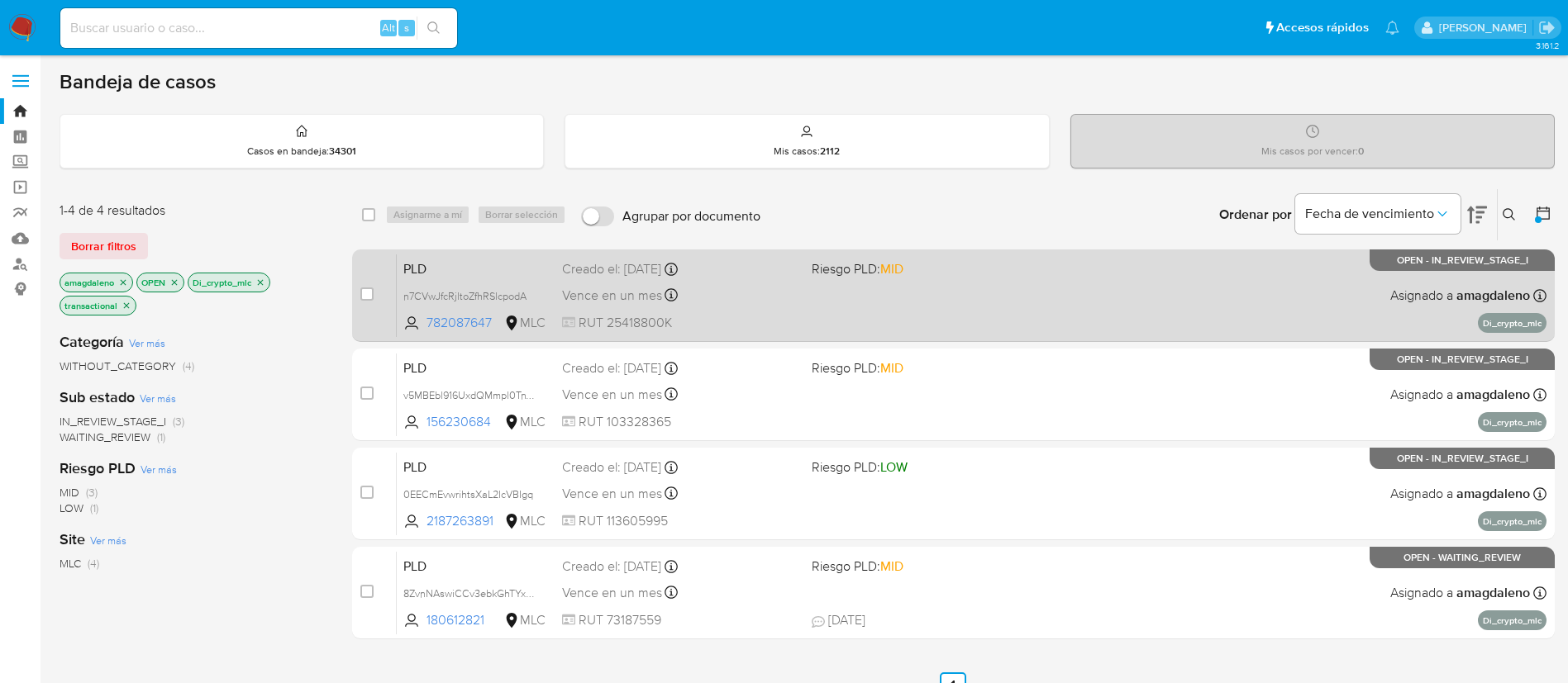
click at [794, 302] on div "Vence en un mes Vence el 10/11/2025 06:06:51" at bounding box center [681, 295] width 237 height 23
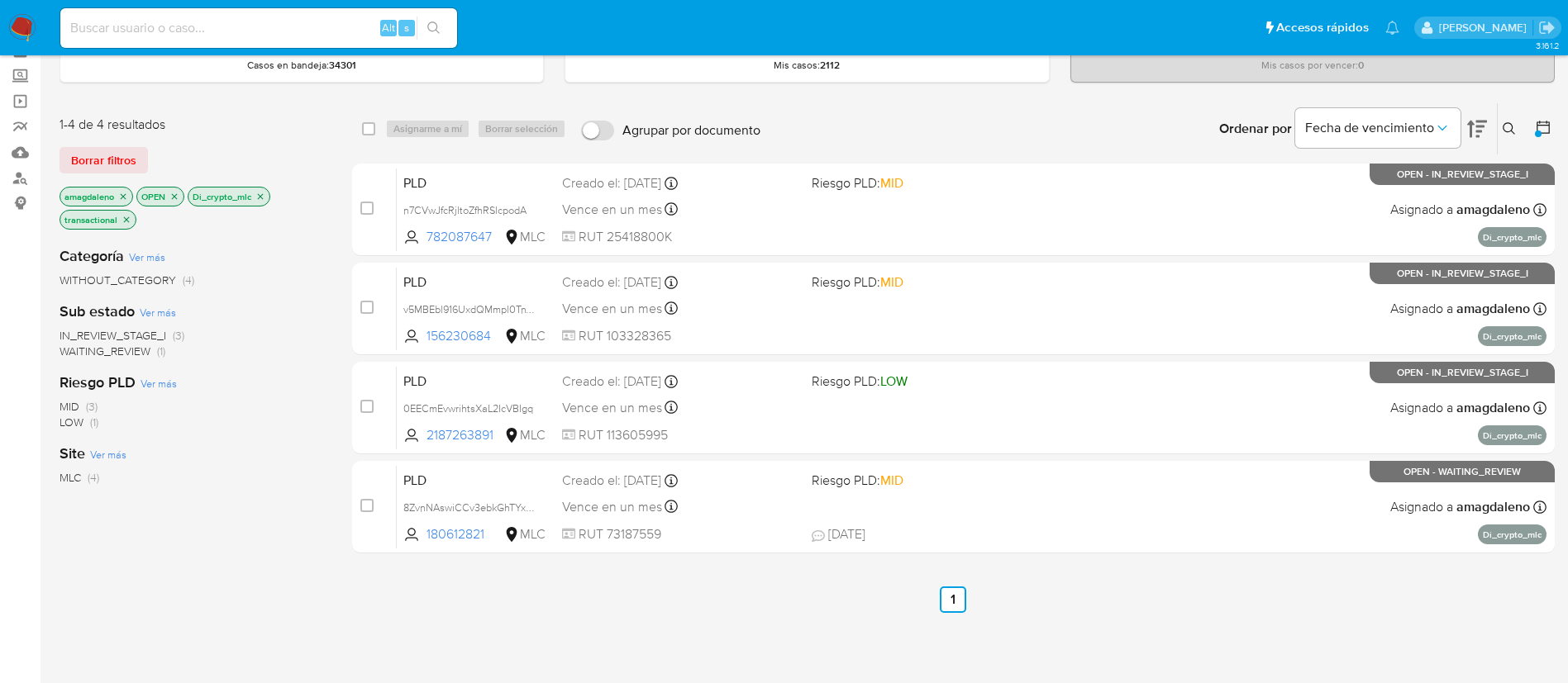
scroll to position [124, 0]
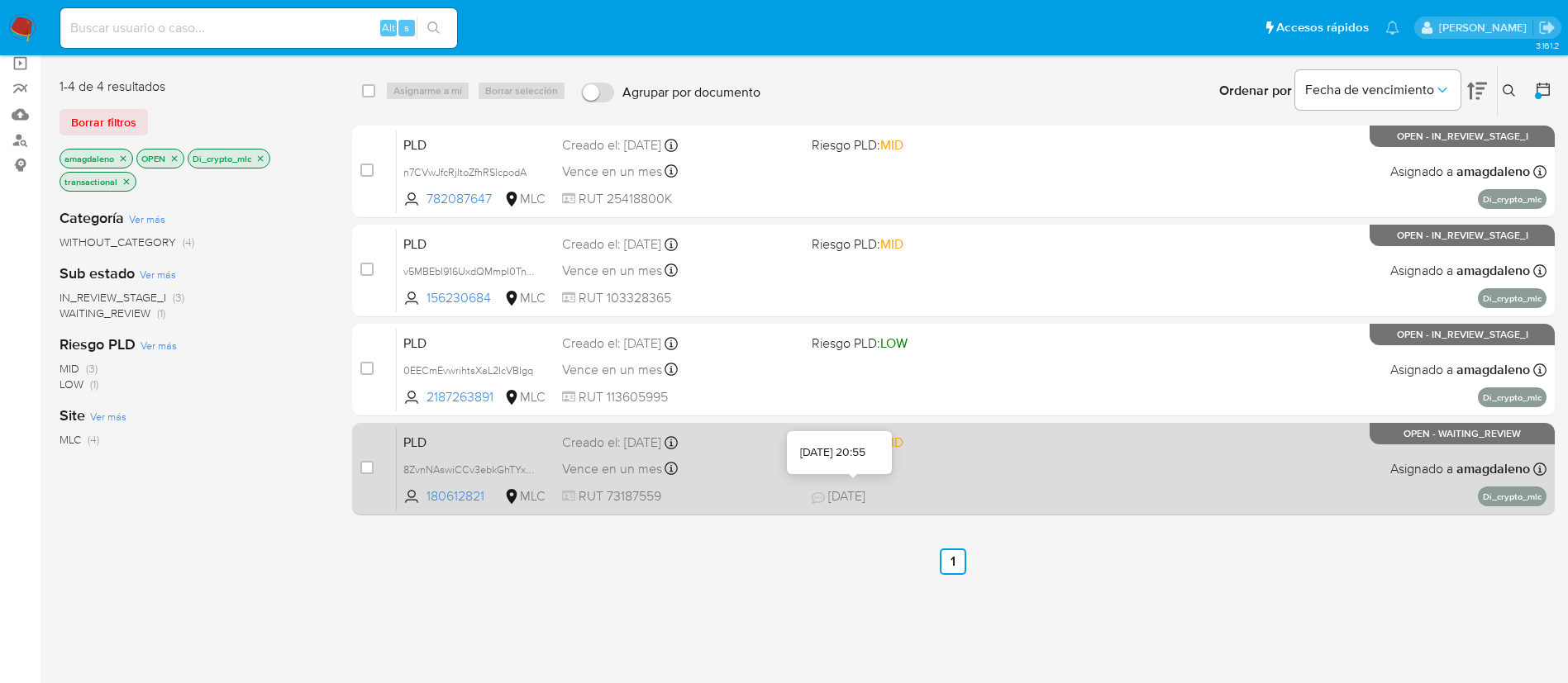
click at [814, 503] on icon at bounding box center [818, 497] width 14 height 12
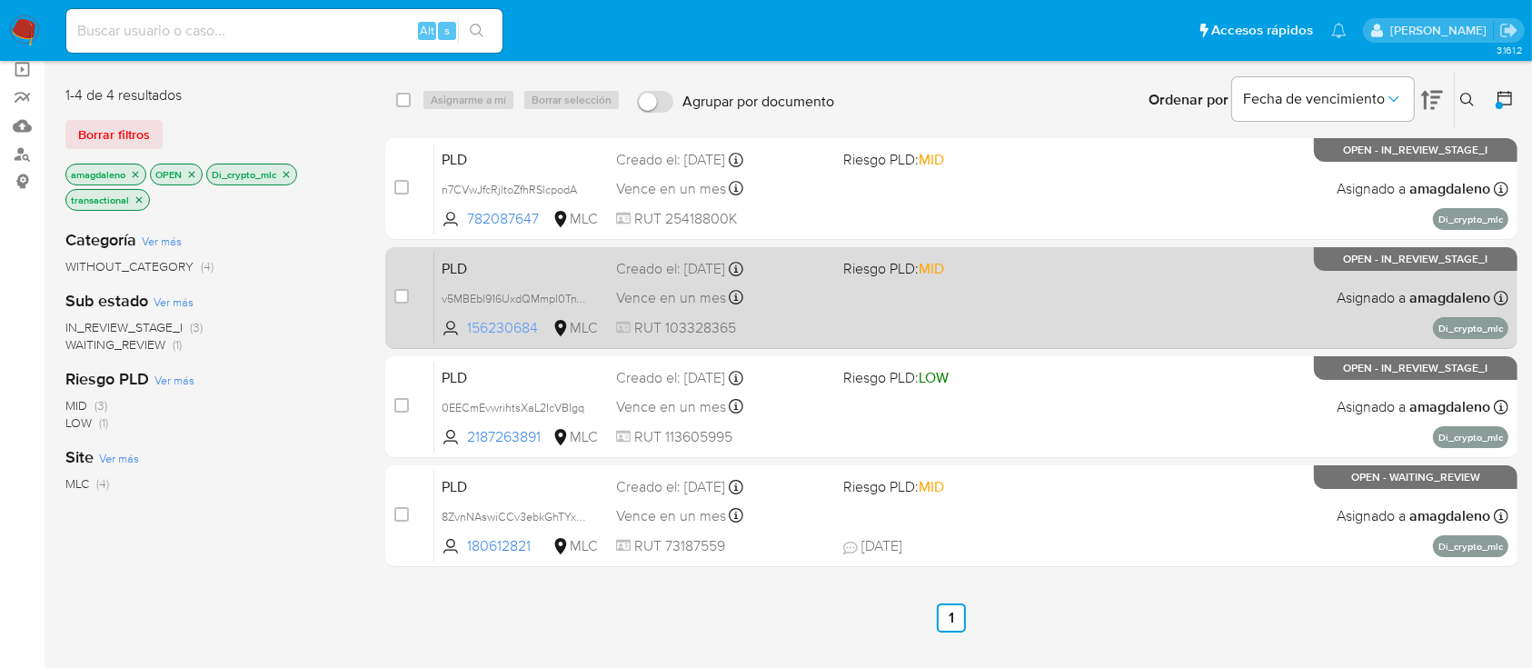
click at [494, 323] on span "156230684" at bounding box center [508, 328] width 82 height 20
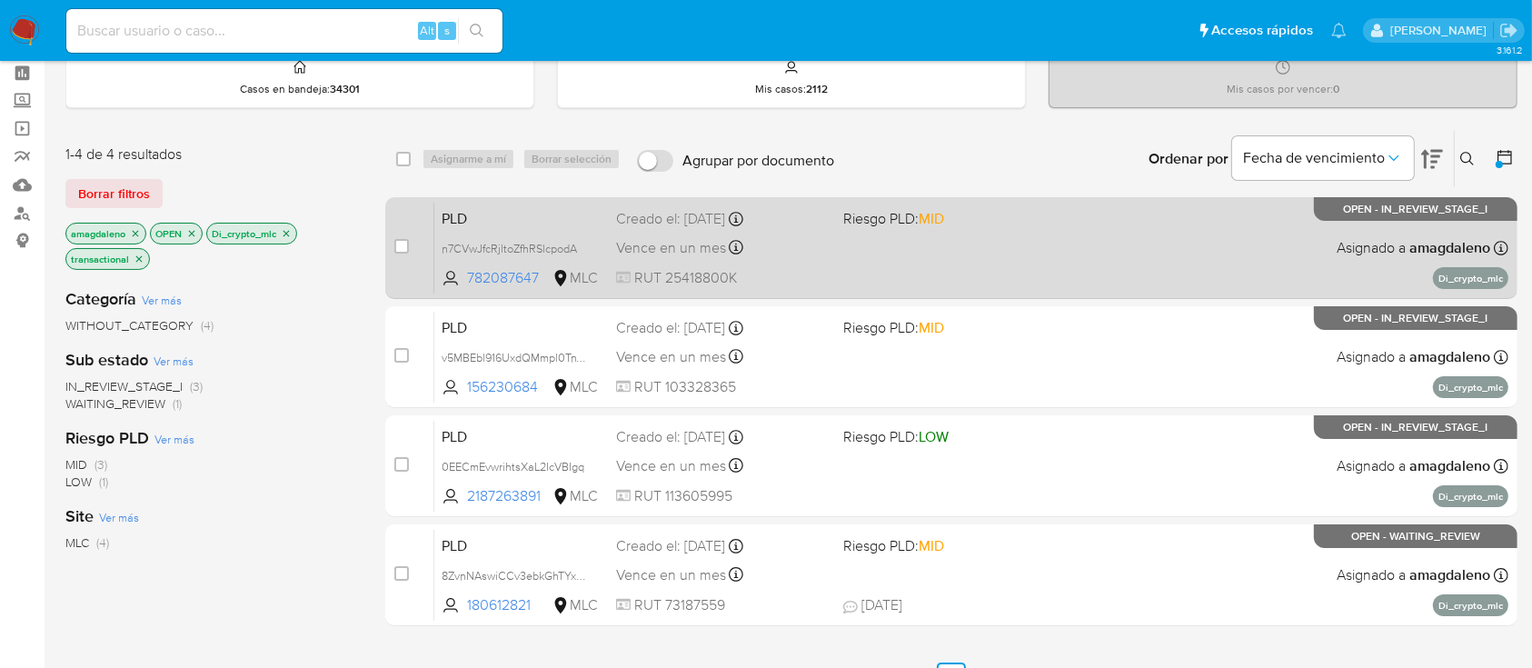
scroll to position [0, 0]
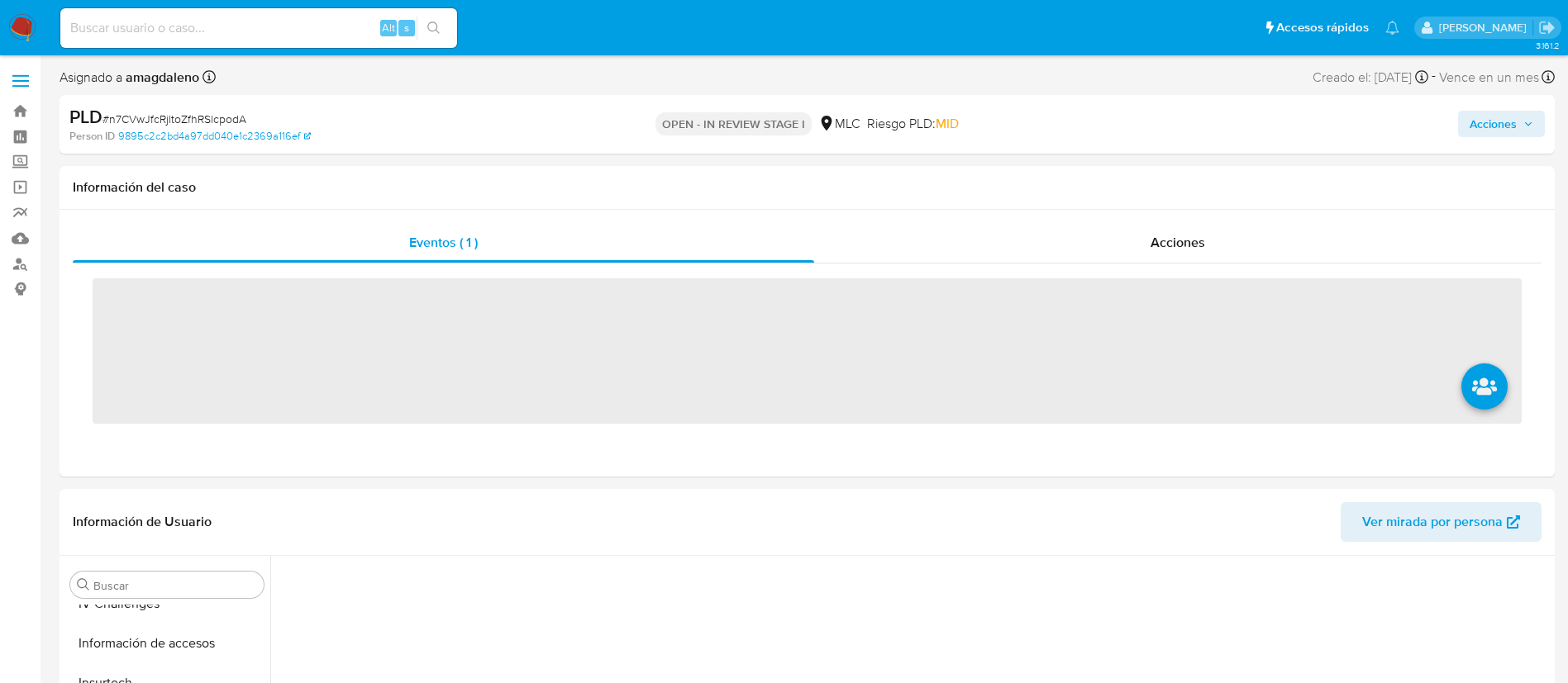
scroll to position [778, 0]
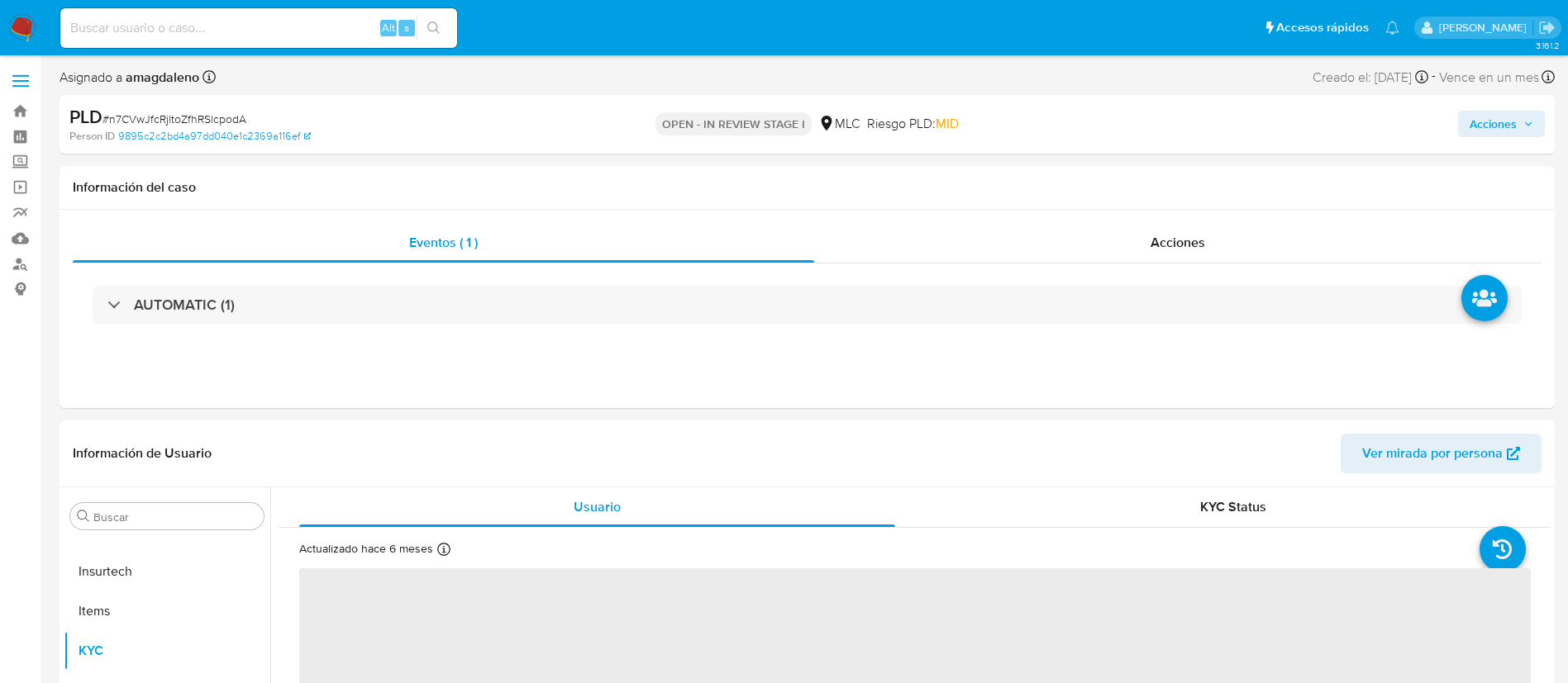
select select "10"
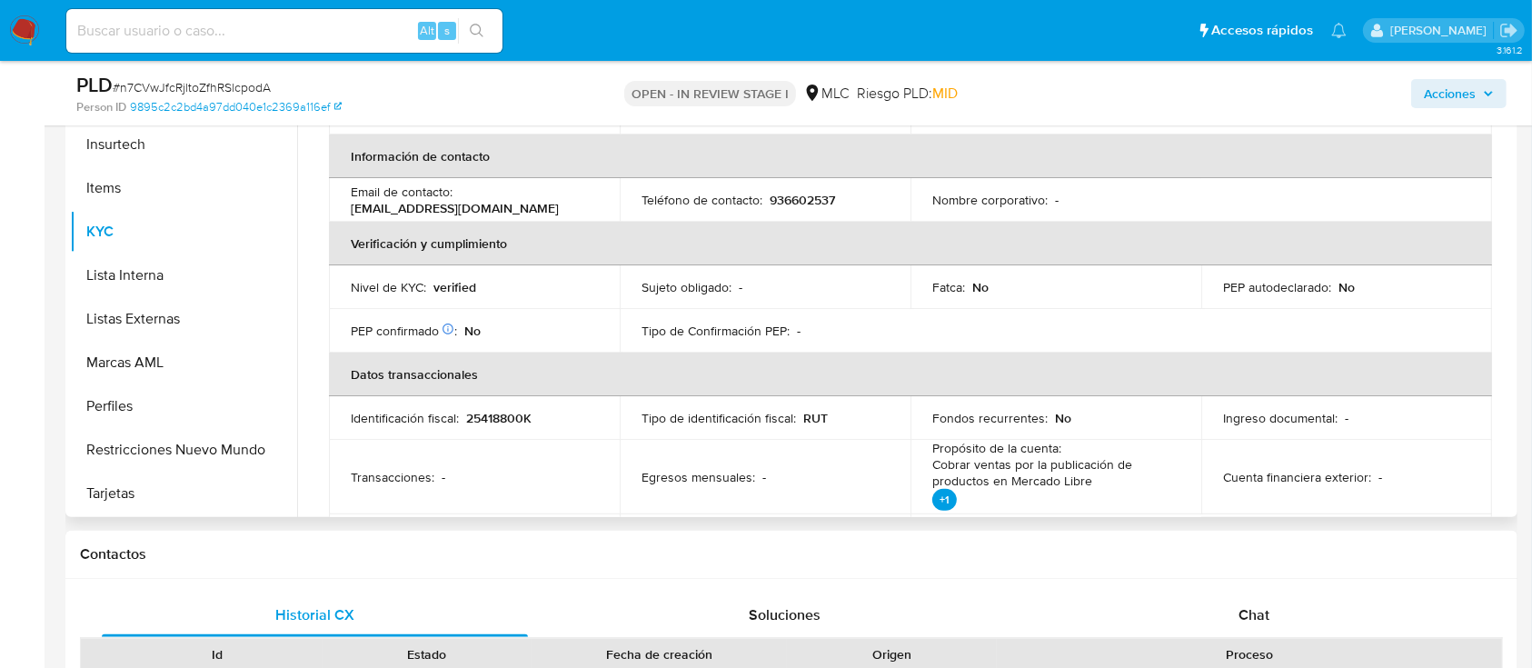
scroll to position [0, 0]
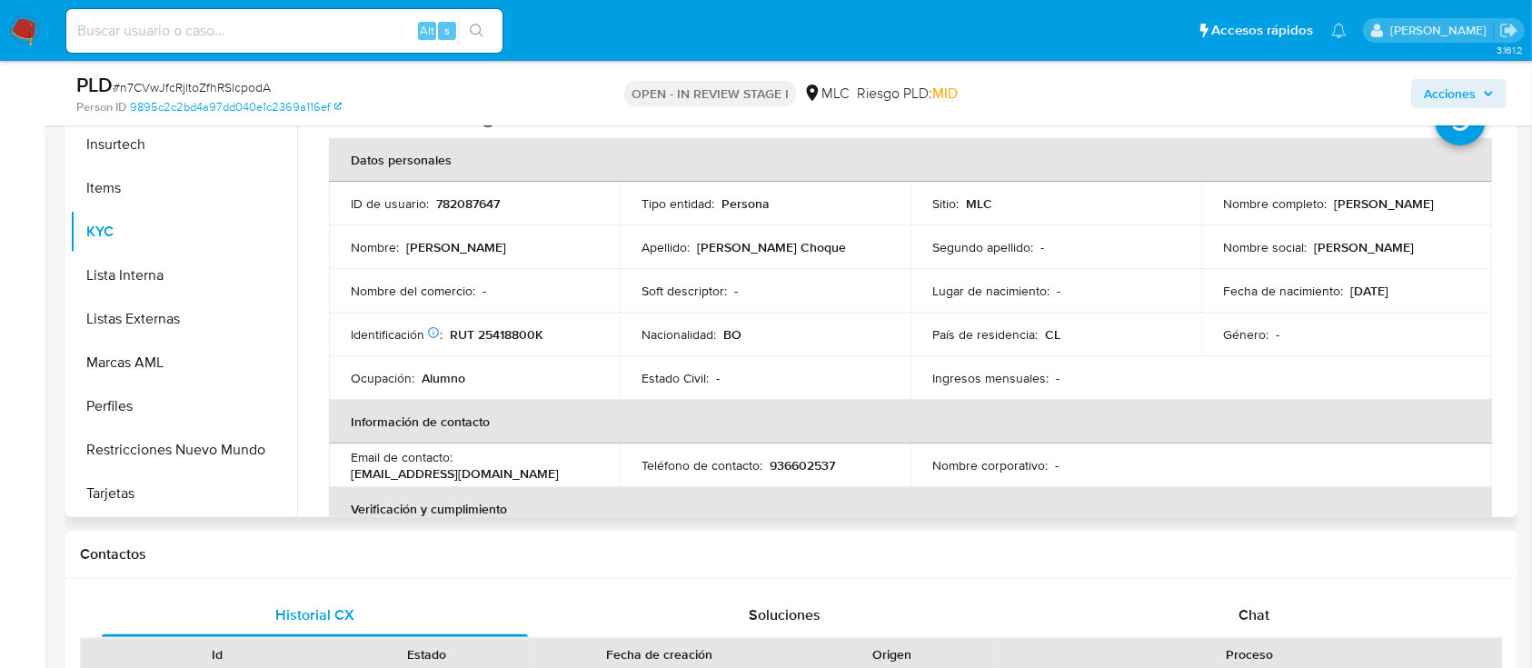
drag, startPoint x: 1294, startPoint y: 215, endPoint x: 1368, endPoint y: 213, distance: 74.5
click at [1368, 213] on td "Nombre completo : Jose Luis Garnica Choque" at bounding box center [1346, 204] width 291 height 44
click at [1333, 212] on p "Jose Luis Garnica Choque" at bounding box center [1383, 203] width 100 height 16
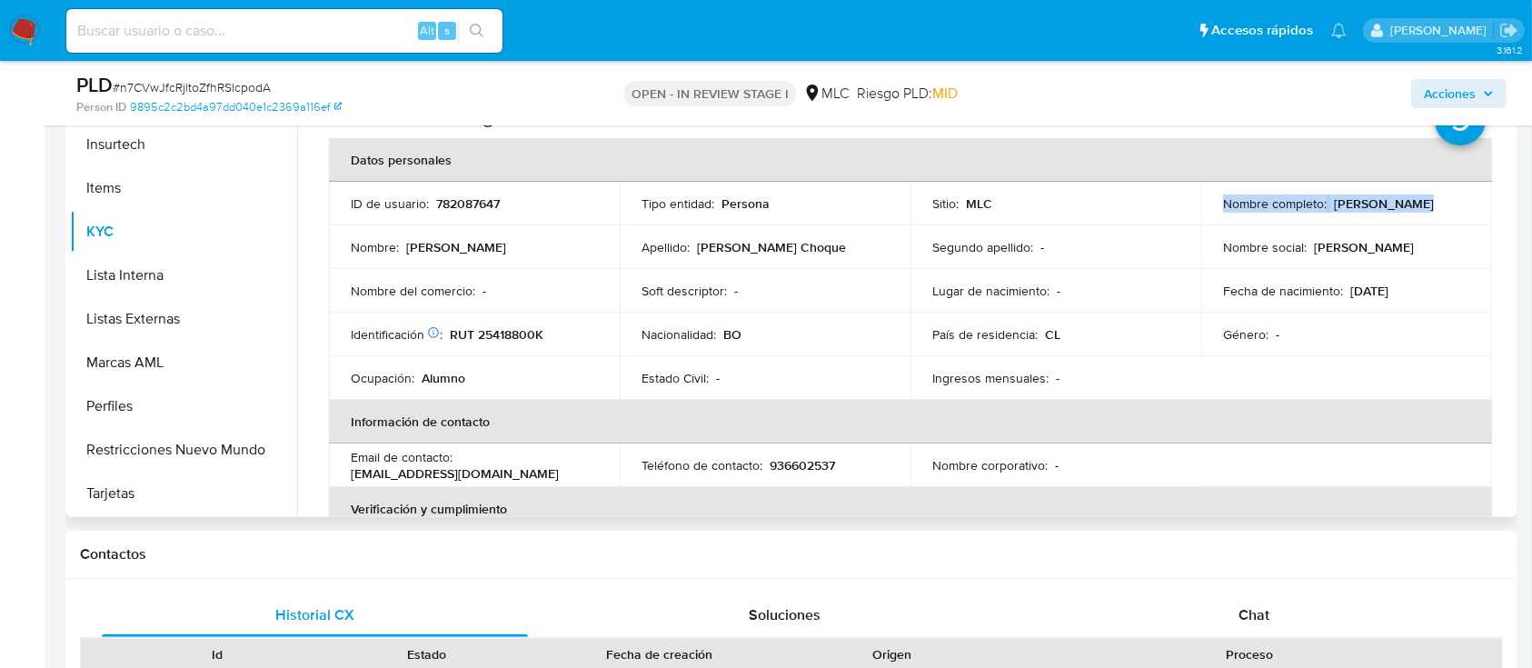
click at [1333, 212] on p "Jose Luis Garnica Choque" at bounding box center [1383, 203] width 100 height 16
drag, startPoint x: 1215, startPoint y: 213, endPoint x: 1413, endPoint y: 214, distance: 198.0
click at [1413, 212] on div "Nombre completo : Jose Luis Garnica Choque" at bounding box center [1346, 203] width 247 height 16
copy p "Jose Luis Garnica Choque"
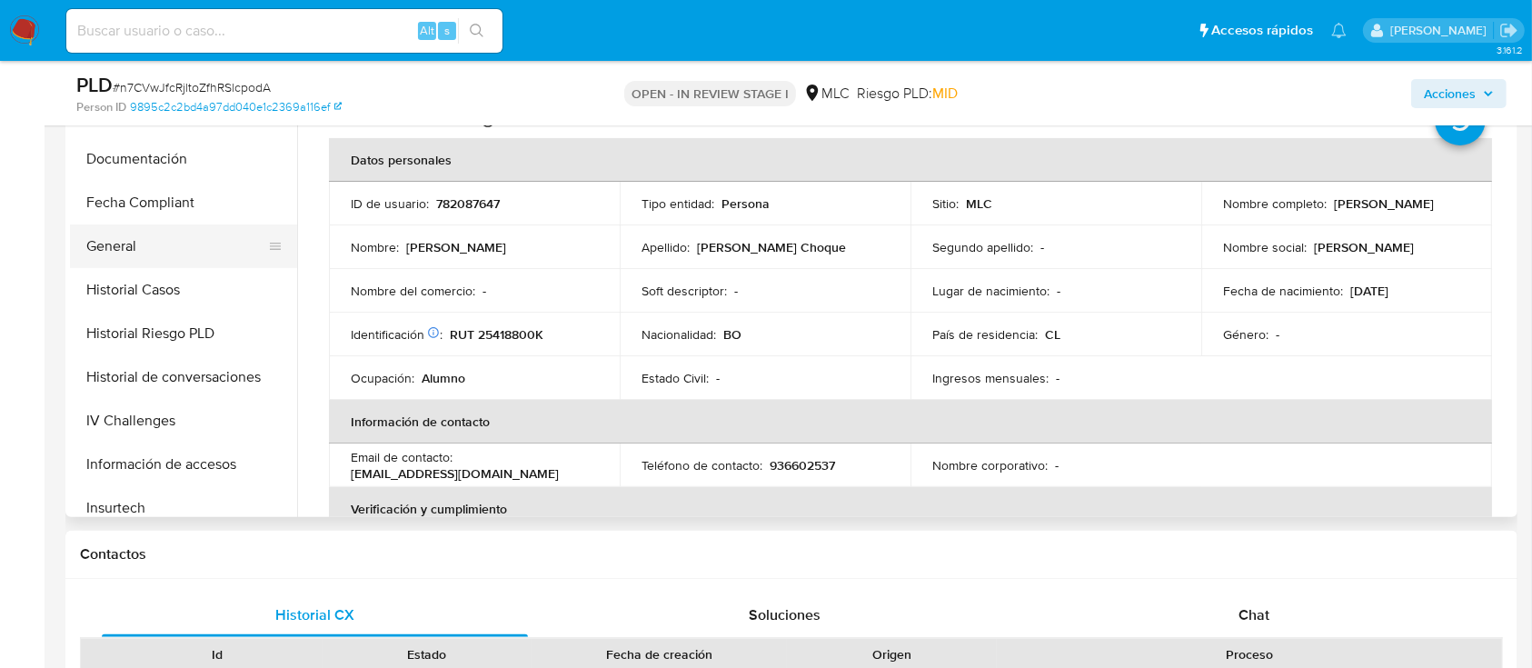
scroll to position [371, 0]
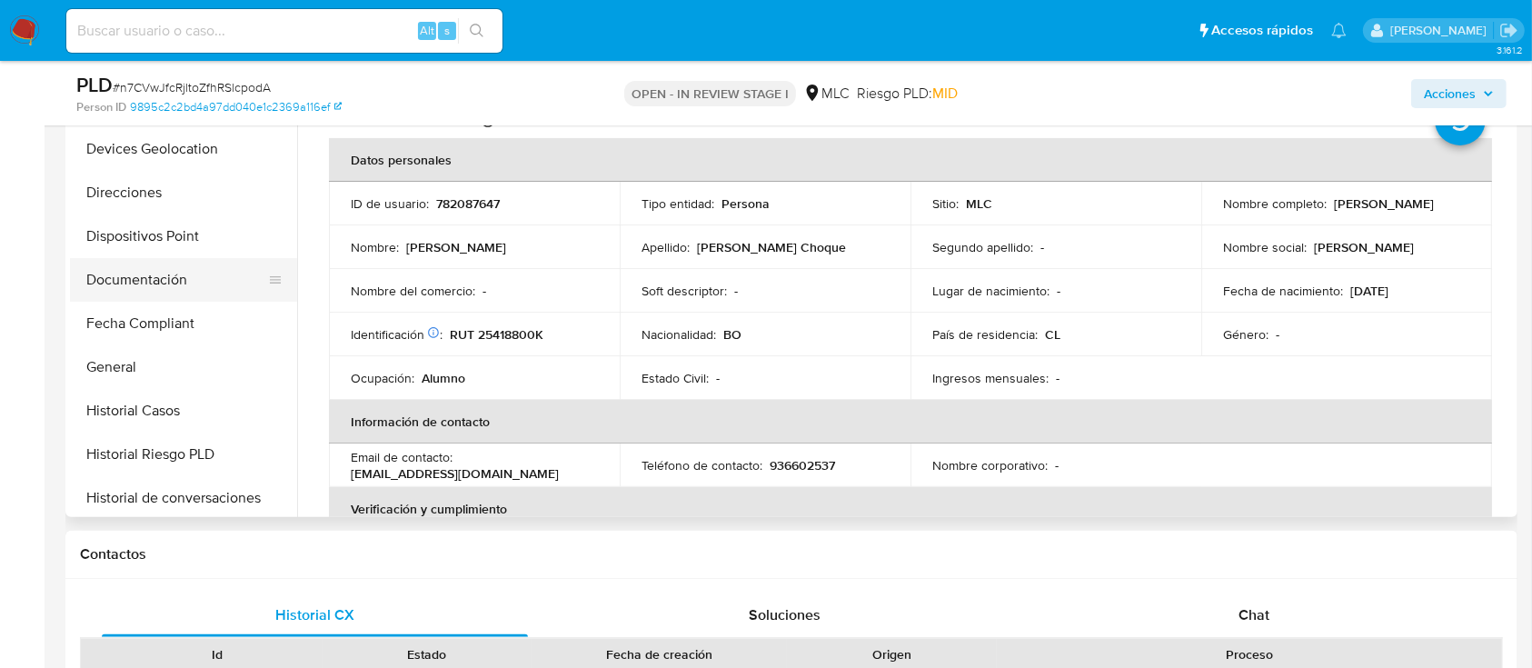
click at [163, 286] on button "Documentación" at bounding box center [176, 280] width 213 height 44
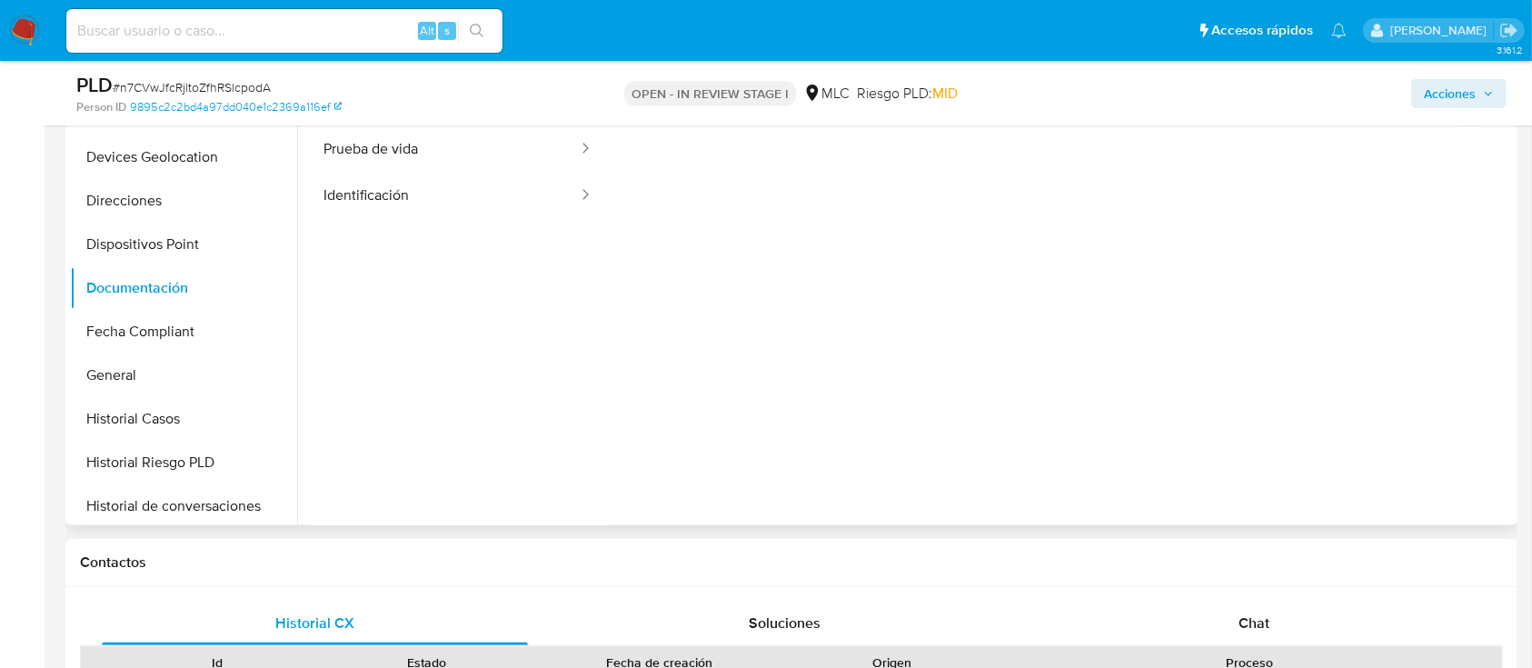
scroll to position [298, 0]
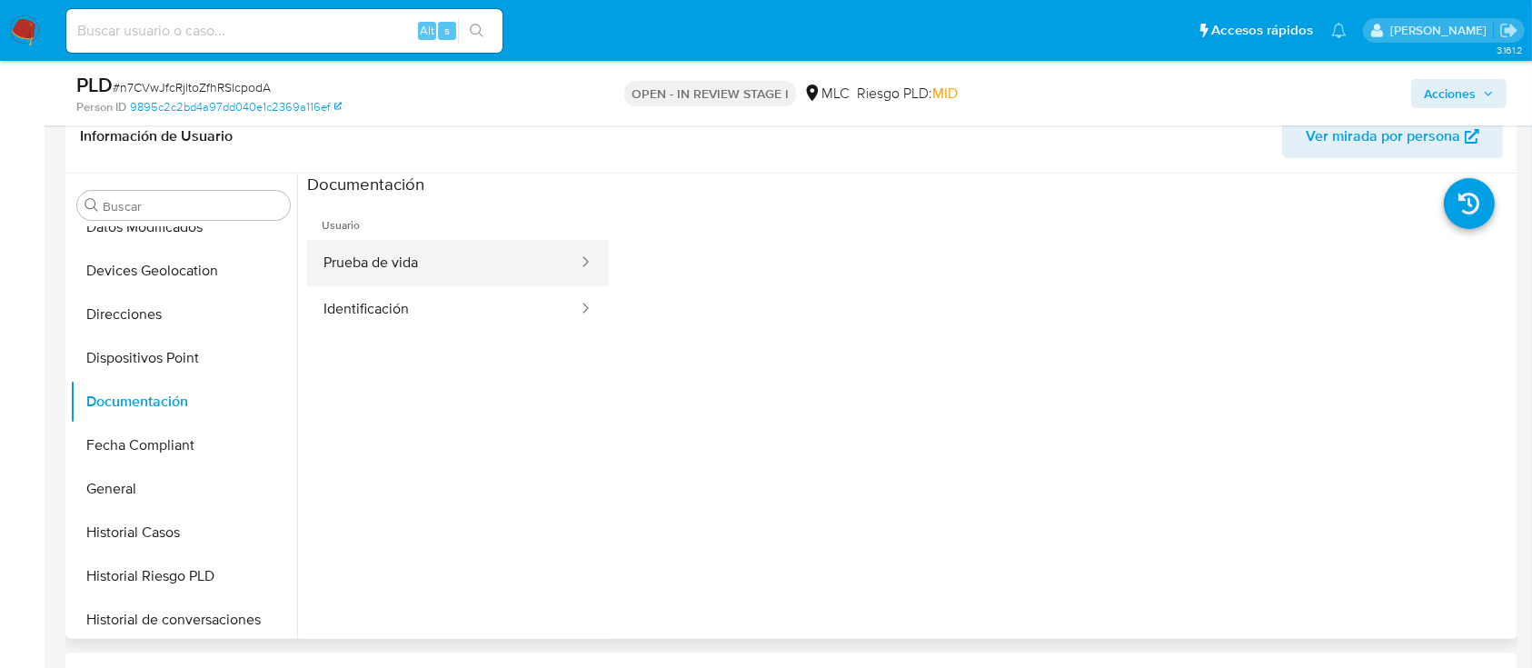
click at [419, 274] on button "Prueba de vida" at bounding box center [443, 263] width 273 height 46
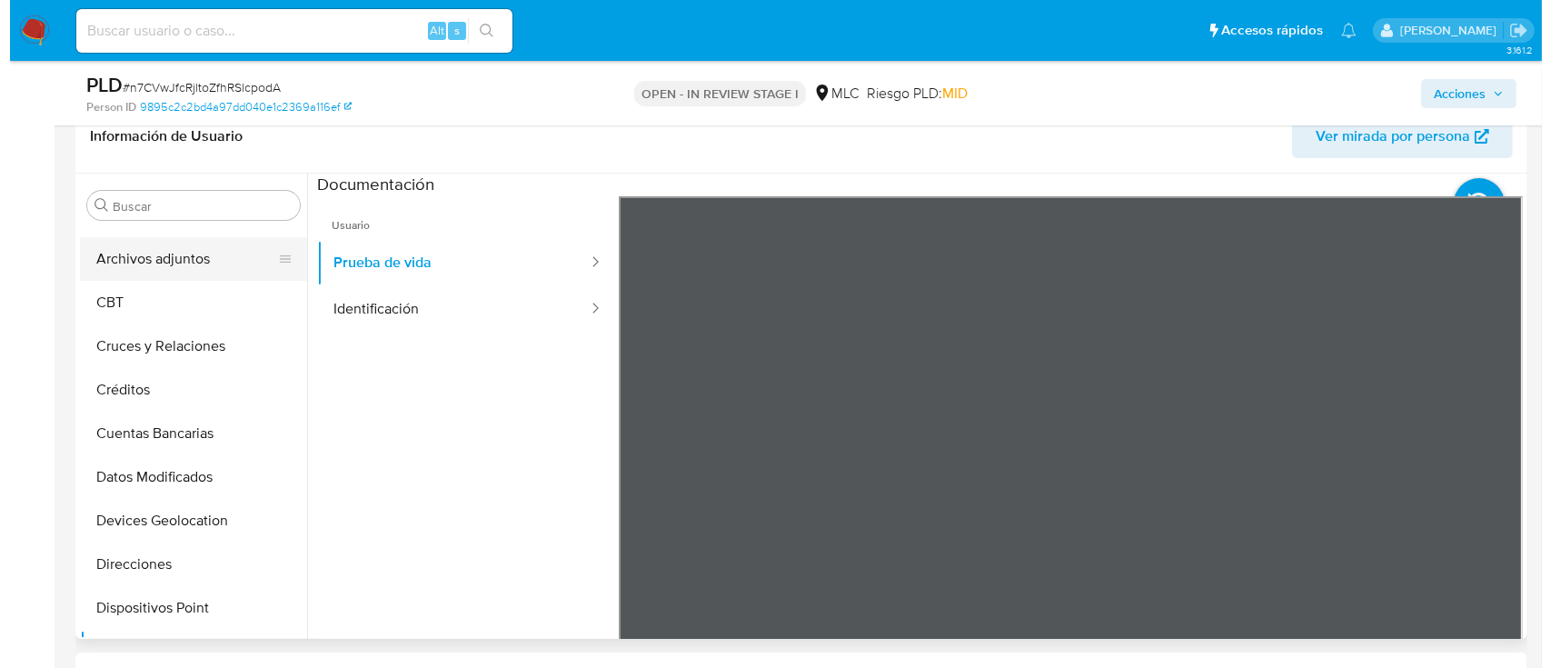
scroll to position [0, 0]
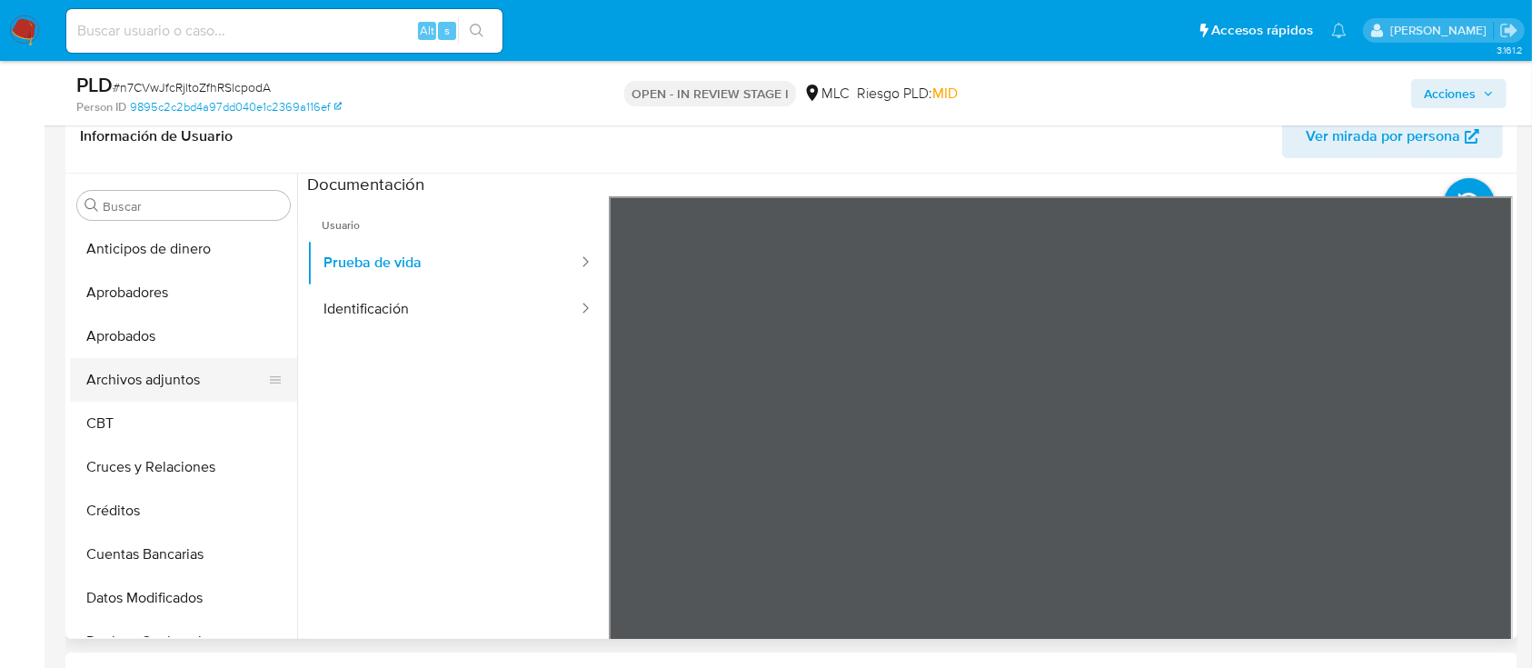
click at [195, 360] on button "Archivos adjuntos" at bounding box center [176, 380] width 213 height 44
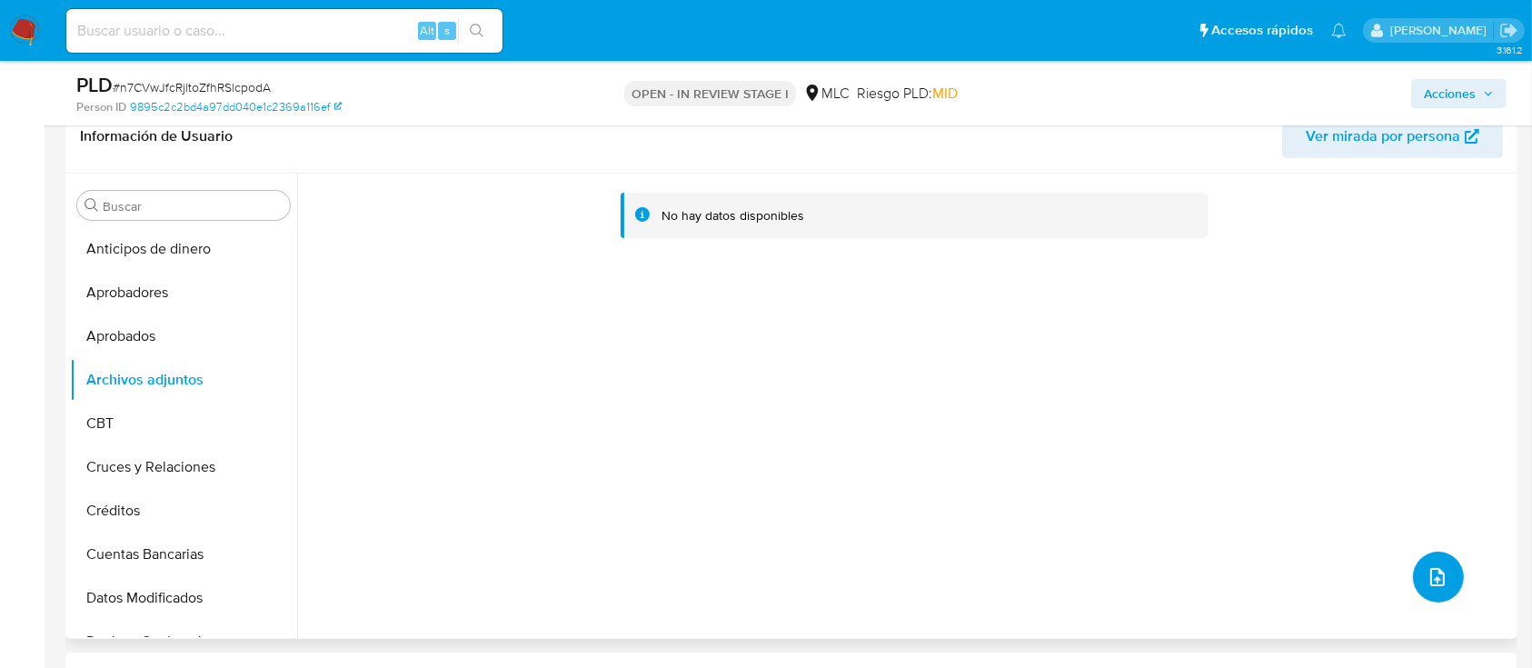
click at [1429, 576] on icon "upload-file" at bounding box center [1437, 577] width 22 height 22
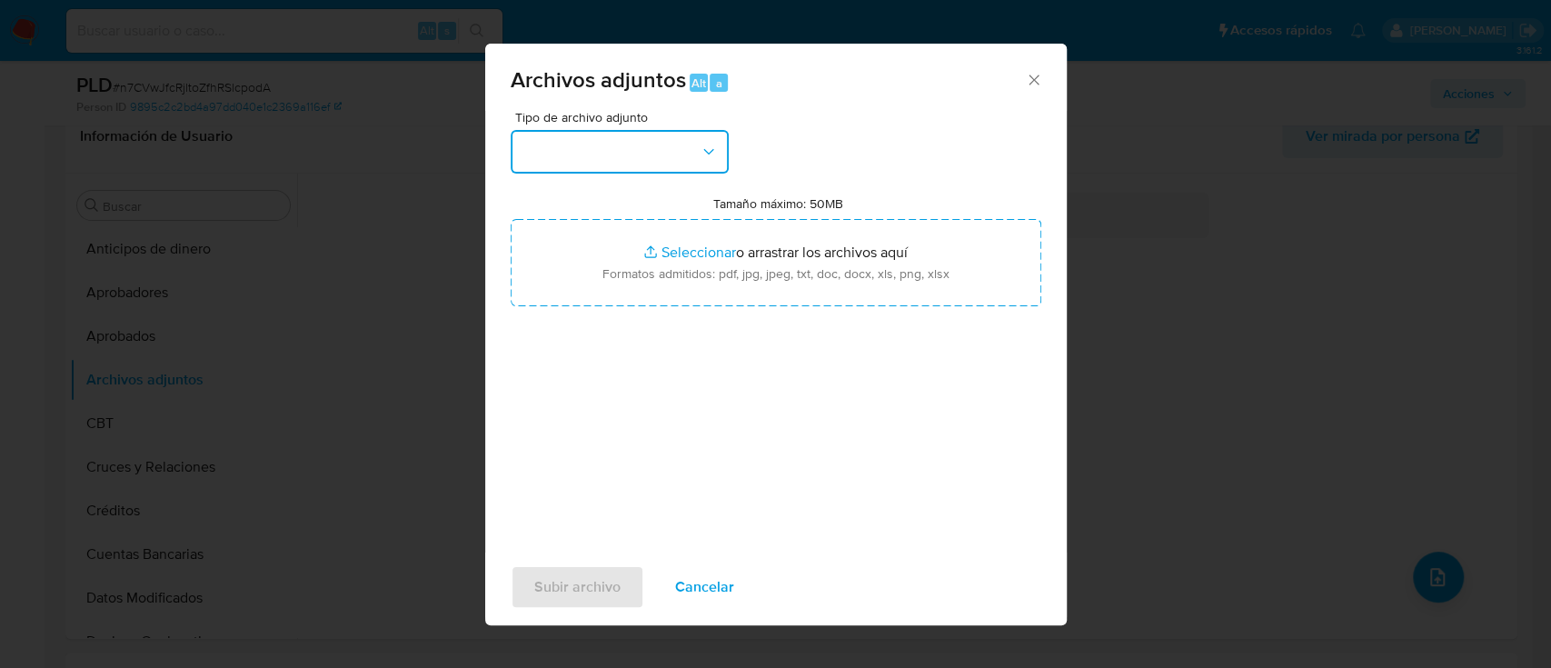
click at [649, 153] on button "button" at bounding box center [620, 152] width 218 height 44
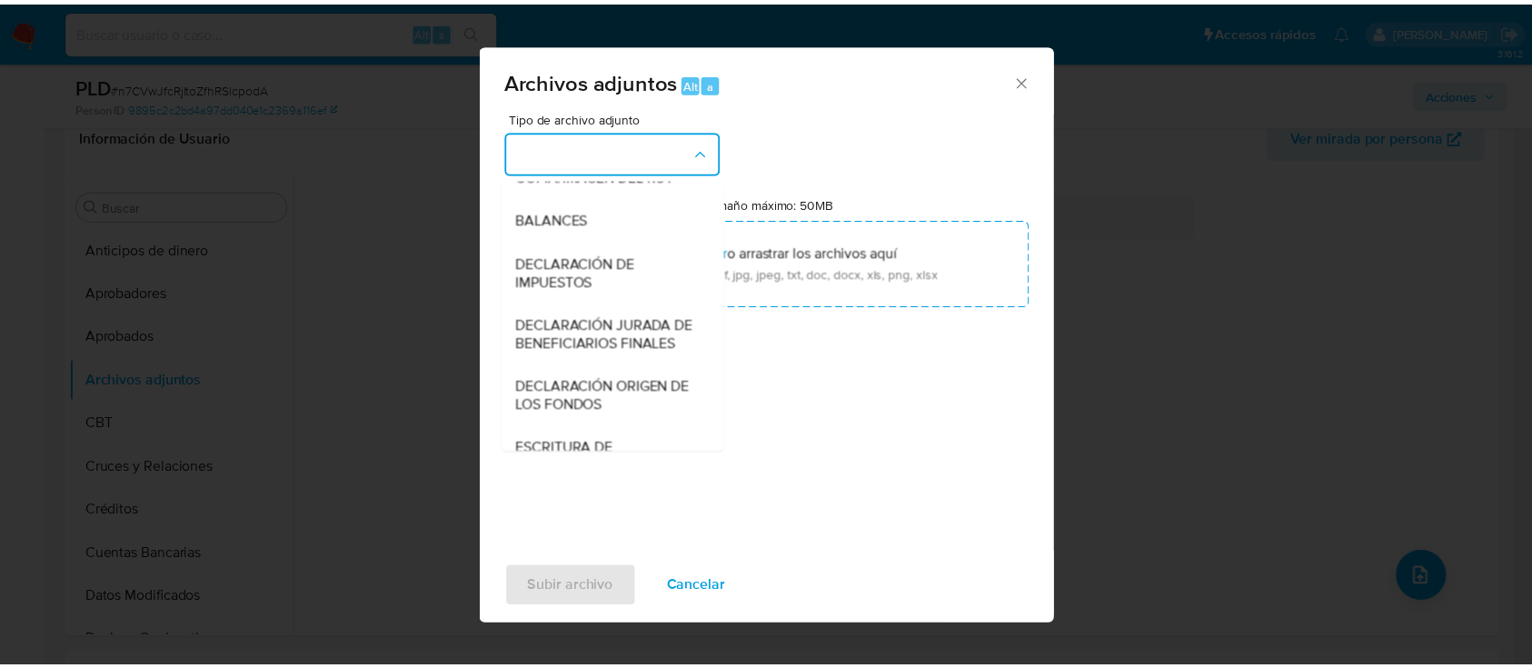
scroll to position [271, 0]
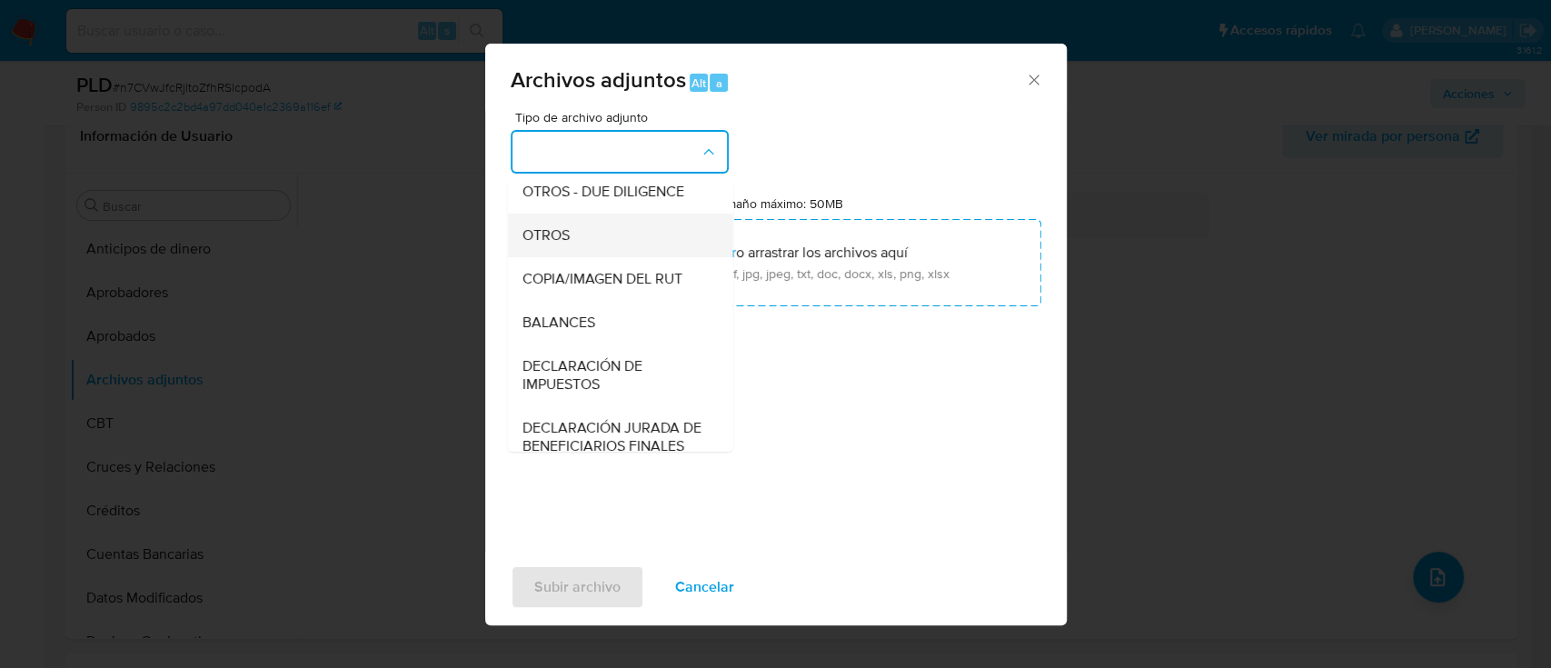
click at [626, 257] on div "OTROS" at bounding box center [613, 235] width 185 height 44
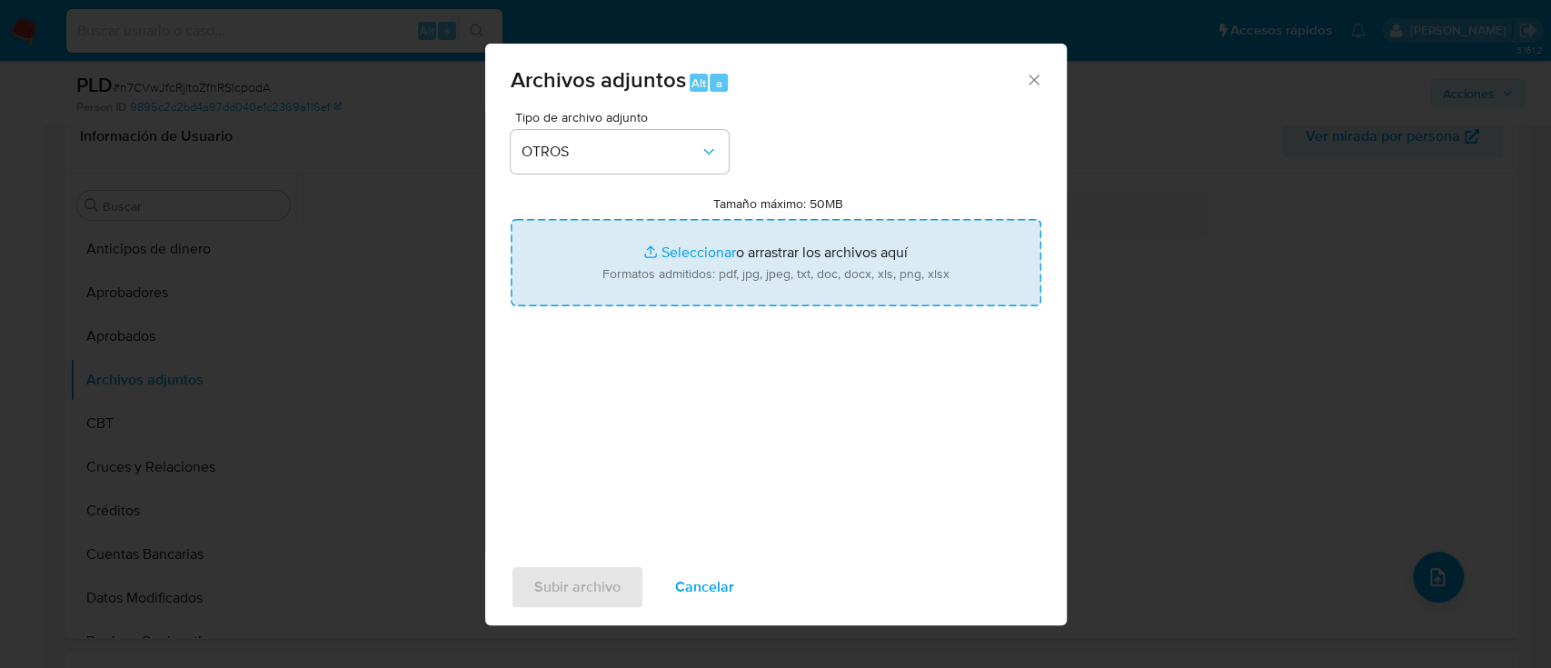
click at [708, 250] on input "Tamaño máximo: 50MB Seleccionar archivos" at bounding box center [776, 262] width 530 height 87
type input "C:\fakepath\782087647 - 03_10_2025.xlsx"
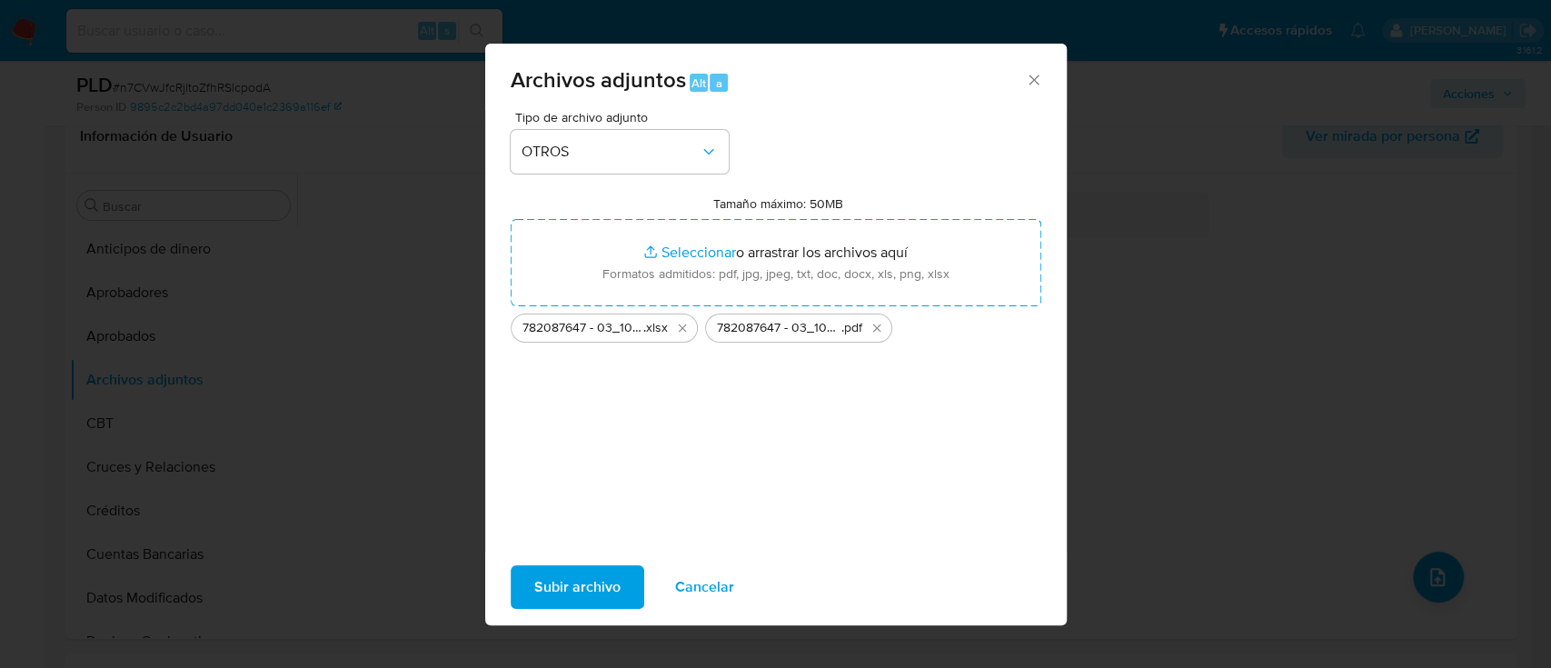
click at [601, 600] on span "Subir archivo" at bounding box center [577, 587] width 86 height 40
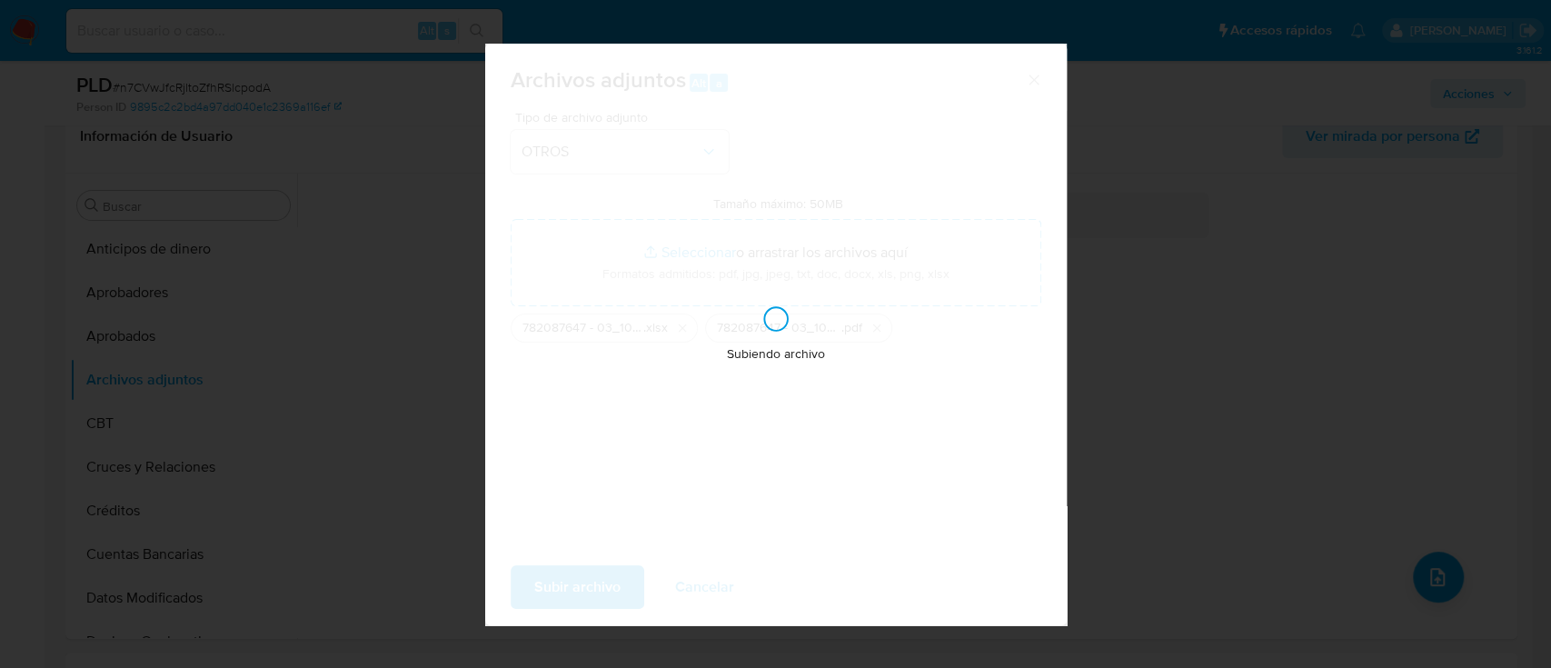
click at [1163, 262] on div "Archivos adjuntos Alt a Tipo de archivo adjunto OTROS Tamaño máximo: 50MB Selec…" at bounding box center [775, 334] width 1551 height 668
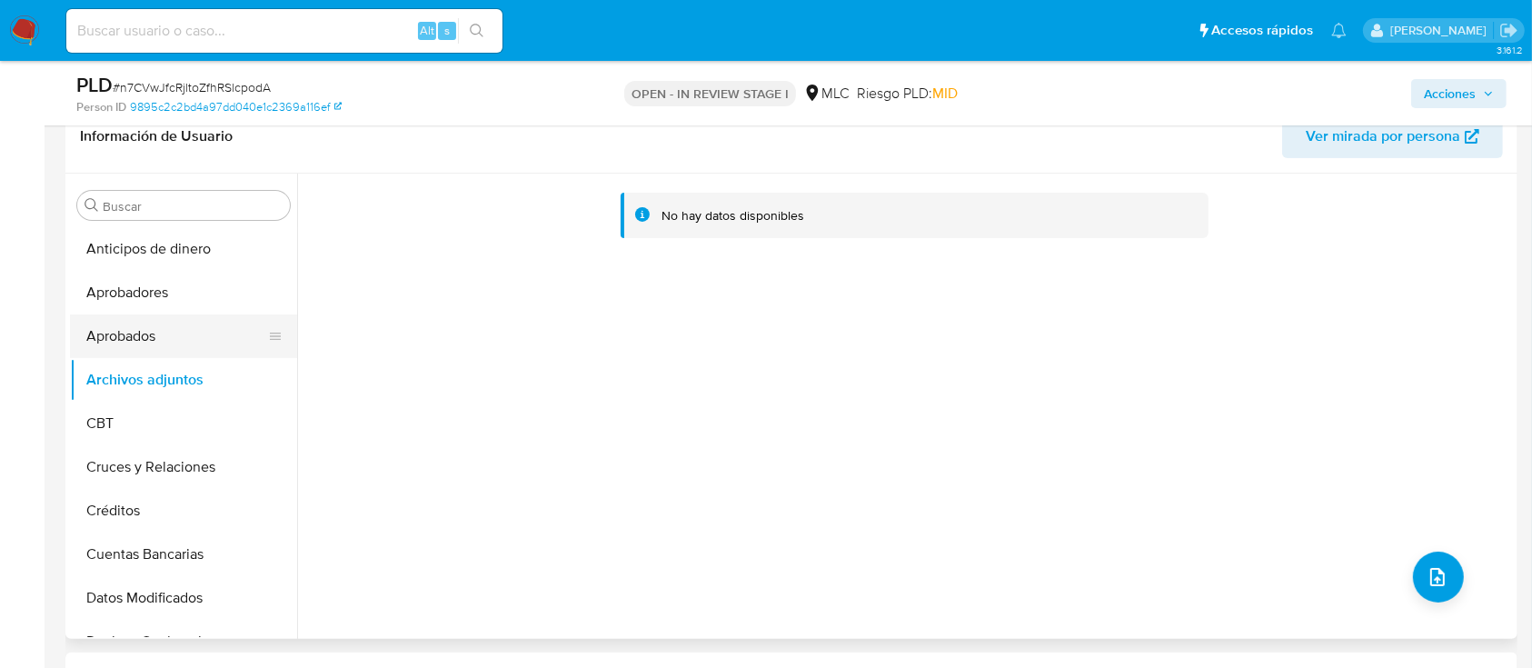
click at [109, 352] on button "Aprobados" at bounding box center [176, 336] width 213 height 44
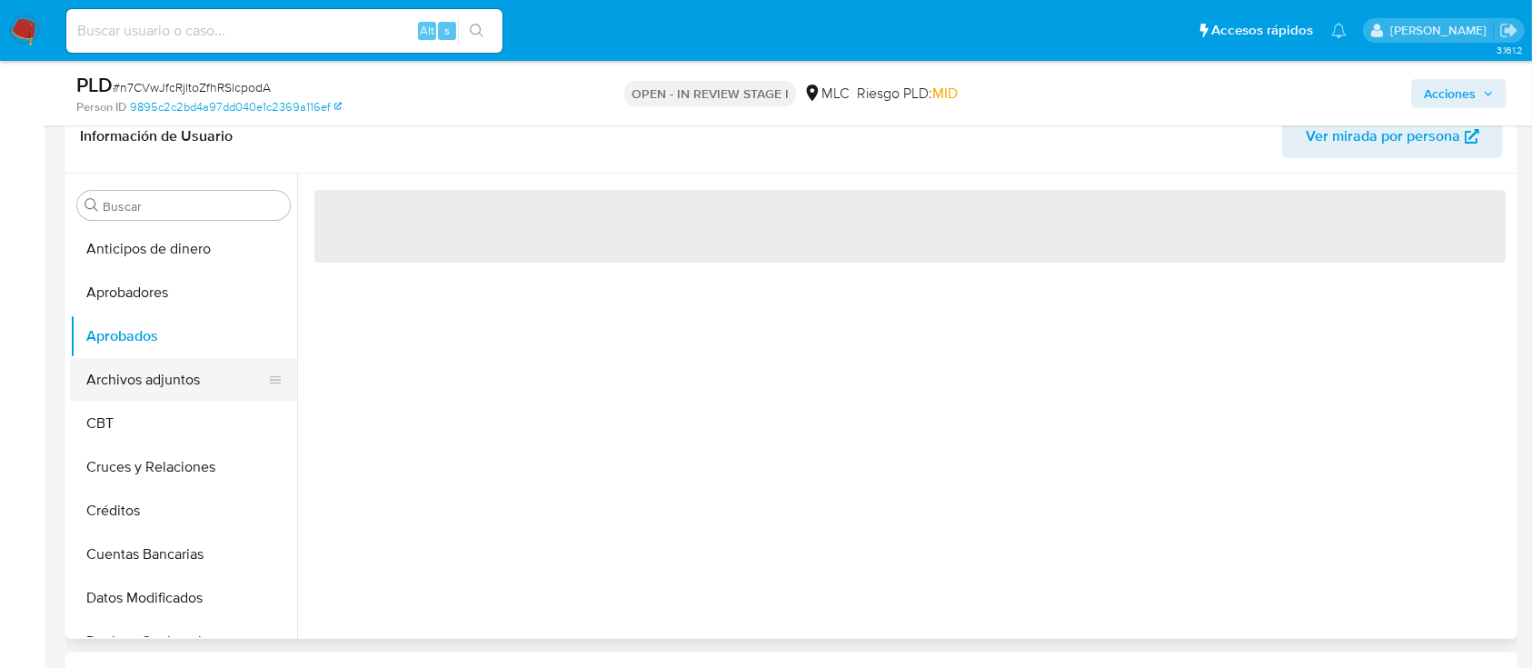
click at [135, 379] on button "Archivos adjuntos" at bounding box center [176, 380] width 213 height 44
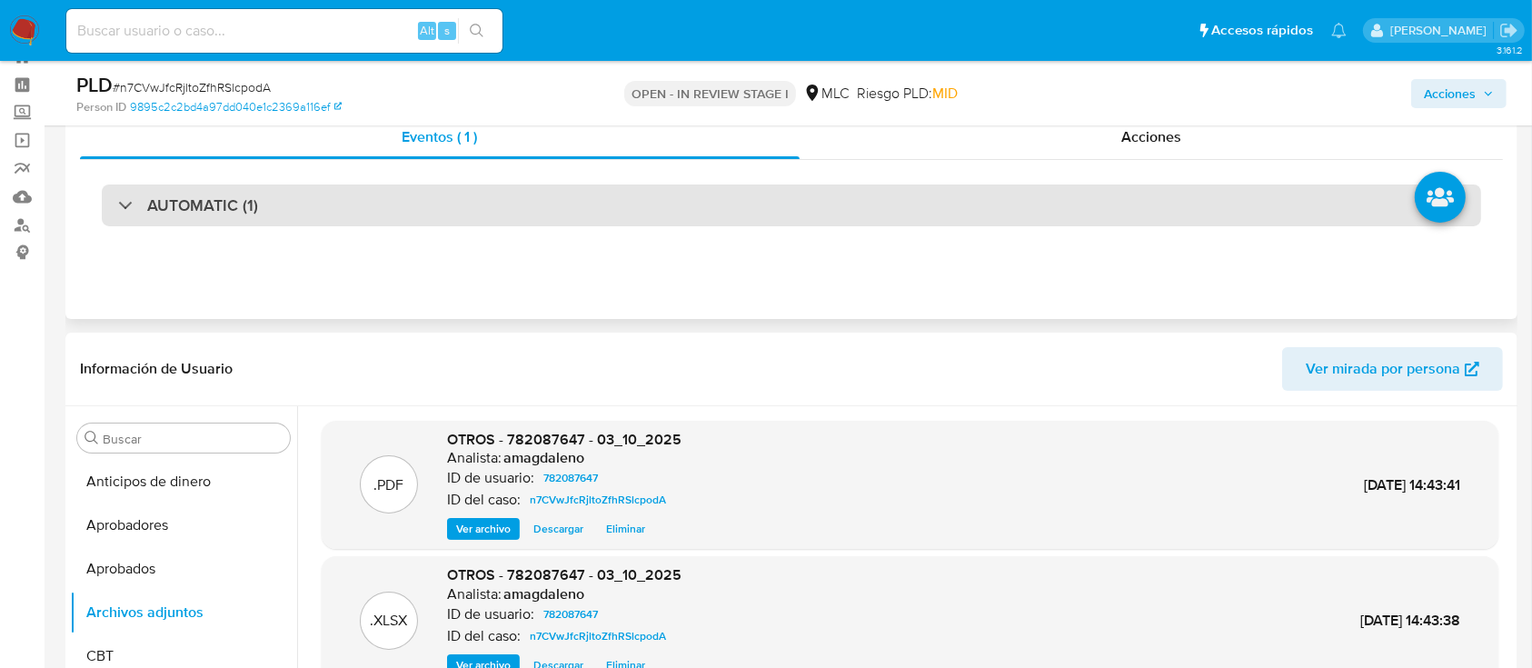
scroll to position [56, 0]
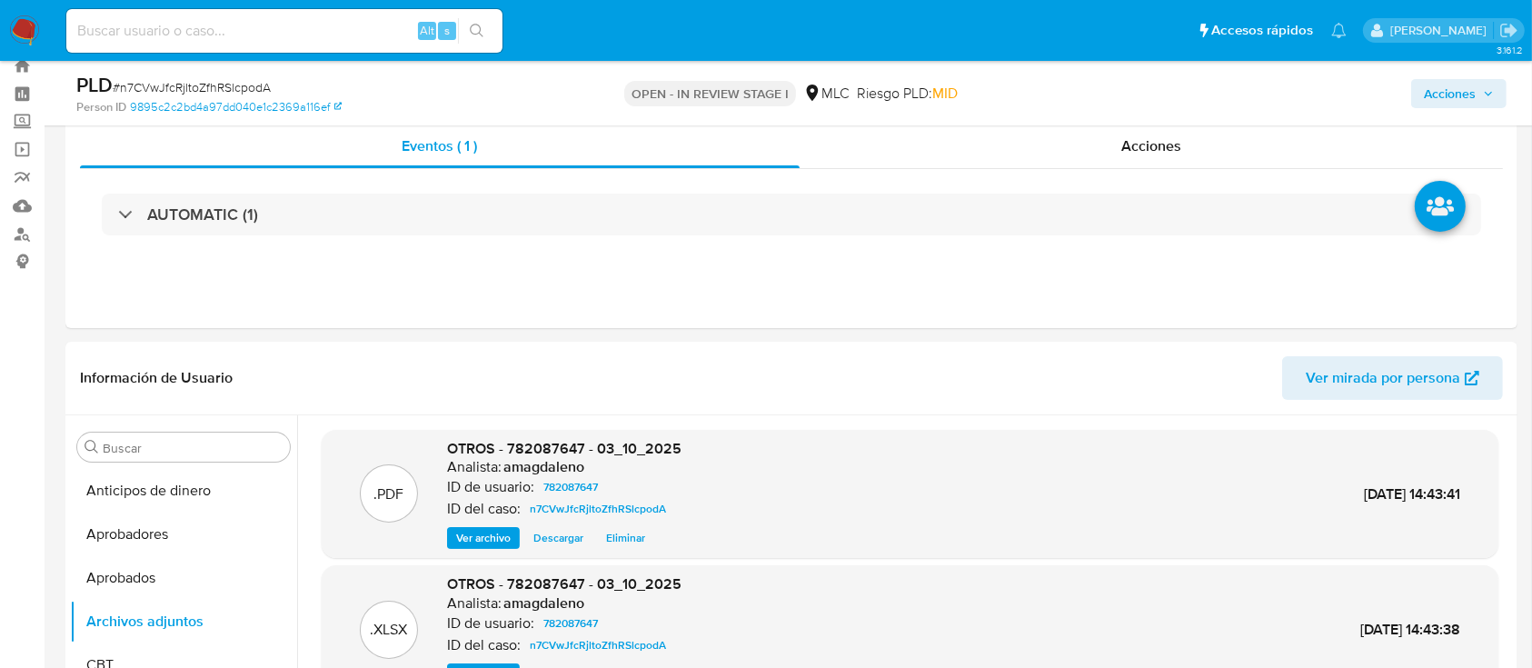
click at [1438, 79] on span "Acciones" at bounding box center [1449, 93] width 52 height 29
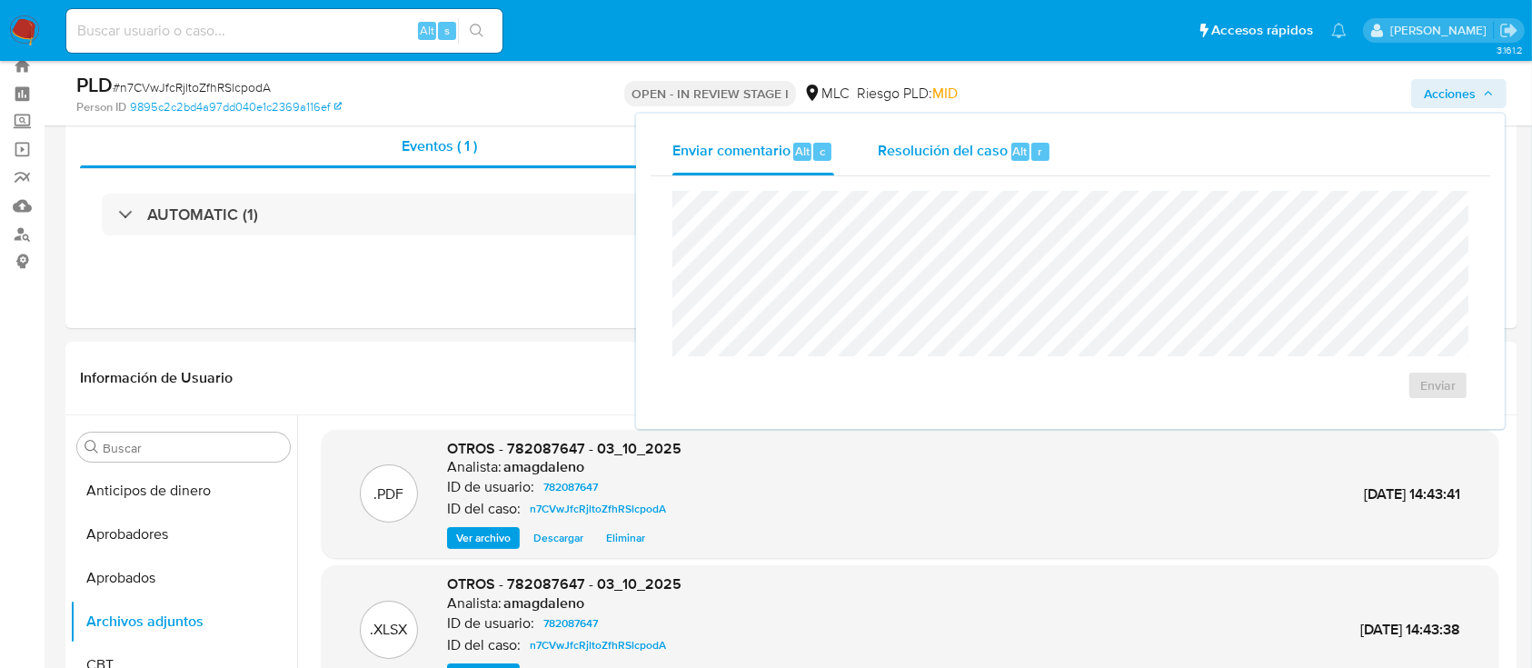
click at [920, 144] on span "Resolución del caso" at bounding box center [942, 150] width 130 height 21
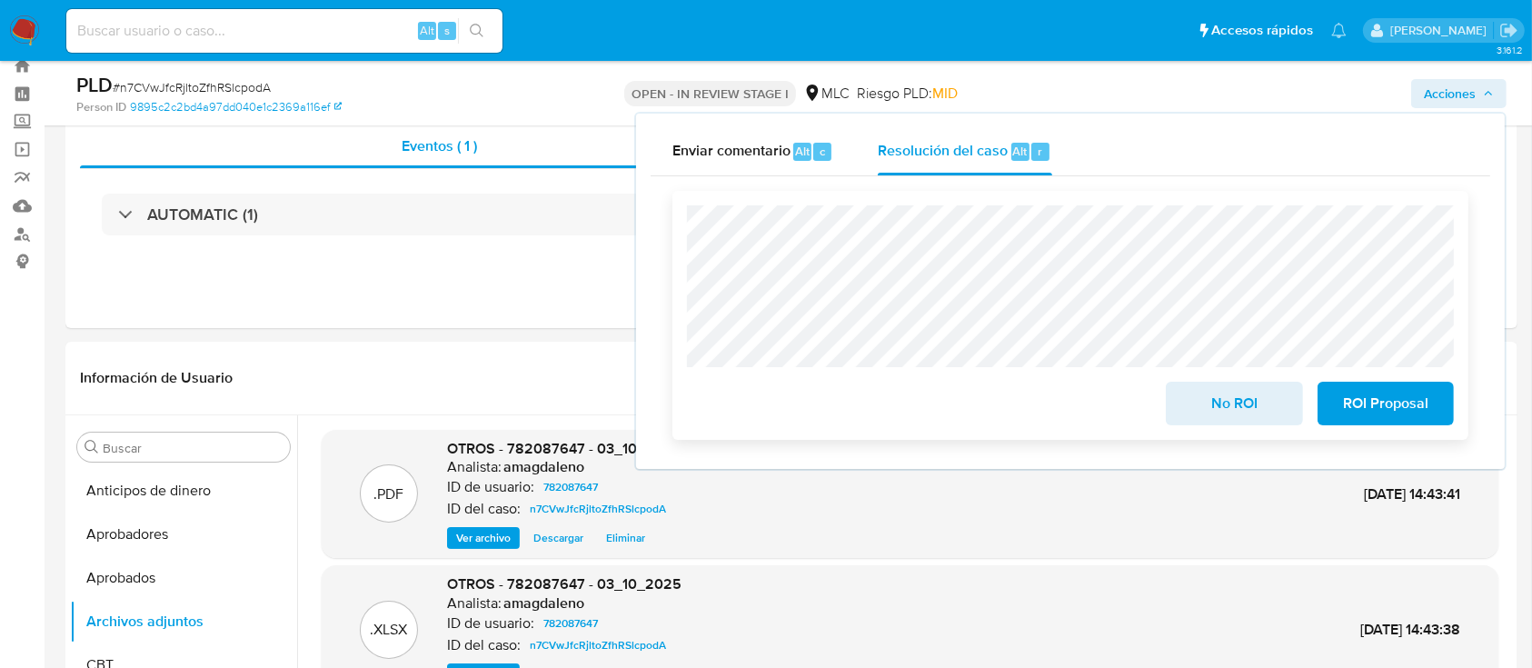
click at [1218, 400] on span "No ROI" at bounding box center [1233, 403] width 89 height 40
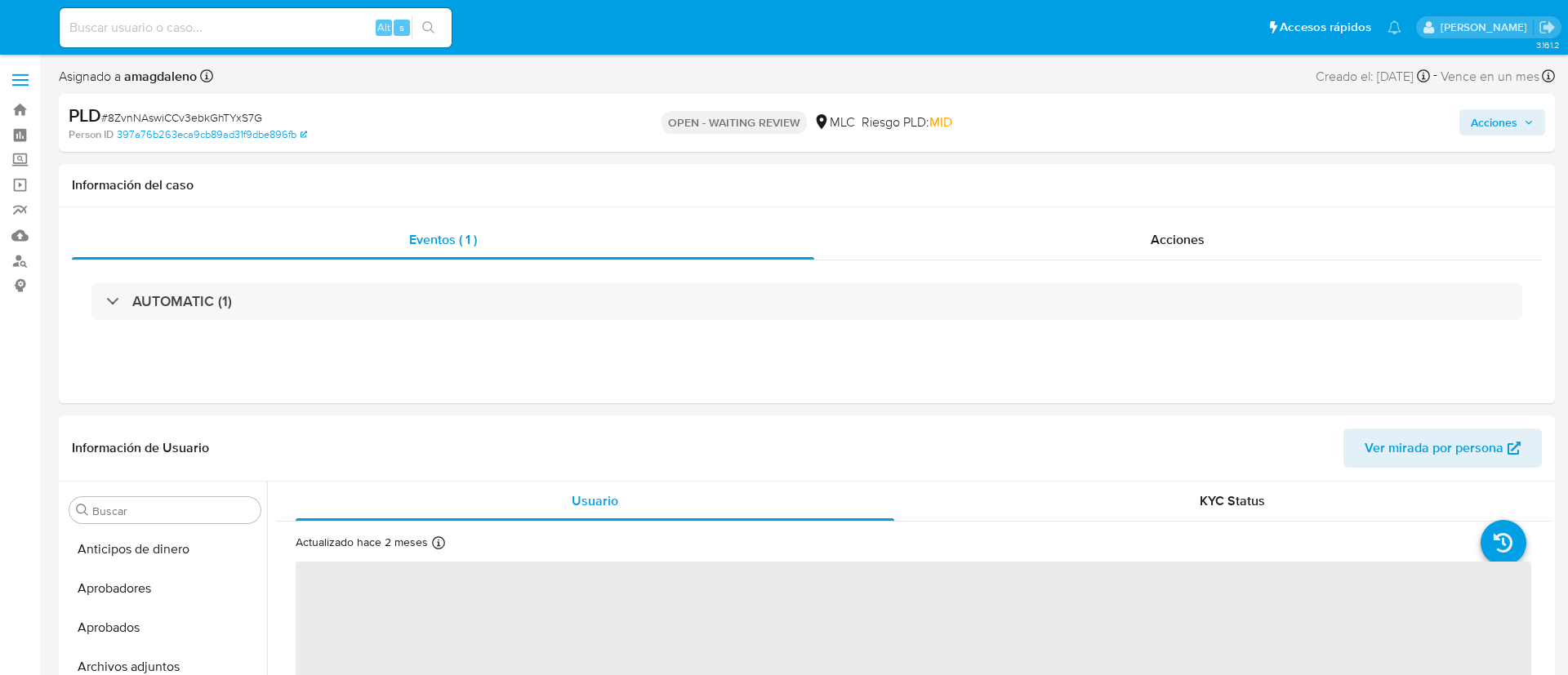
select select "10"
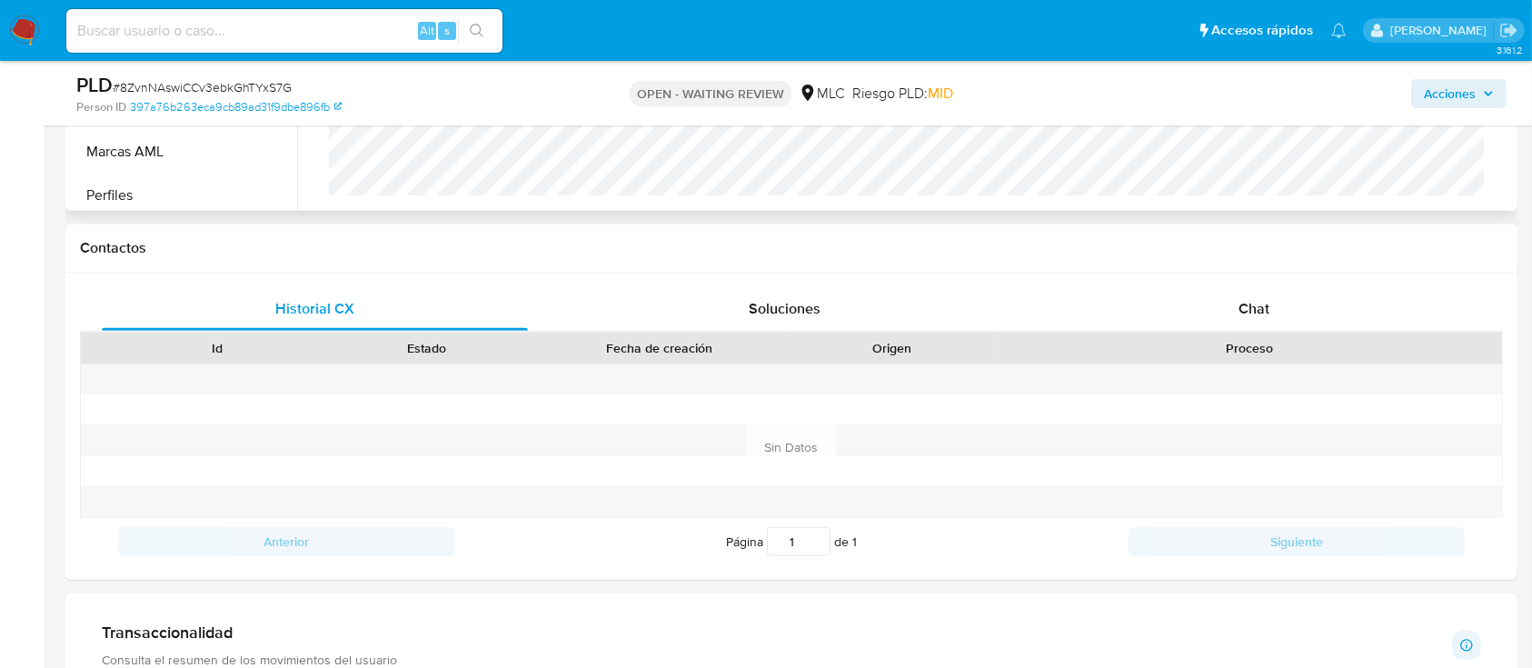
scroll to position [727, 0]
click at [1274, 308] on div "Chat" at bounding box center [1254, 308] width 426 height 44
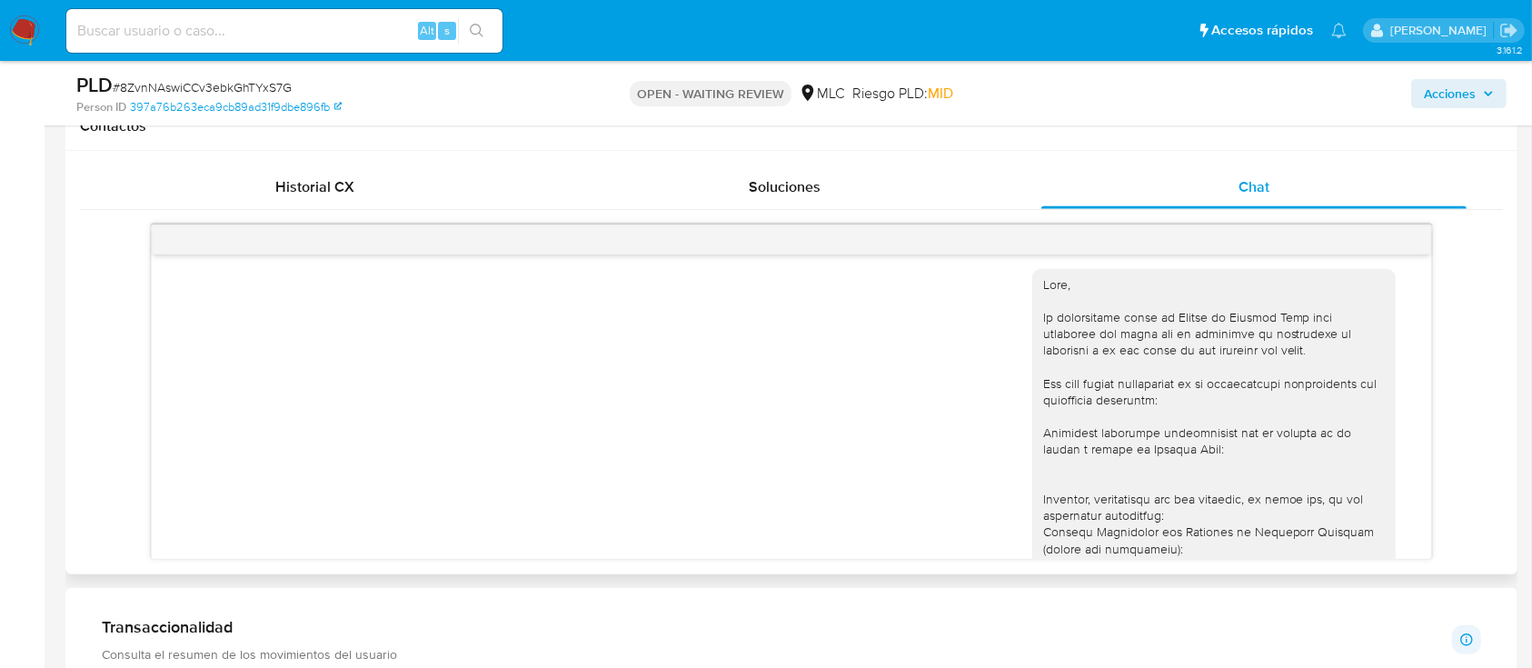
scroll to position [0, 0]
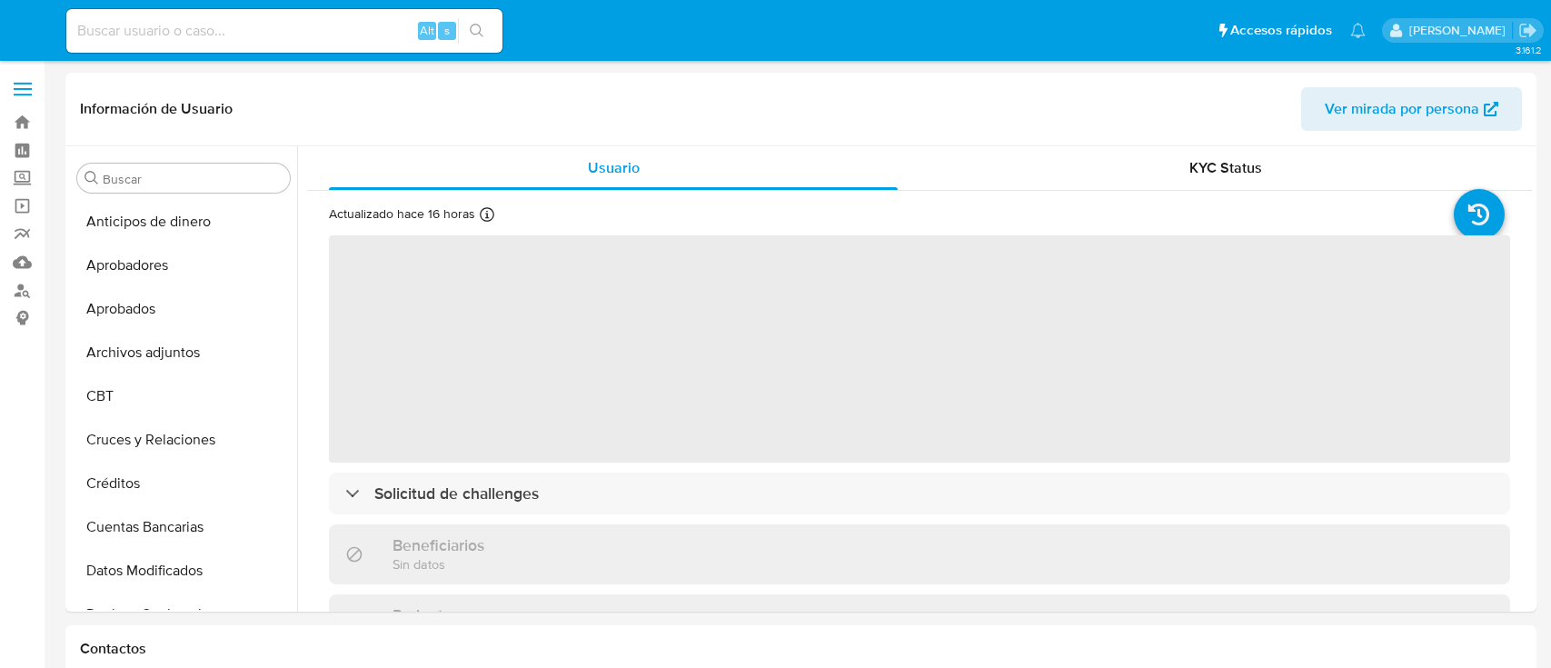
select select "10"
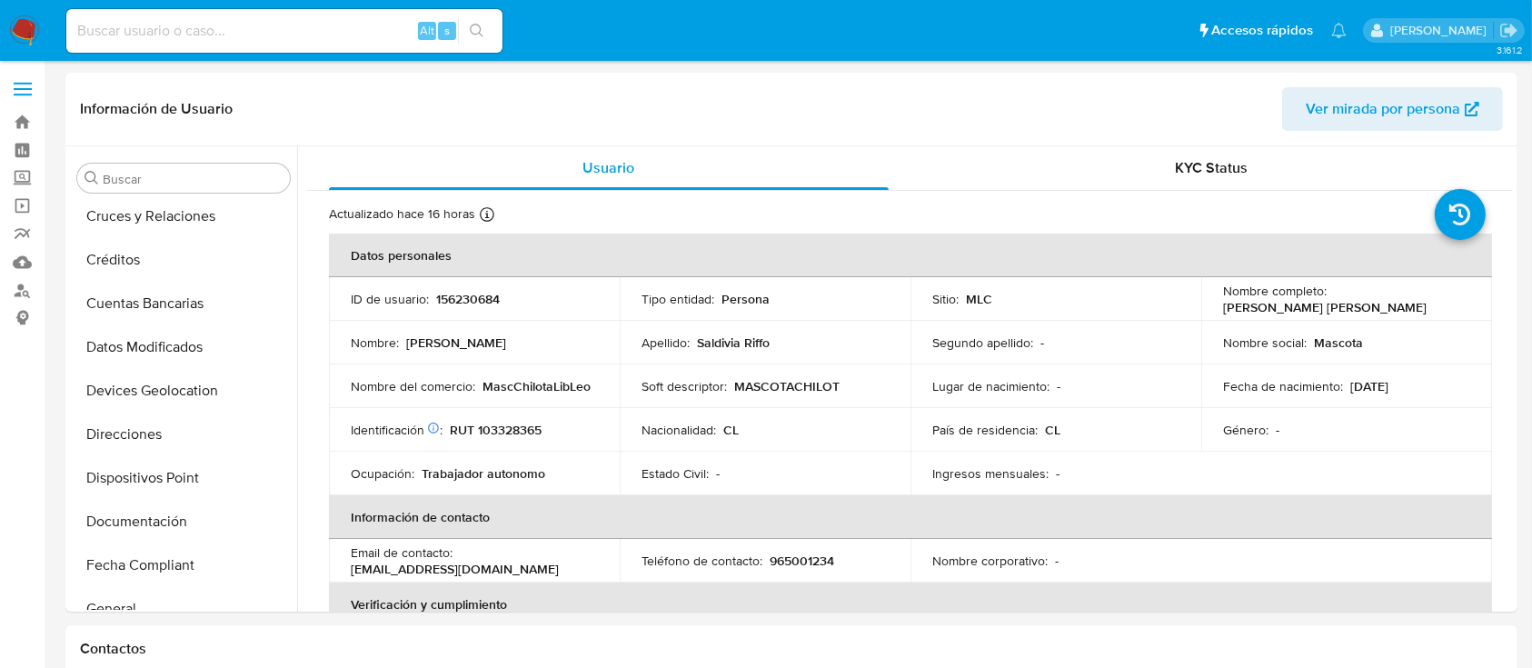
scroll to position [794, 0]
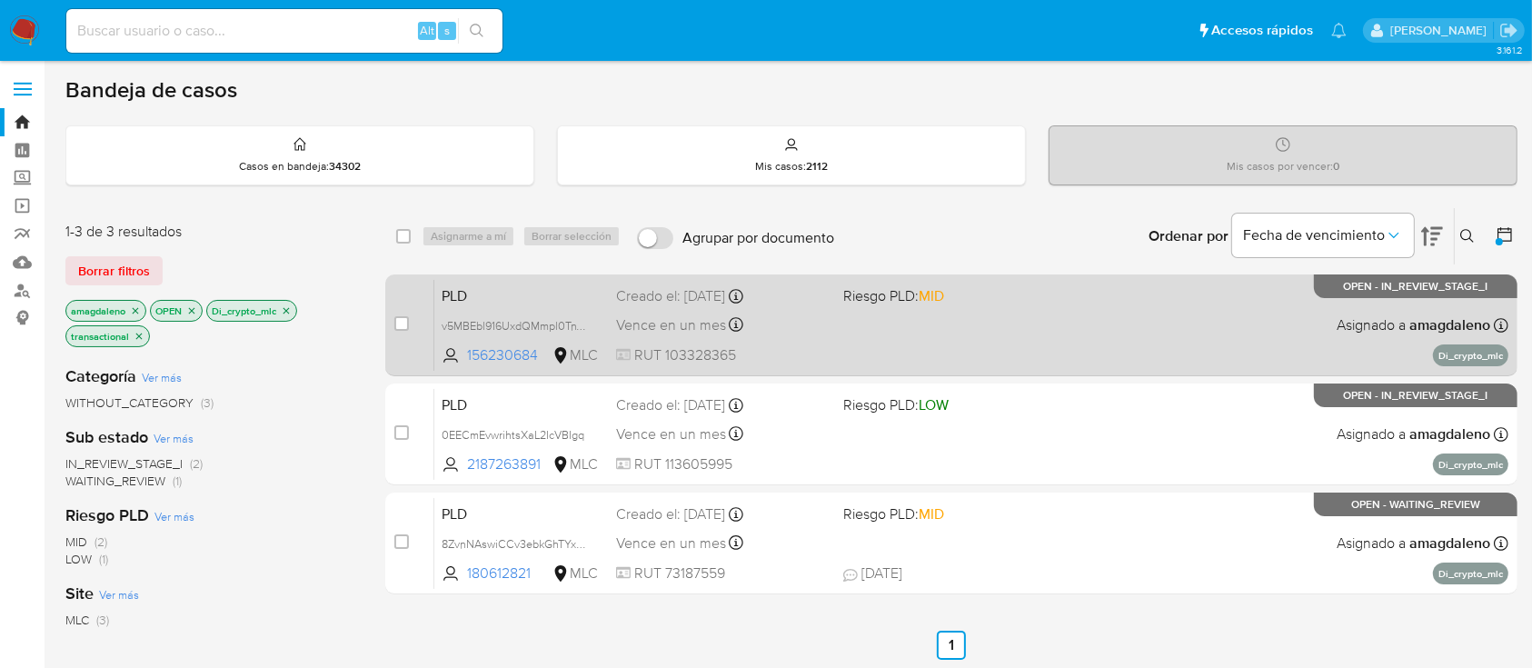
click at [803, 325] on div "Vence en un mes Vence el [DATE] 06:07:58" at bounding box center [722, 324] width 212 height 25
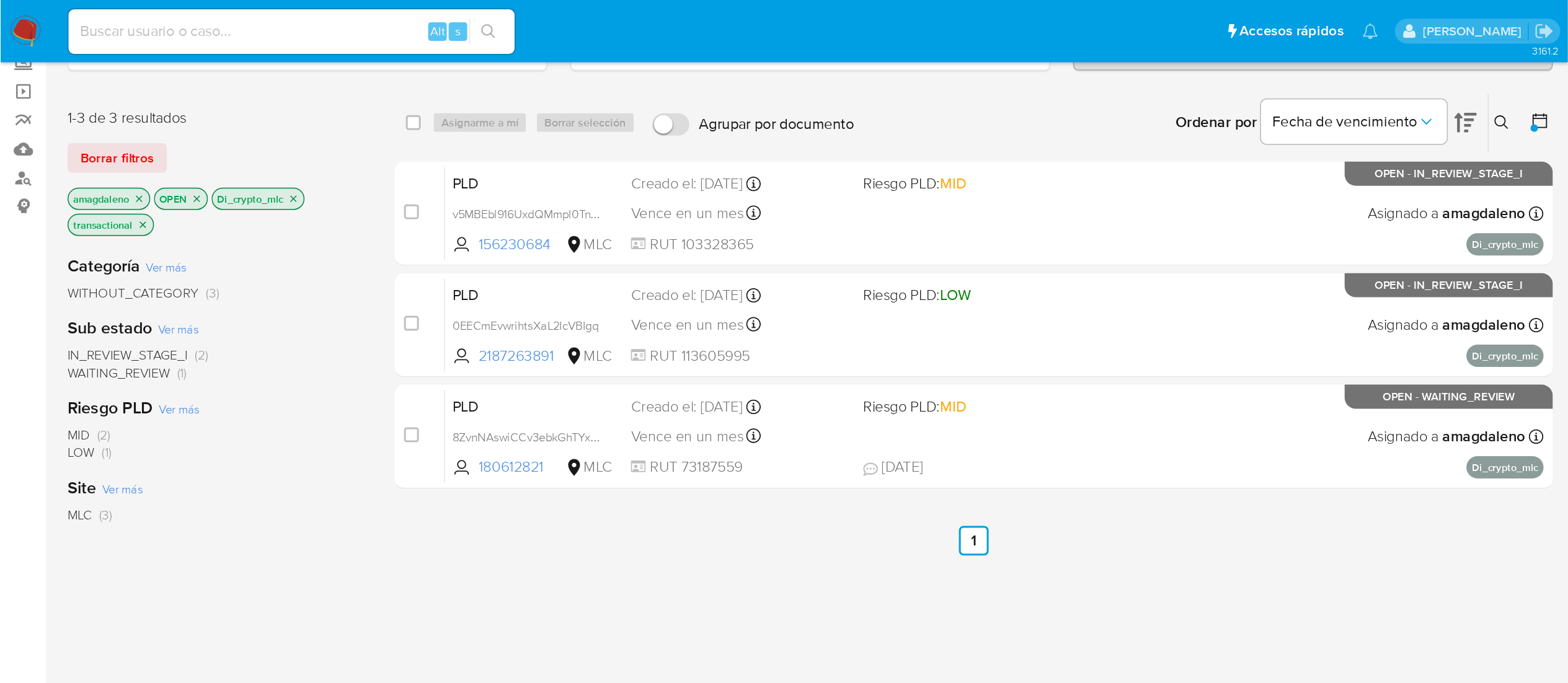
scroll to position [83, 0]
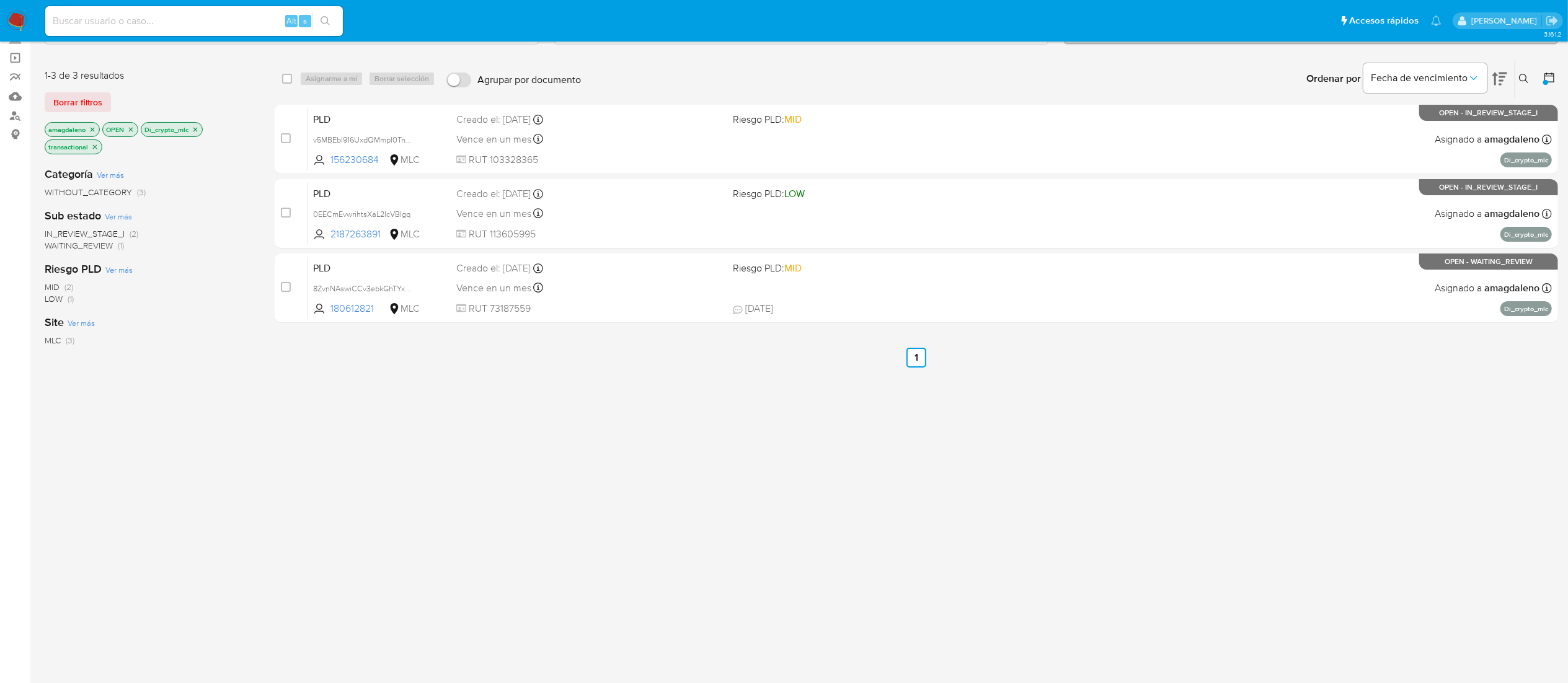
click at [91, 128] on icon "close-filter" at bounding box center [92, 129] width 8 height 8
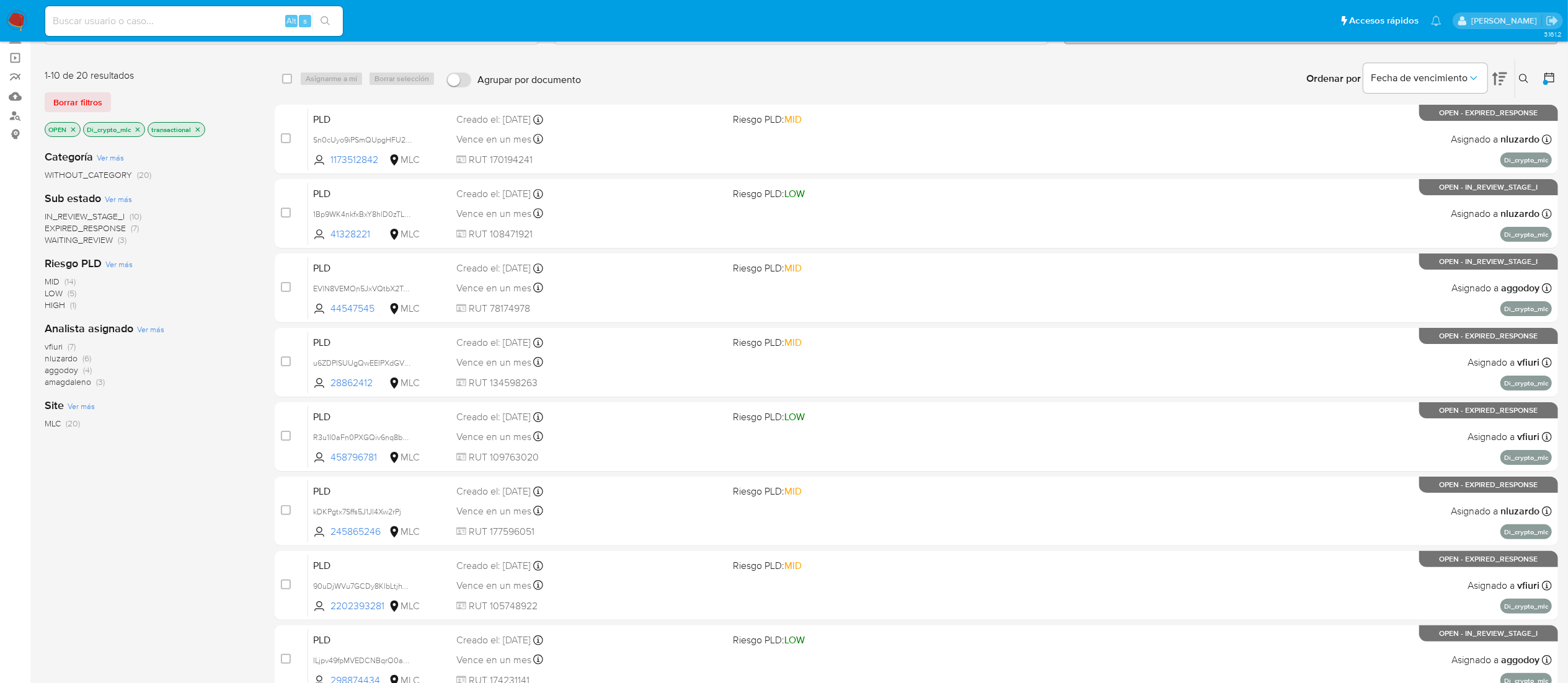
click at [139, 130] on icon "close-filter" at bounding box center [137, 129] width 8 height 8
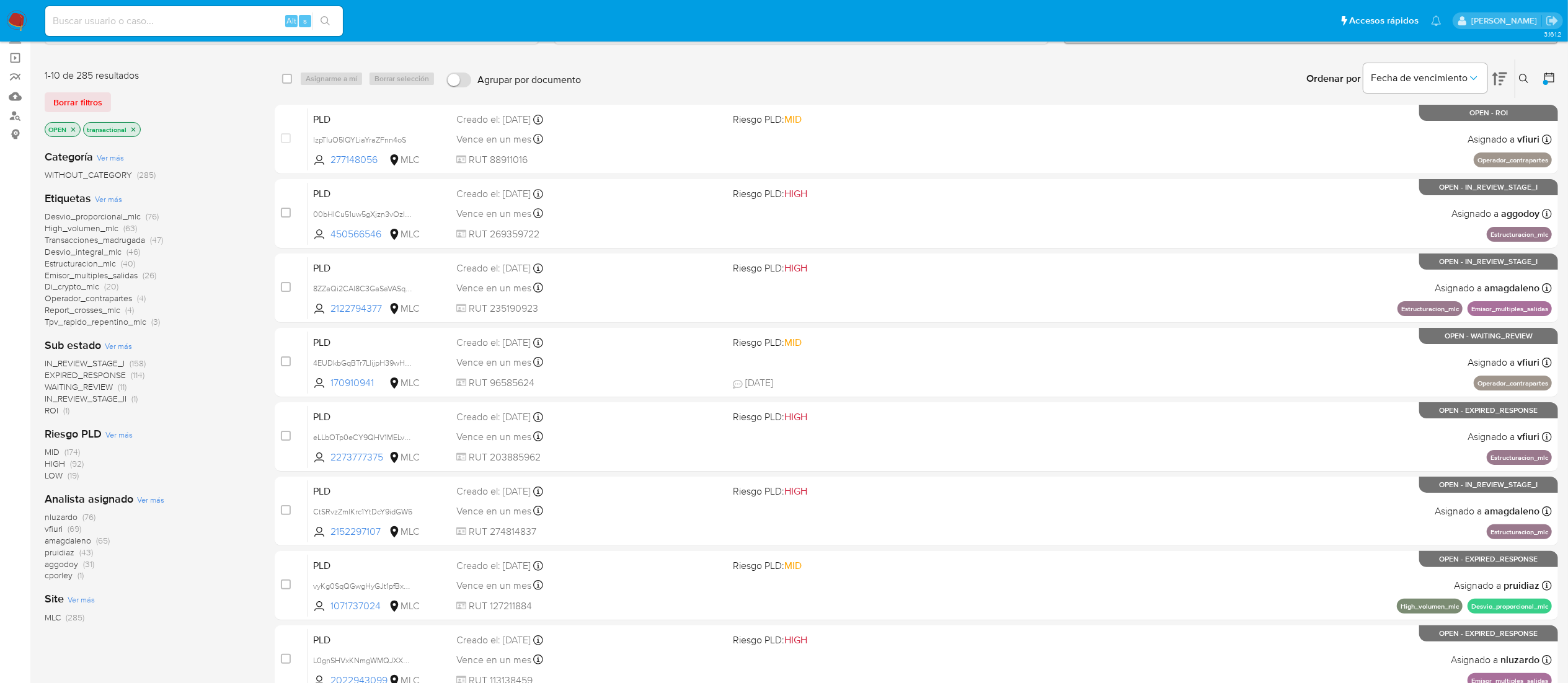
click at [1058, 79] on icon at bounding box center [1550, 77] width 12 height 12
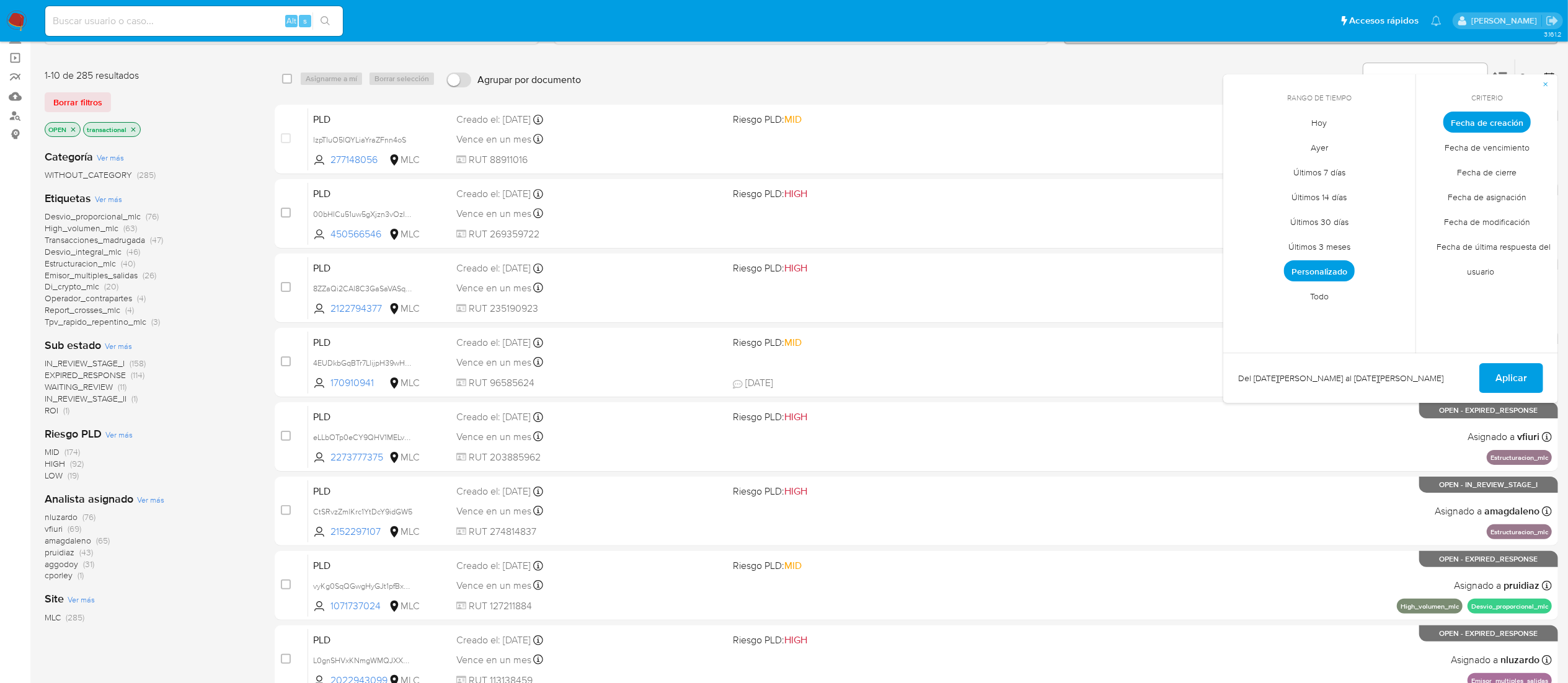
click at [1058, 257] on span "Últimos 3 meses" at bounding box center [1320, 246] width 88 height 25
click at [1058, 263] on span "Personalizado" at bounding box center [1320, 272] width 79 height 25
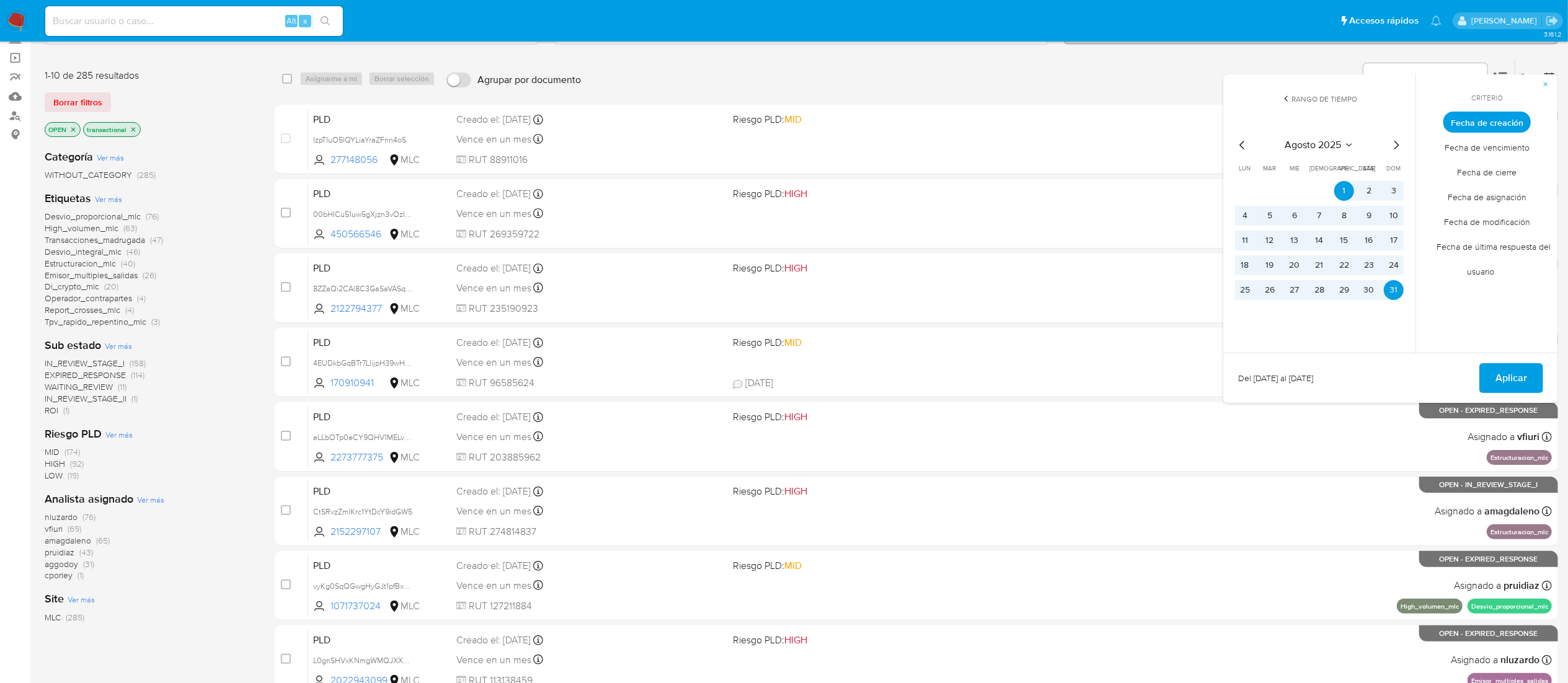
click at [1058, 145] on icon "Mes anterior" at bounding box center [1242, 145] width 15 height 15
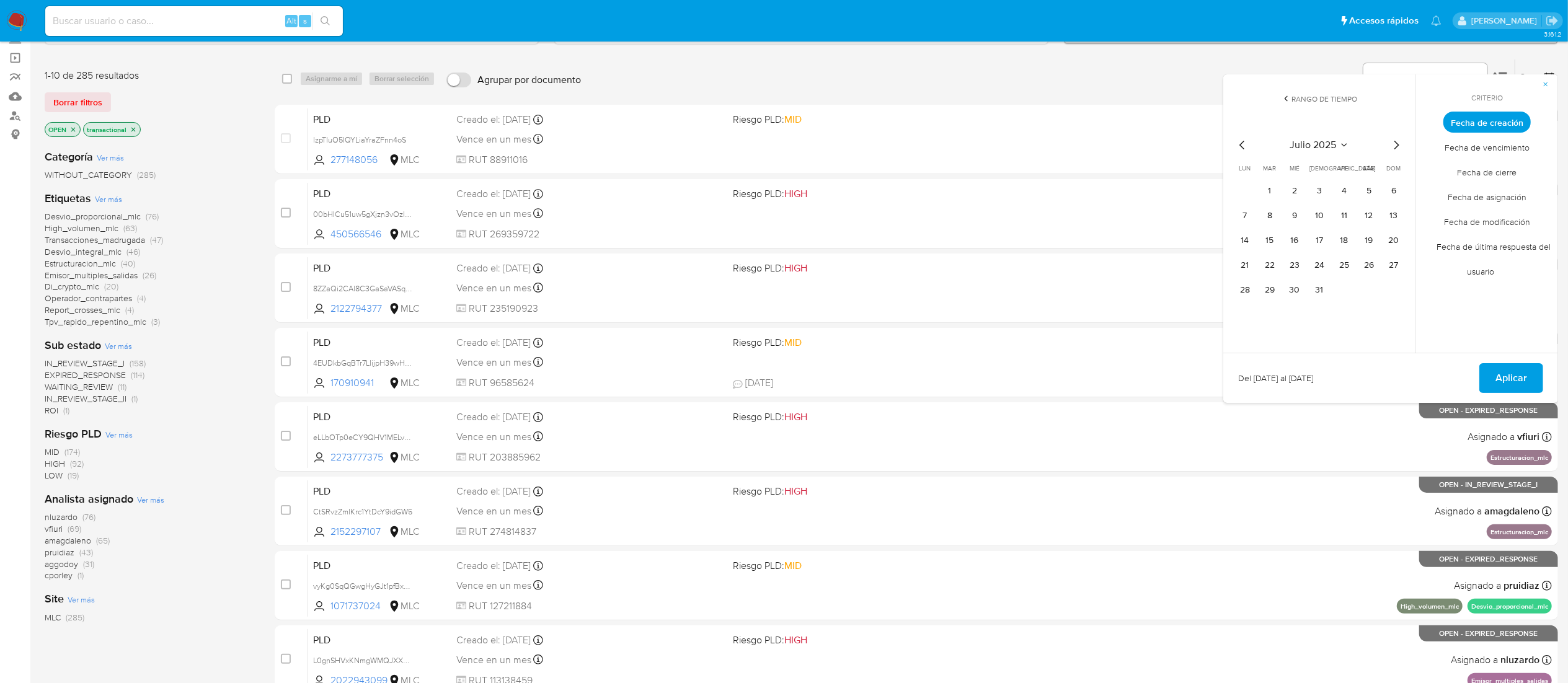
click at [1058, 187] on td "1" at bounding box center [1270, 190] width 20 height 20
click at [1058, 193] on button "1" at bounding box center [1270, 190] width 20 height 20
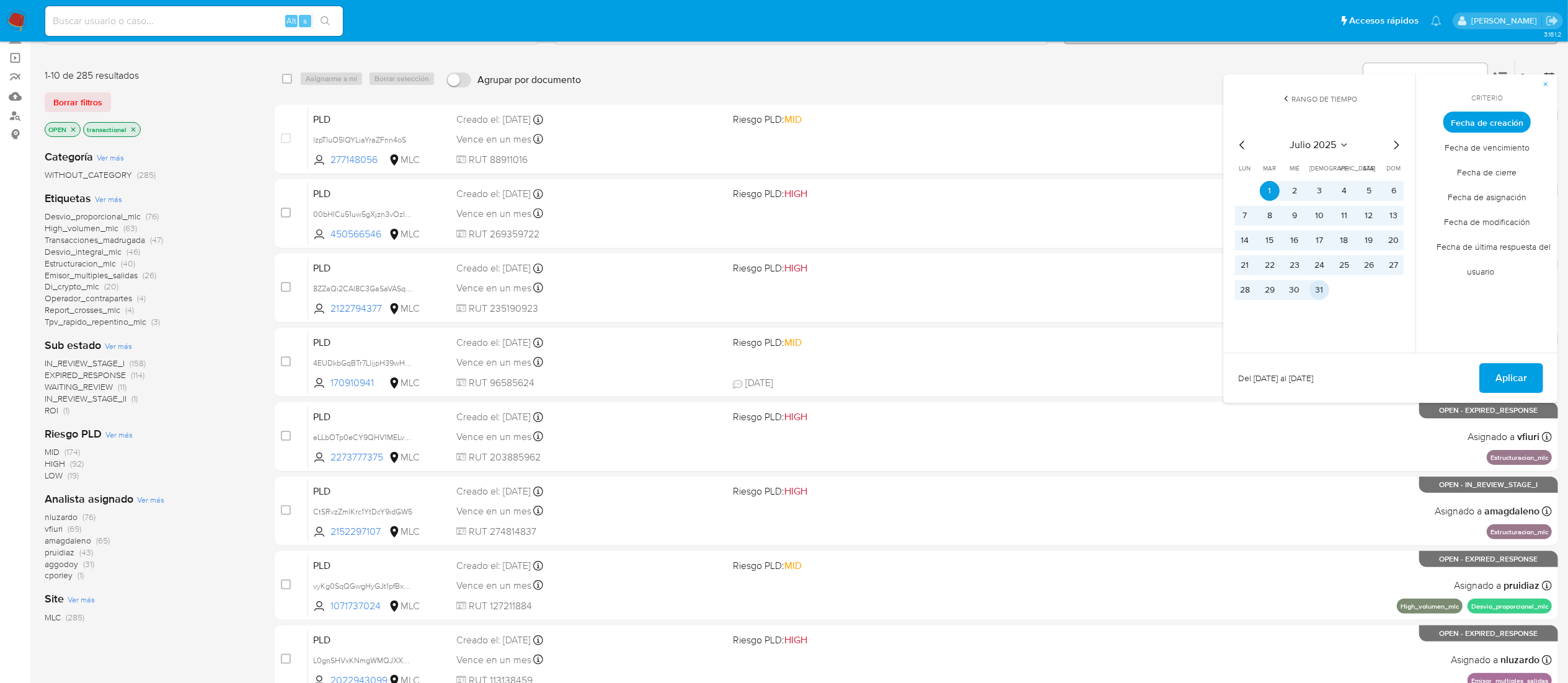
click at [1058, 297] on button "31" at bounding box center [1319, 290] width 20 height 20
click at [1058, 370] on span "Aplicar" at bounding box center [1511, 378] width 31 height 27
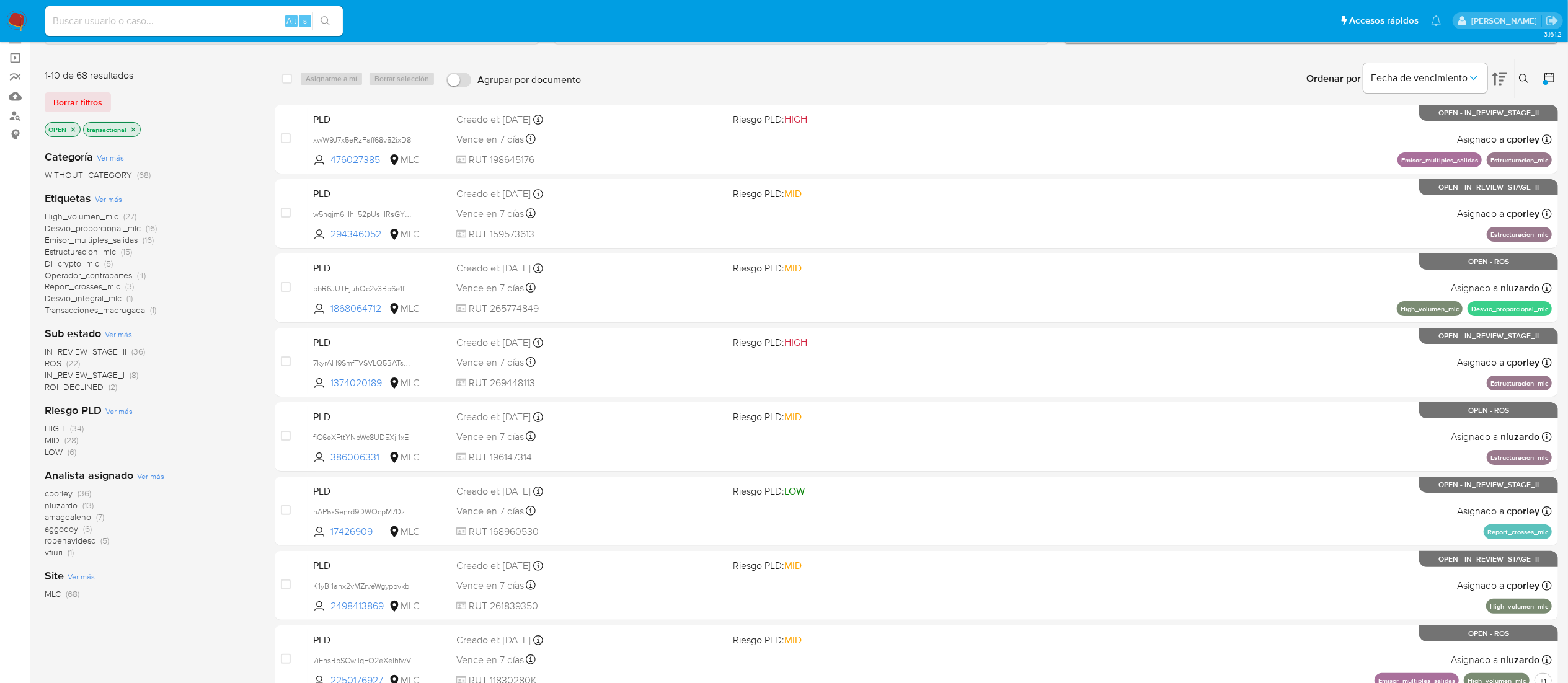
click at [55, 362] on span "ROS" at bounding box center [53, 363] width 17 height 12
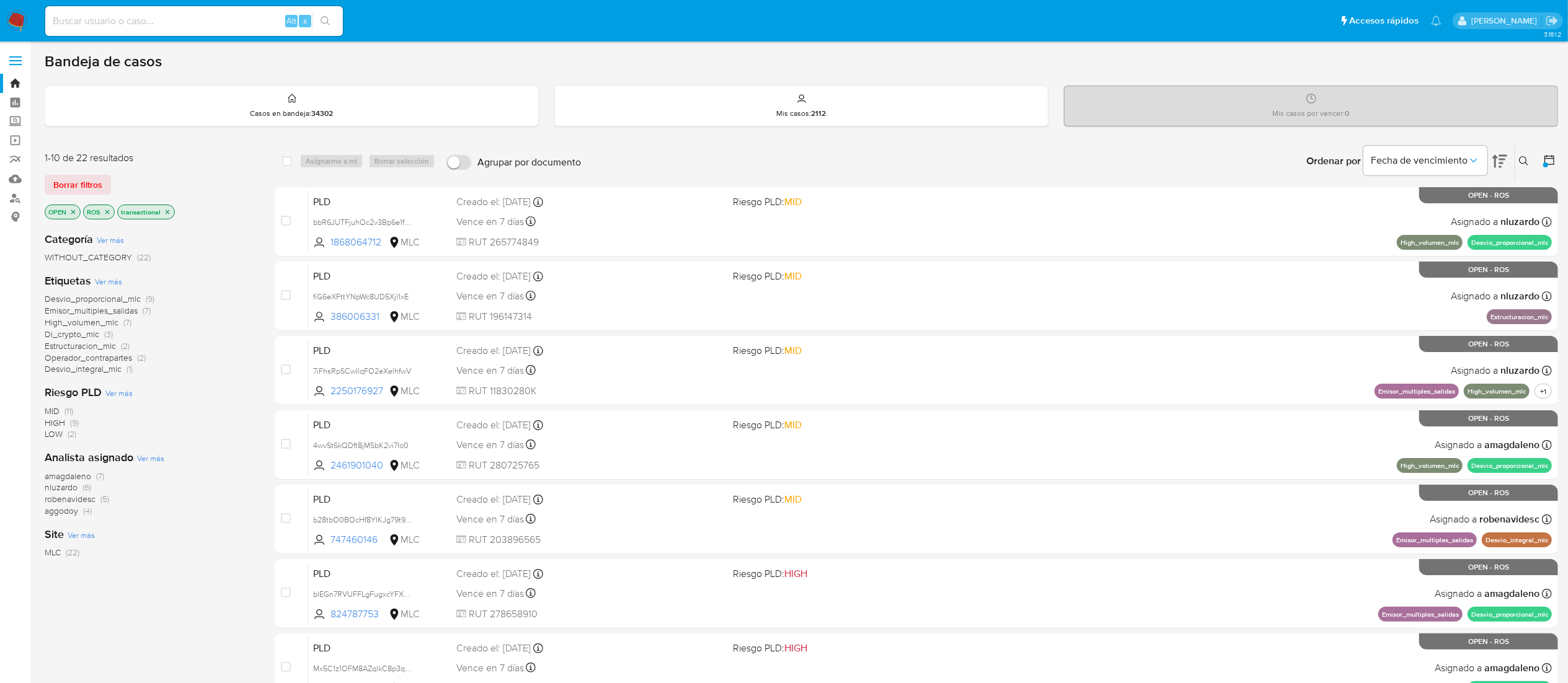
click at [107, 211] on icon "close-filter" at bounding box center [107, 212] width 4 height 4
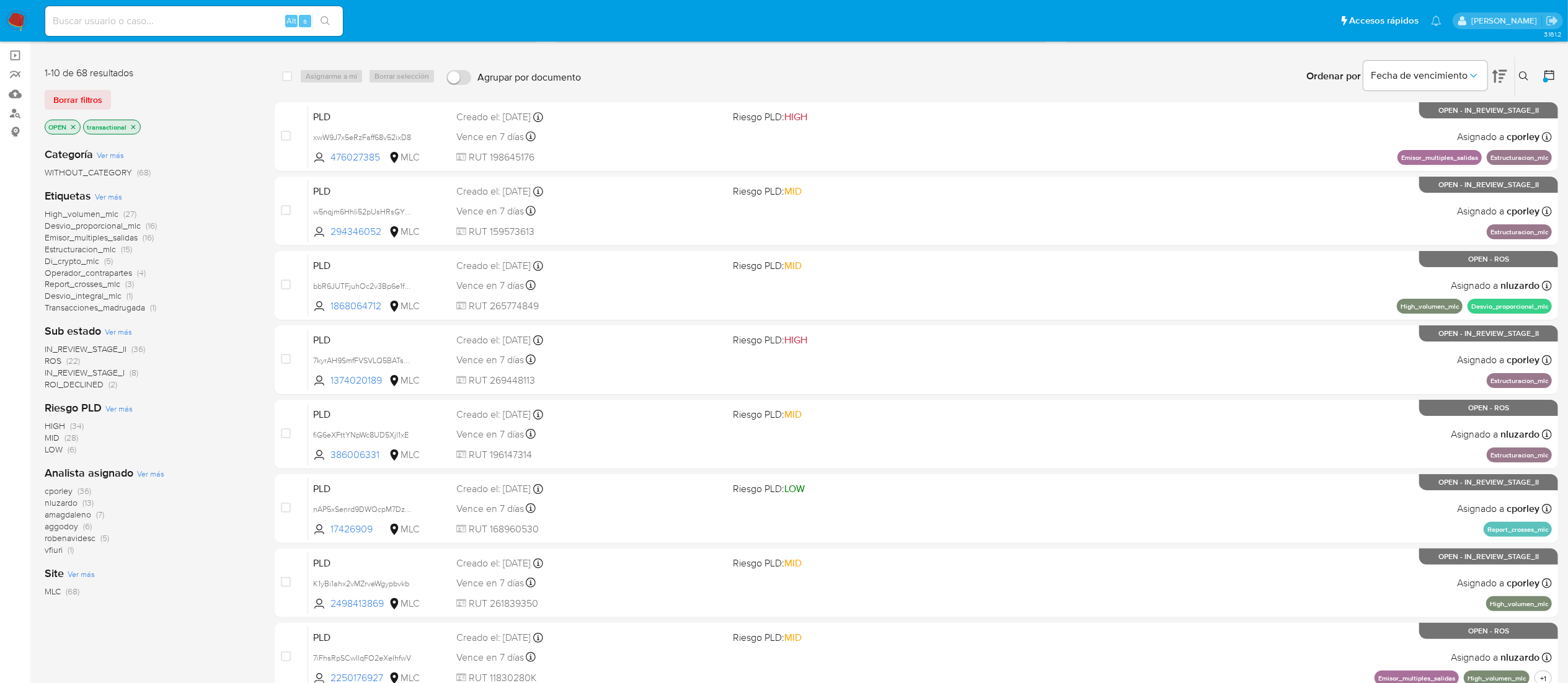
scroll to position [124, 0]
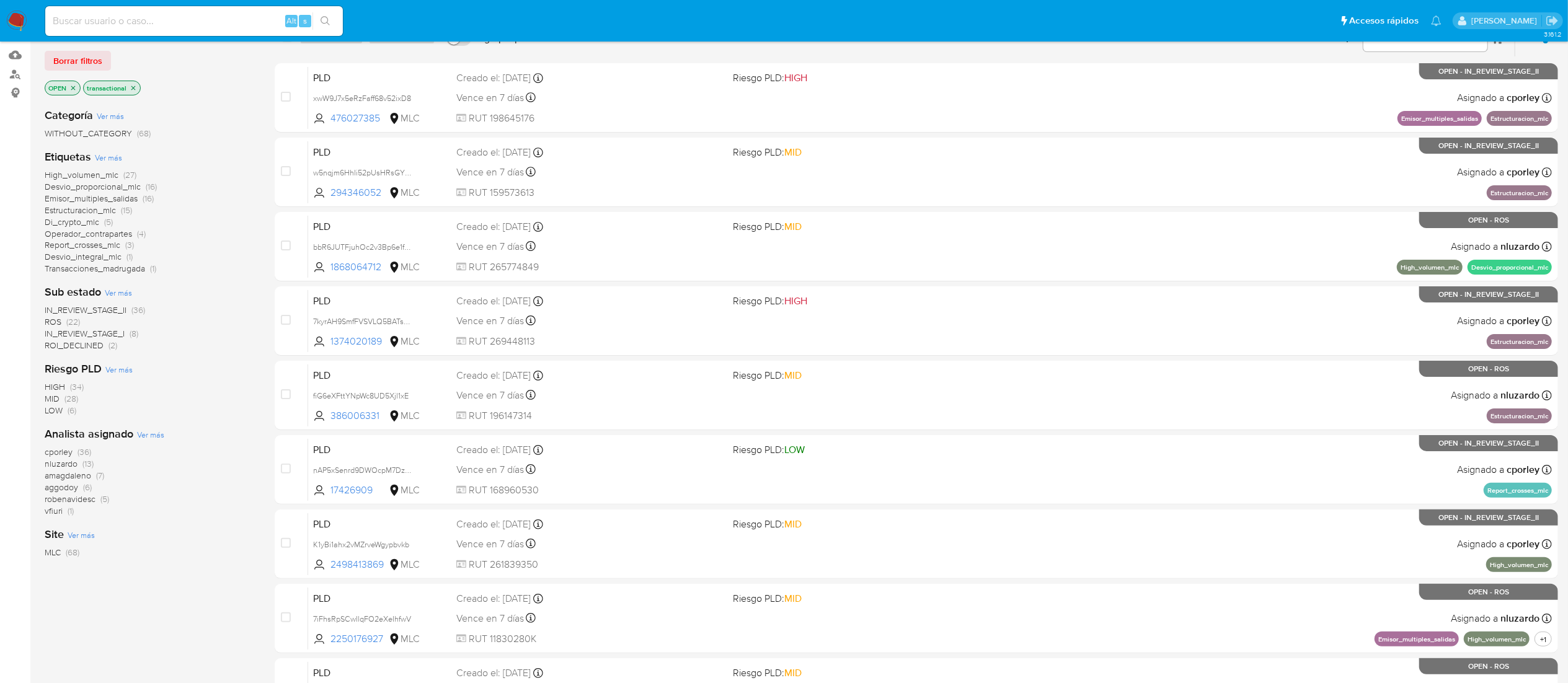
click at [71, 455] on span "amagdaleno" at bounding box center [68, 476] width 46 height 12
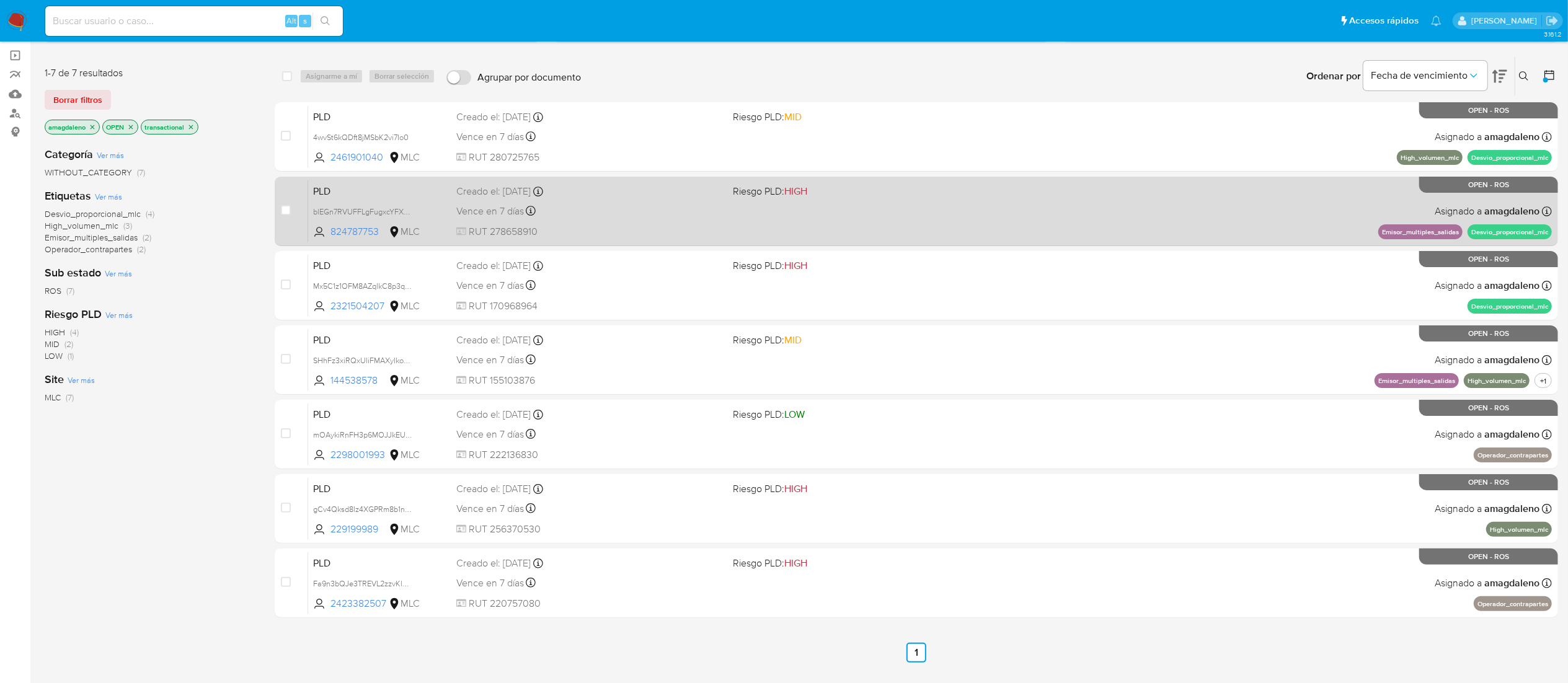
scroll to position [117, 0]
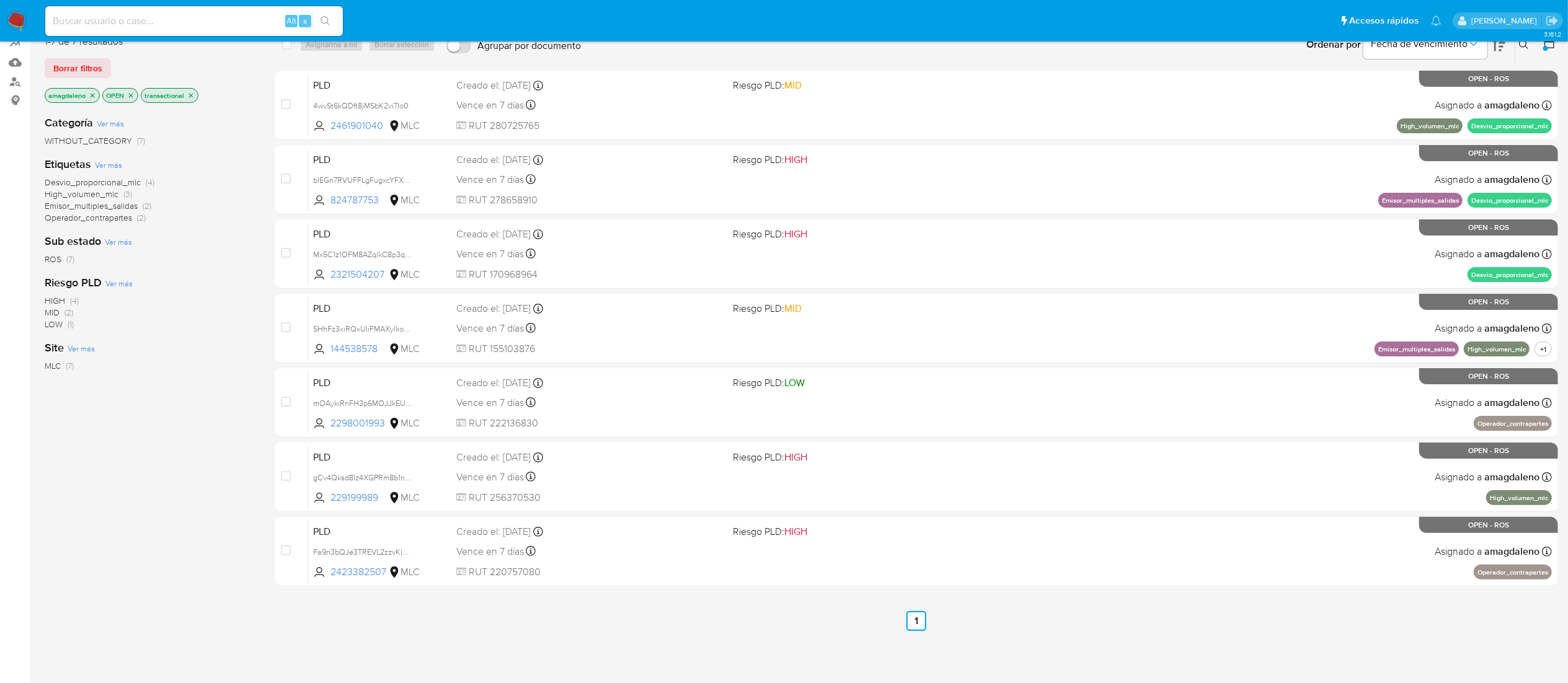
click at [95, 97] on icon "close-filter" at bounding box center [93, 95] width 4 height 4
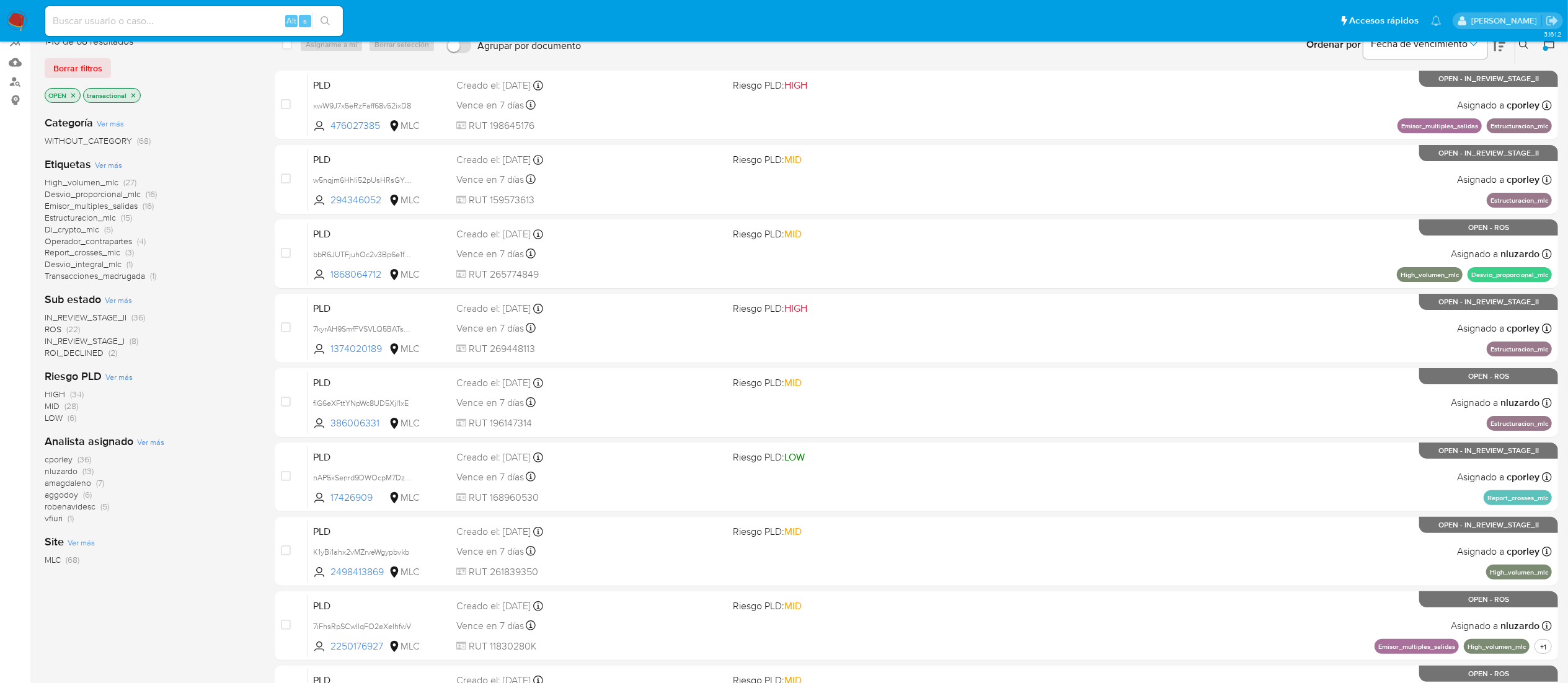
click at [70, 455] on span "nluzardo" at bounding box center [61, 471] width 33 height 12
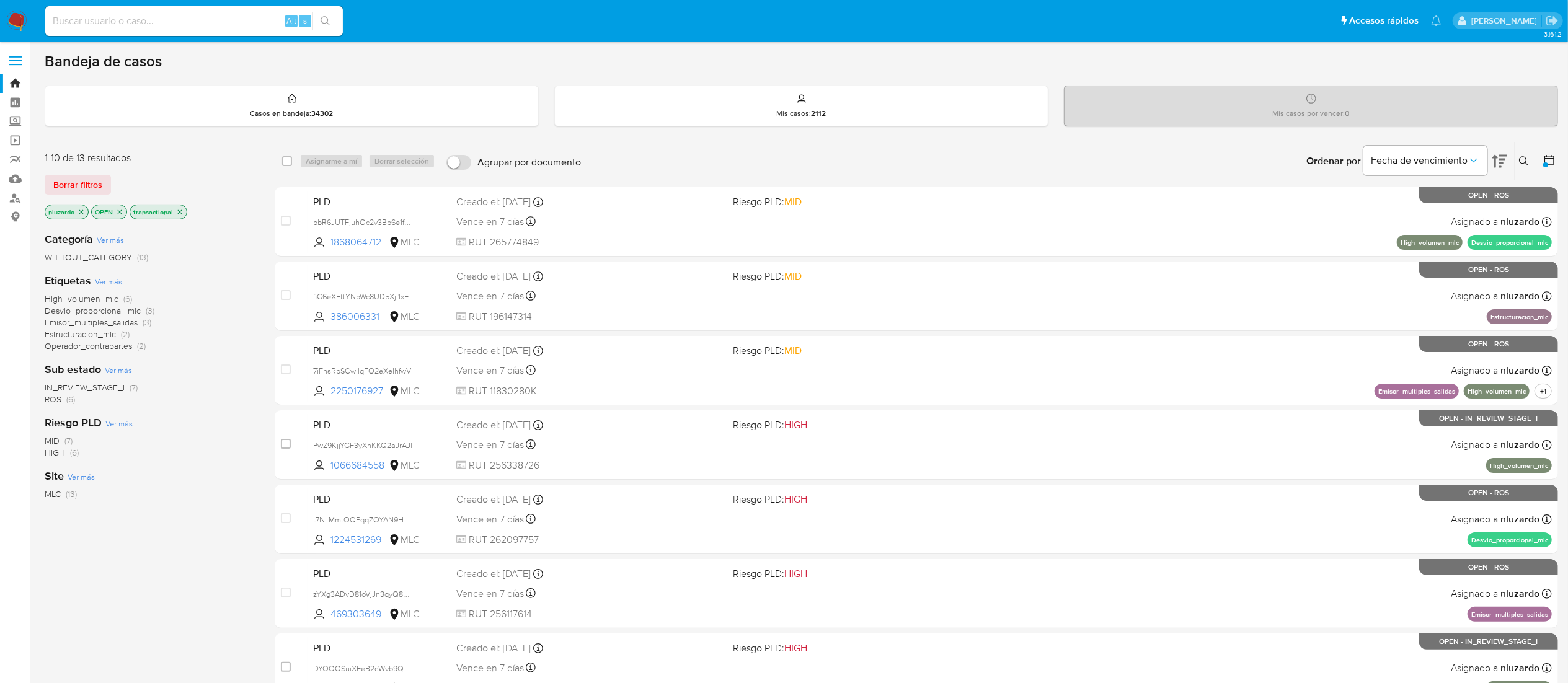
click at [108, 390] on span "IN_REVIEW_STAGE_I" at bounding box center [84, 388] width 80 height 12
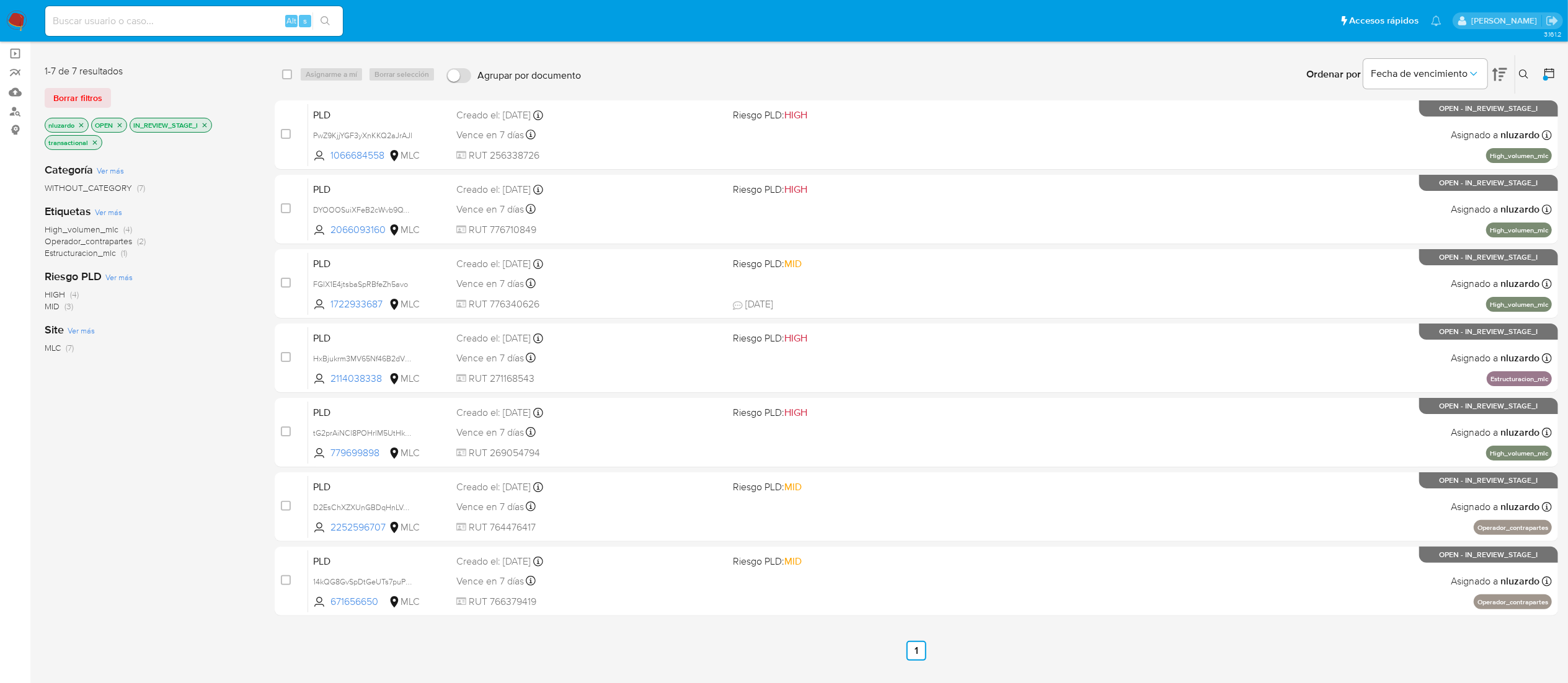
scroll to position [62, 0]
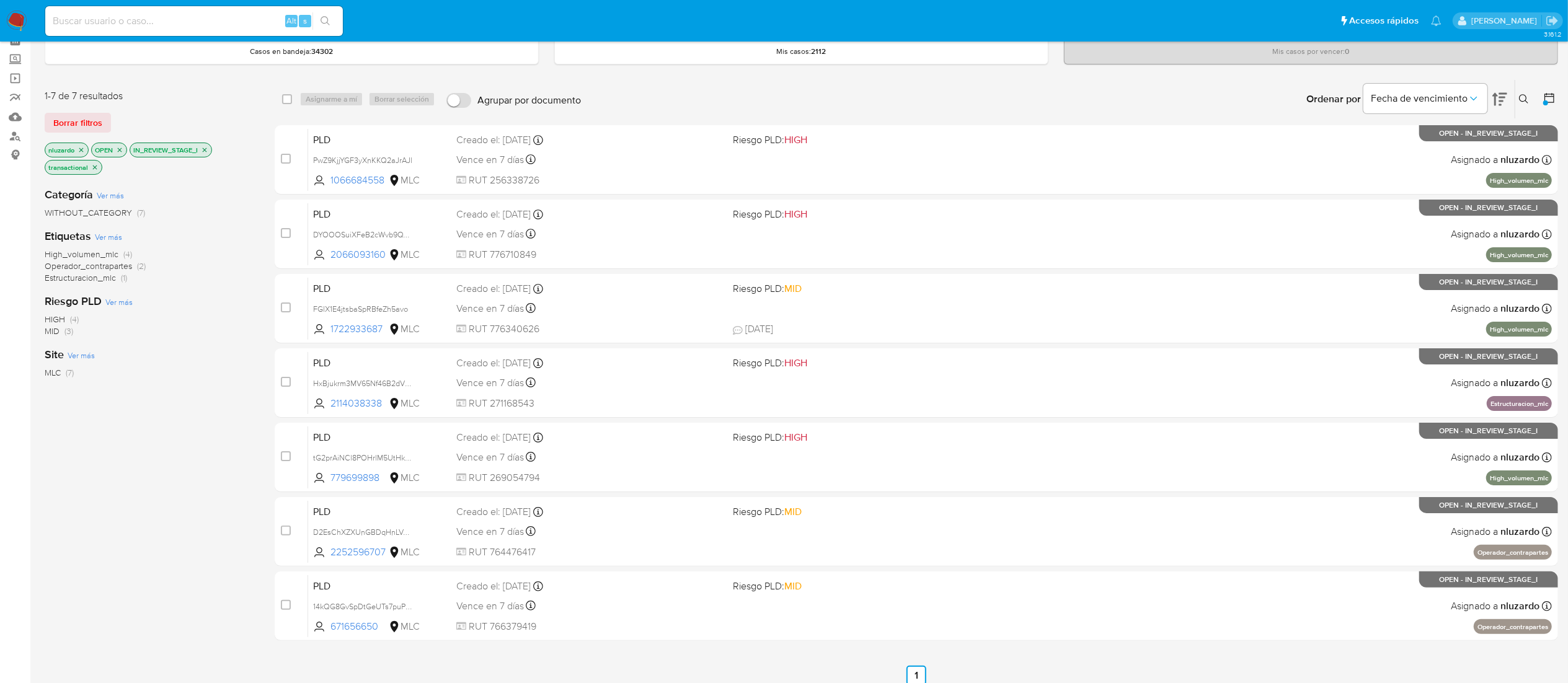
click at [204, 151] on icon "close-filter" at bounding box center [204, 149] width 8 height 8
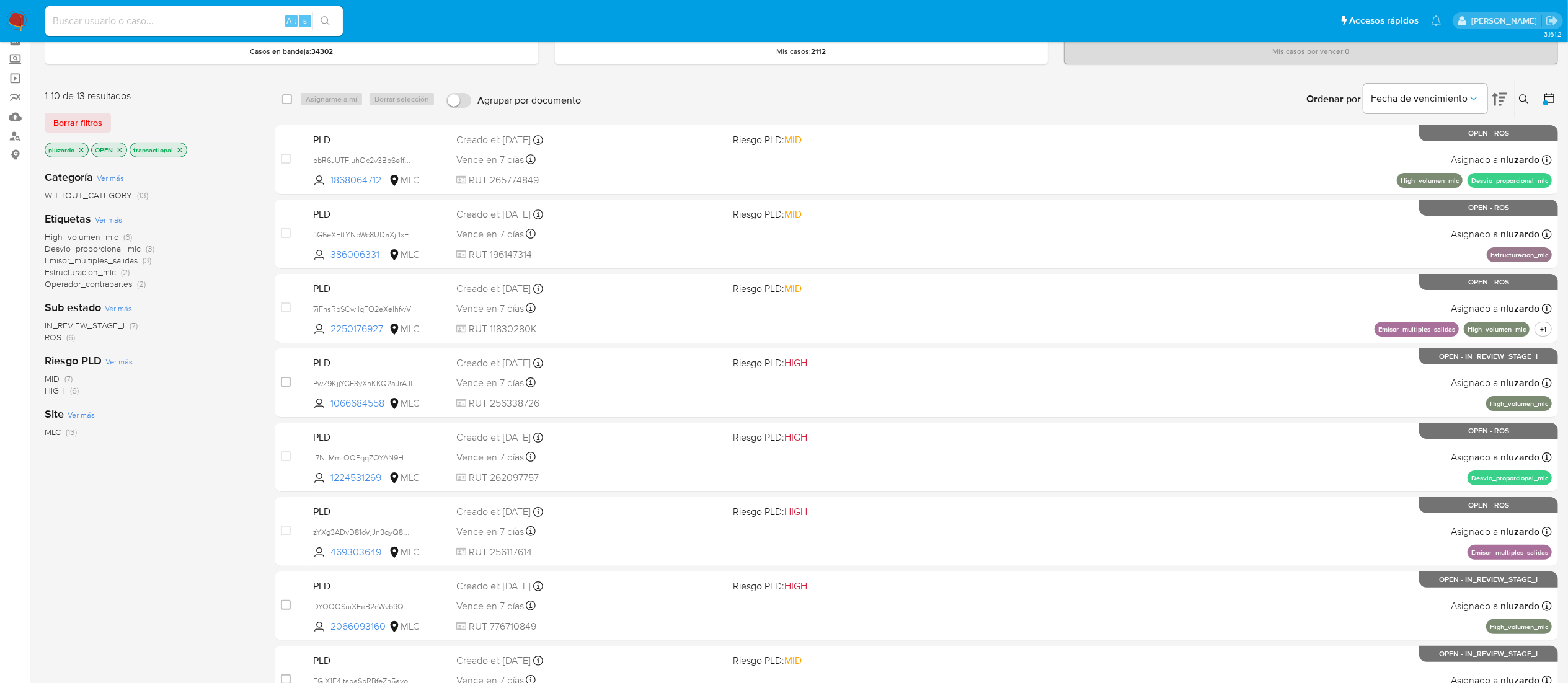
click at [85, 151] on icon "close-filter" at bounding box center [81, 149] width 8 height 8
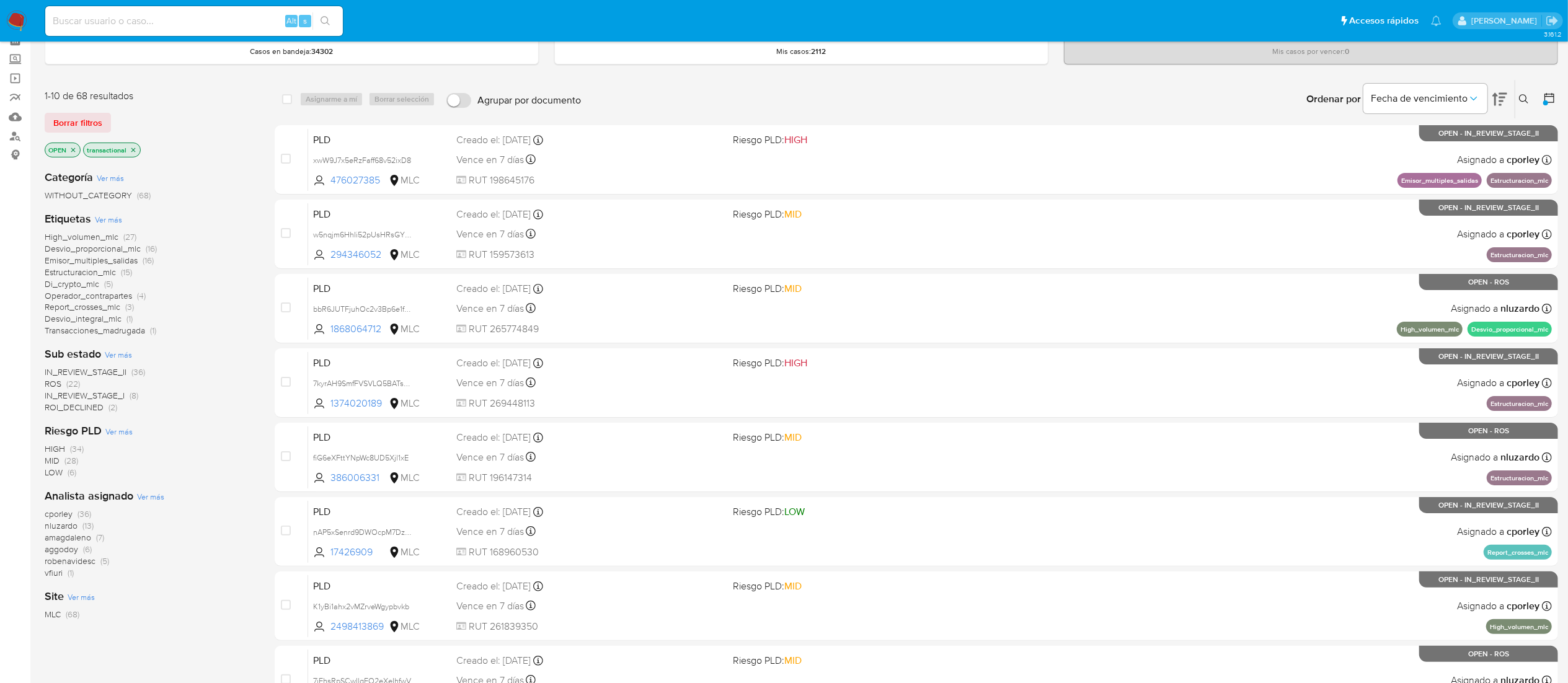
click at [73, 150] on icon "close-filter" at bounding box center [73, 149] width 4 height 4
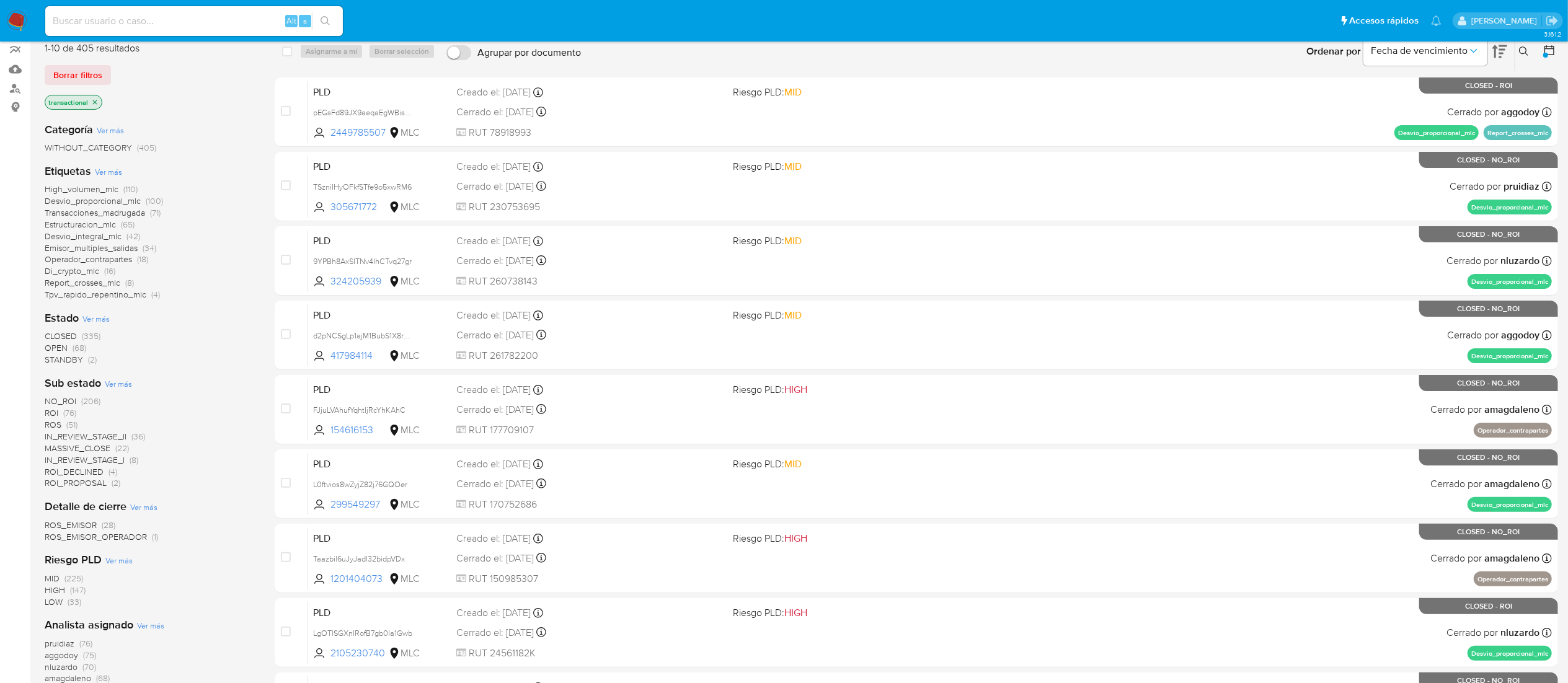
scroll to position [248, 0]
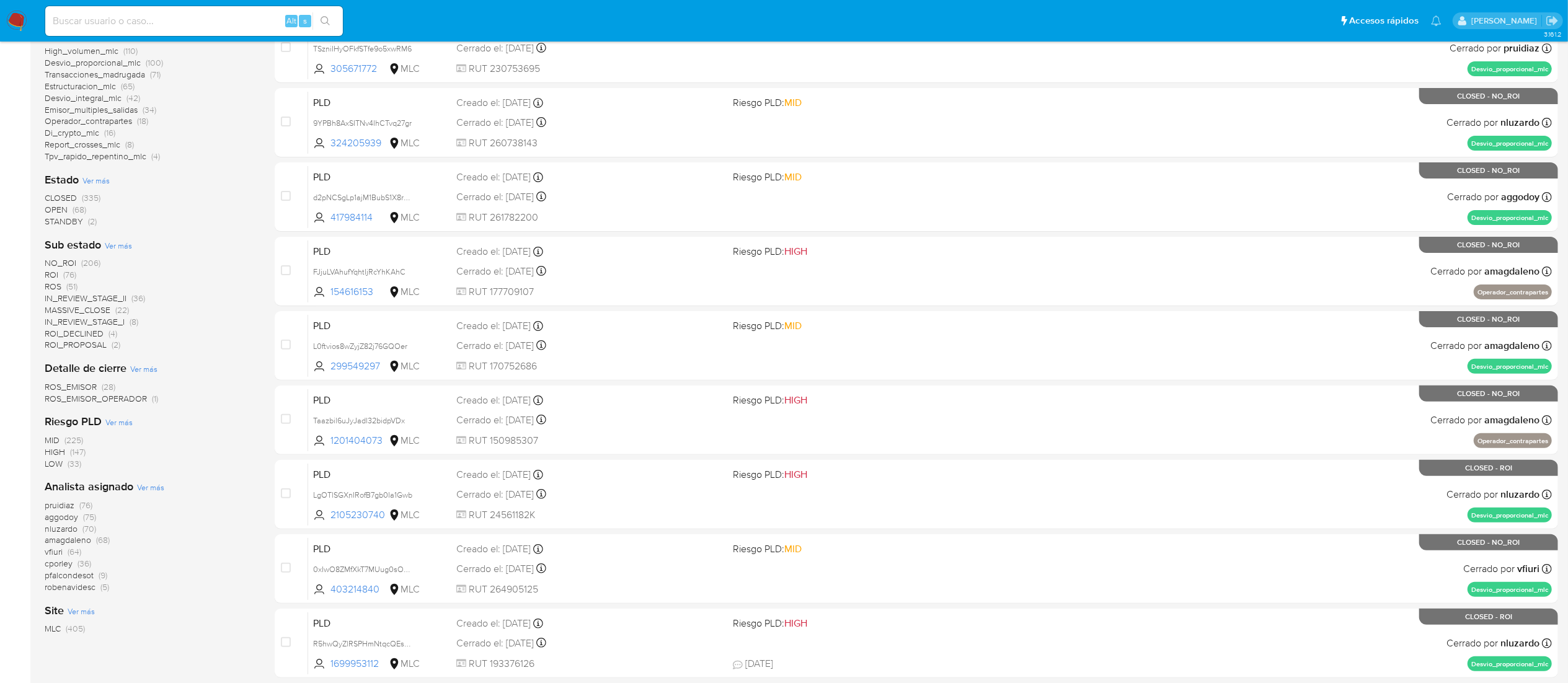
click at [78, 455] on span "amagdaleno" at bounding box center [68, 540] width 46 height 12
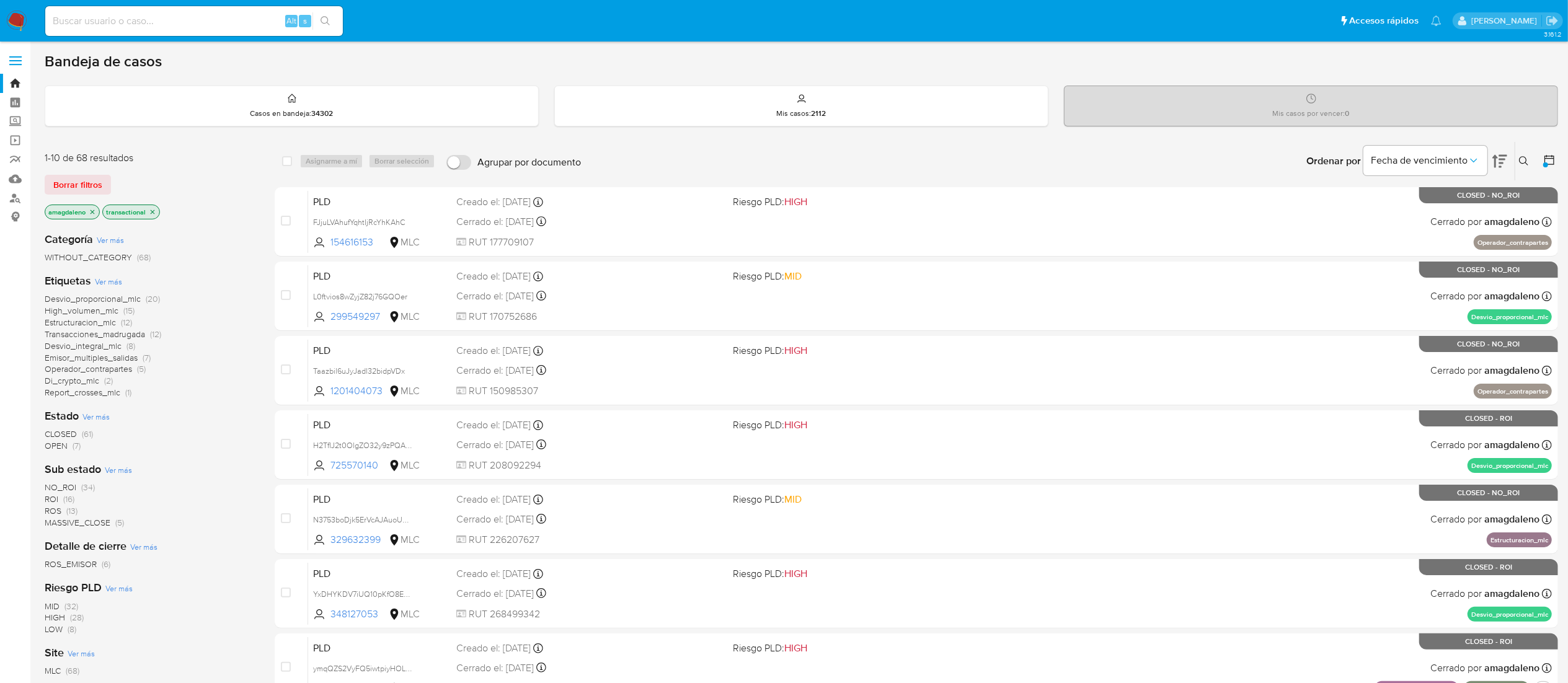
click at [63, 450] on span "OPEN" at bounding box center [56, 446] width 23 height 12
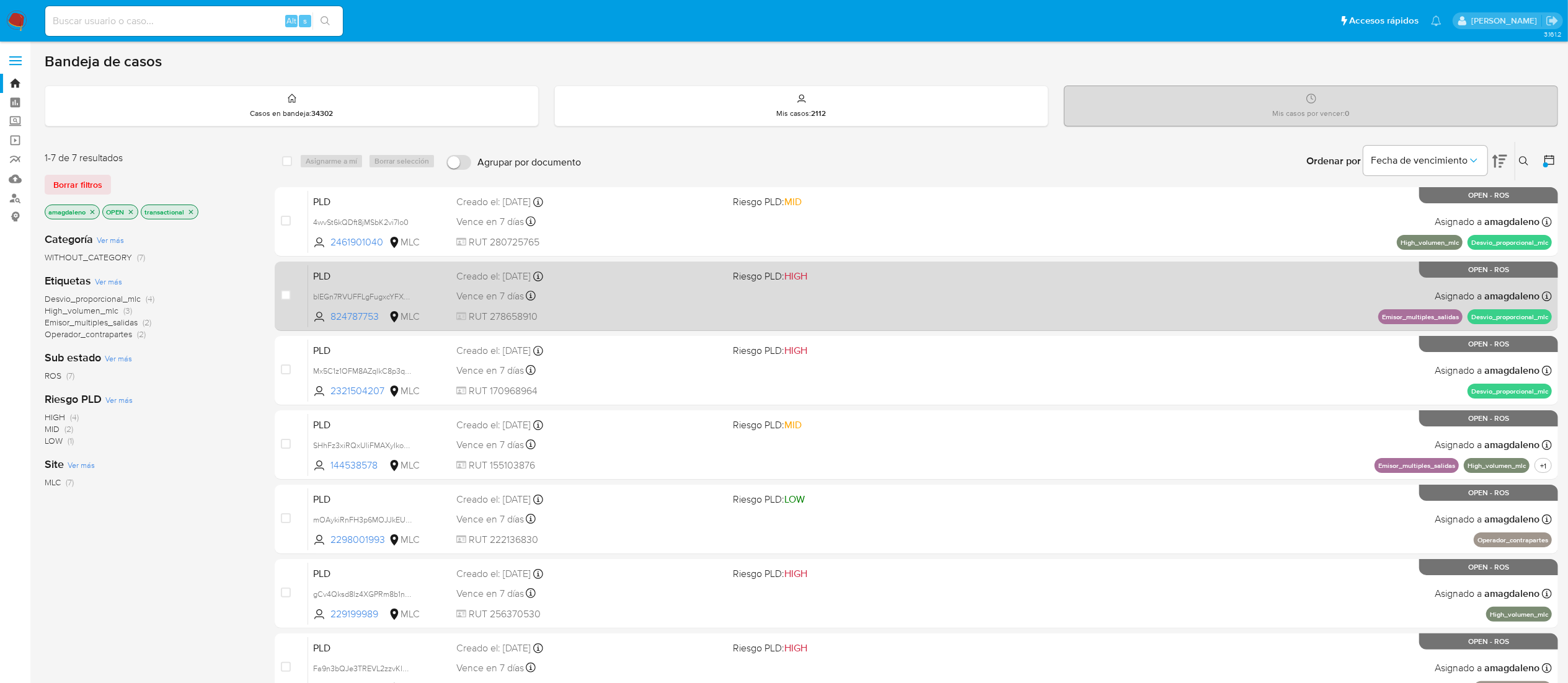
scroll to position [117, 0]
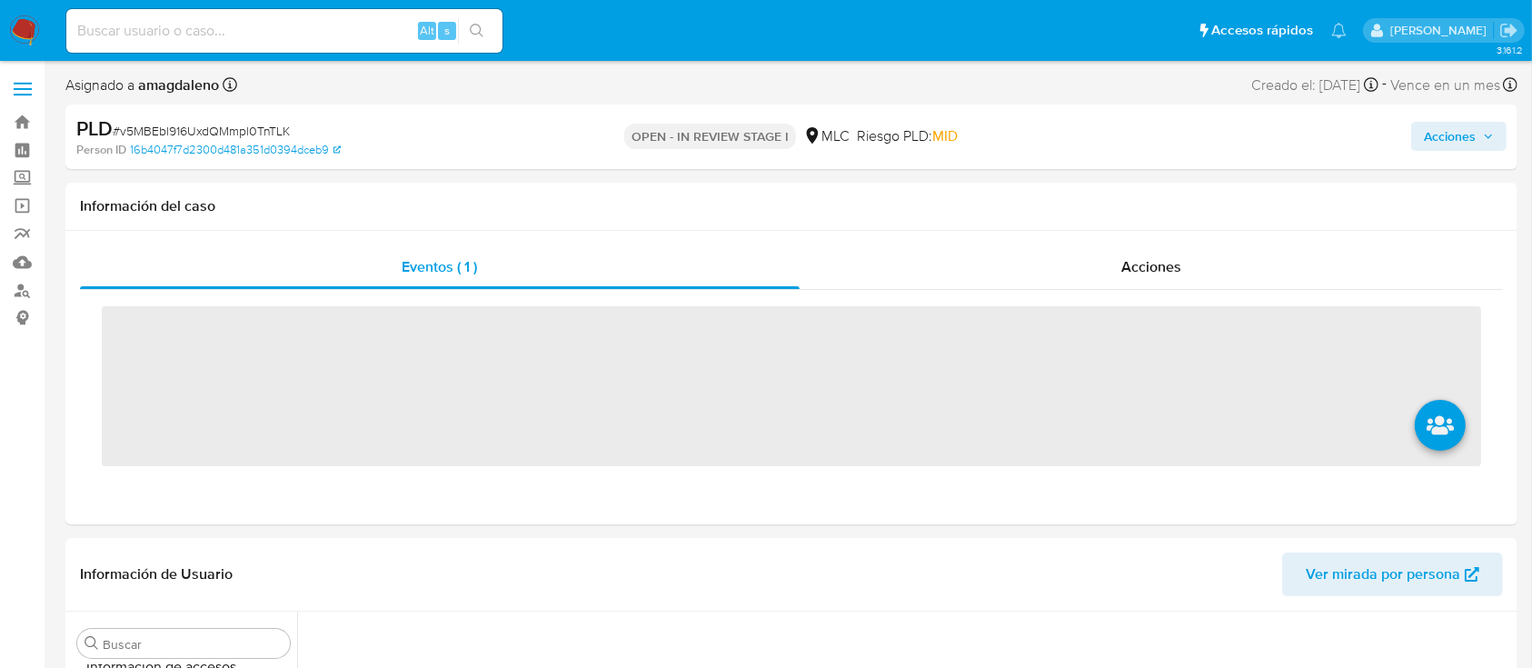
scroll to position [855, 0]
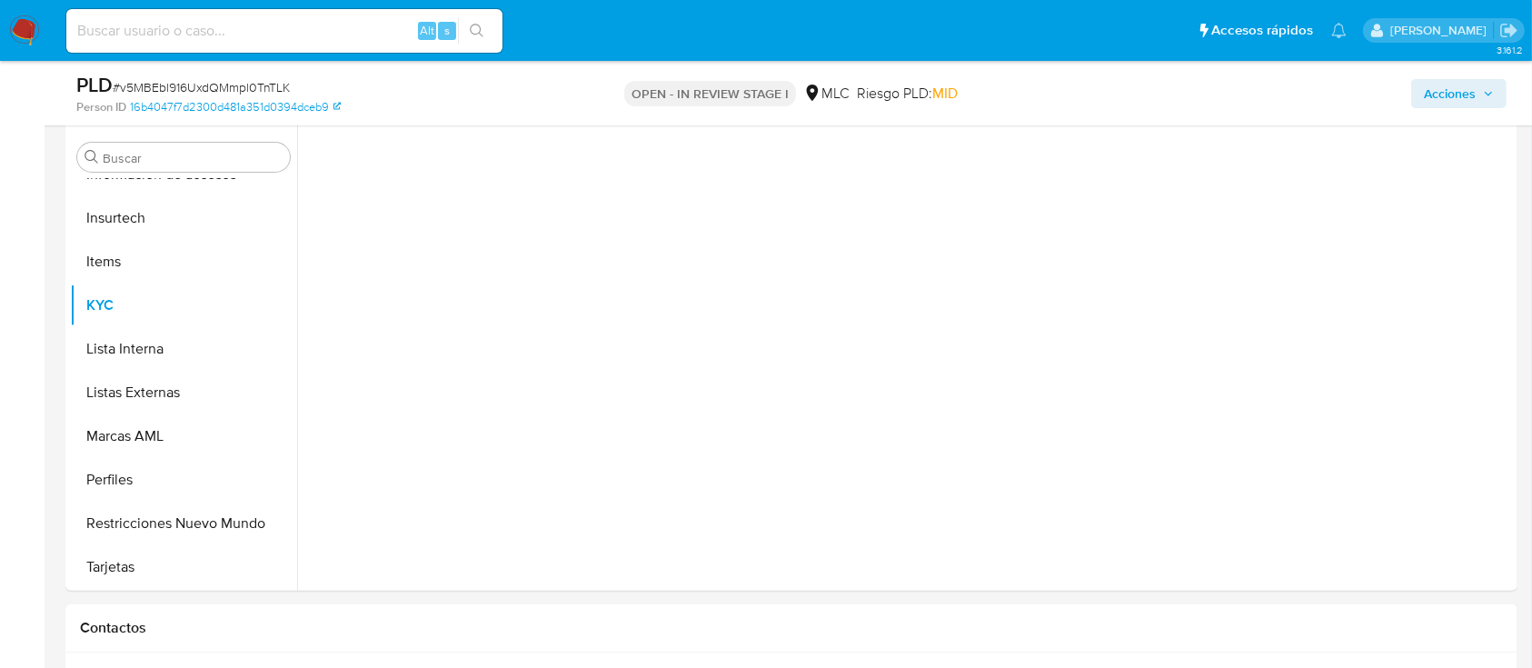
select select "10"
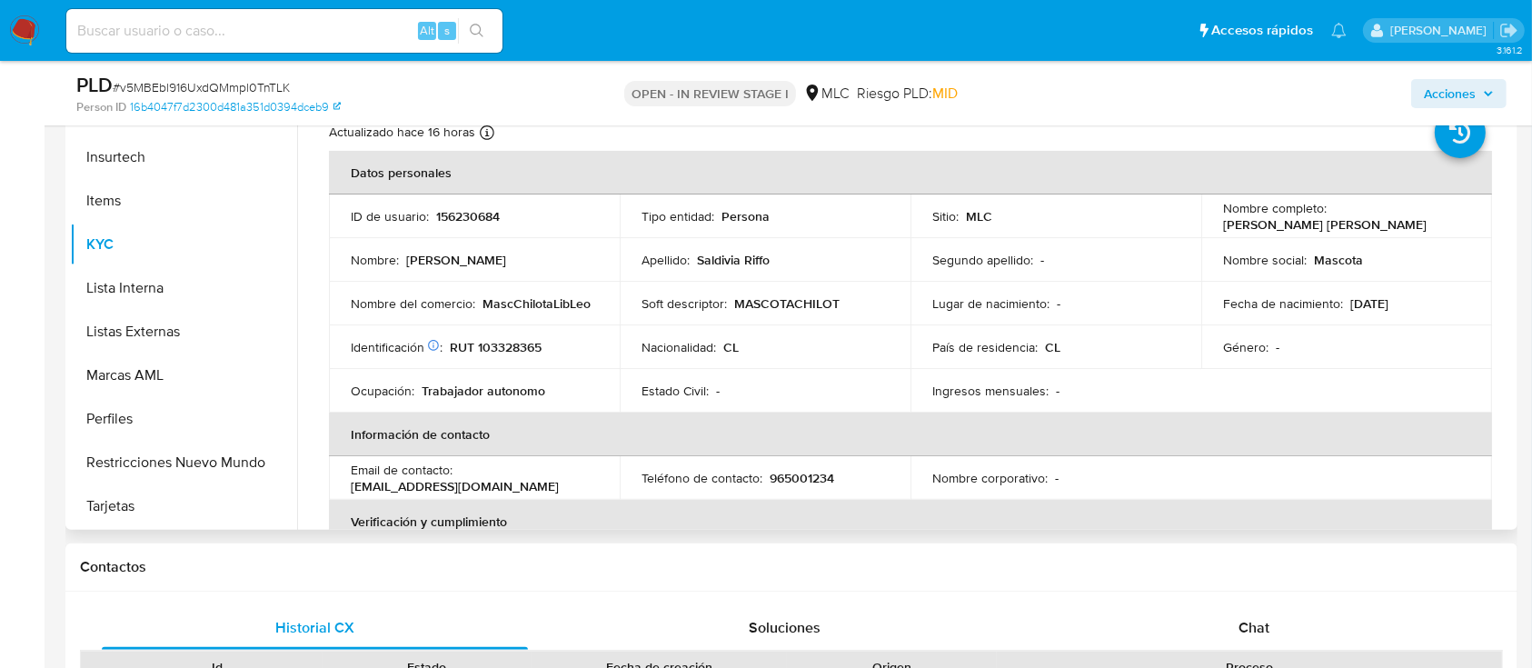
scroll to position [363, 0]
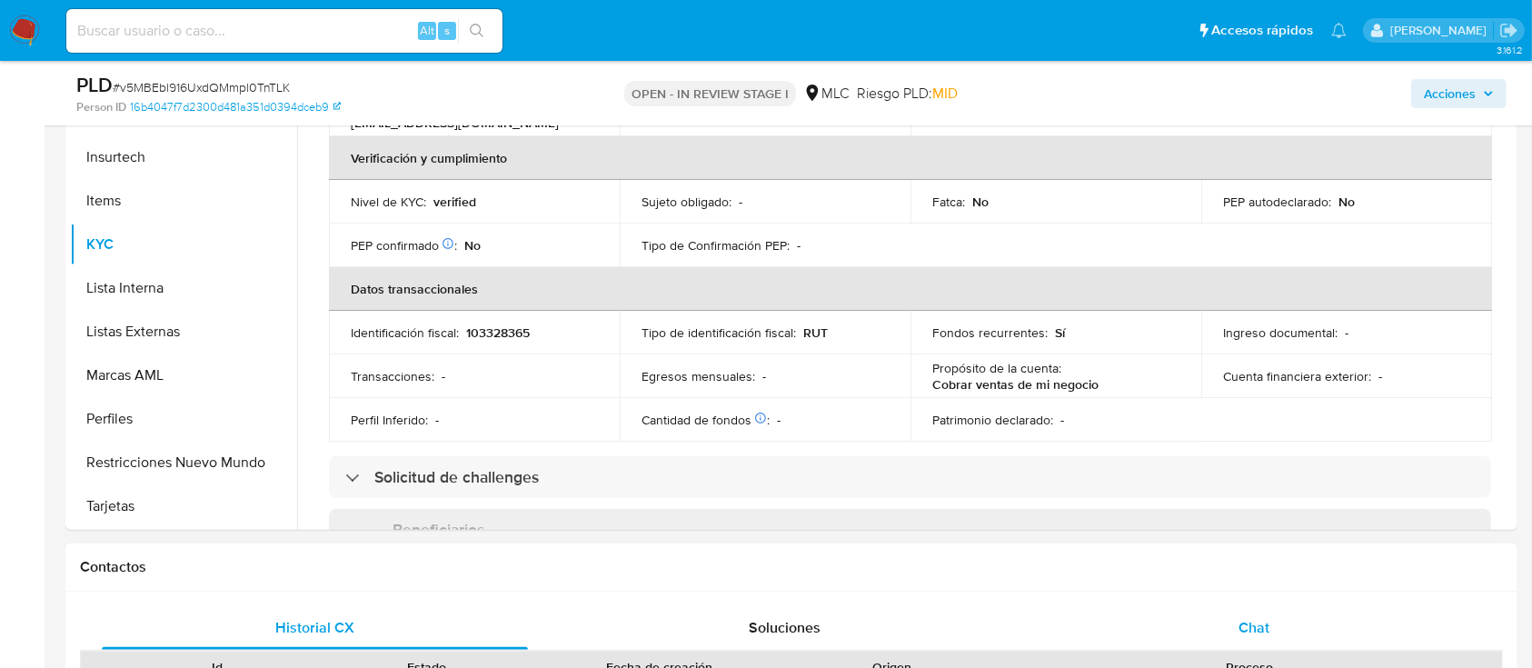
click at [1264, 642] on div "Chat" at bounding box center [1254, 628] width 426 height 44
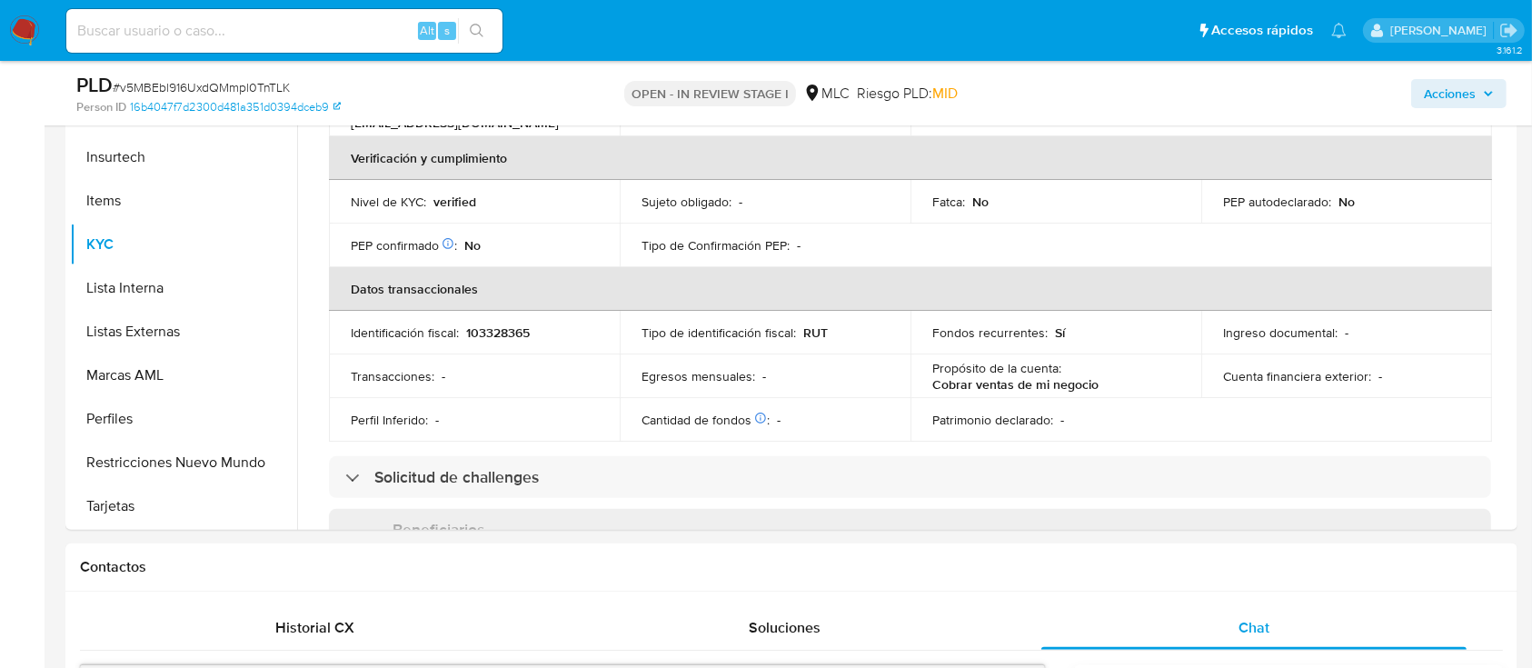
drag, startPoint x: 1531, startPoint y: 179, endPoint x: 1538, endPoint y: 292, distance: 112.9
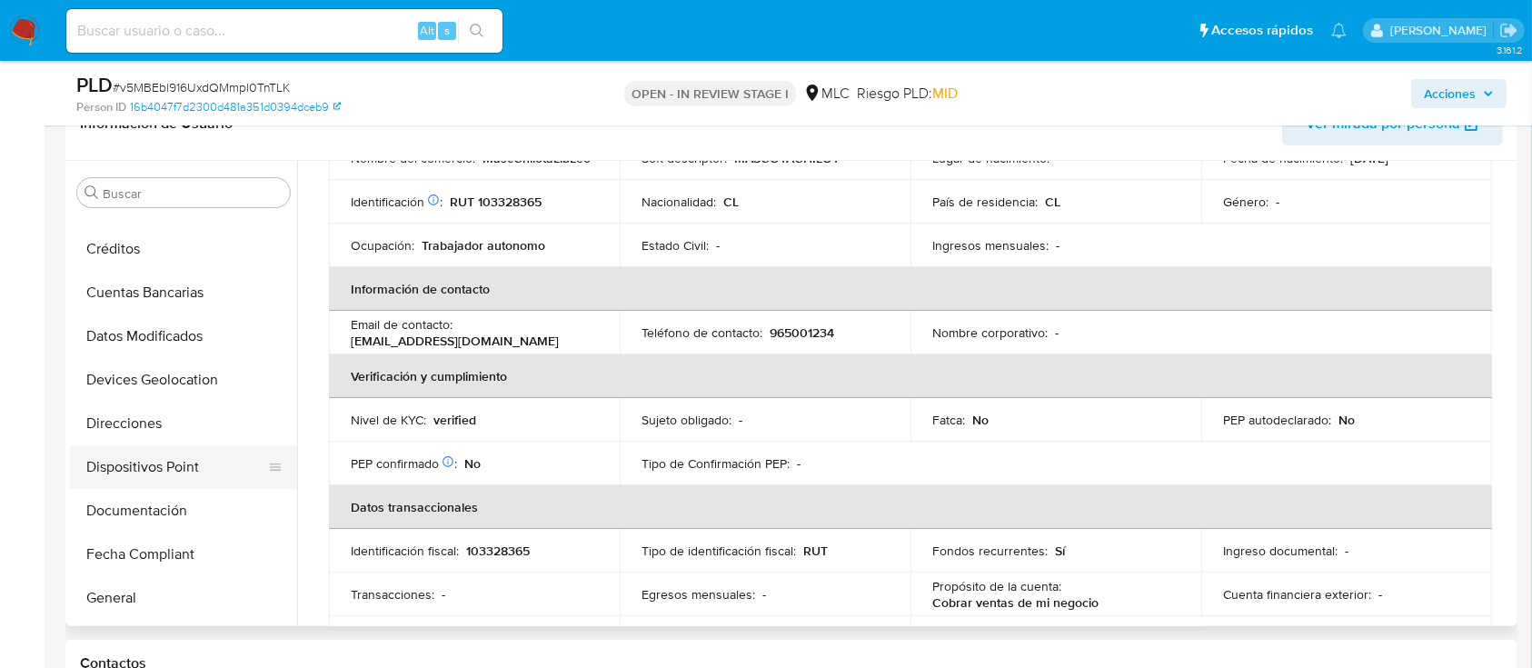
scroll to position [128, 0]
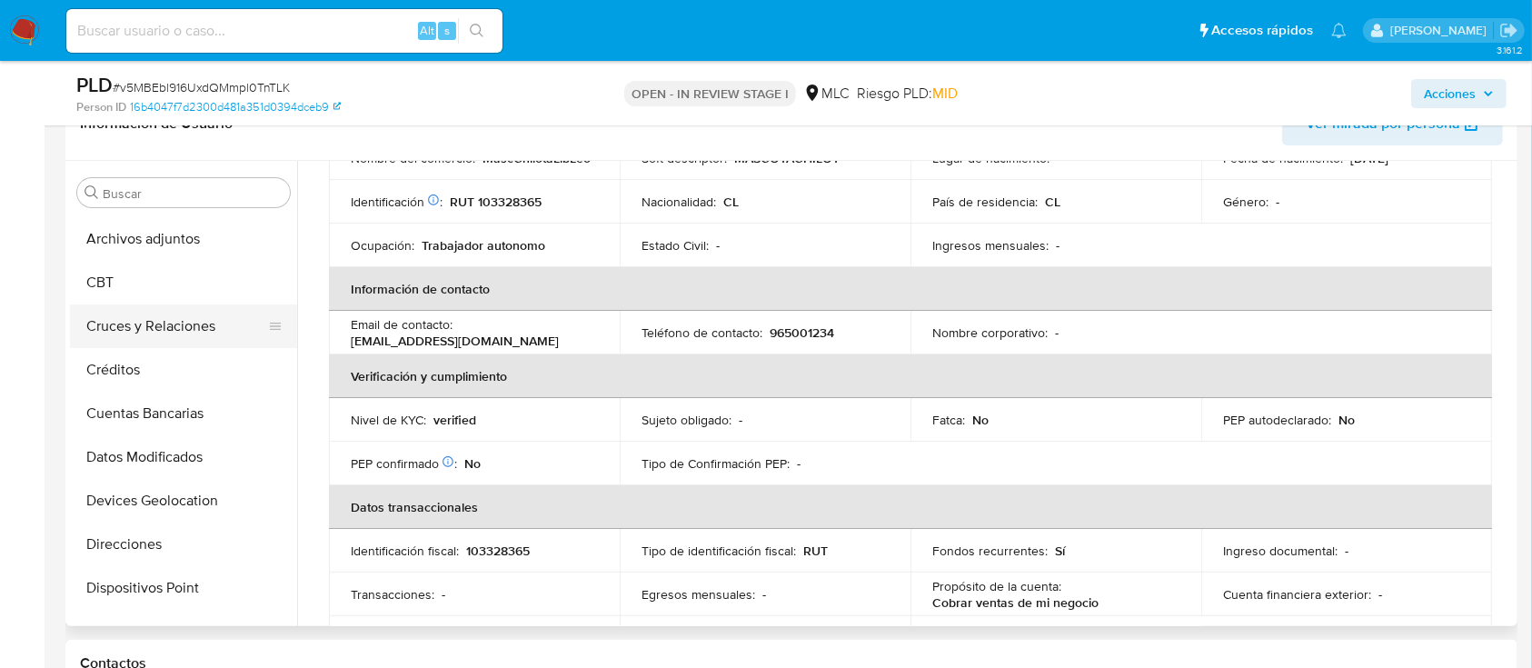
click at [212, 336] on button "Cruces y Relaciones" at bounding box center [176, 326] width 213 height 44
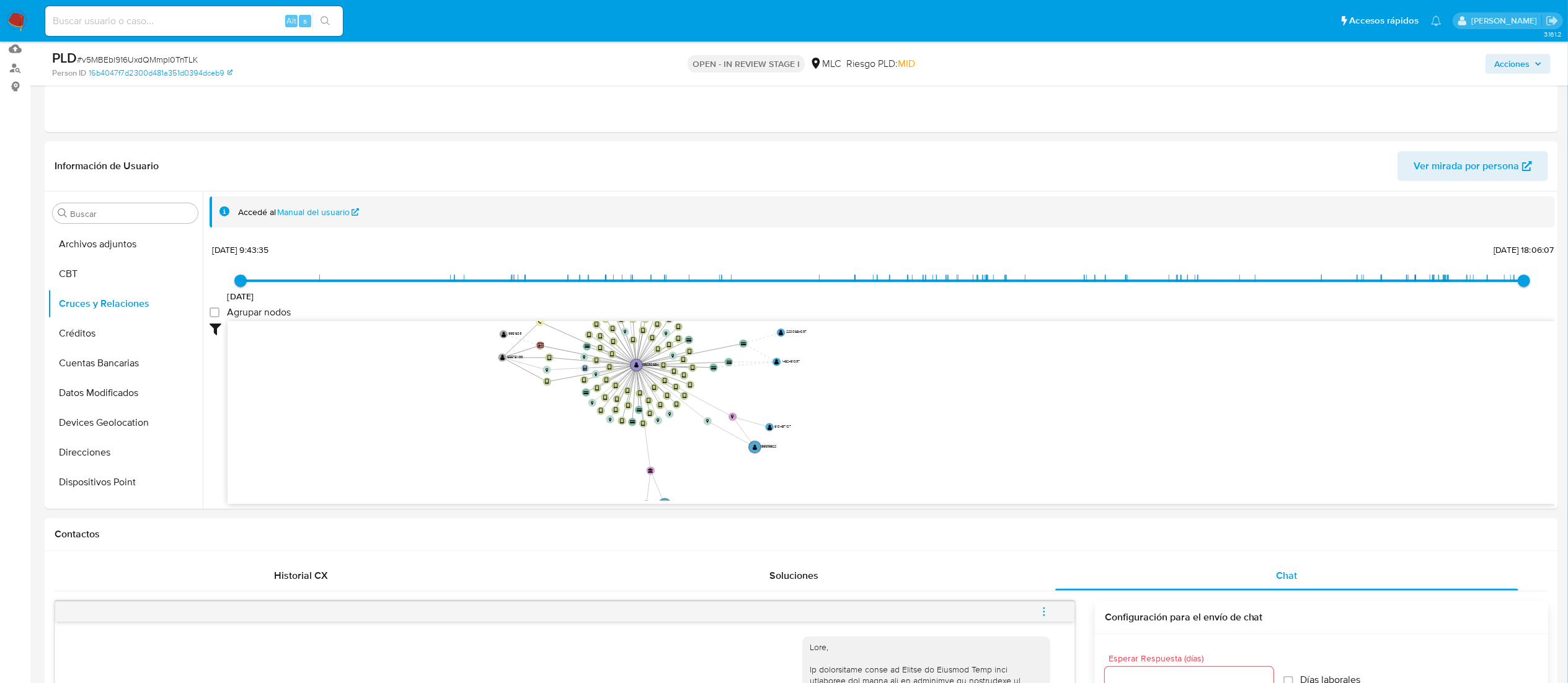
scroll to position [155, 0]
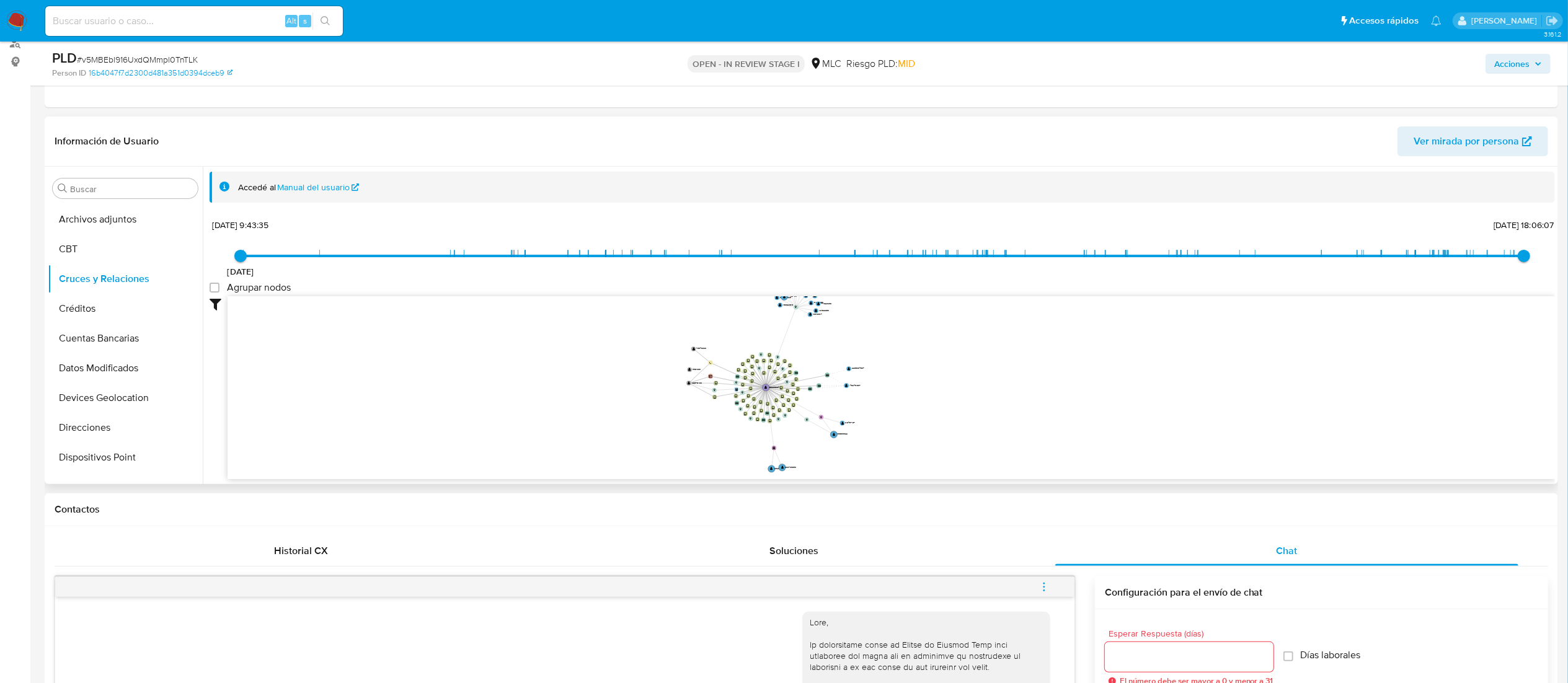
drag, startPoint x: 944, startPoint y: 398, endPoint x: 943, endPoint y: 419, distance: 21.0
click at [943, 419] on icon "device-65baa48461ae6418eb1834fa  user-156230684  156230684 device-62f987d5088…" at bounding box center [891, 386] width 1328 height 179
drag, startPoint x: 941, startPoint y: 414, endPoint x: 907, endPoint y: 411, distance: 34.1
click at [907, 411] on icon "device-65baa48461ae6418eb1834fa  user-156230684  156230684 device-62f987d5088…" at bounding box center [891, 386] width 1328 height 179
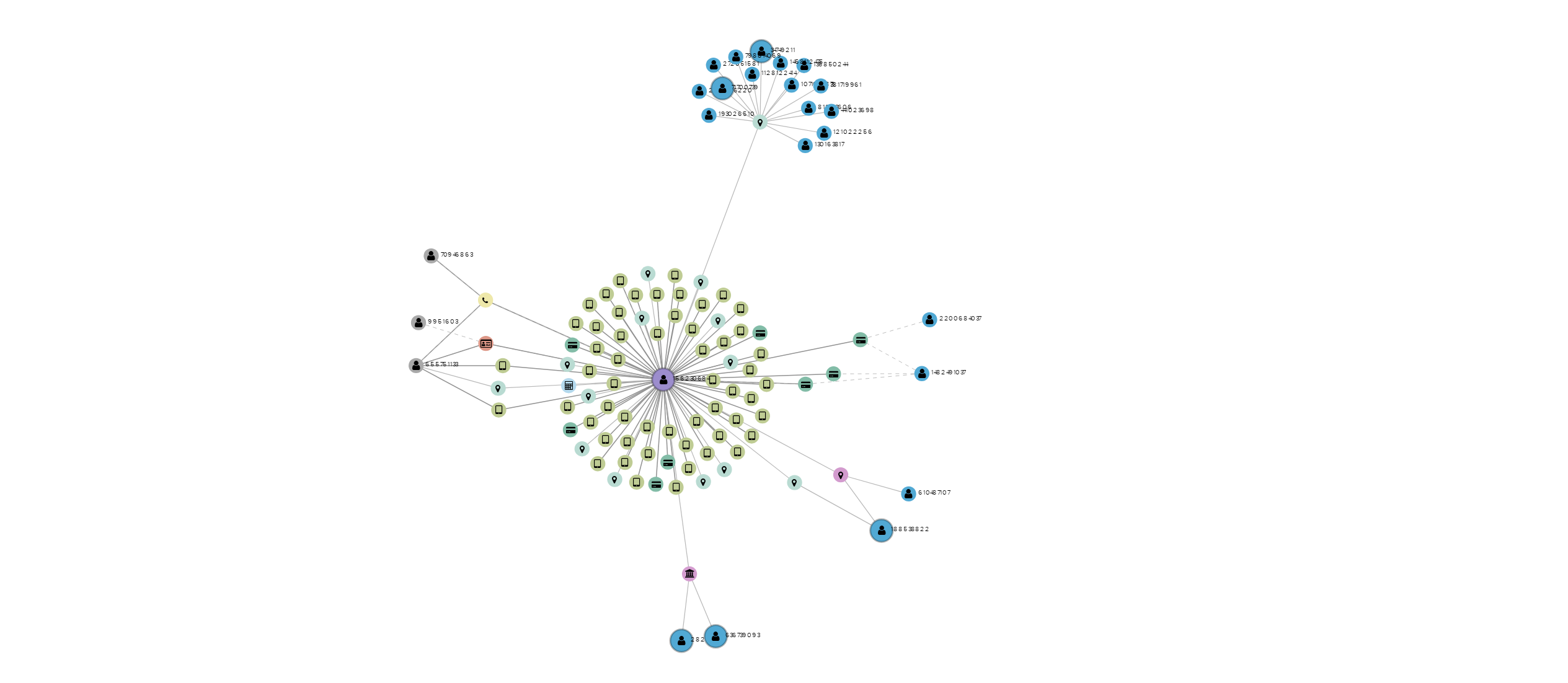
click at [876, 417] on icon "device-65baa48461ae6418eb1834fa  user-156230684  156230684 device-62f987d5088…" at bounding box center [891, 386] width 1328 height 179
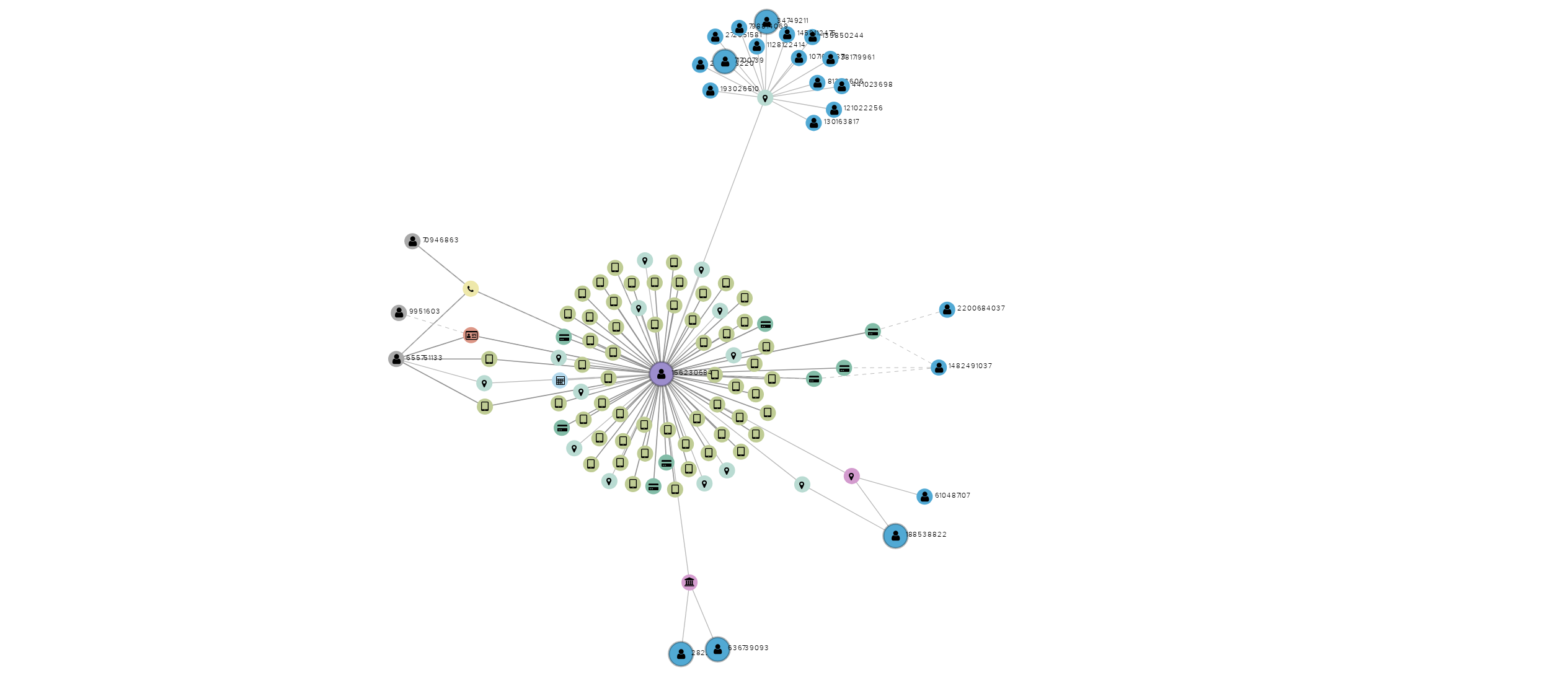
click at [883, 417] on icon "device-65baa48461ae6418eb1834fa  user-156230684  156230684 device-62f987d5088…" at bounding box center [891, 386] width 1328 height 179
click at [691, 304] on icon "device-65baa48461ae6418eb1834fa  user-156230684  156230684 device-62f987d5088…" at bounding box center [891, 386] width 1328 height 179
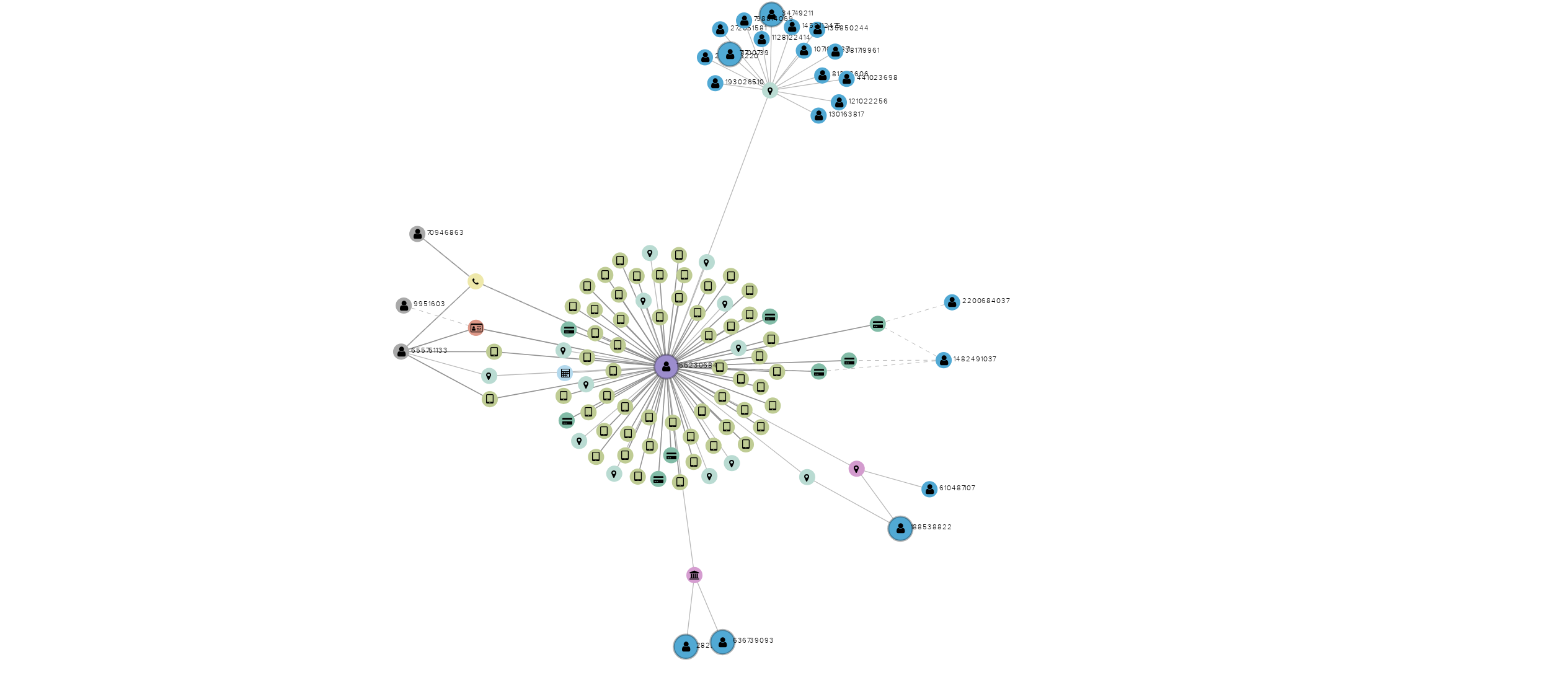
click at [683, 315] on icon "device-65baa48461ae6418eb1834fa  user-156230684  156230684 device-62f987d5088…" at bounding box center [891, 386] width 1328 height 179
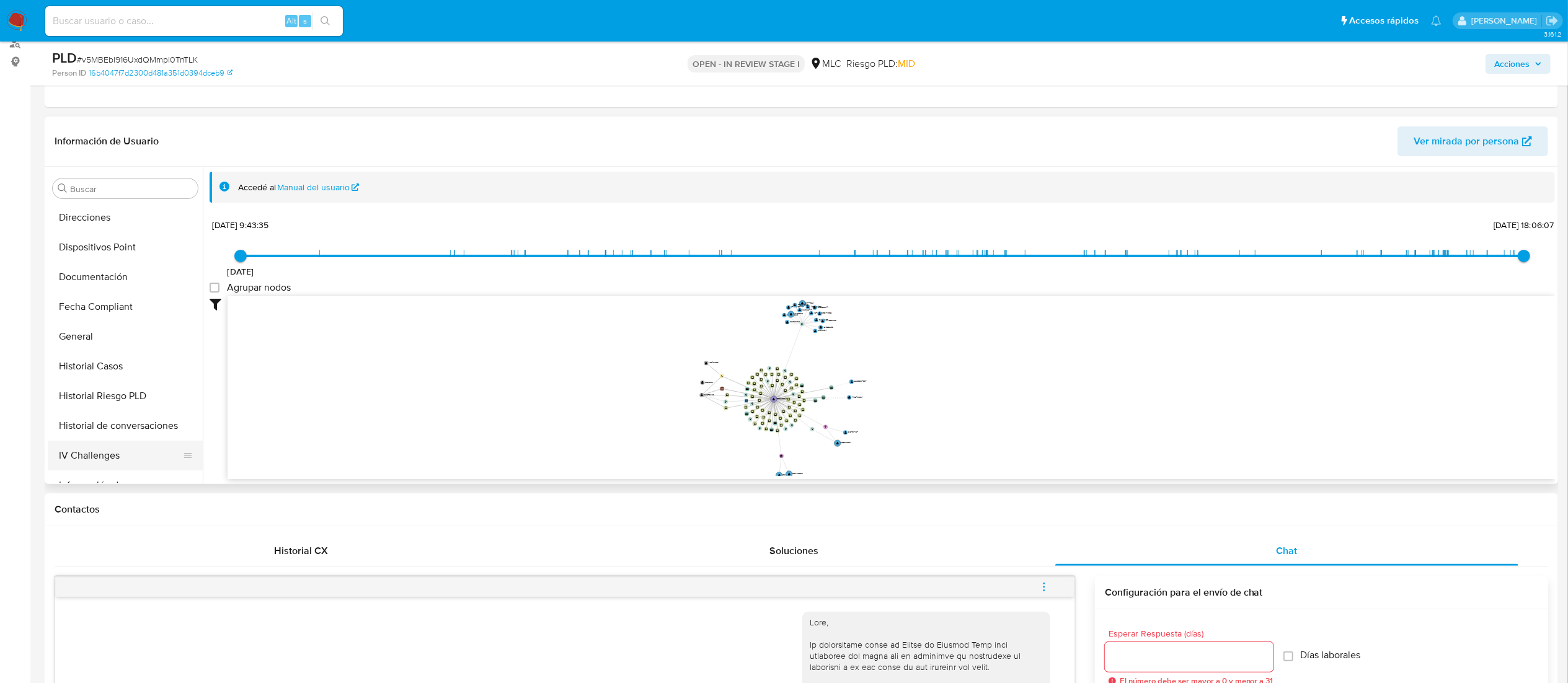
scroll to position [336, 0]
click at [120, 302] on button "General" at bounding box center [120, 299] width 145 height 30
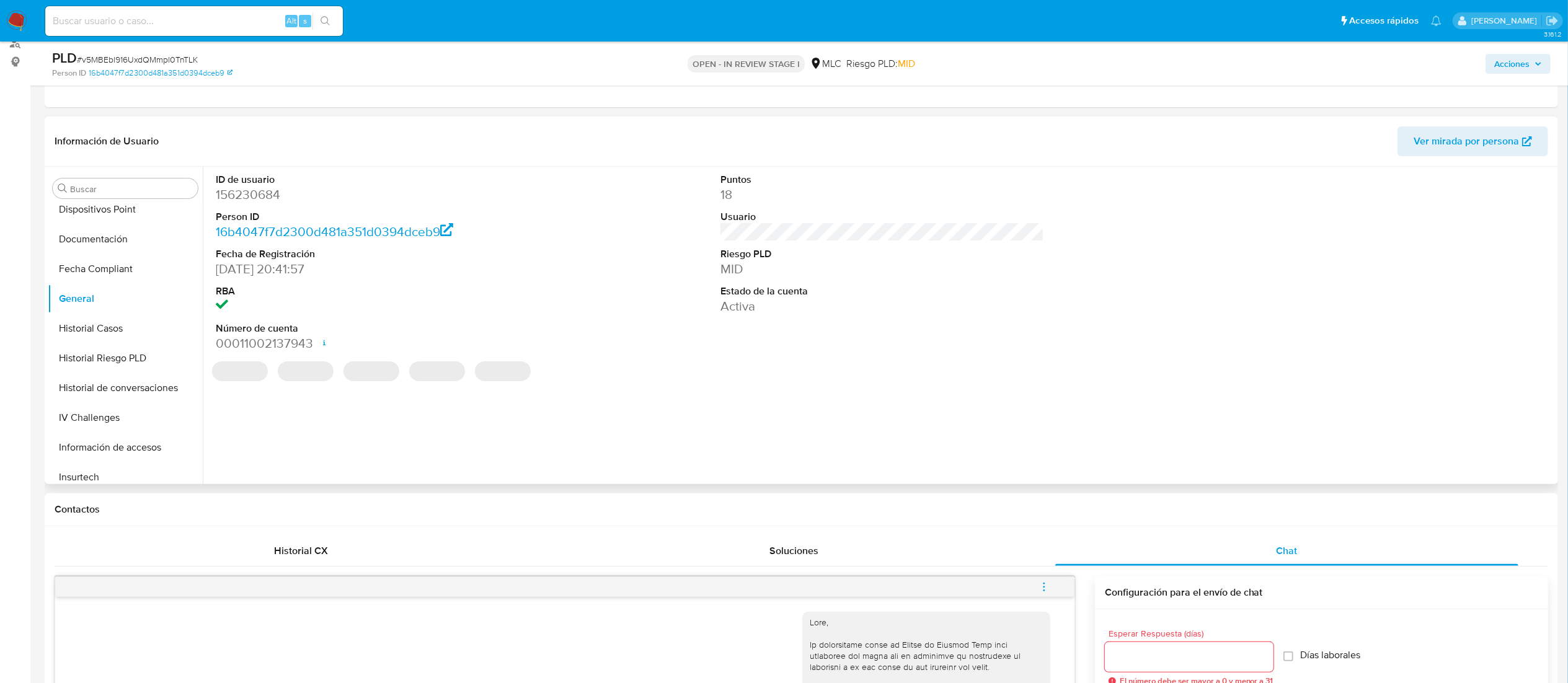
click at [304, 191] on dd "156230684" at bounding box center [377, 194] width 324 height 17
click at [240, 192] on dd "156230684" at bounding box center [377, 194] width 324 height 17
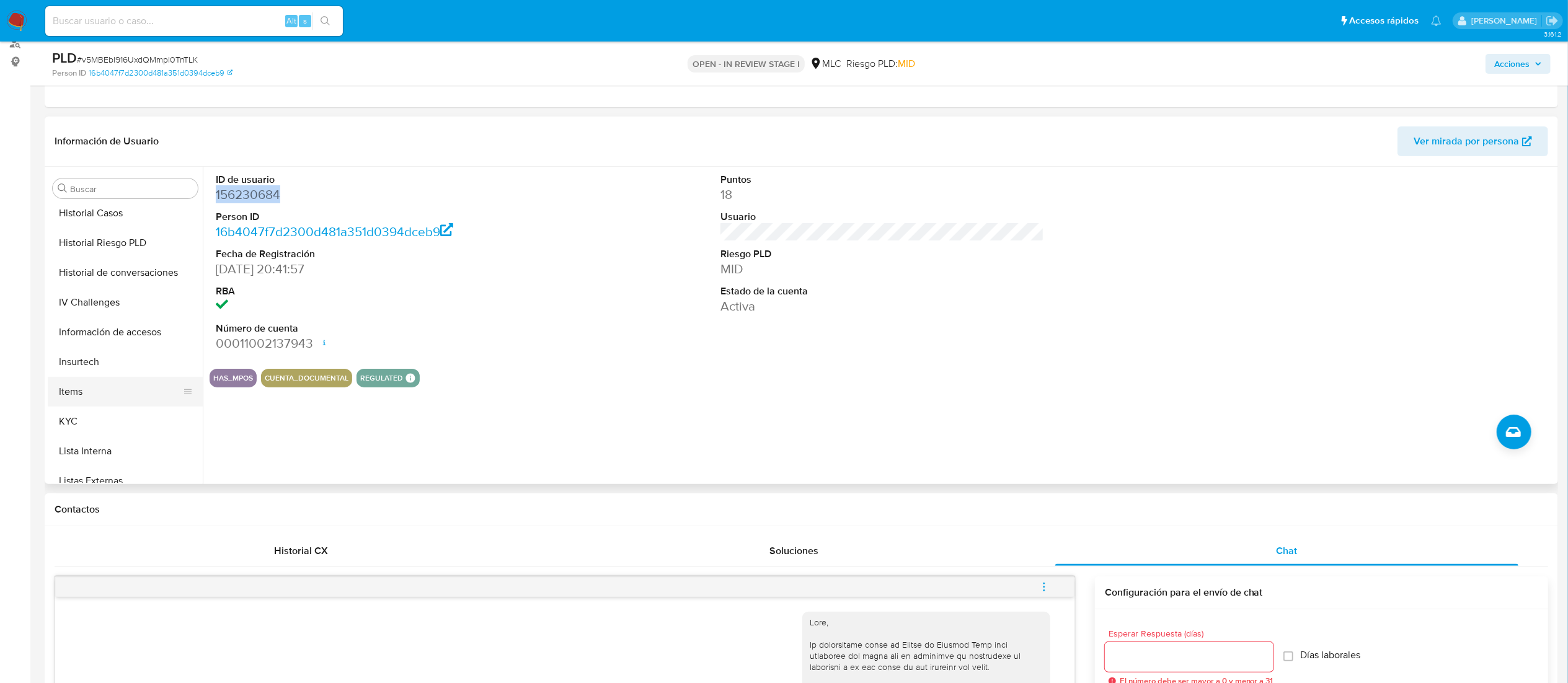
scroll to position [583, 0]
click at [92, 279] on button "KYC" at bounding box center [120, 289] width 145 height 30
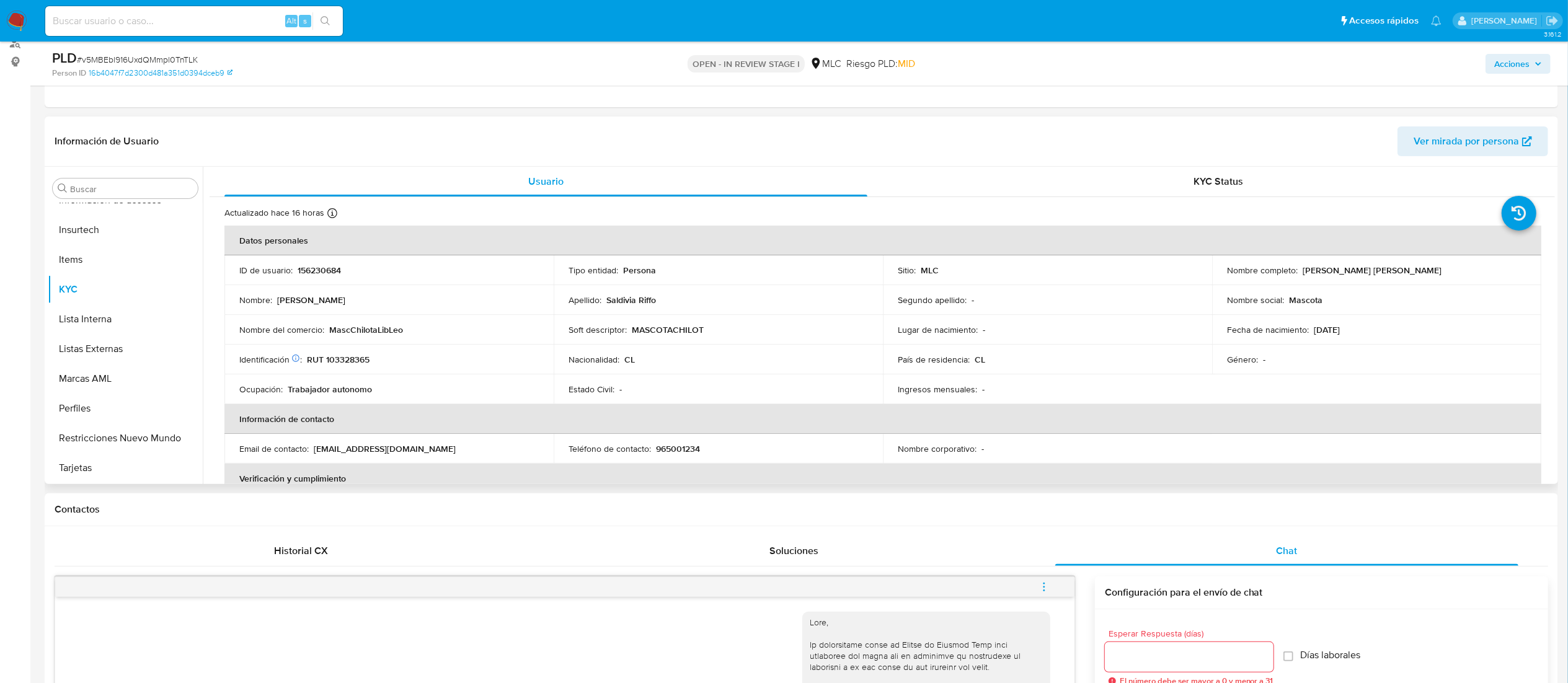
click at [633, 334] on p "MASCOTACHILOT" at bounding box center [668, 330] width 72 height 11
click at [360, 355] on p "RUT 103328365" at bounding box center [339, 360] width 63 height 11
copy p "103328365"
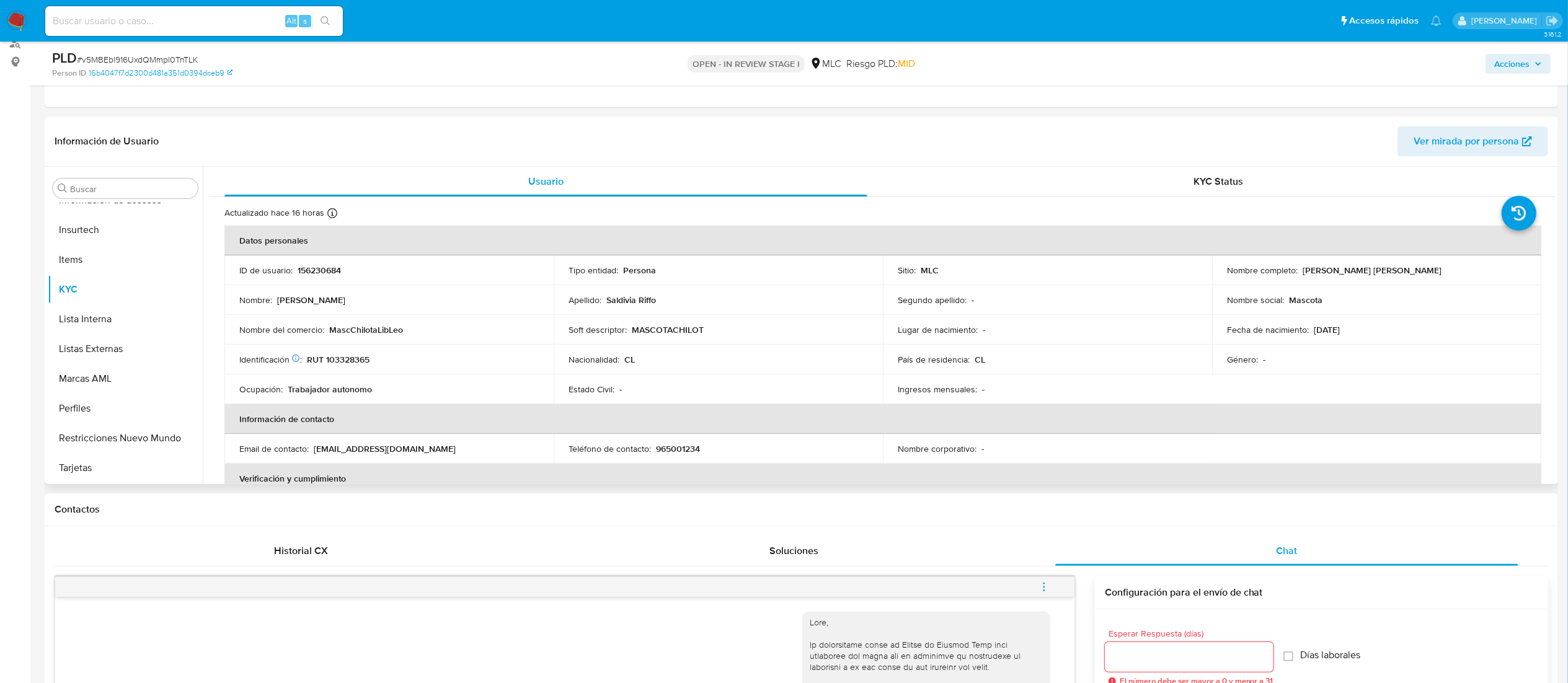
click at [362, 349] on td "Identificación Nº de serie: 107327745 : RUT 103328365" at bounding box center [389, 360] width 329 height 30
drag, startPoint x: 330, startPoint y: 328, endPoint x: 524, endPoint y: 321, distance: 194.1
click at [524, 321] on td "Nombre del comercio : MascChilotaLibLeo" at bounding box center [389, 330] width 329 height 30
copy p "MascChilotaLibLeo"
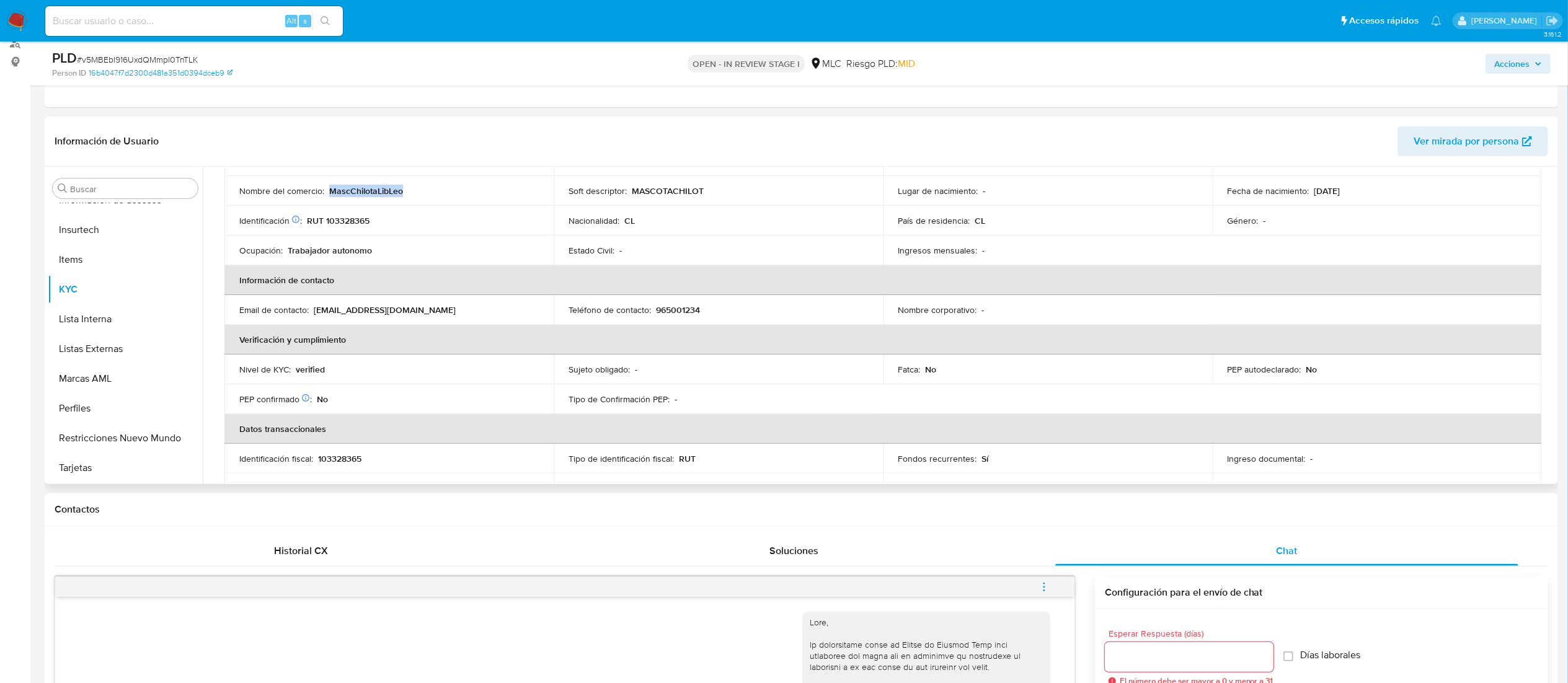
scroll to position [0, 0]
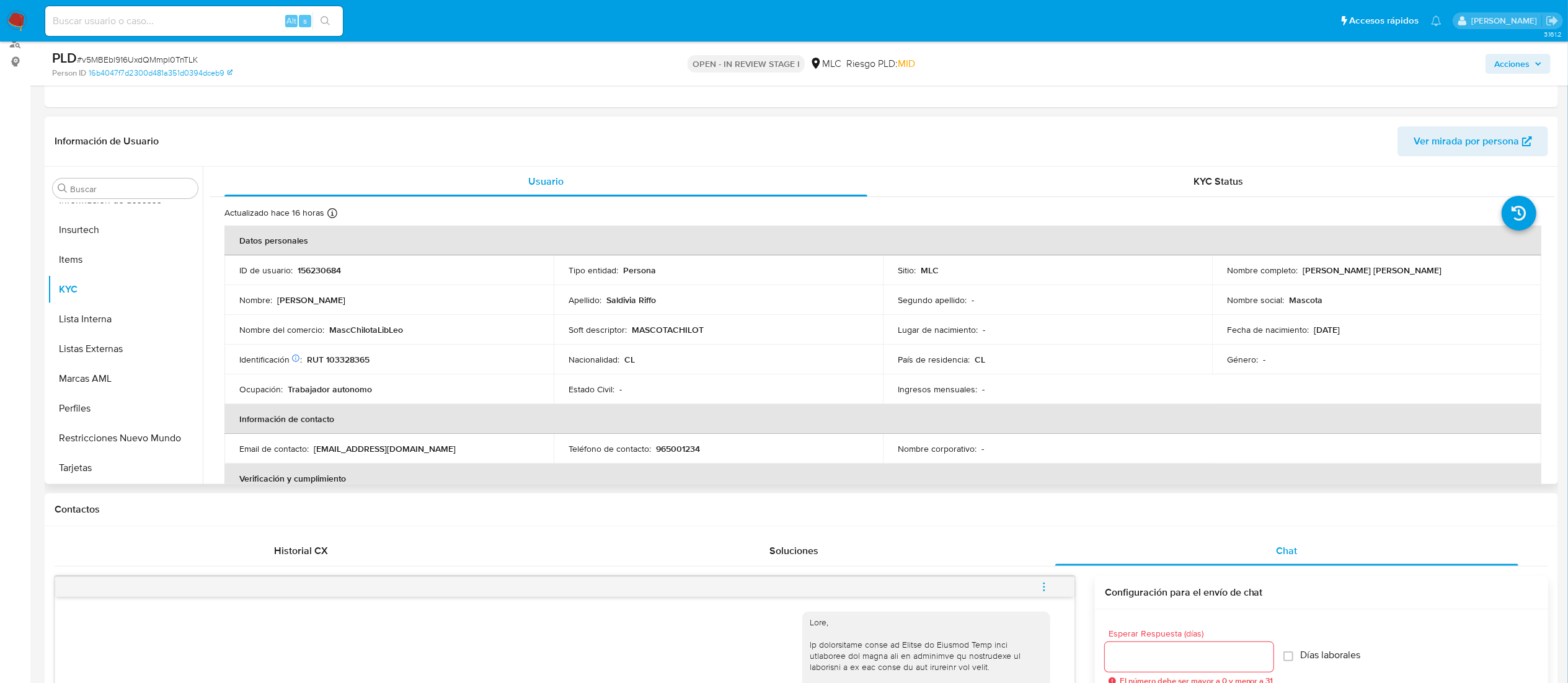
click at [358, 362] on p "RUT 103328365" at bounding box center [339, 360] width 63 height 11
copy p "103328365"
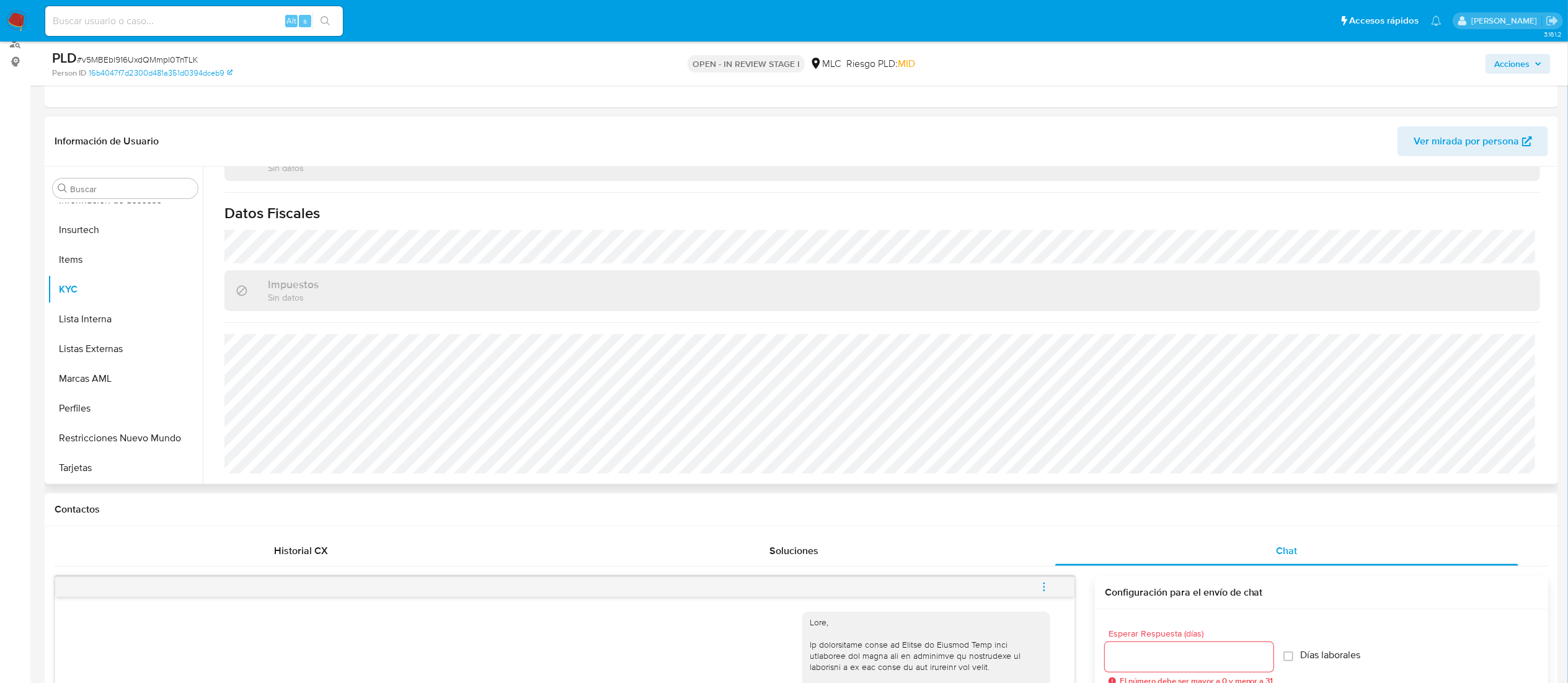
scroll to position [338, 0]
click at [152, 320] on button "Historial Casos" at bounding box center [120, 326] width 145 height 30
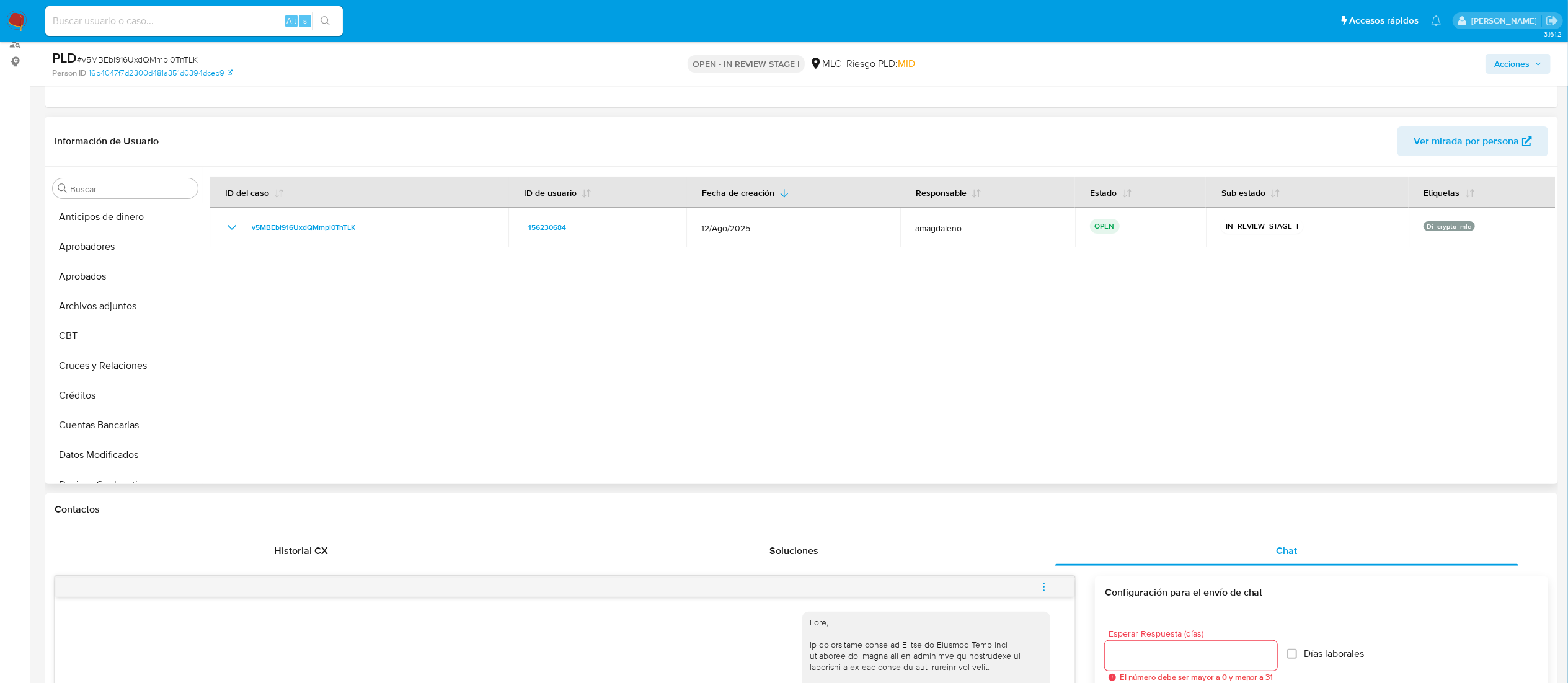
scroll to position [0, 0]
click at [114, 312] on button "Archivos adjuntos" at bounding box center [120, 308] width 145 height 30
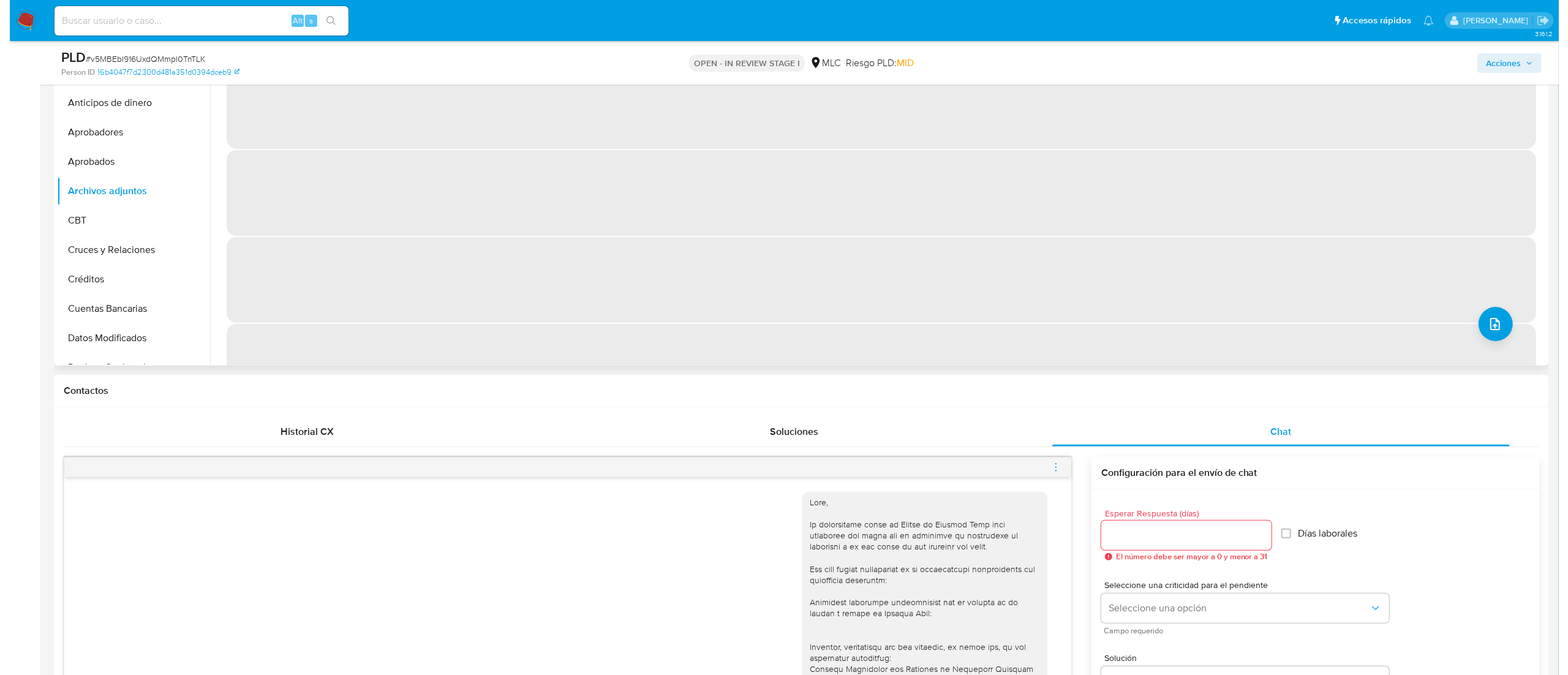
scroll to position [276, 0]
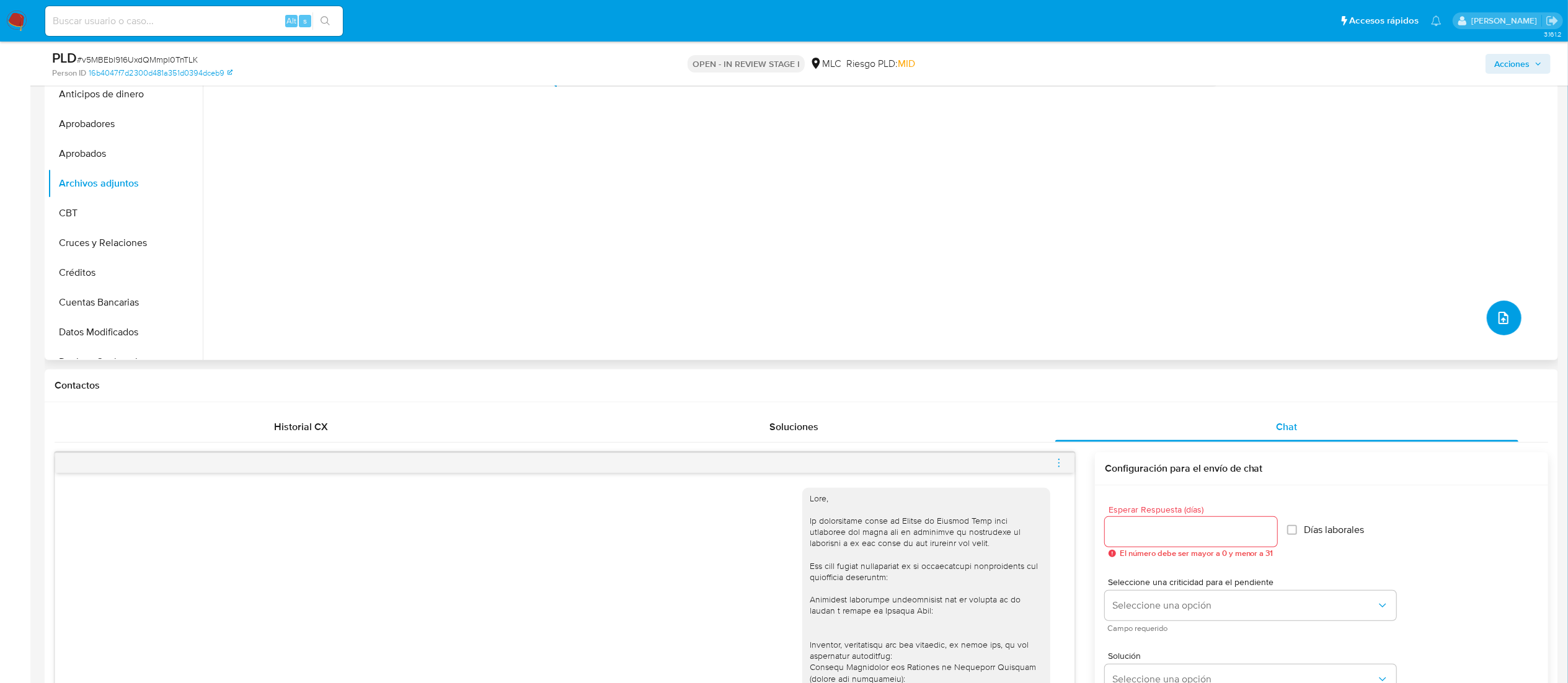
click at [1058, 316] on icon "upload-file" at bounding box center [1504, 318] width 10 height 12
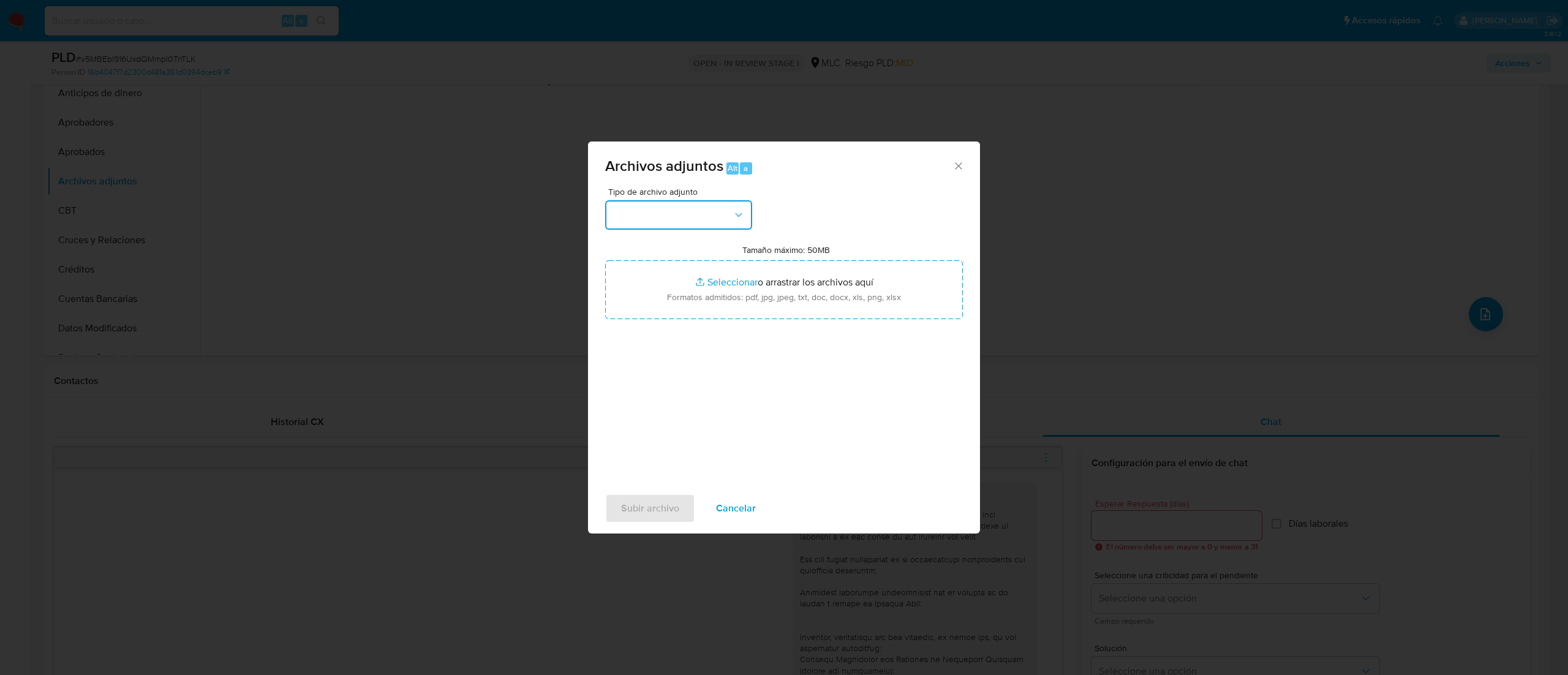
click at [708, 216] on button "button" at bounding box center [678, 215] width 147 height 30
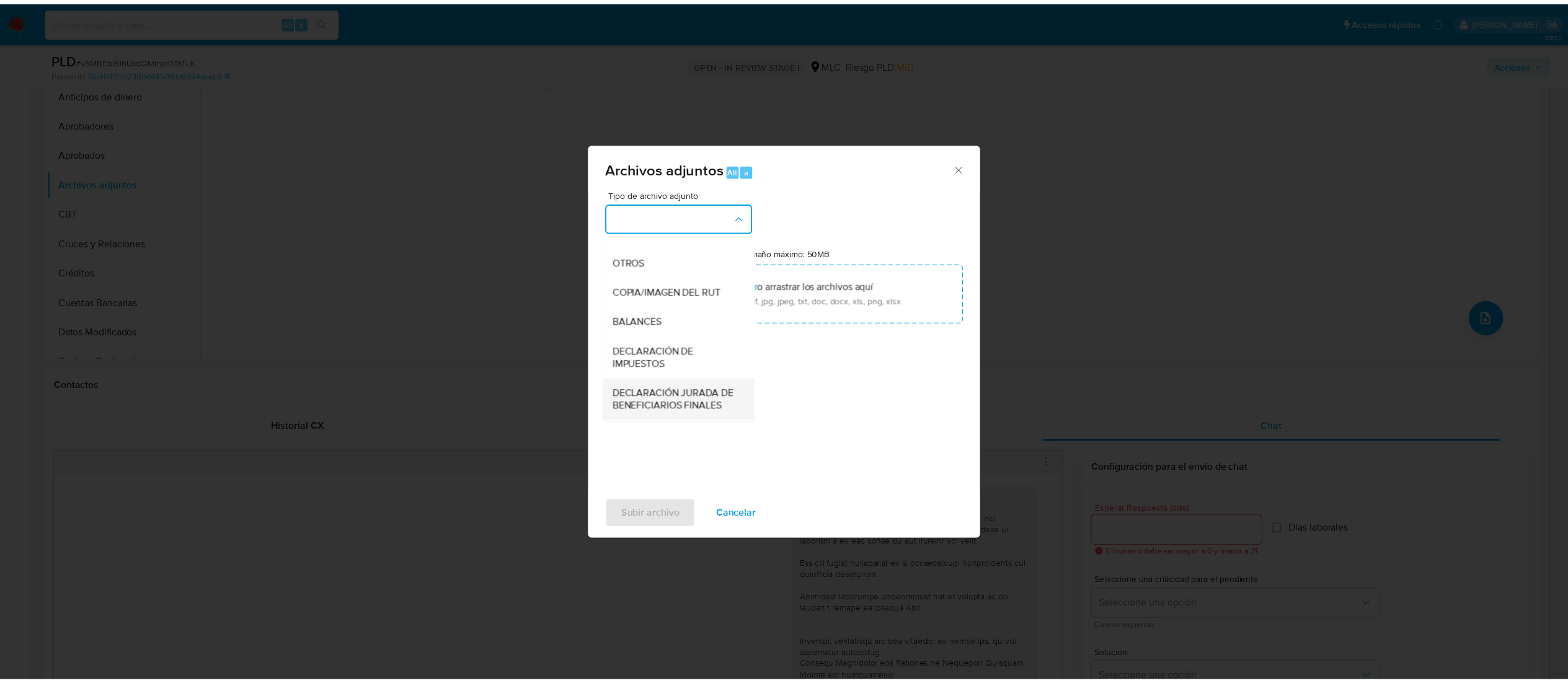
scroll to position [169, 0]
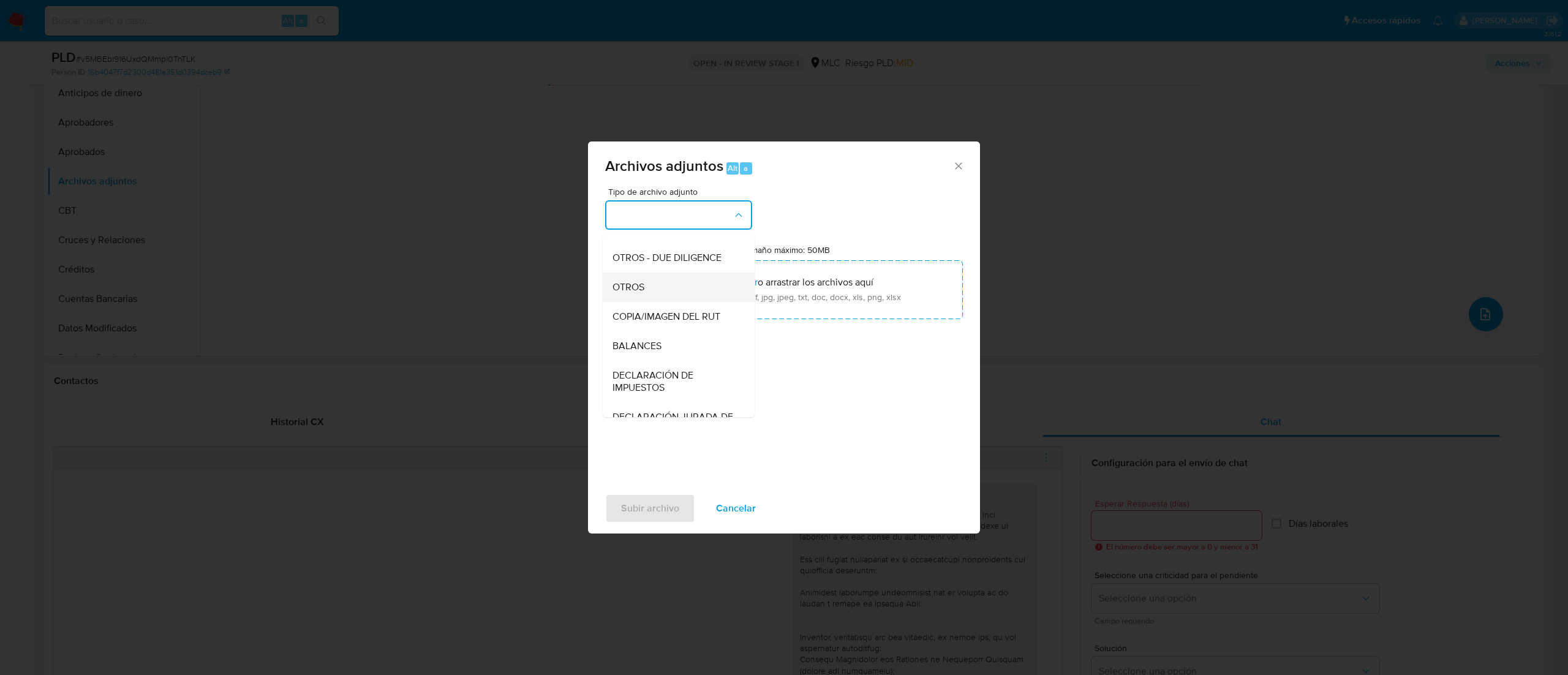
click at [662, 302] on div "OTROS" at bounding box center [674, 287] width 125 height 30
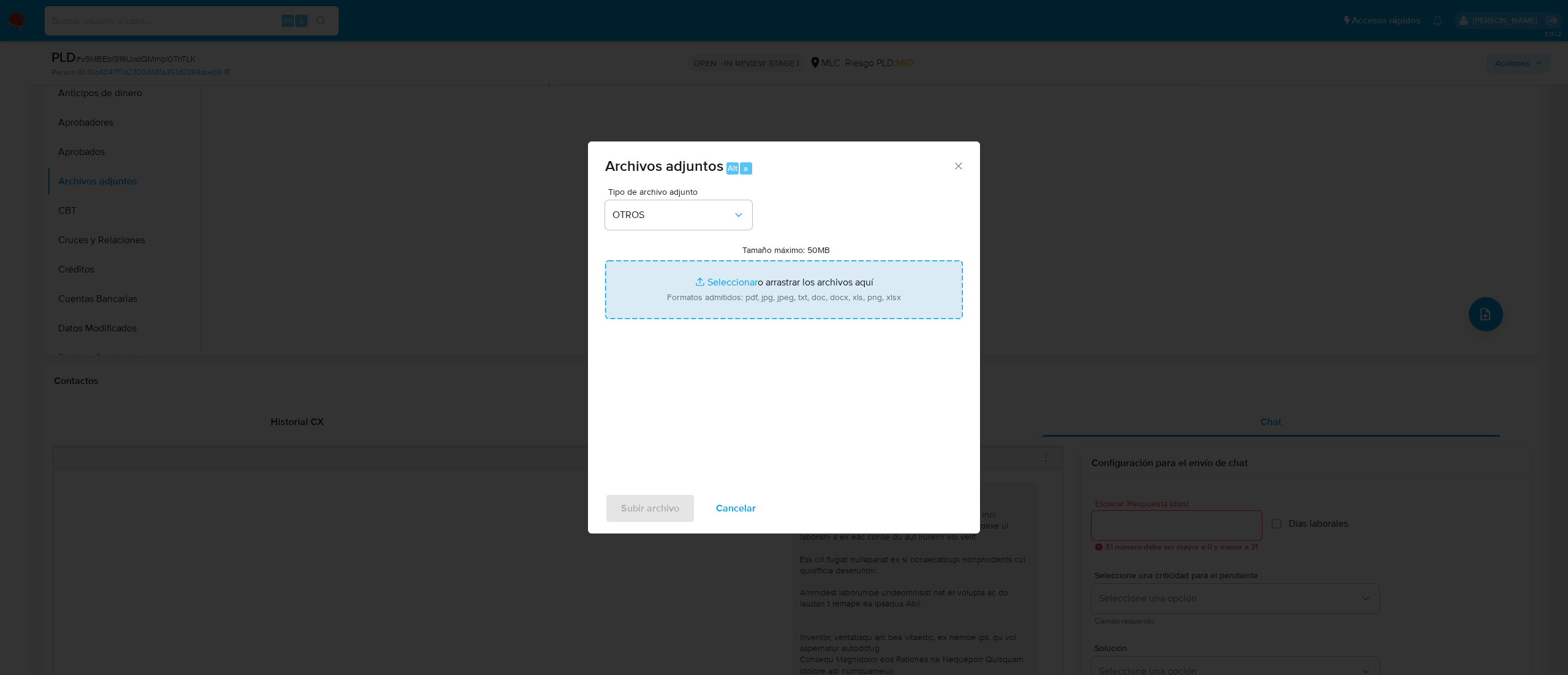
click at [736, 269] on input "Tamaño máximo: 50MB Seleccionar archivos" at bounding box center [784, 289] width 357 height 59
type input "C:\fakepath\156230684 - 03_10_2025.xlsx"
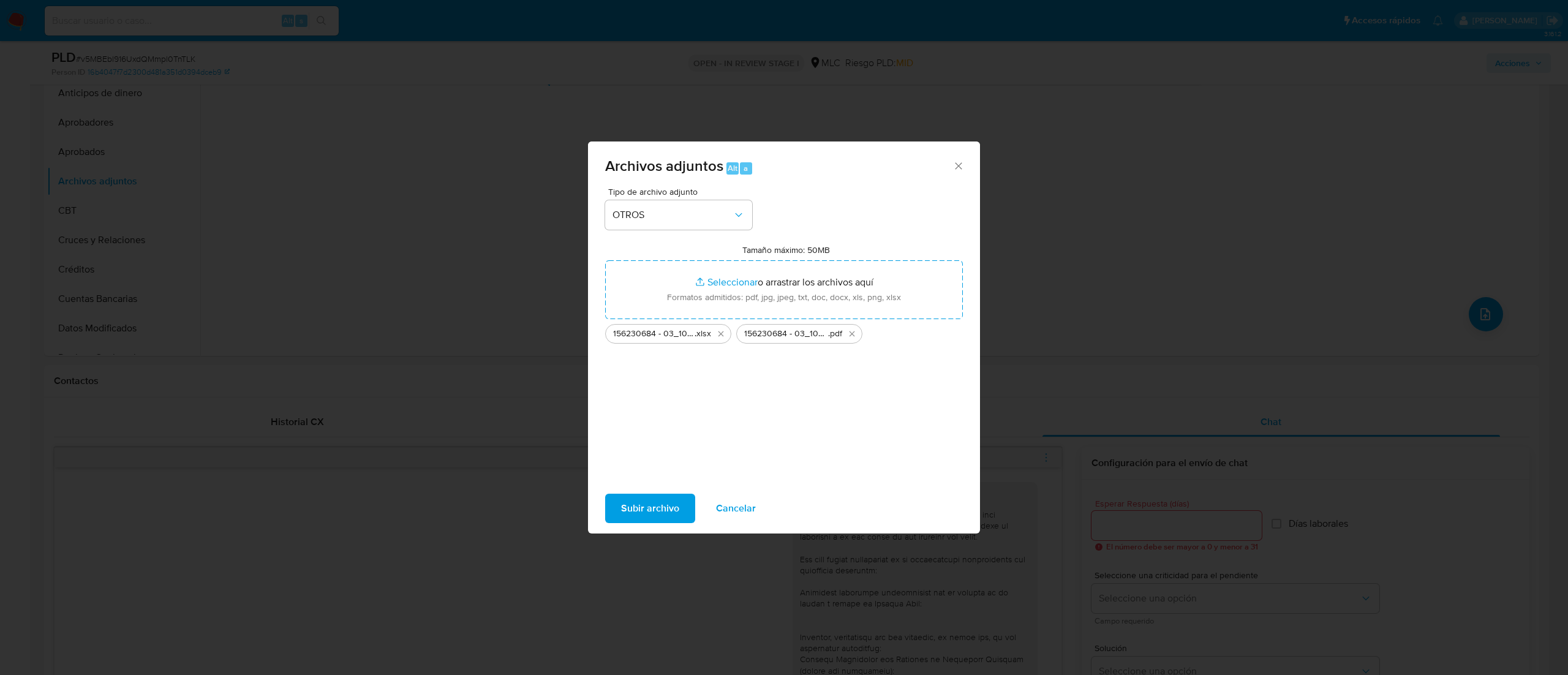
click at [680, 450] on button "Subir archivo" at bounding box center [650, 508] width 90 height 30
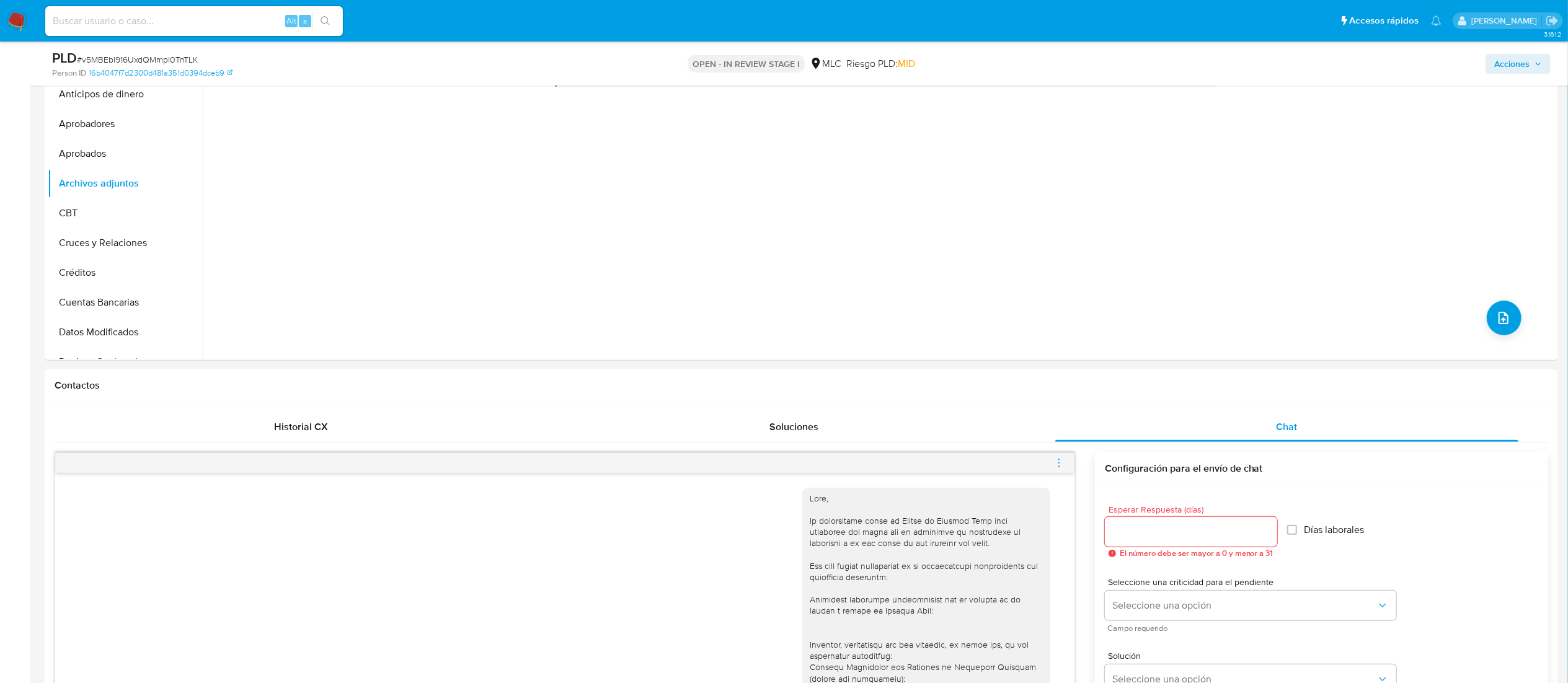
click at [1058, 67] on span "Acciones" at bounding box center [1512, 63] width 35 height 20
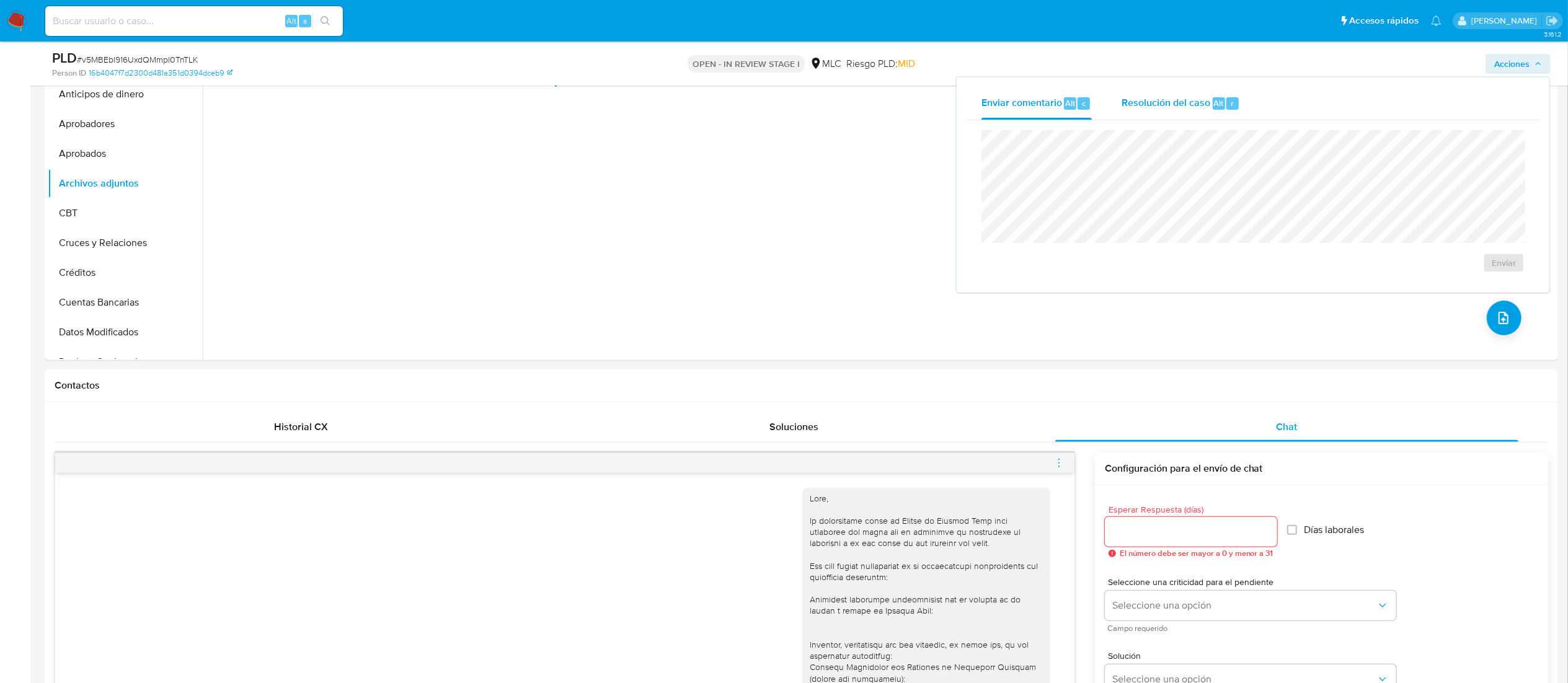
click at [1058, 106] on span "Resolución del caso" at bounding box center [1166, 102] width 89 height 14
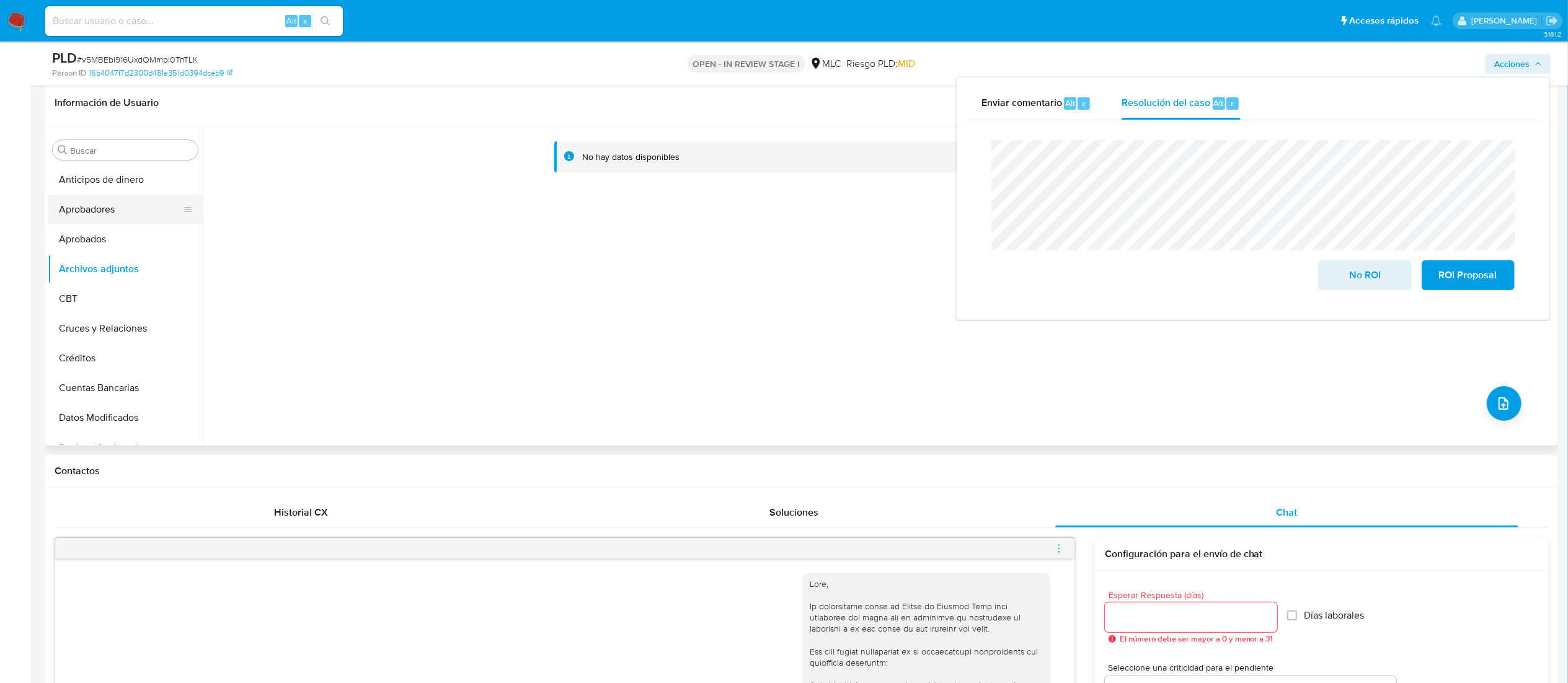
scroll to position [155, 0]
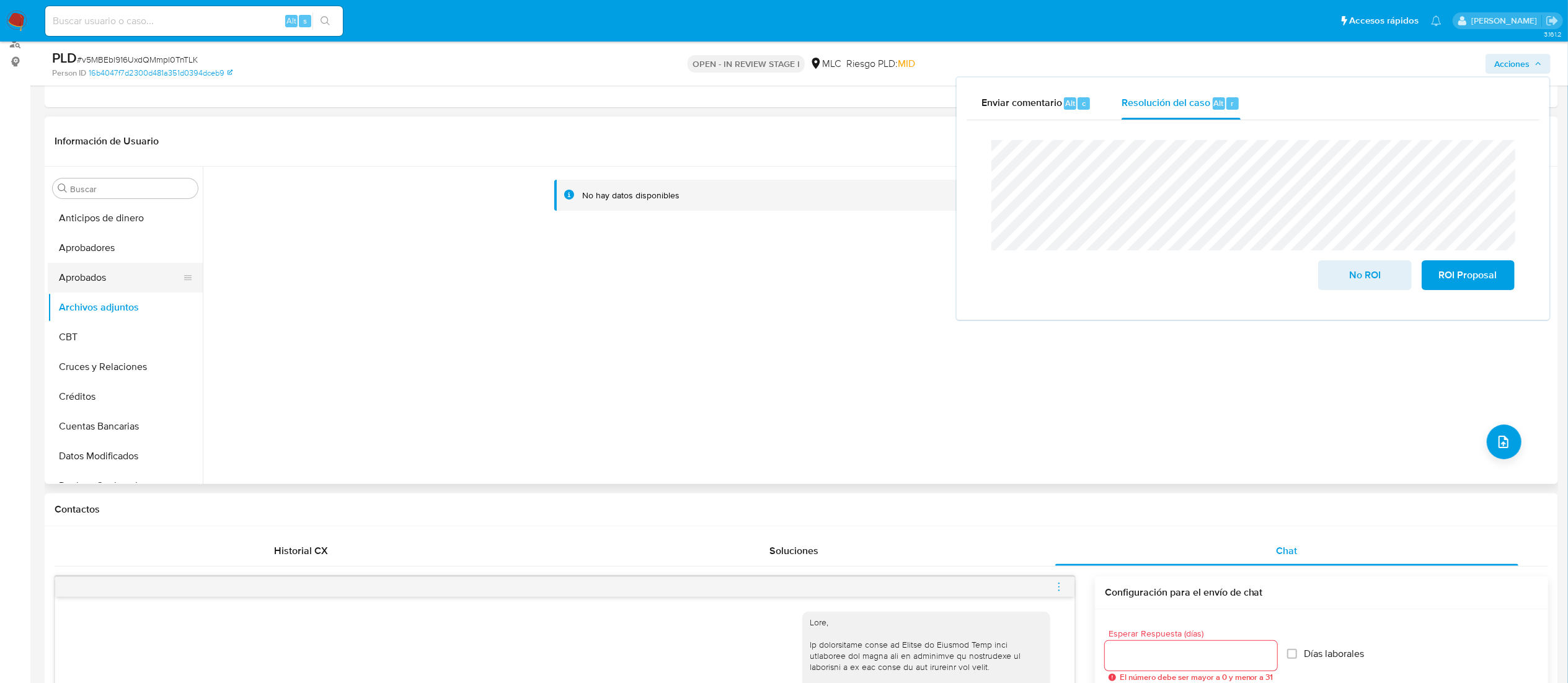
click at [104, 276] on button "Aprobados" at bounding box center [120, 278] width 145 height 30
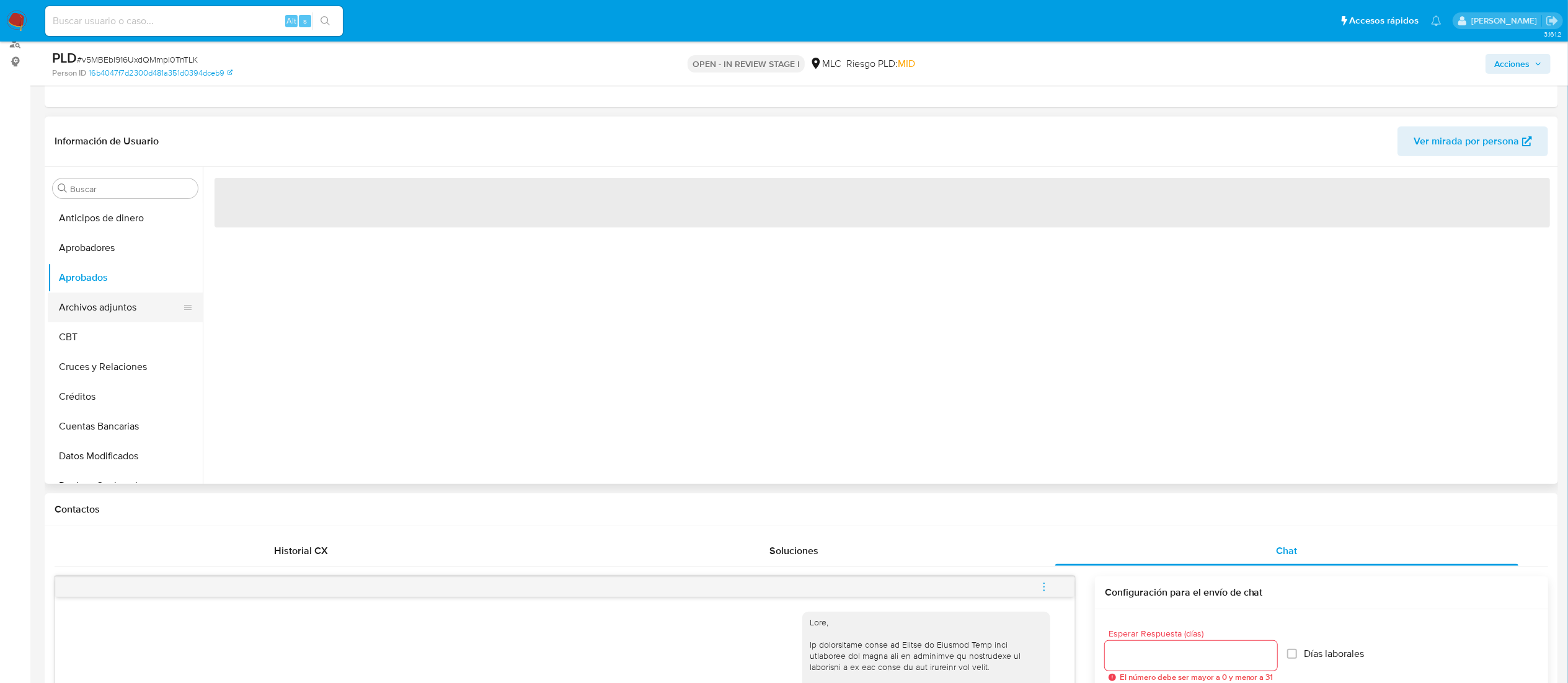
click at [104, 304] on button "Archivos adjuntos" at bounding box center [120, 308] width 145 height 30
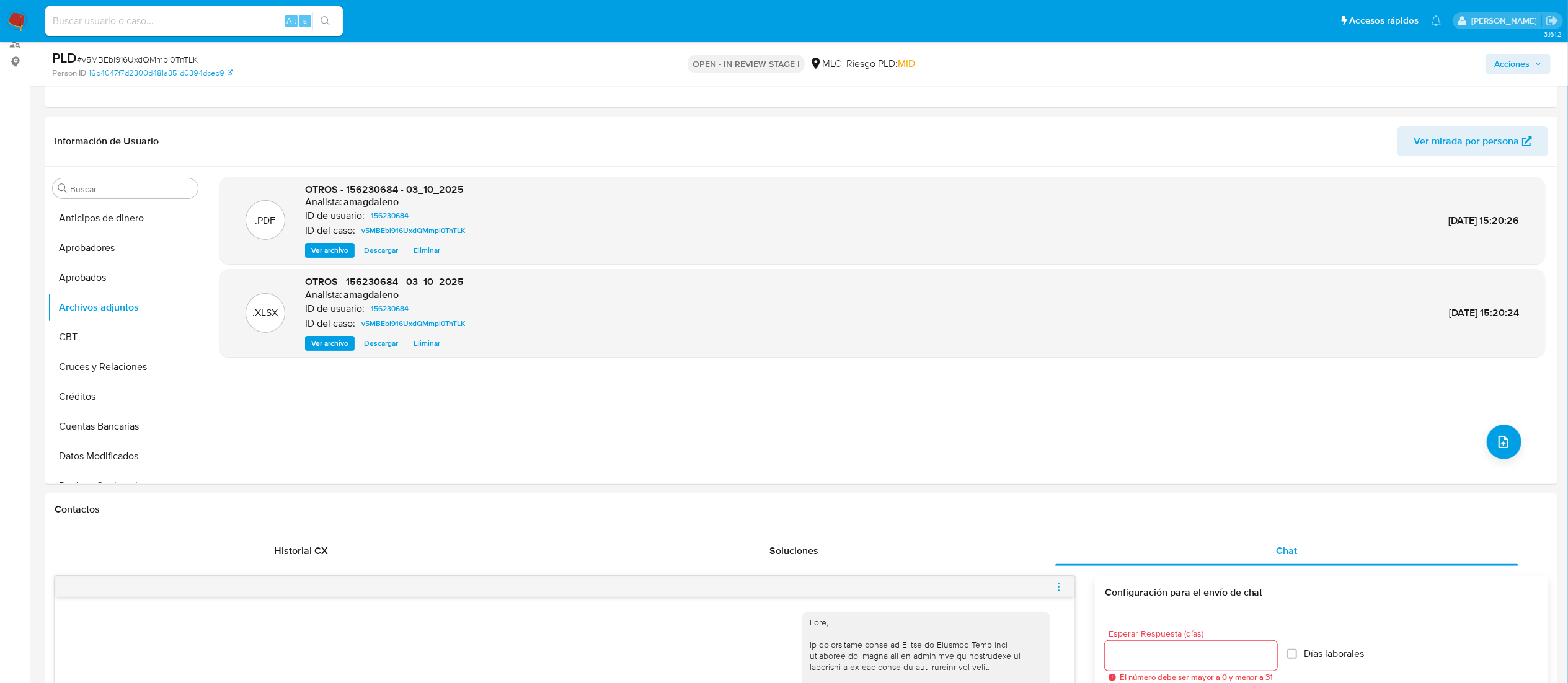
click at [1058, 62] on span "Acciones" at bounding box center [1512, 63] width 35 height 20
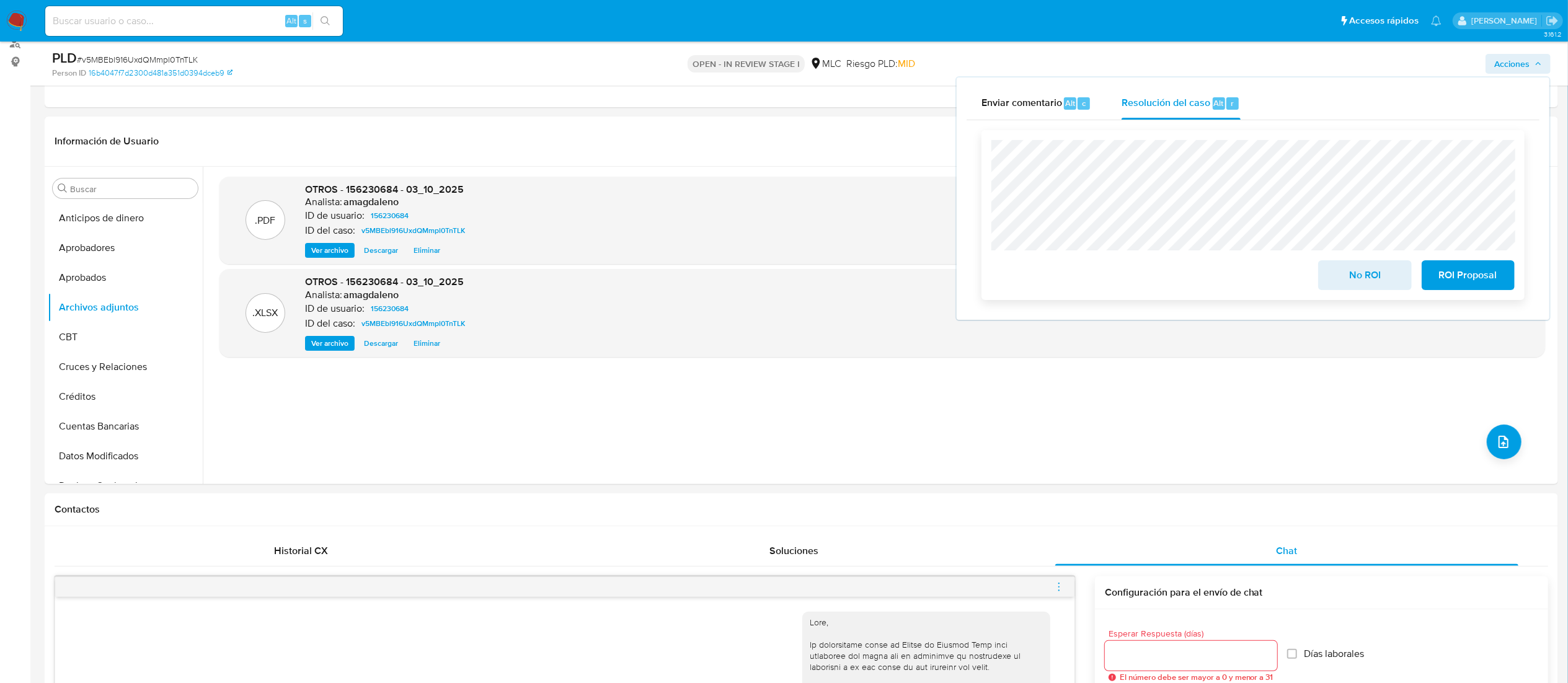
click at [1058, 281] on span "No ROI" at bounding box center [1365, 275] width 61 height 27
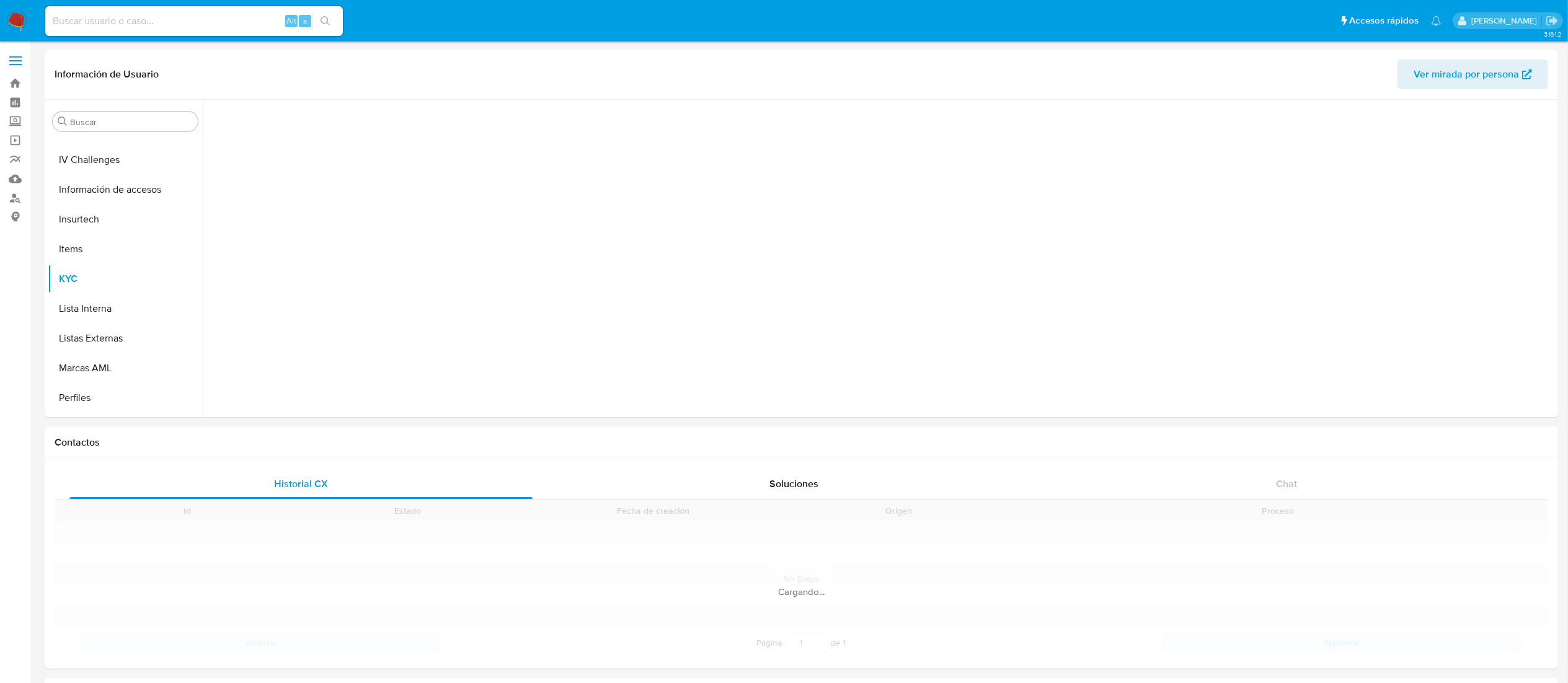
scroll to position [583, 0]
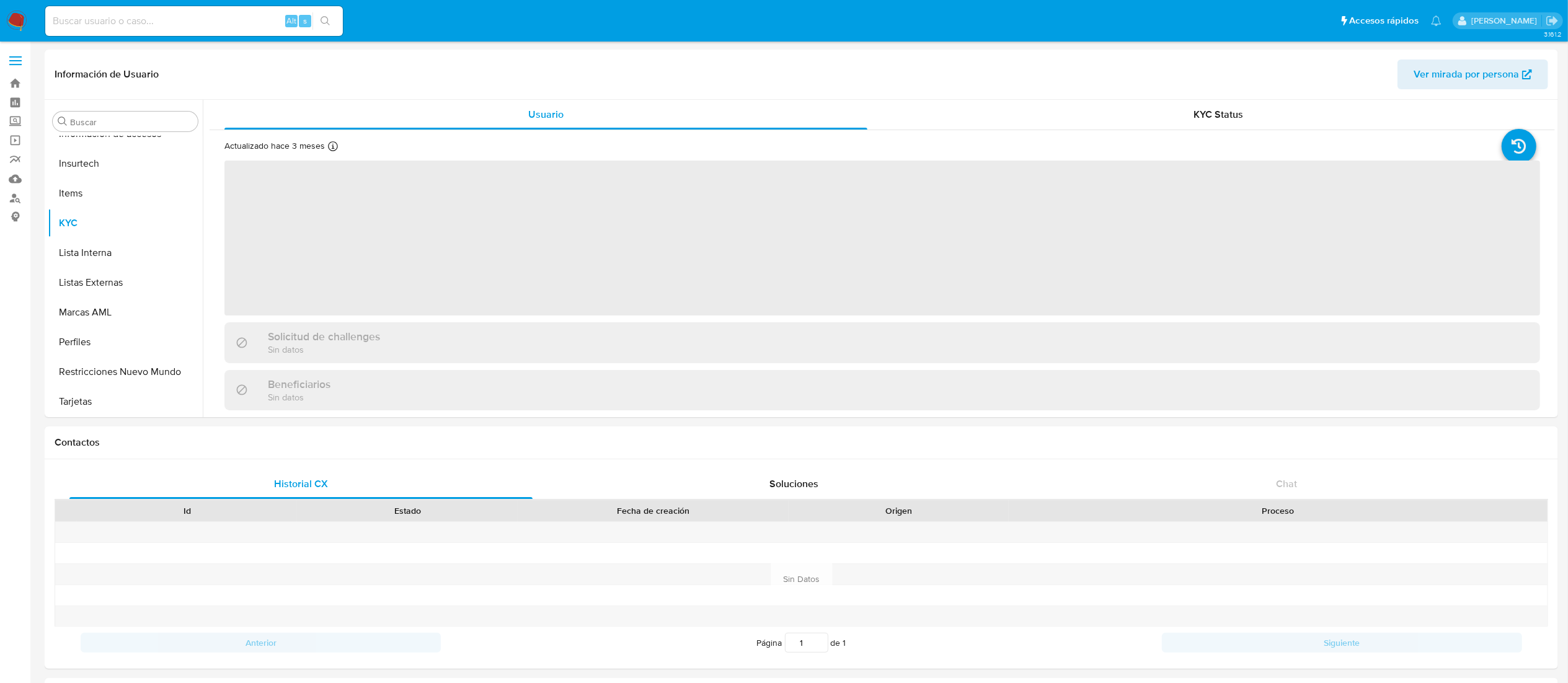
click at [16, 11] on img at bounding box center [16, 20] width 21 height 21
select select "10"
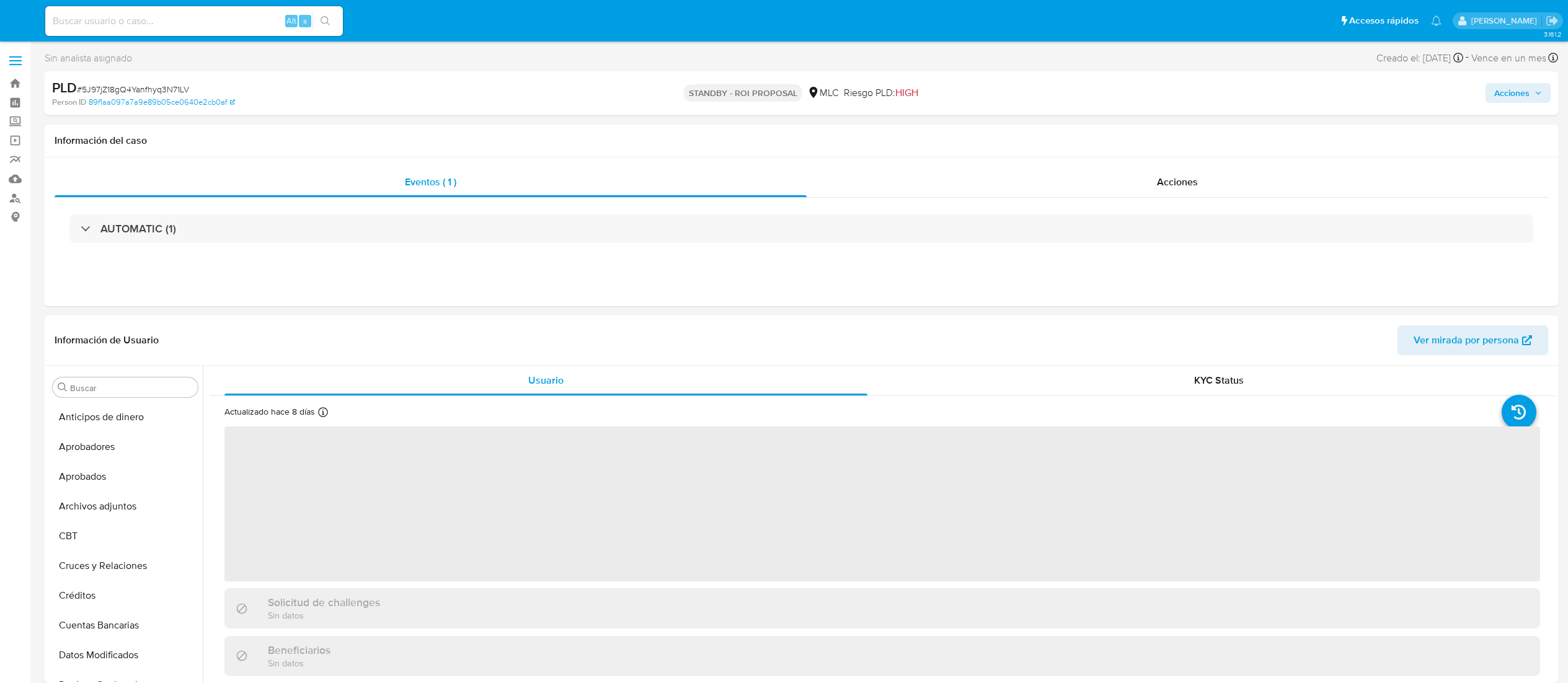
select select "10"
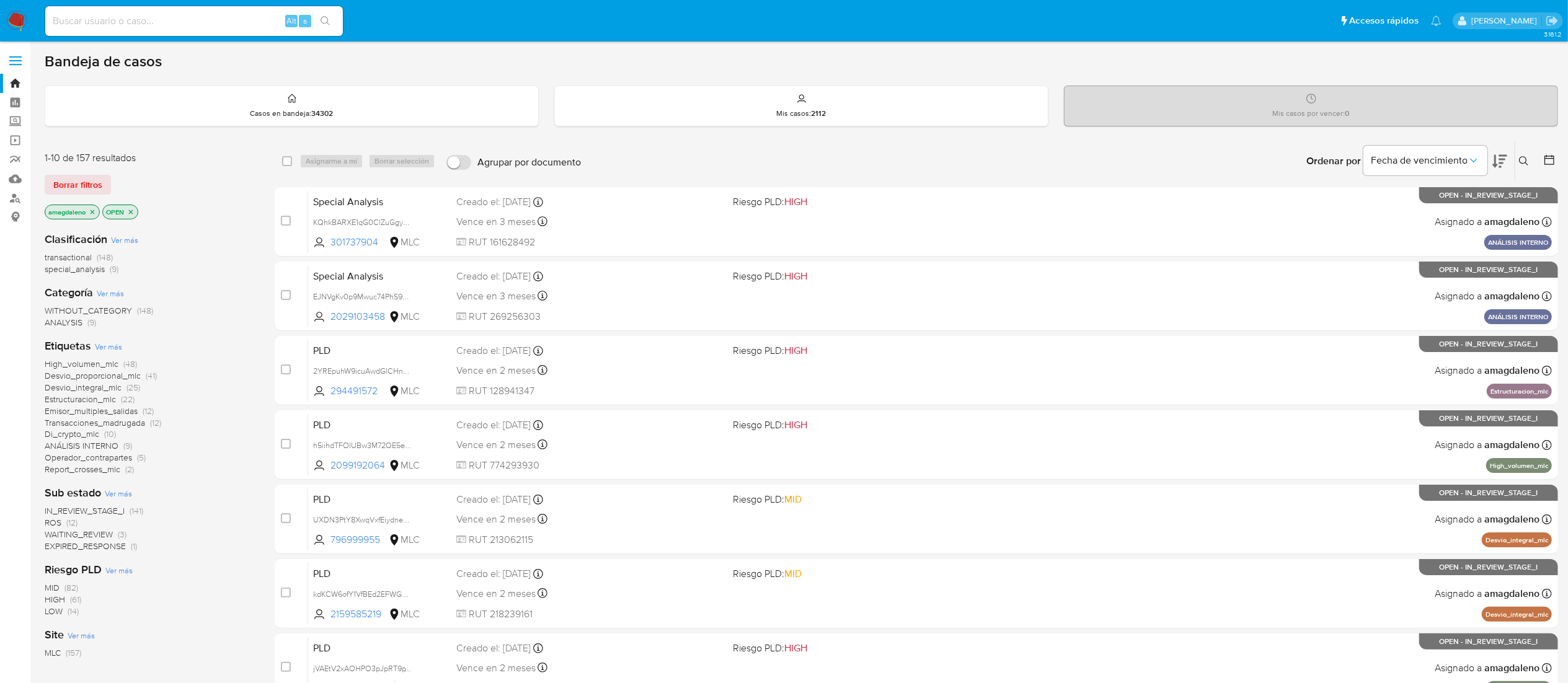
click at [1554, 158] on icon at bounding box center [1550, 160] width 10 height 10
click at [1546, 156] on icon at bounding box center [1550, 160] width 10 height 10
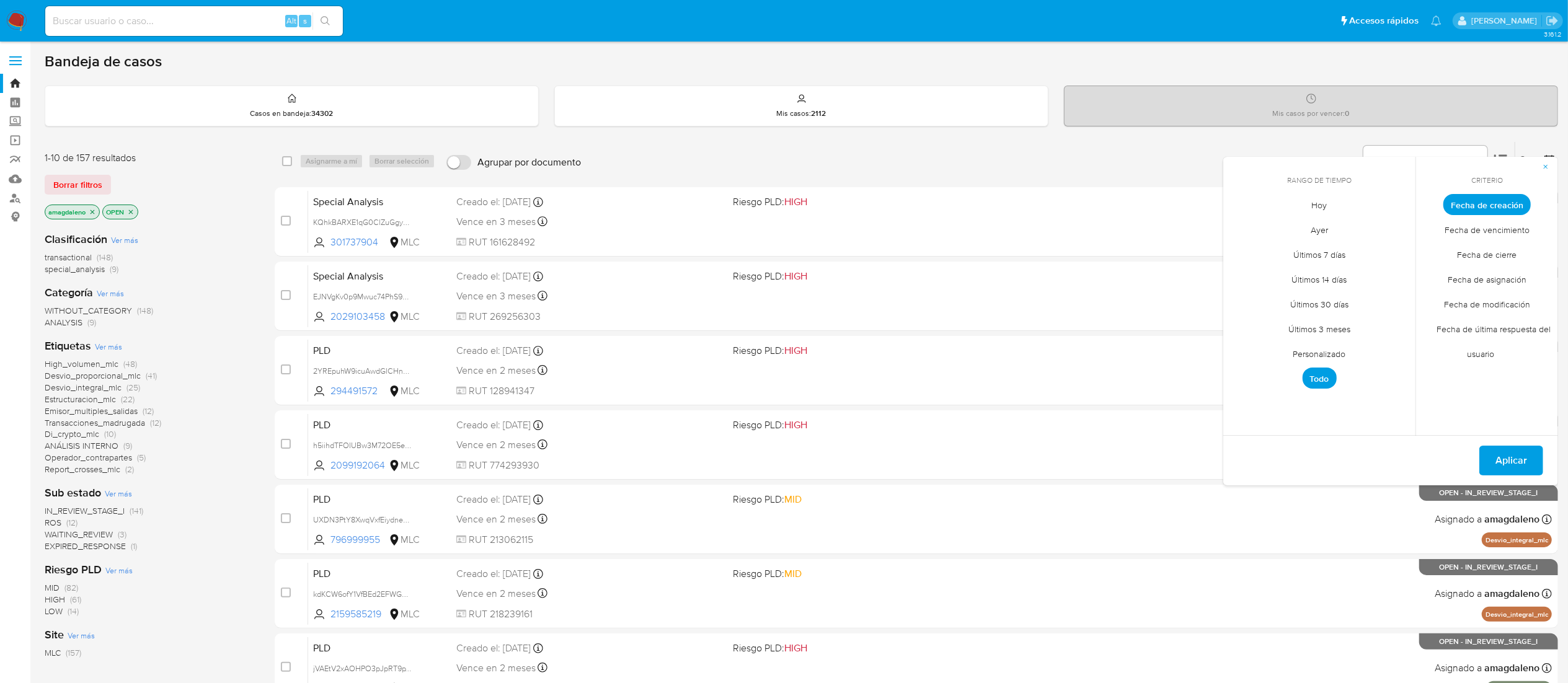
click at [1333, 351] on span "Personalizado" at bounding box center [1320, 354] width 79 height 25
click at [1242, 226] on icon "Mes anterior" at bounding box center [1242, 227] width 15 height 15
click at [1354, 269] on td "1" at bounding box center [1344, 273] width 20 height 20
click at [1350, 274] on button "1" at bounding box center [1344, 273] width 20 height 20
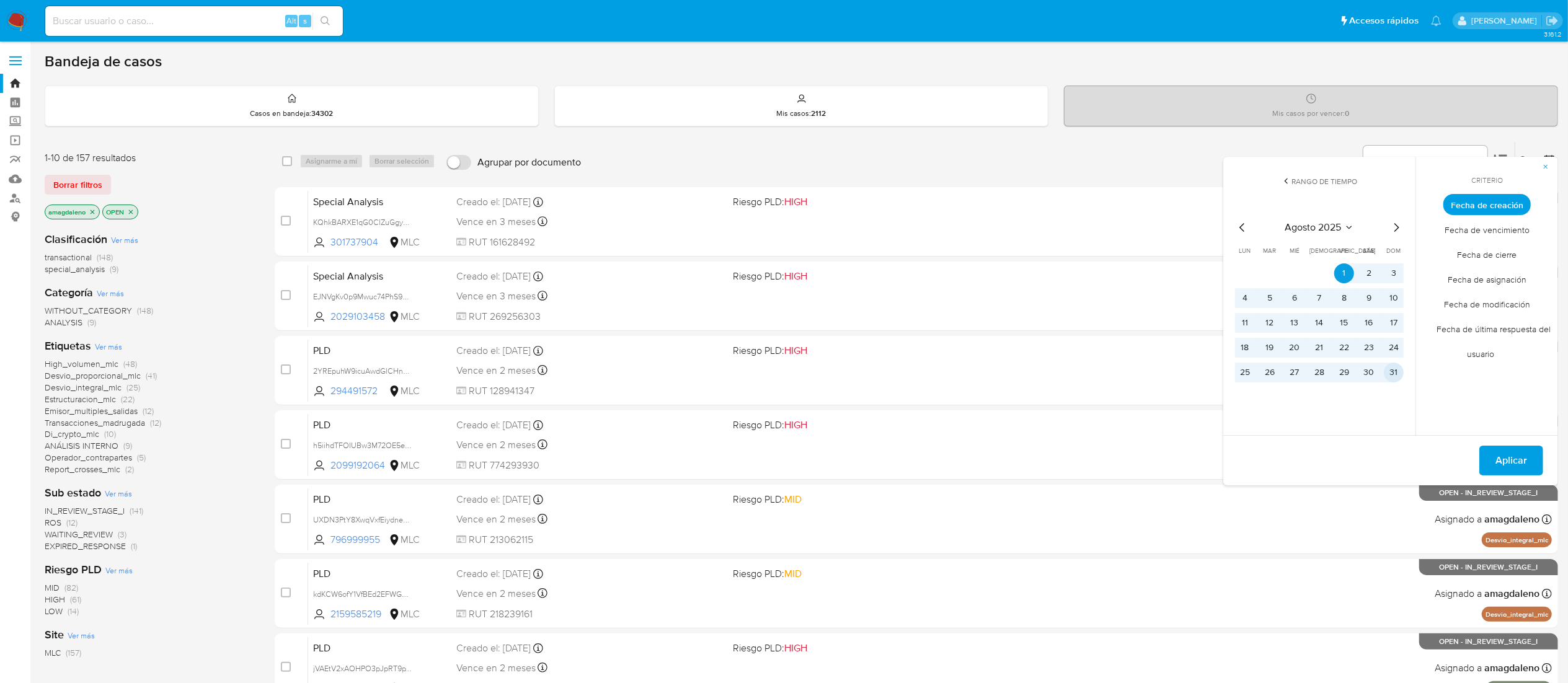
click at [1394, 379] on button "31" at bounding box center [1393, 372] width 20 height 20
click at [1505, 469] on span "Aplicar" at bounding box center [1511, 461] width 31 height 27
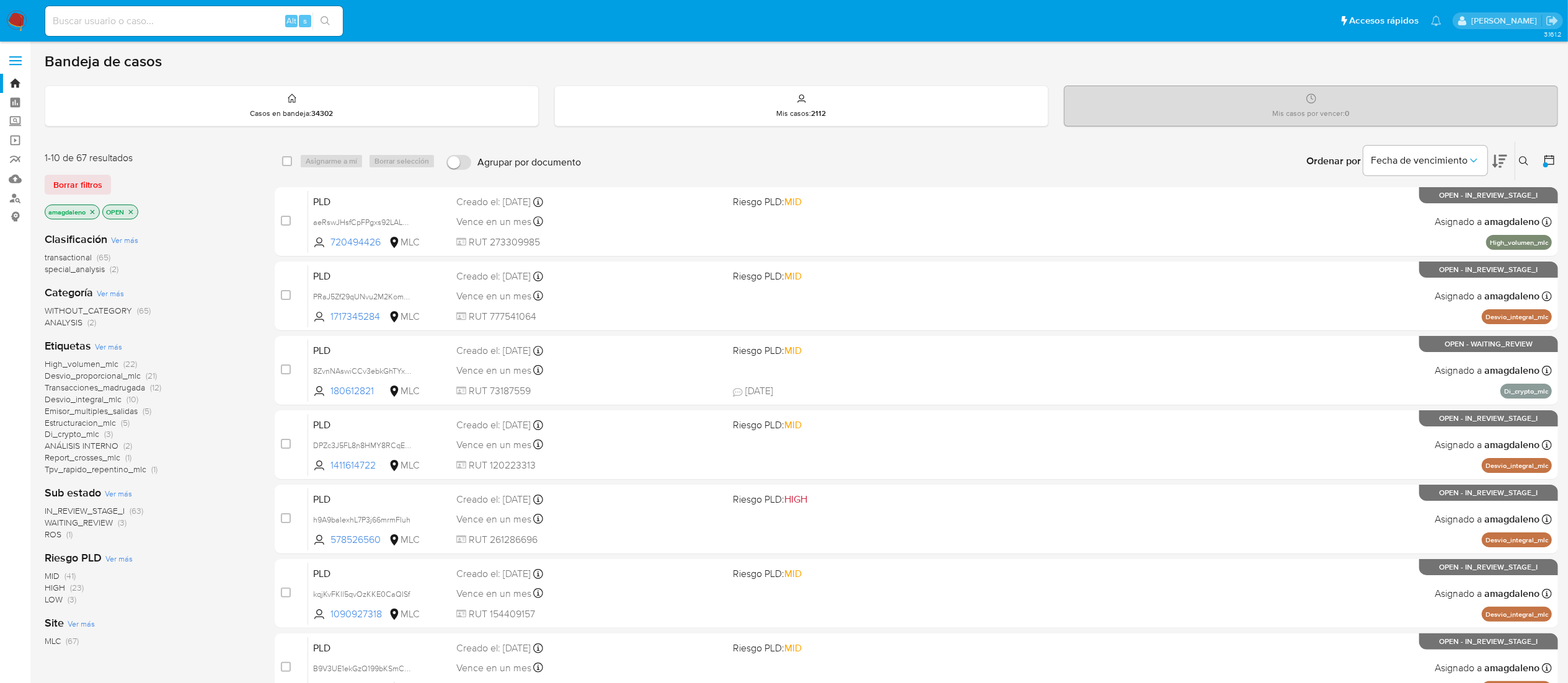
click at [55, 536] on span "ROS" at bounding box center [53, 534] width 17 height 12
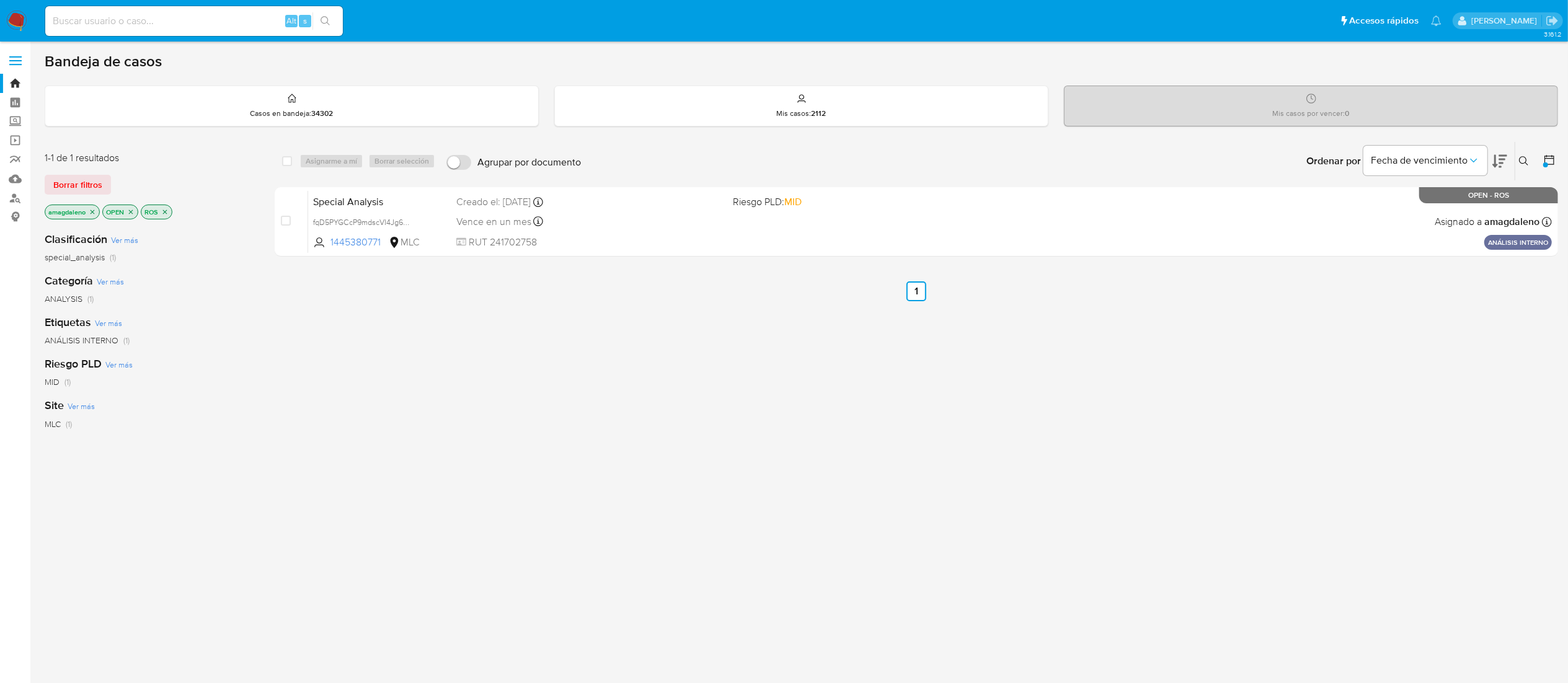
click at [169, 209] on icon "close-filter" at bounding box center [165, 212] width 8 height 8
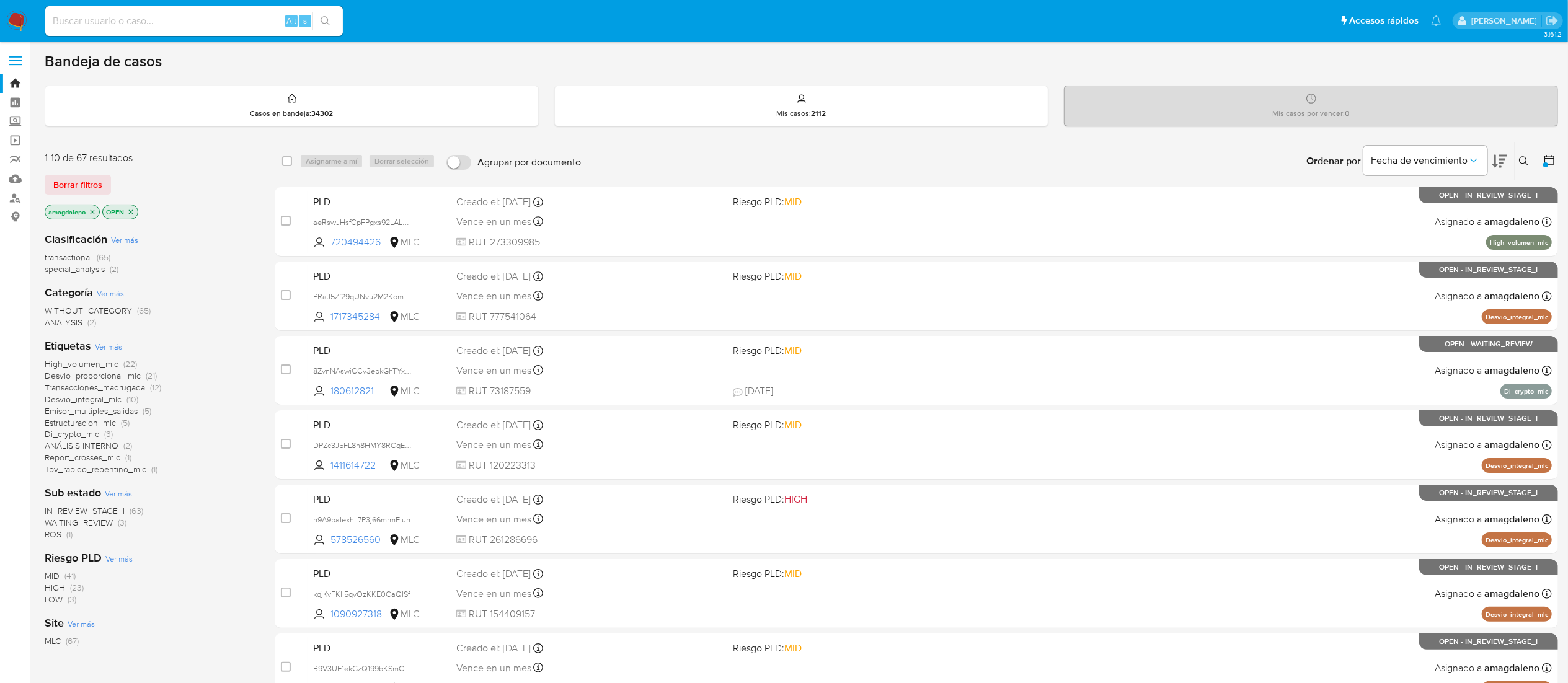
click at [88, 436] on span "Di_crypto_mlc" at bounding box center [72, 434] width 55 height 12
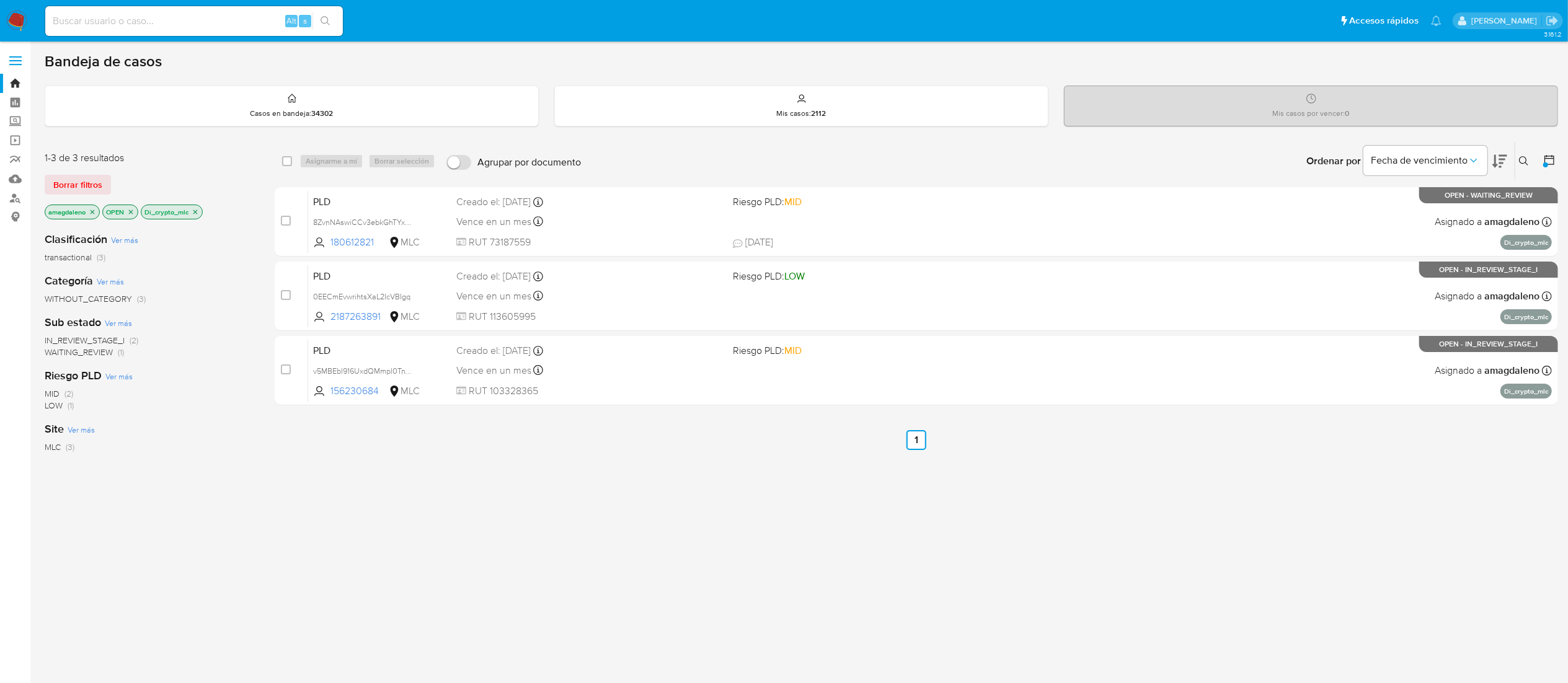
click at [1499, 165] on icon at bounding box center [1500, 161] width 15 height 15
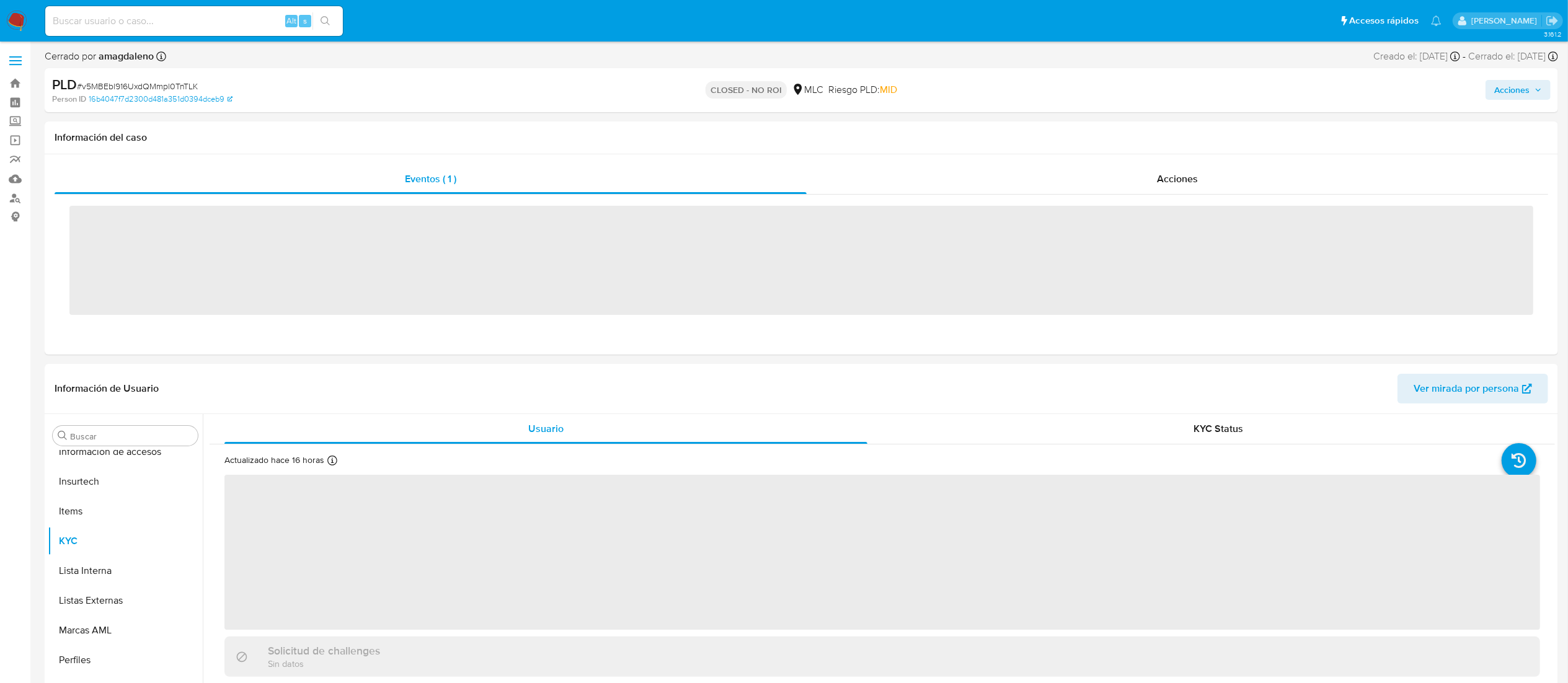
scroll to position [583, 0]
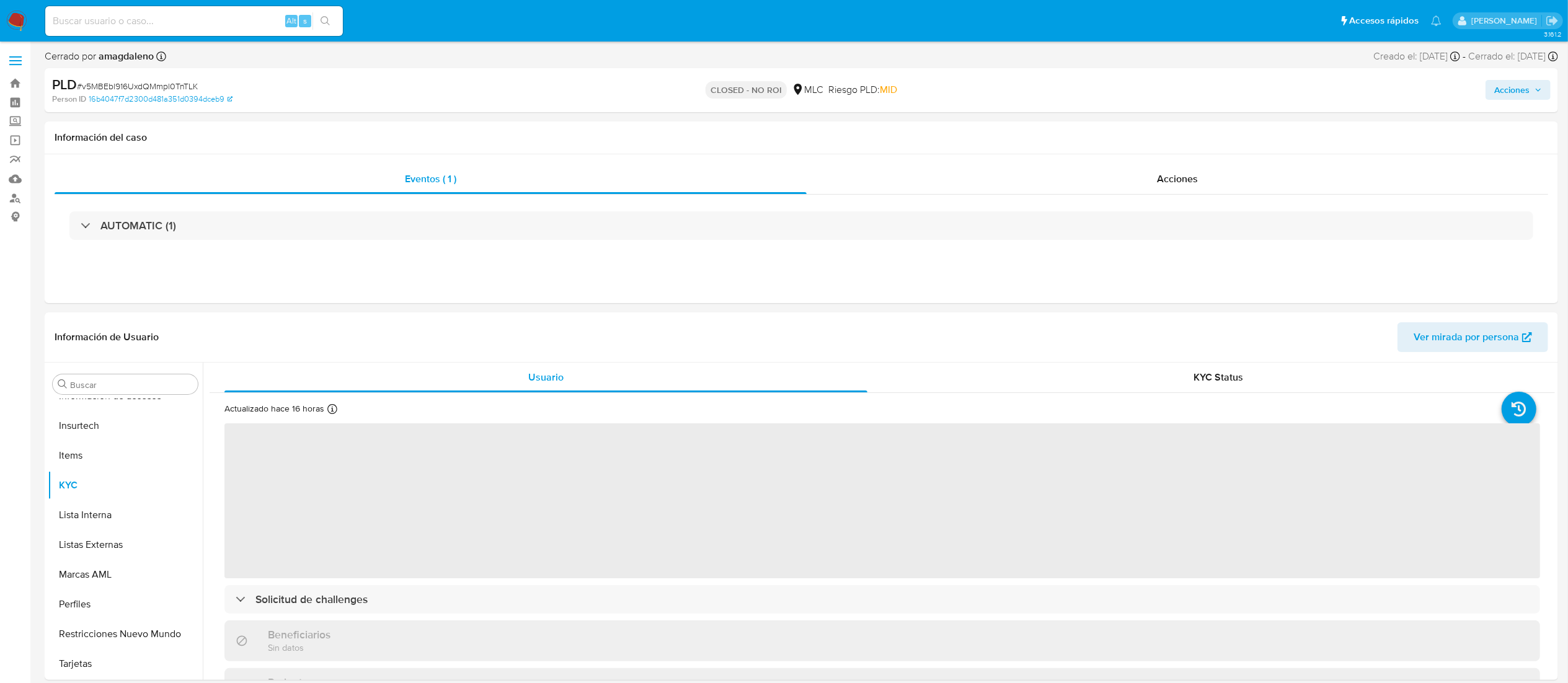
select select "10"
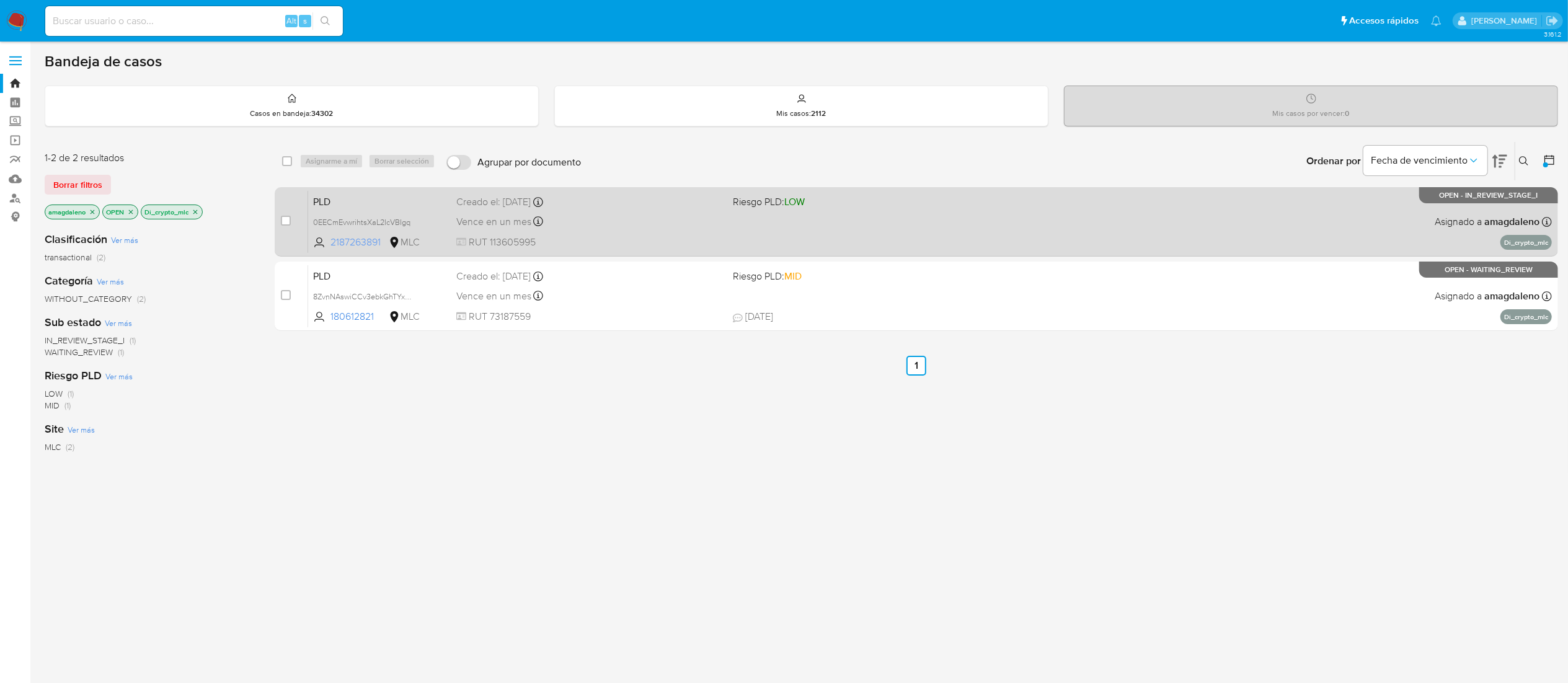
click at [353, 235] on span "2187263891" at bounding box center [358, 242] width 56 height 14
click at [610, 218] on div "Vence en un mes Vence el 10/11/2025 06:08:04" at bounding box center [590, 221] width 267 height 17
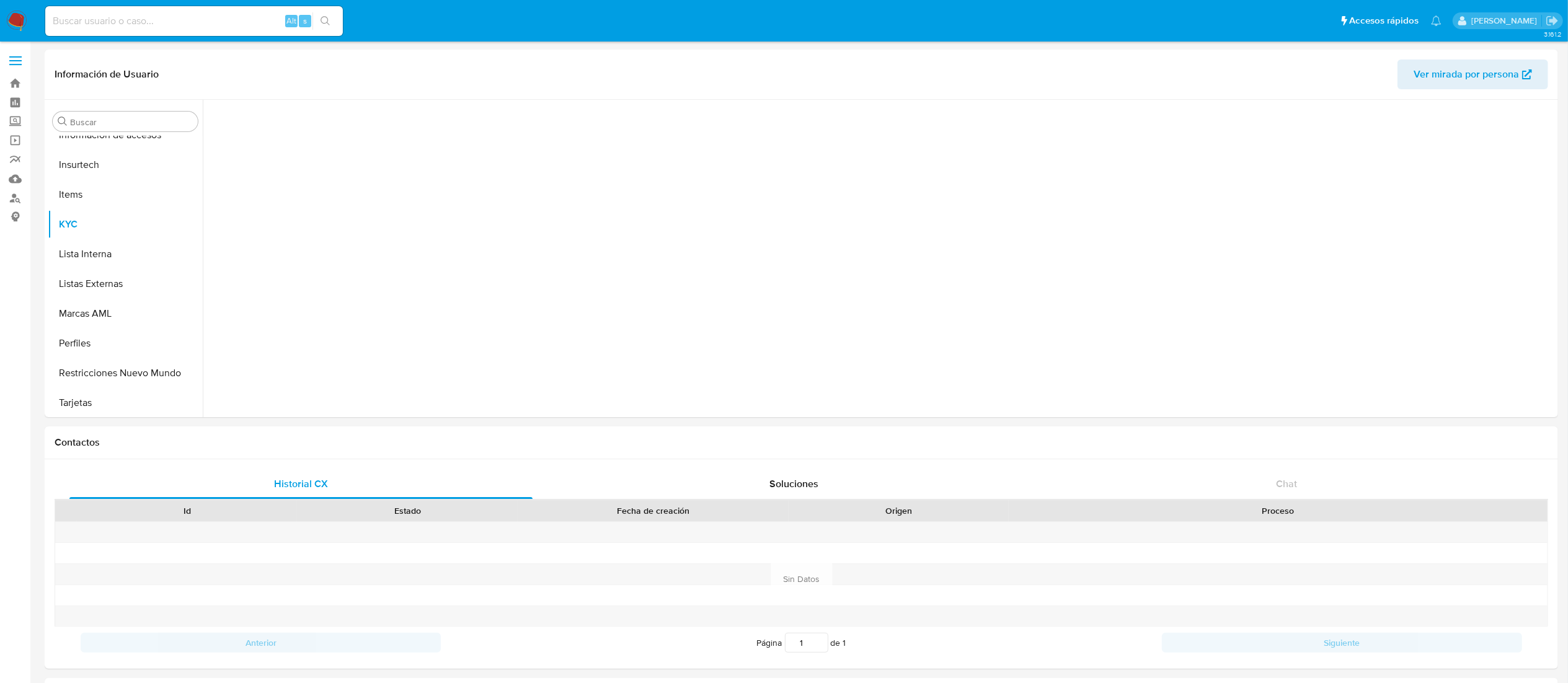
scroll to position [583, 0]
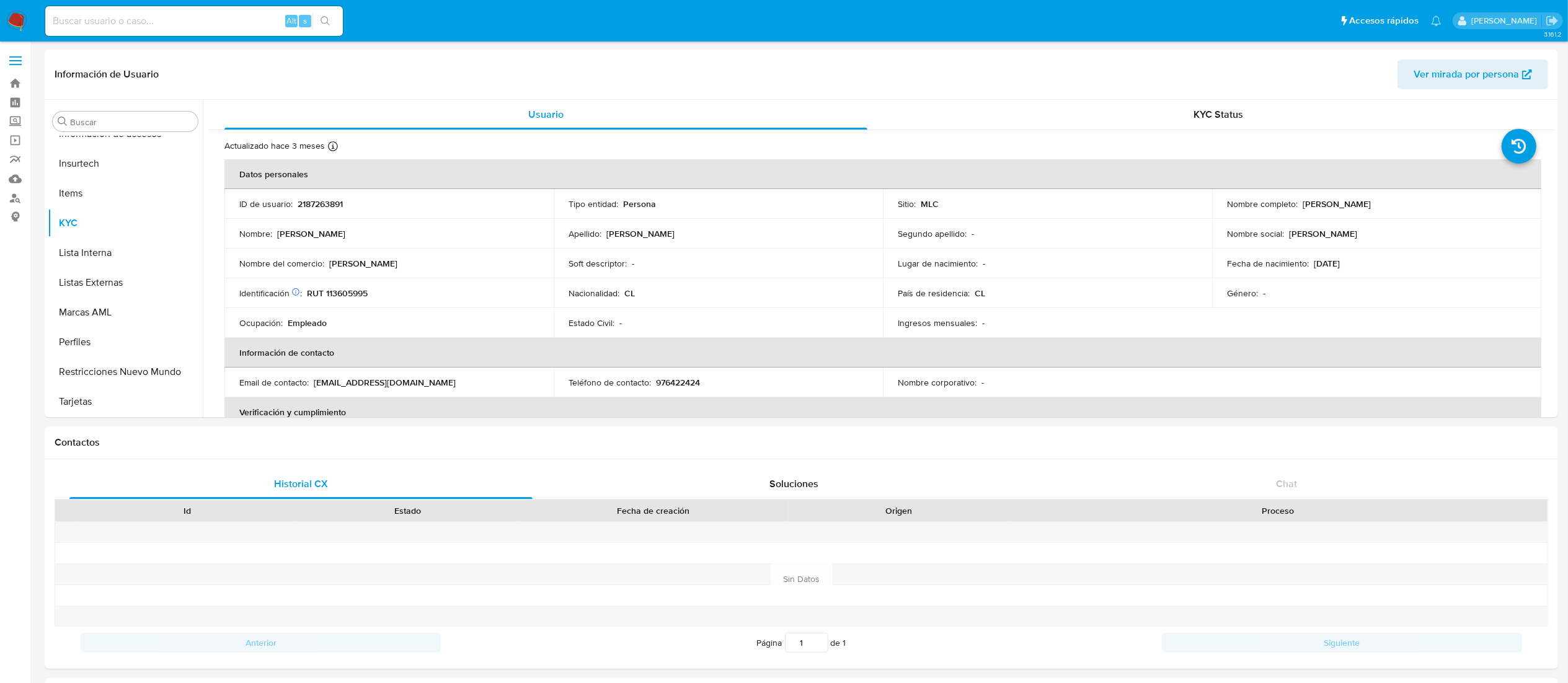
select select "10"
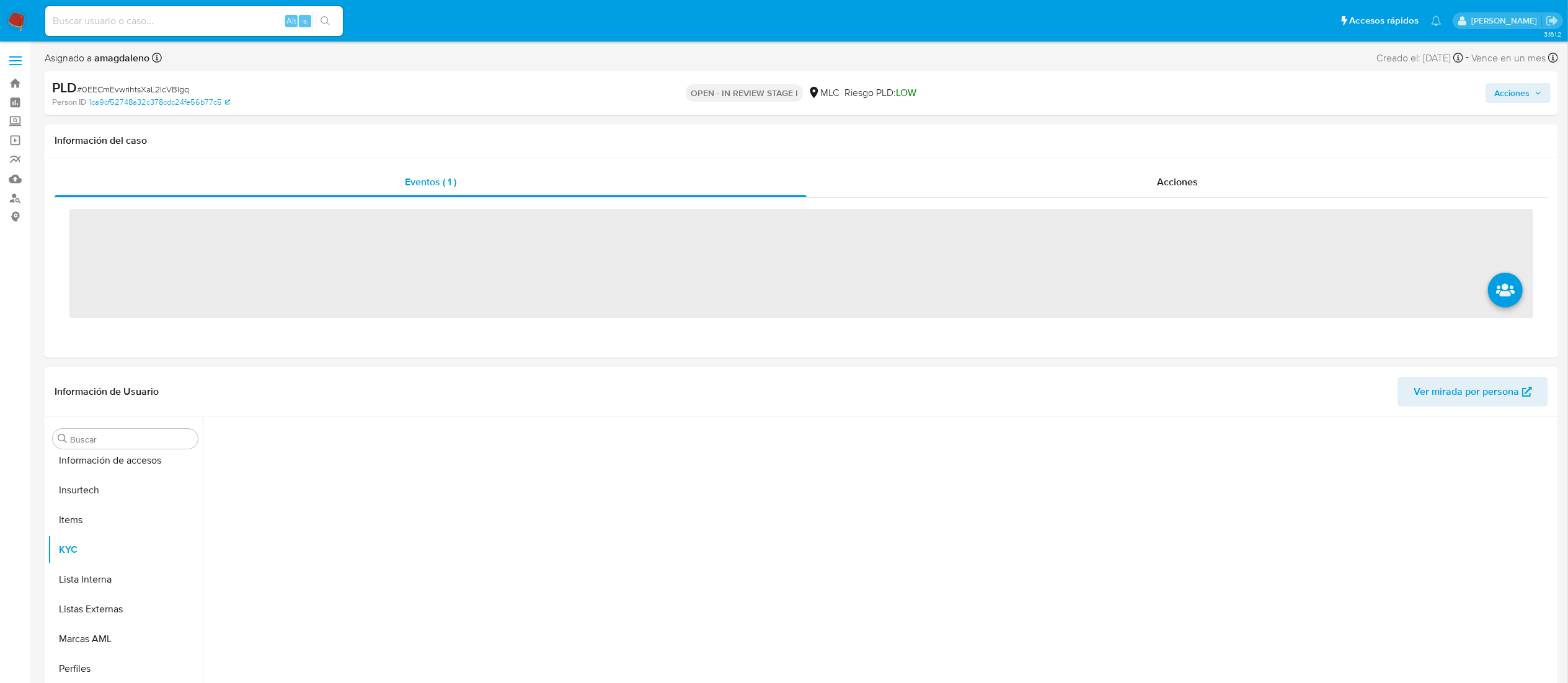
scroll to position [583, 0]
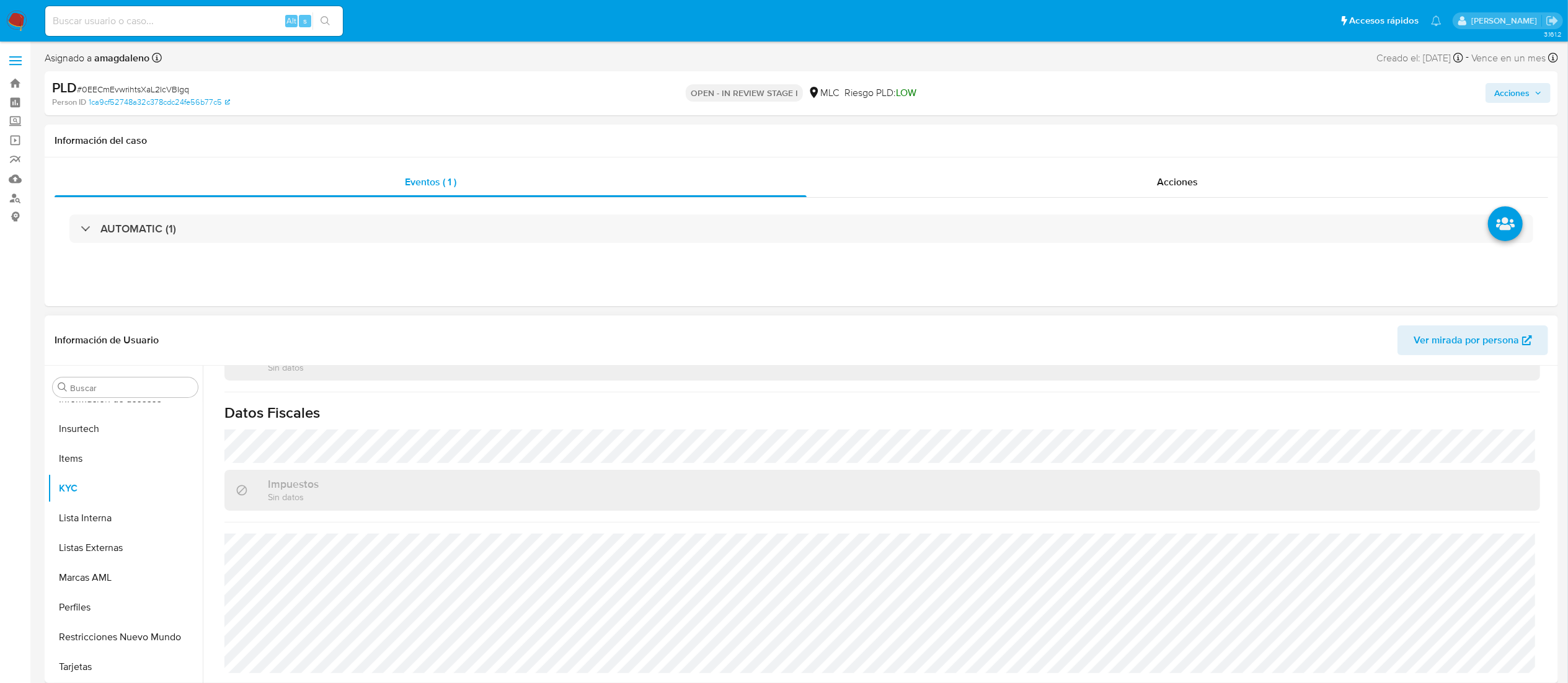
select select "10"
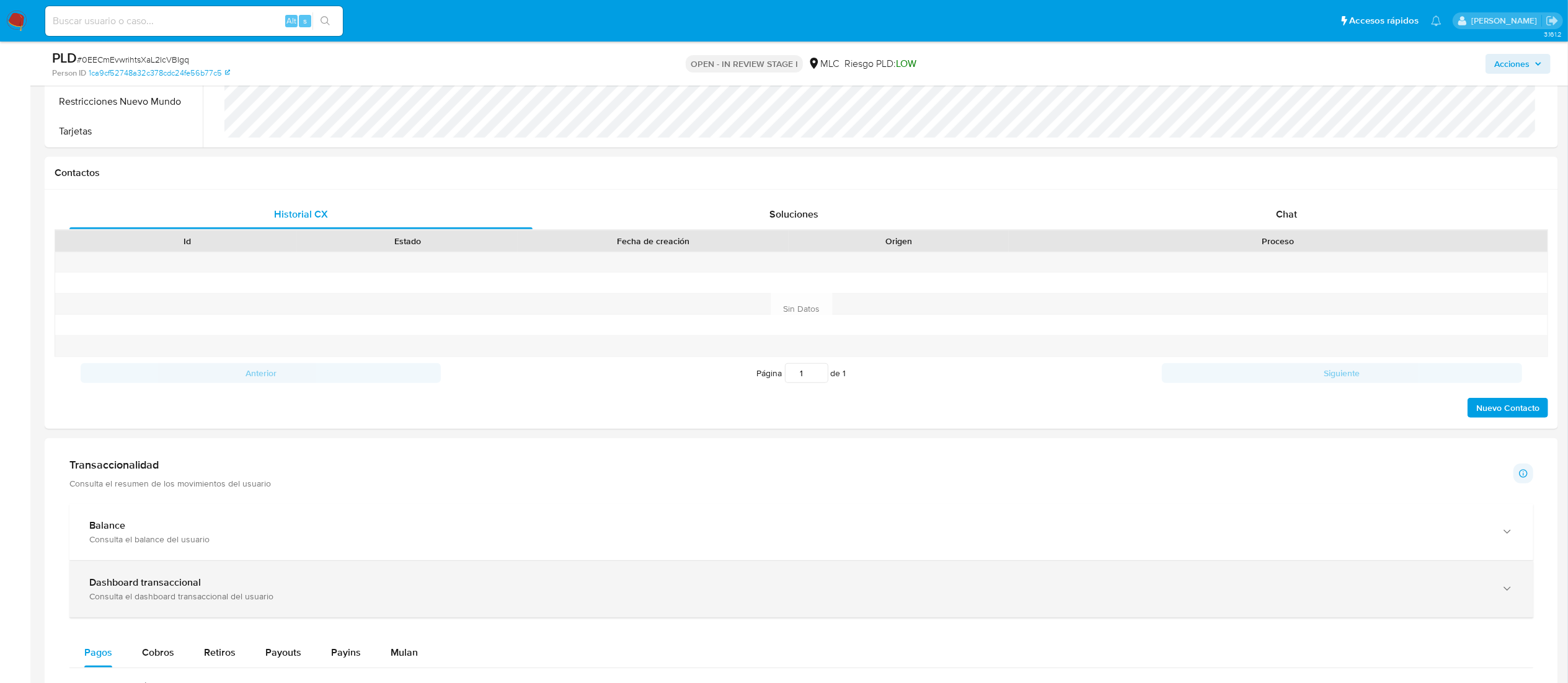
scroll to position [124, 0]
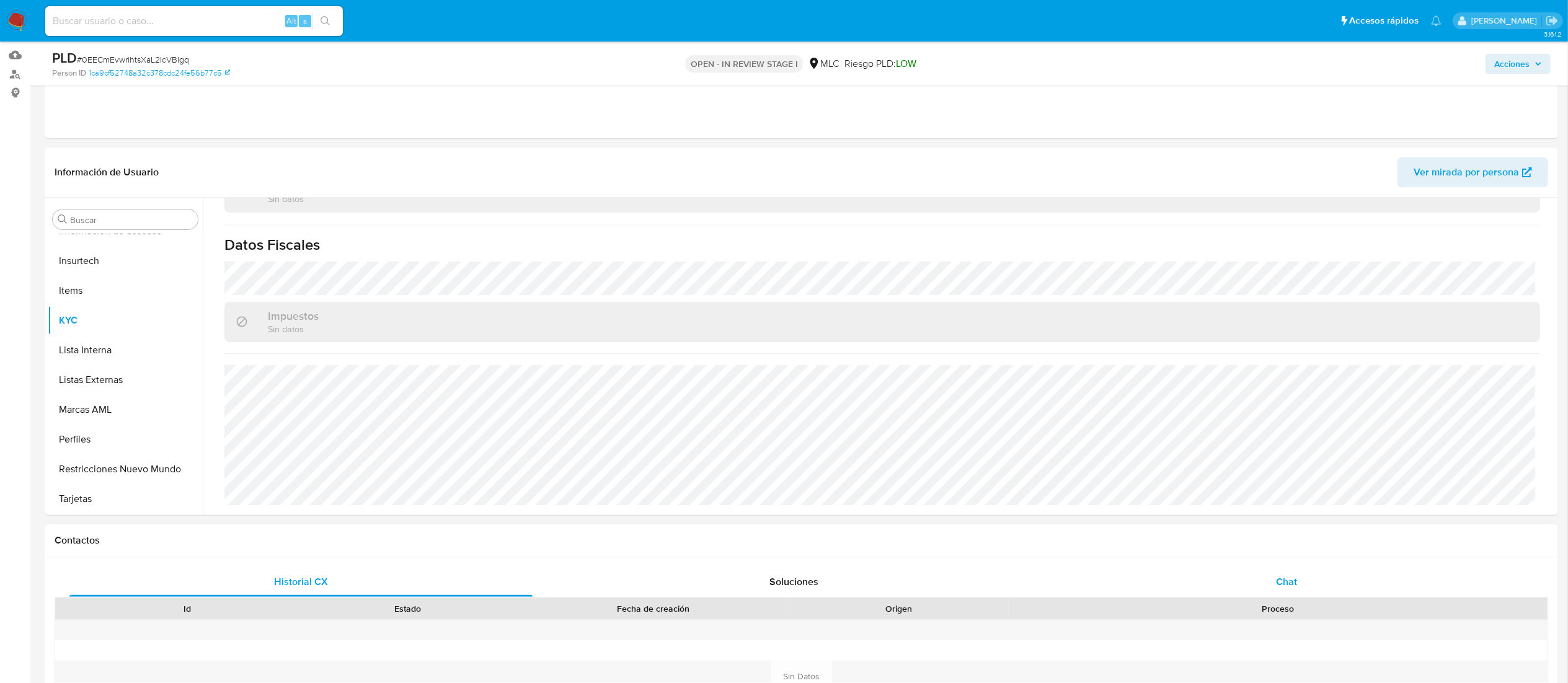
click at [1289, 586] on span "Chat" at bounding box center [1286, 581] width 21 height 14
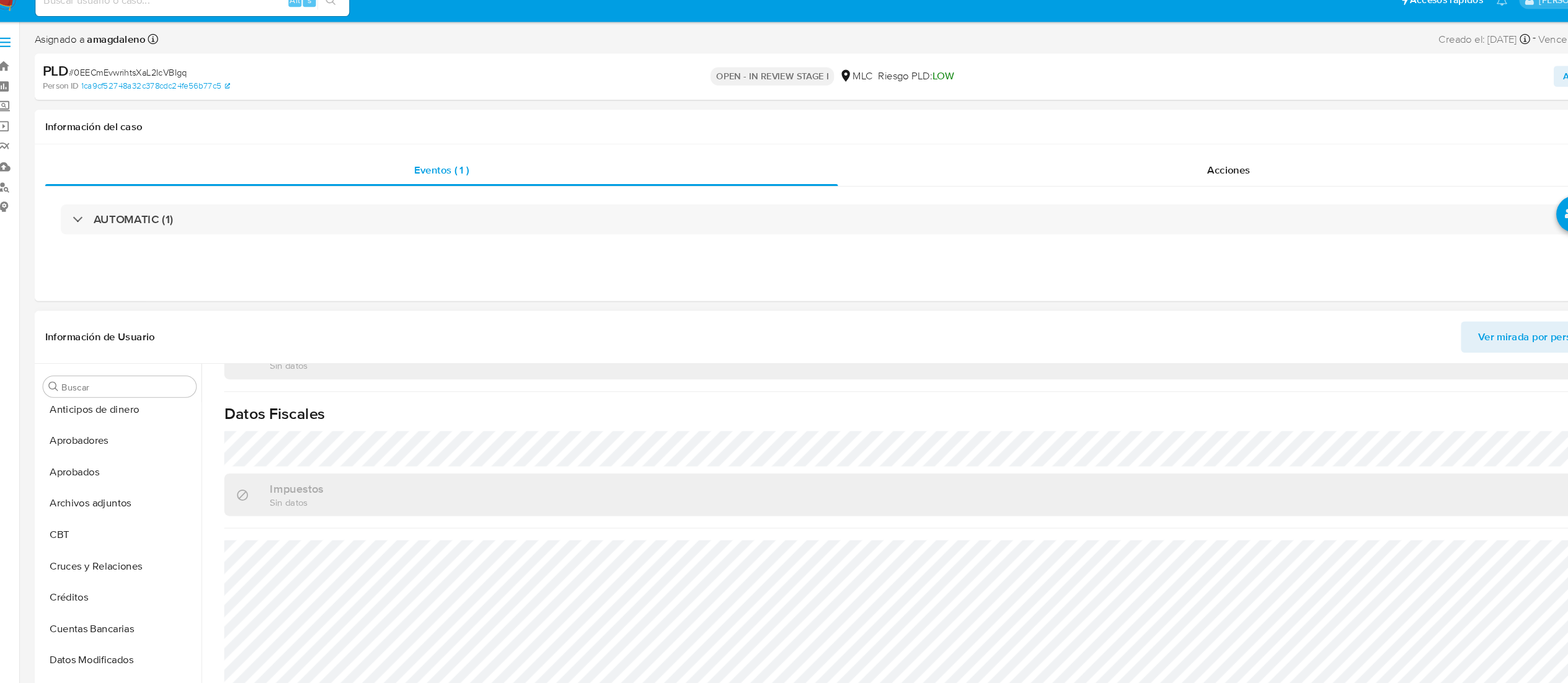
scroll to position [0, 0]
click at [109, 581] on button "Créditos" at bounding box center [120, 596] width 145 height 30
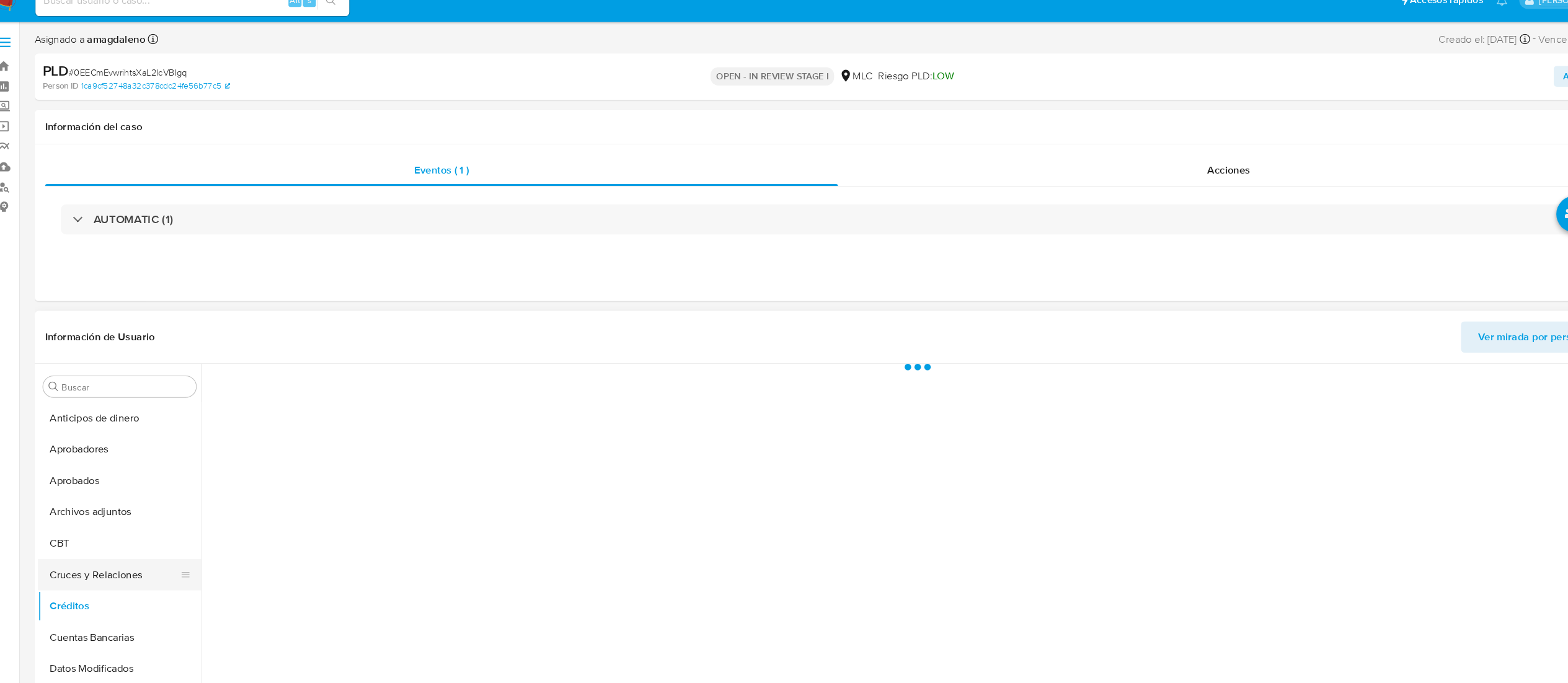
click at [109, 564] on button "Cruces y Relaciones" at bounding box center [120, 566] width 145 height 30
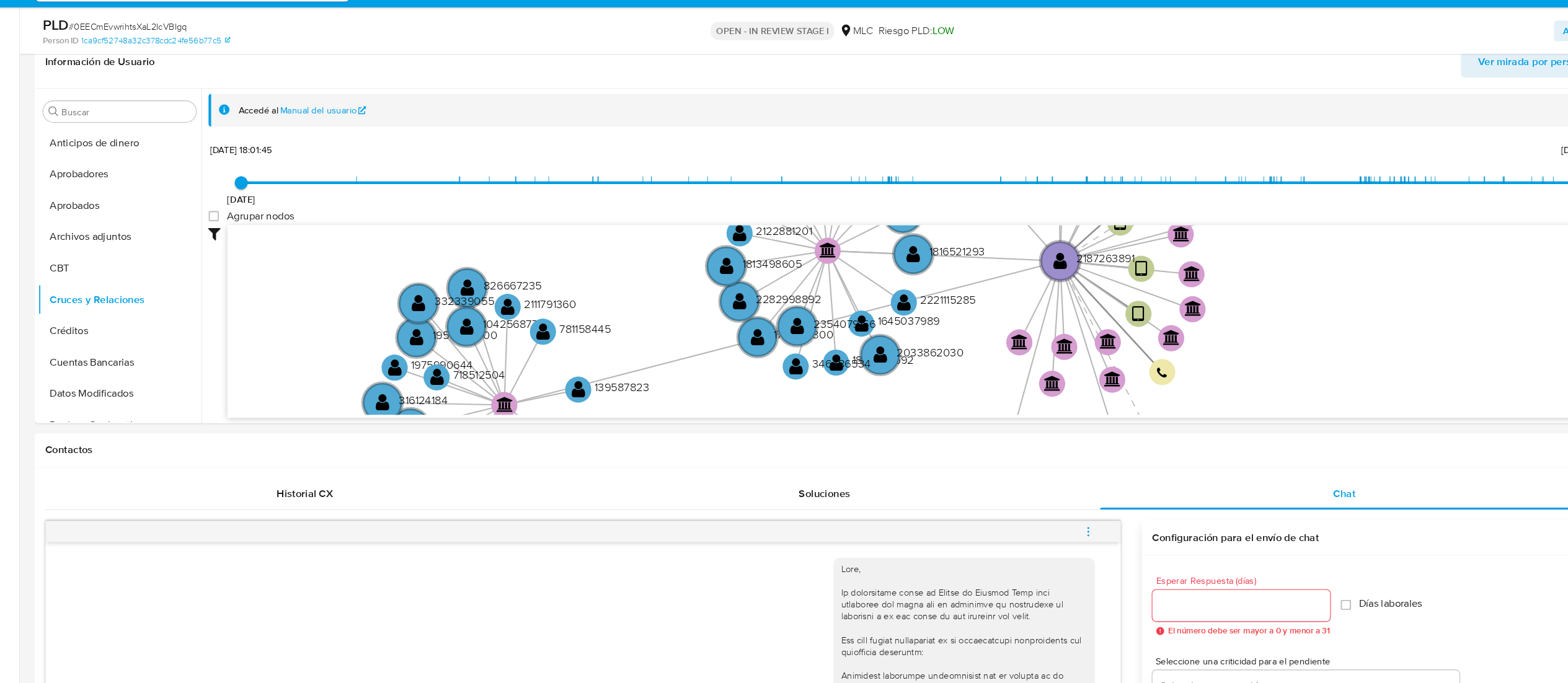
scroll to position [220, 0]
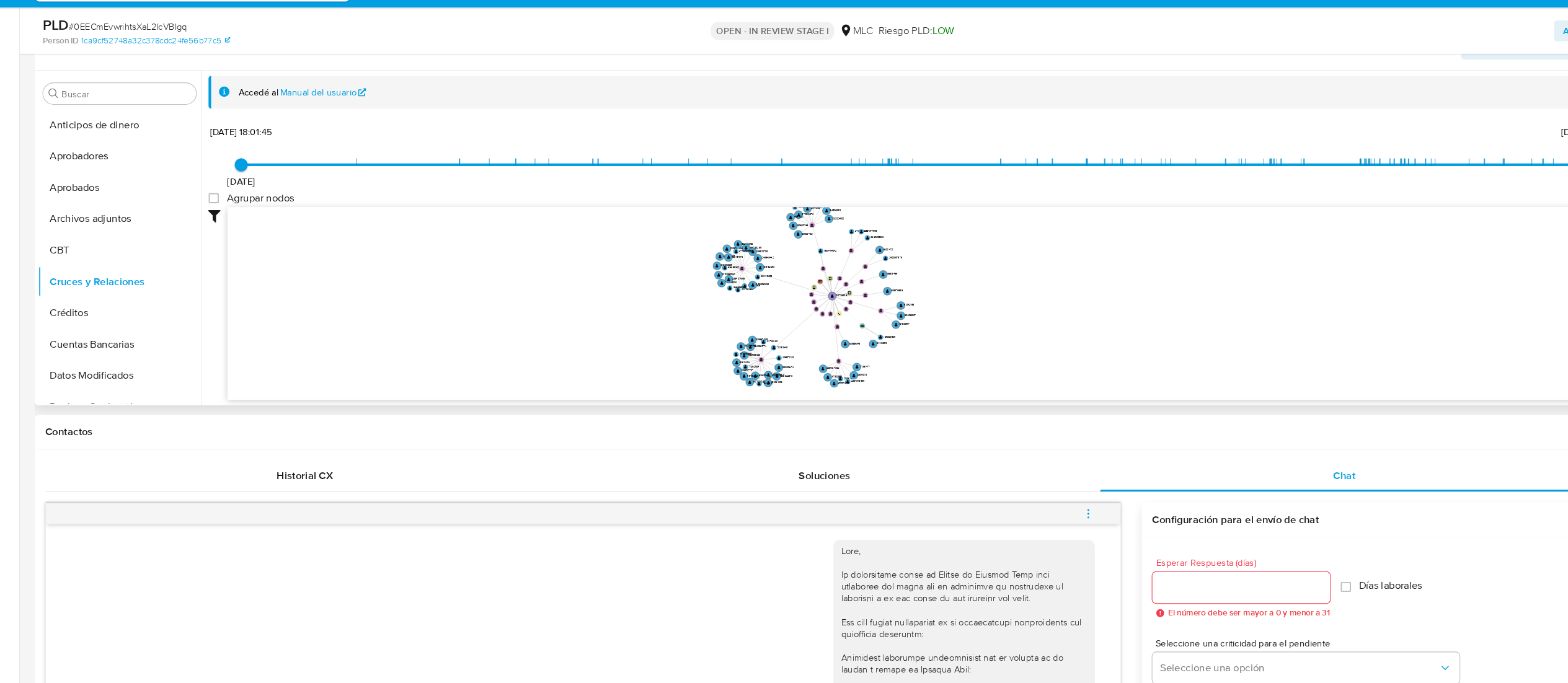
drag, startPoint x: 1007, startPoint y: 331, endPoint x: 999, endPoint y: 356, distance: 26.2
click at [999, 356] on icon "device-6775ad39a6ad55367f7f42ef  user-2187263891  2187263891 device-67c7e85aa…" at bounding box center [891, 321] width 1328 height 179
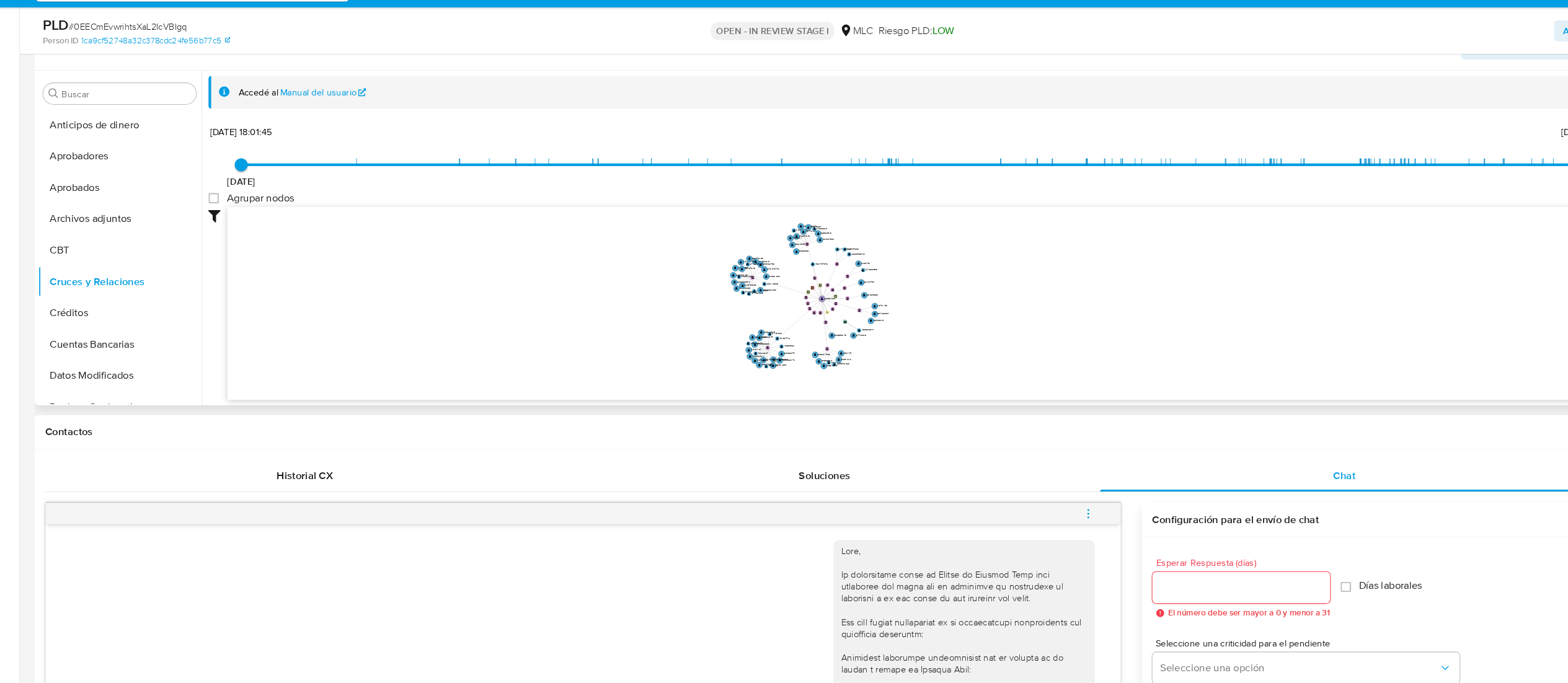
drag, startPoint x: 996, startPoint y: 354, endPoint x: 926, endPoint y: 347, distance: 70.3
click at [926, 347] on icon "device-6775ad39a6ad55367f7f42ef  user-2187263891  2187263891 device-67c7e85aa…" at bounding box center [891, 321] width 1328 height 179
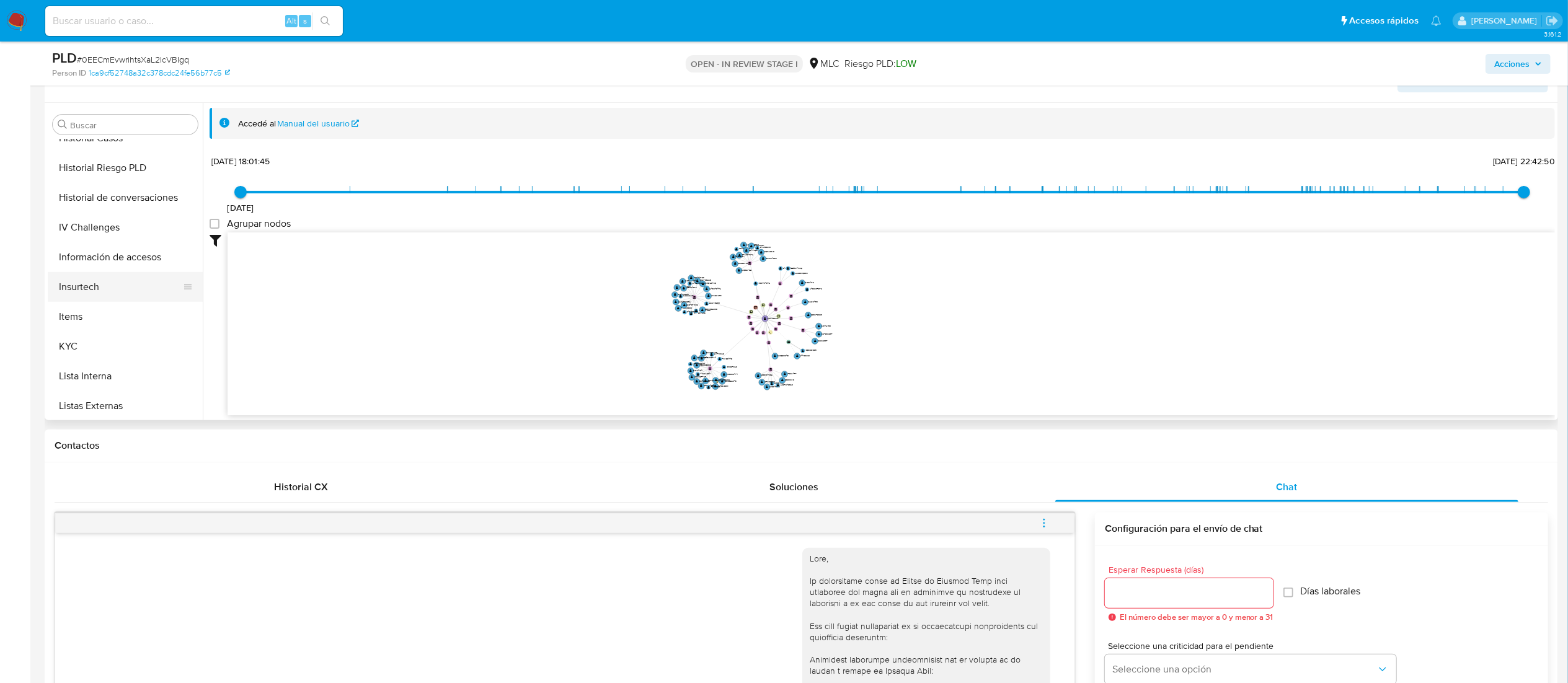
scroll to position [459, 0]
click at [100, 352] on button "KYC" at bounding box center [120, 350] width 145 height 30
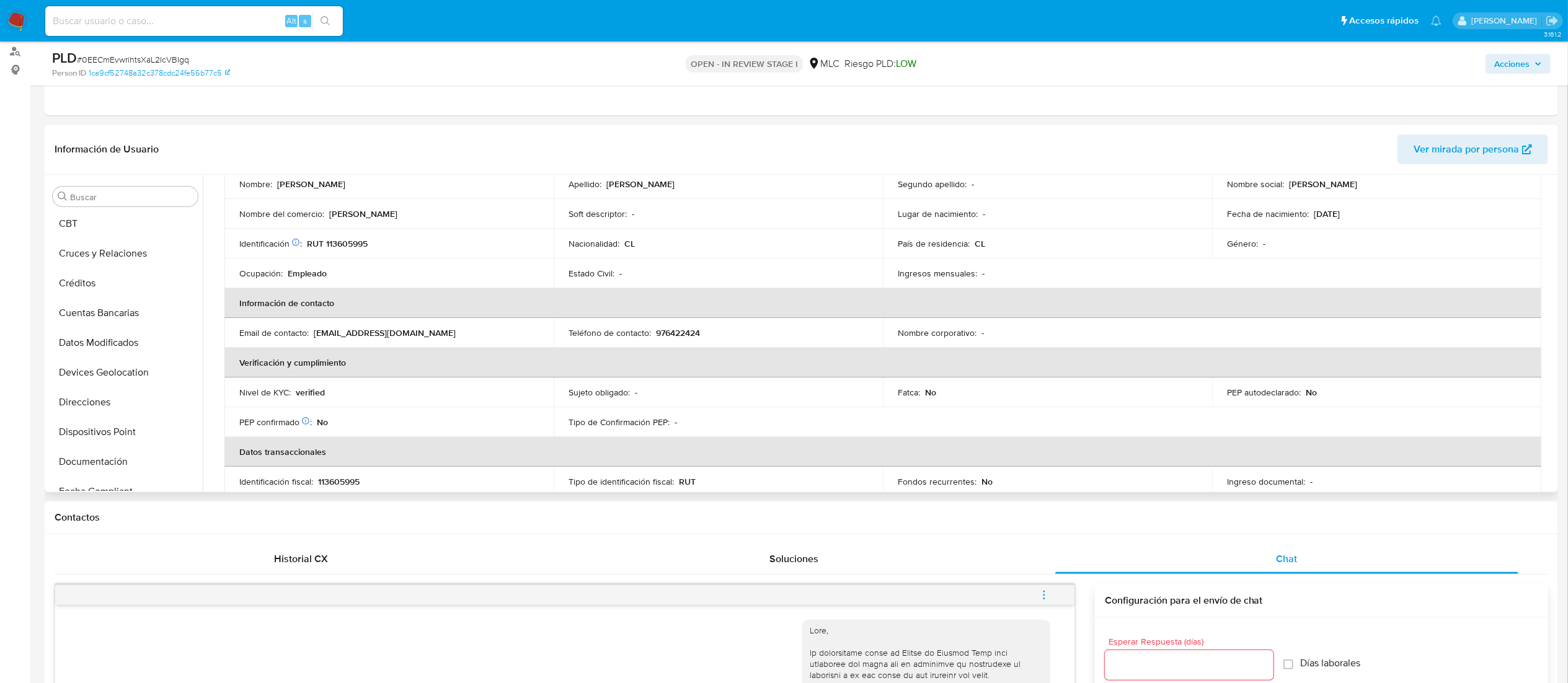
scroll to position [87, 0]
click at [112, 293] on button "Cruces y Relaciones" at bounding box center [120, 288] width 145 height 30
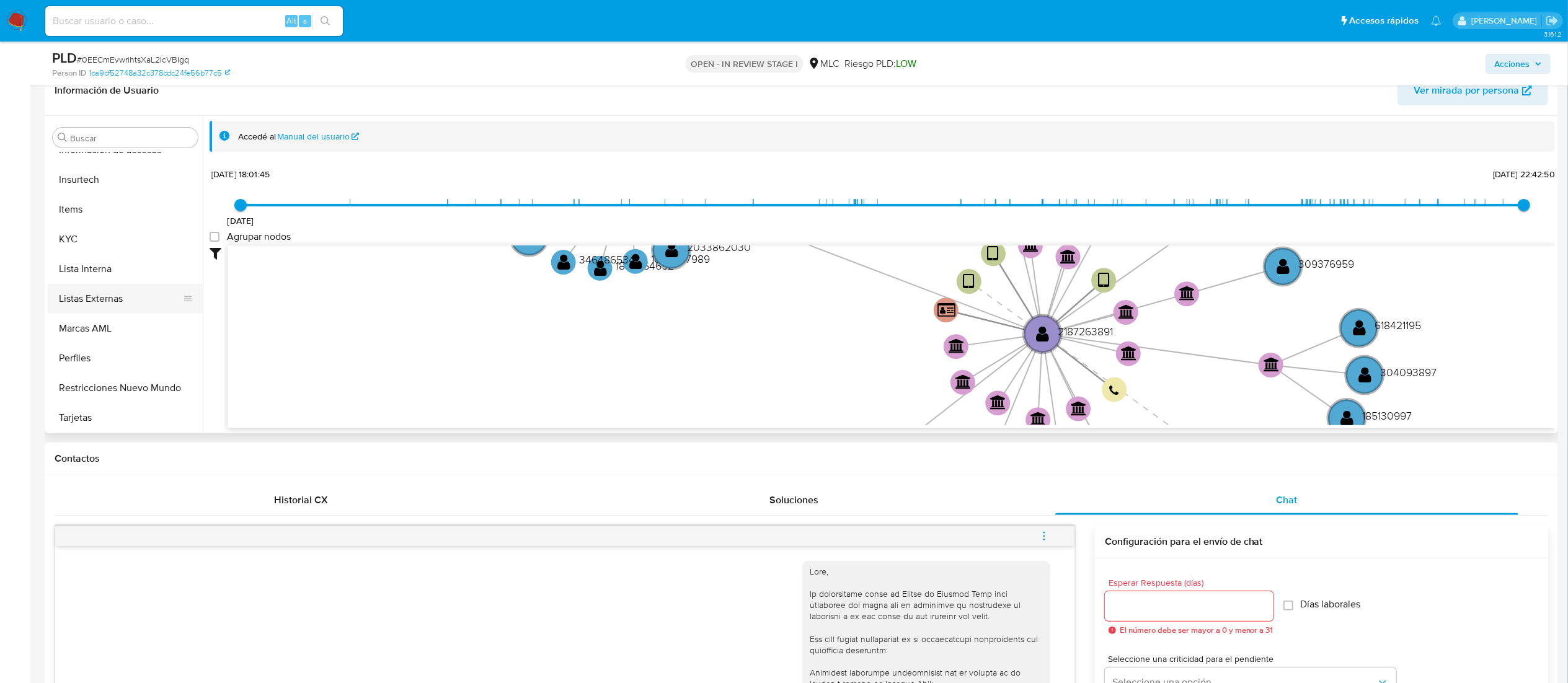
scroll to position [583, 0]
click at [98, 224] on button "KYC" at bounding box center [120, 239] width 145 height 30
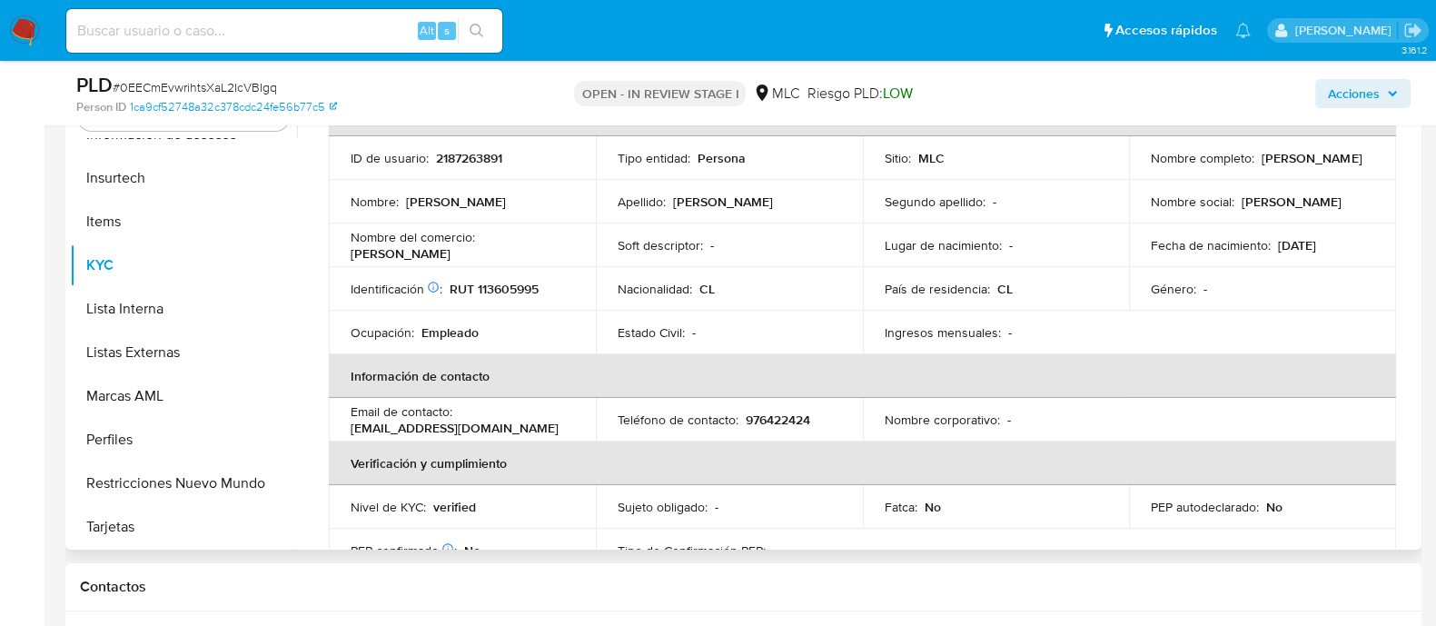
scroll to position [113, 0]
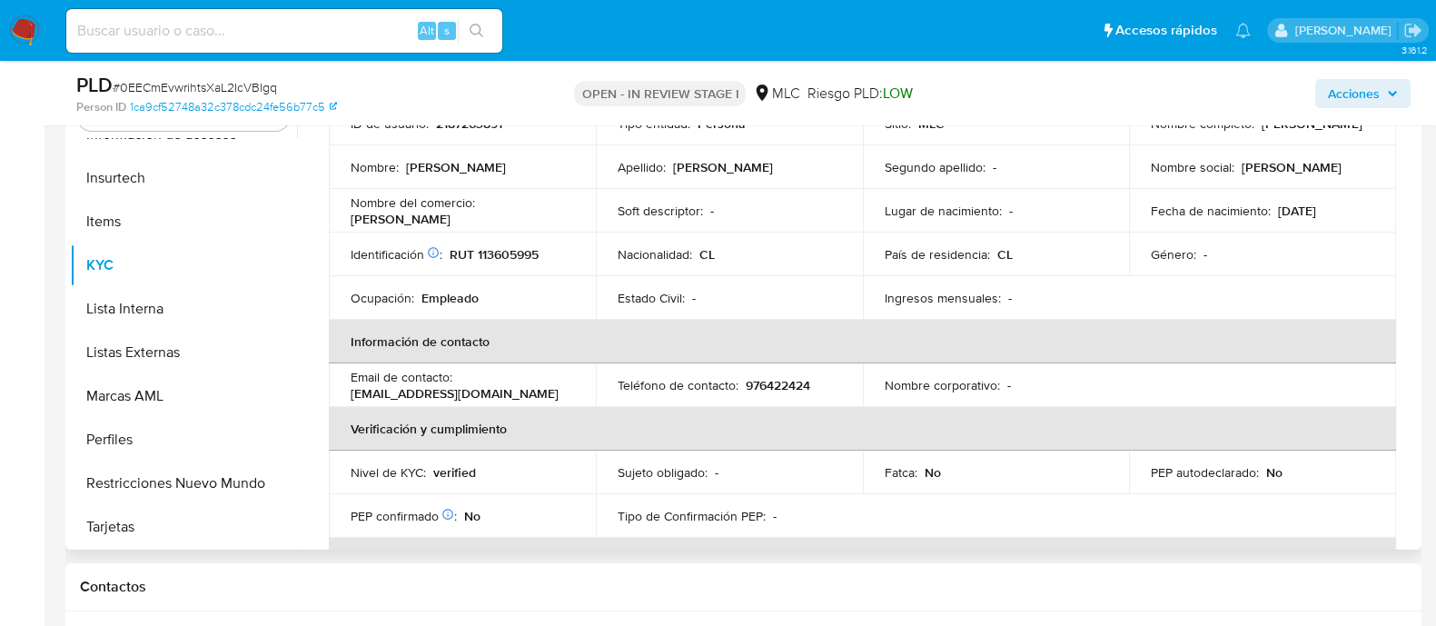
click at [523, 246] on p "RUT 113605995" at bounding box center [494, 254] width 89 height 16
copy p "113605995"
click at [283, 228] on button "Items" at bounding box center [176, 222] width 213 height 44
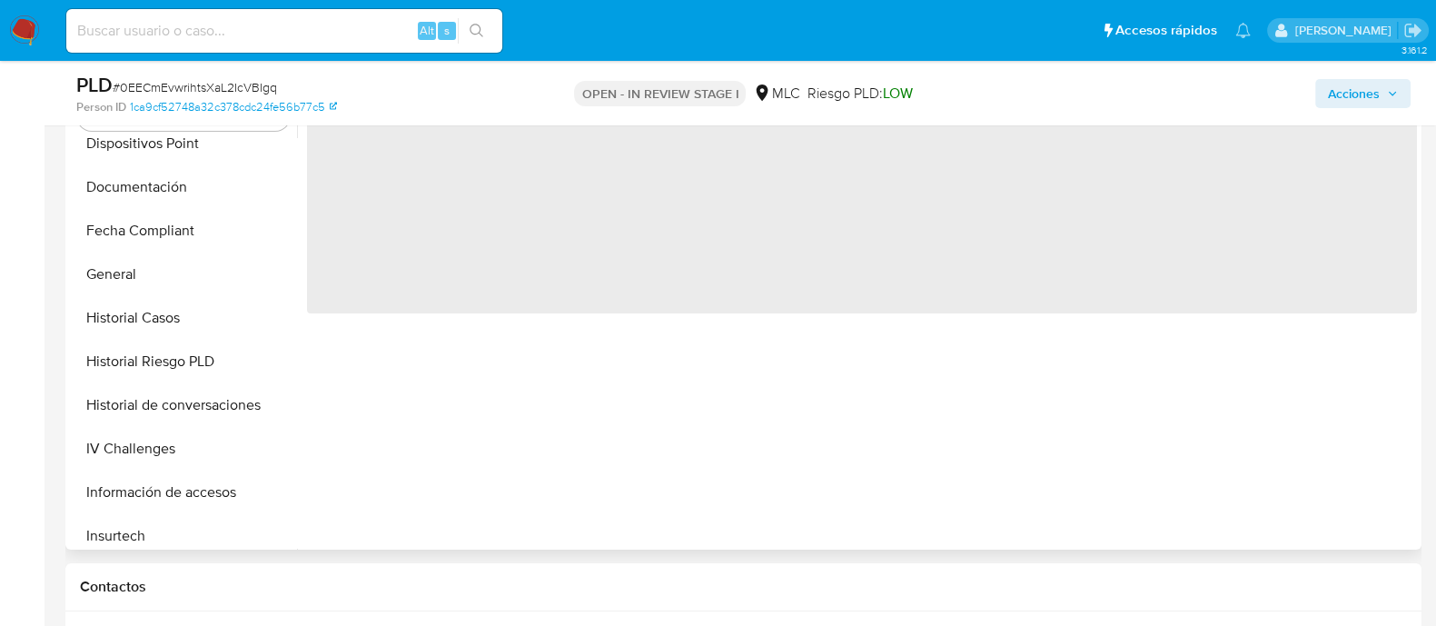
scroll to position [0, 0]
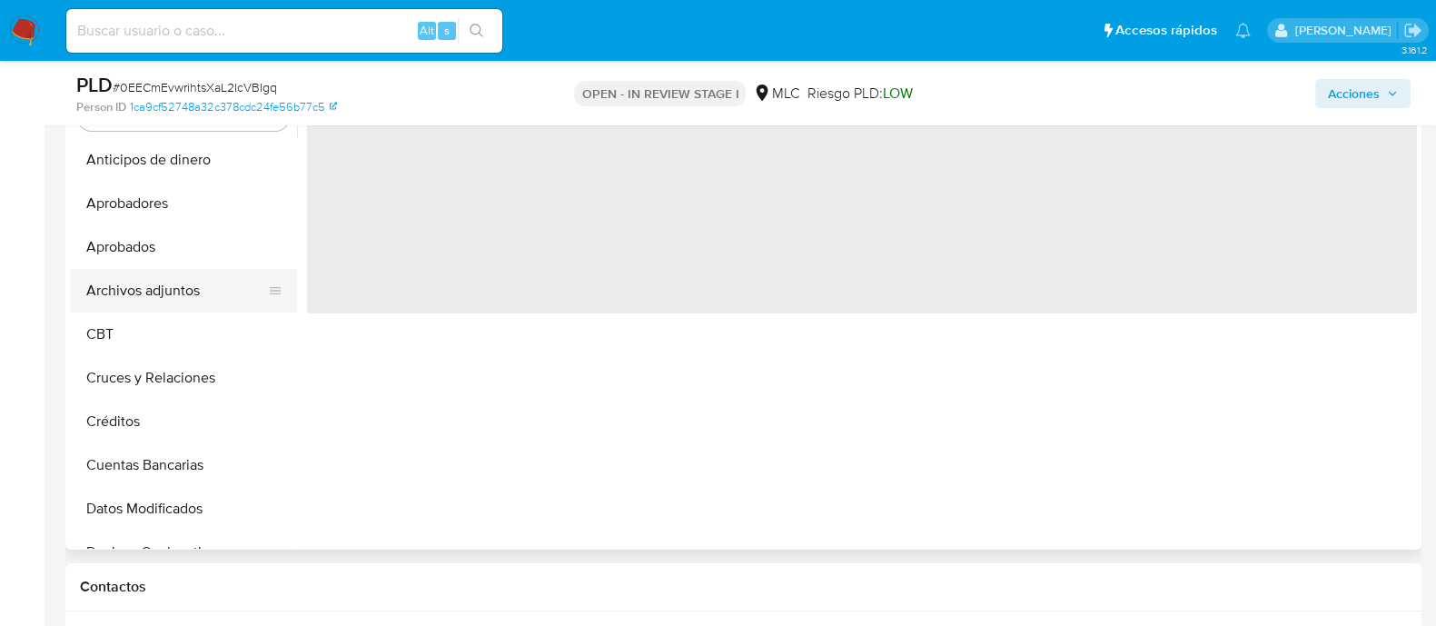
click at [250, 273] on button "Archivos adjuntos" at bounding box center [176, 291] width 213 height 44
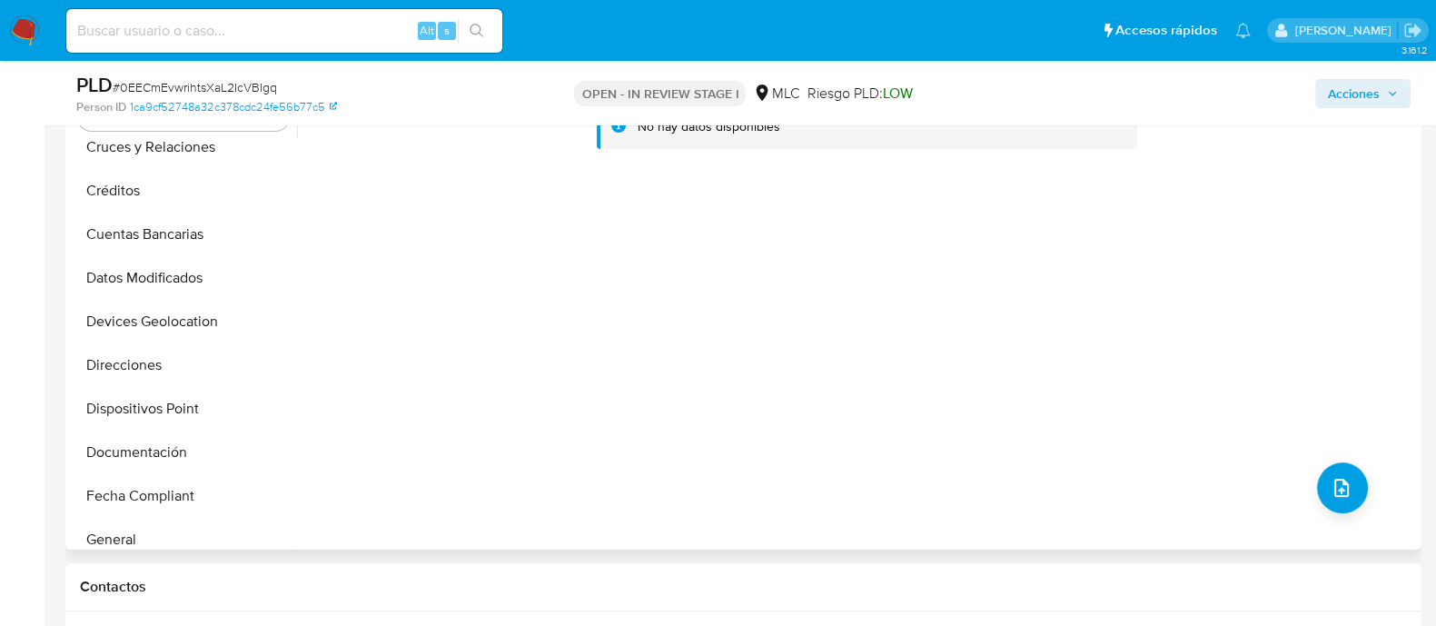
scroll to position [203, 0]
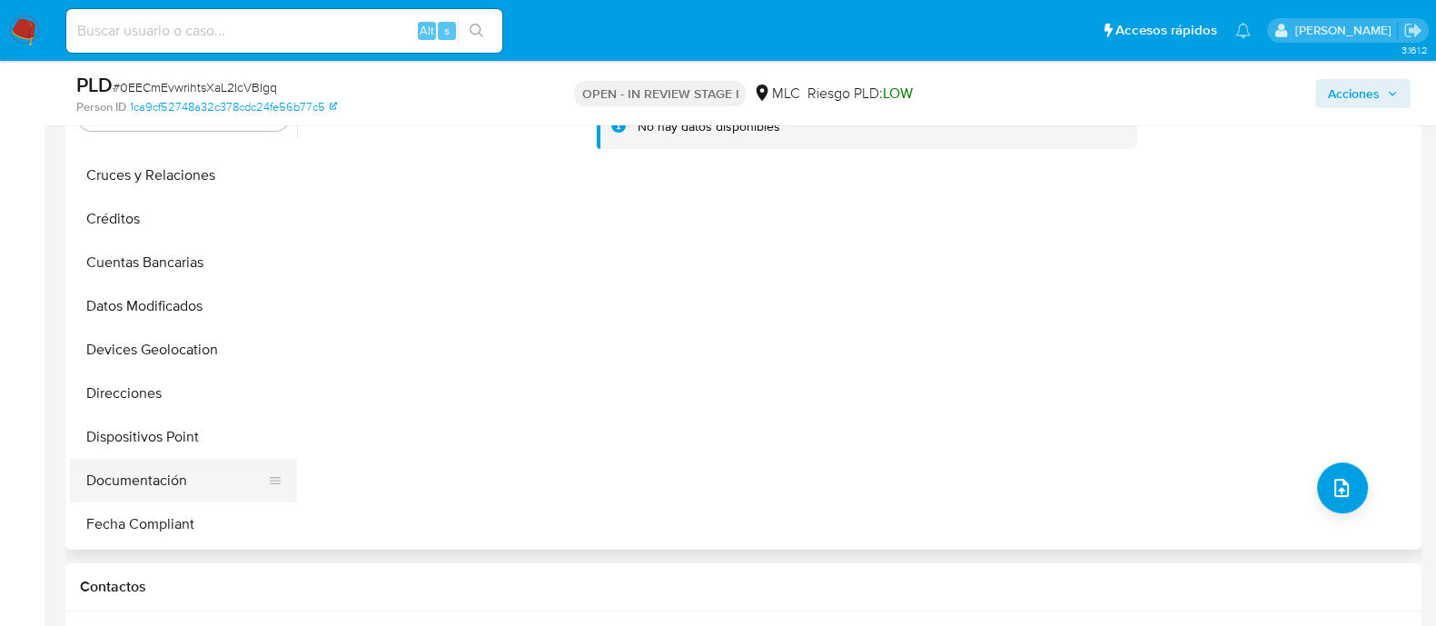
click at [154, 479] on button "Documentación" at bounding box center [176, 481] width 213 height 44
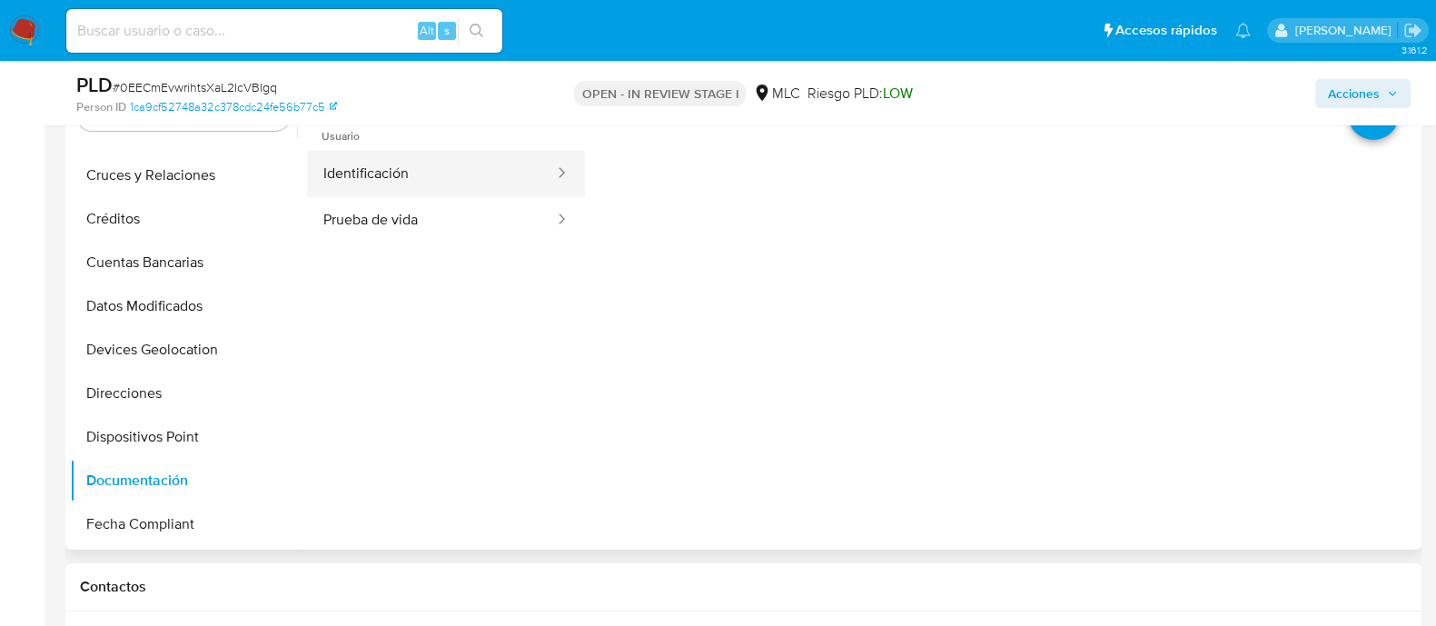
click at [459, 165] on button "Identificación" at bounding box center [431, 174] width 249 height 46
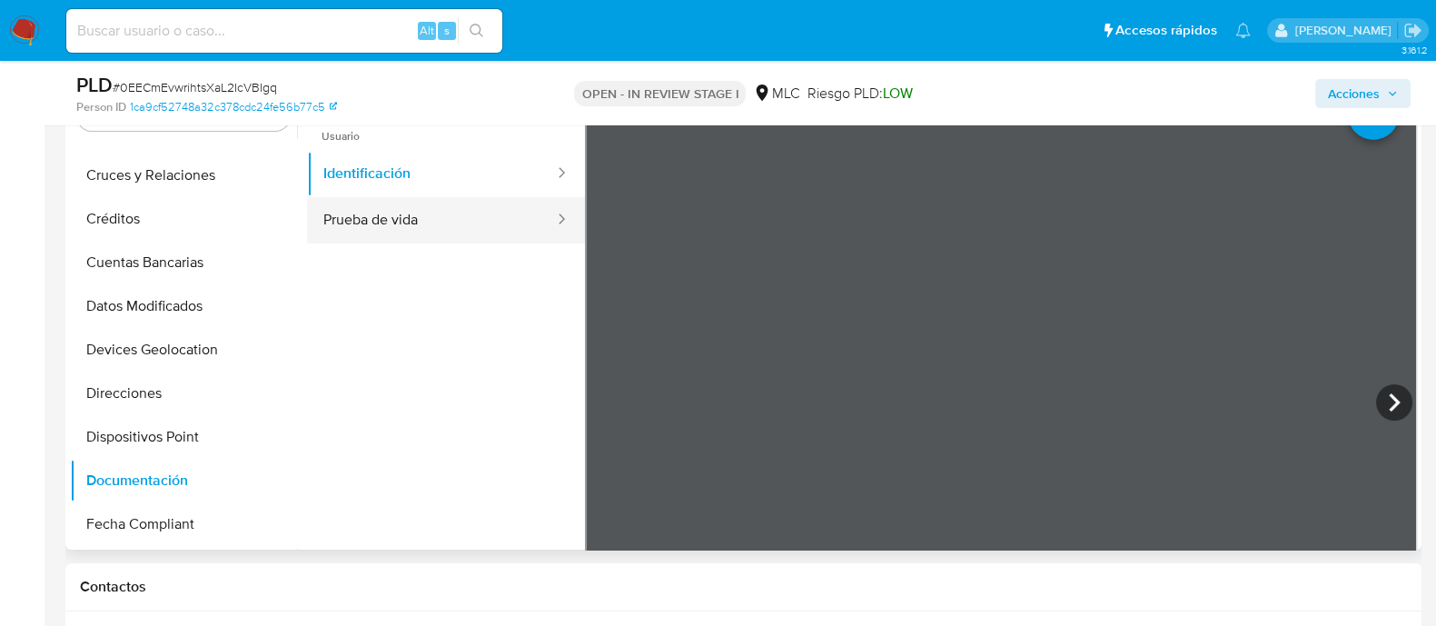
click at [422, 224] on button "Prueba de vida" at bounding box center [431, 220] width 249 height 46
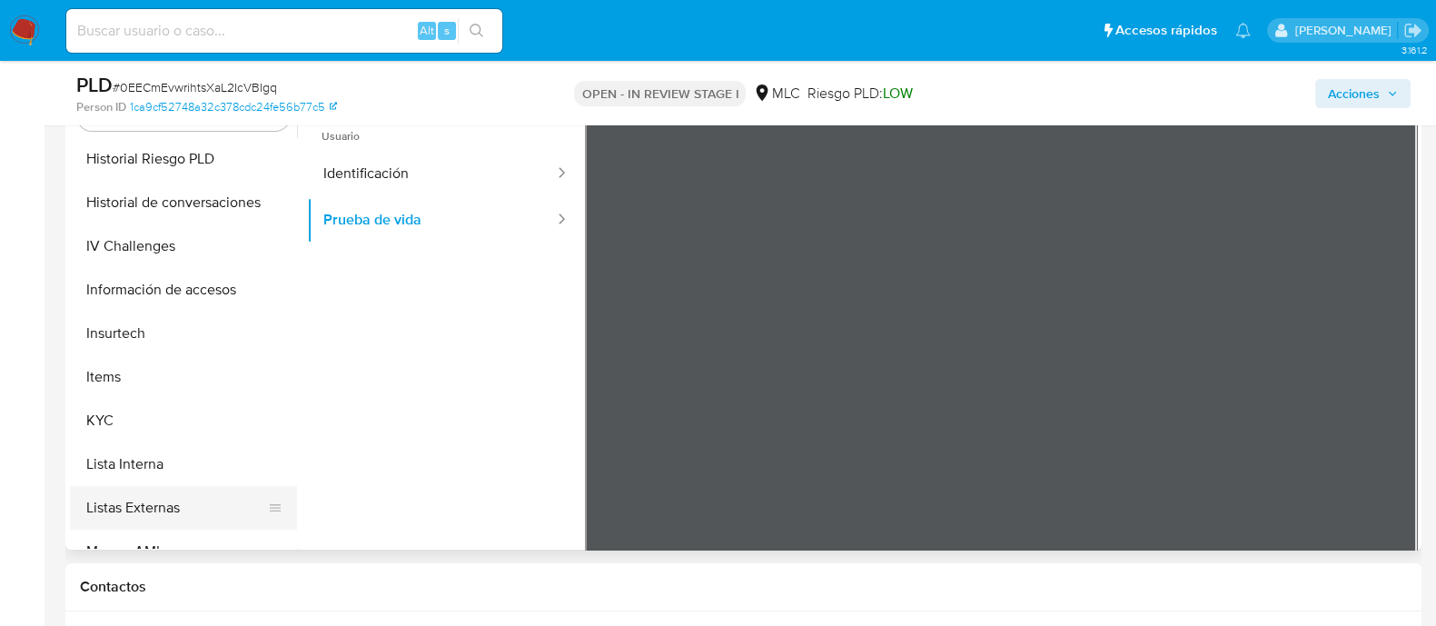
scroll to position [728, 0]
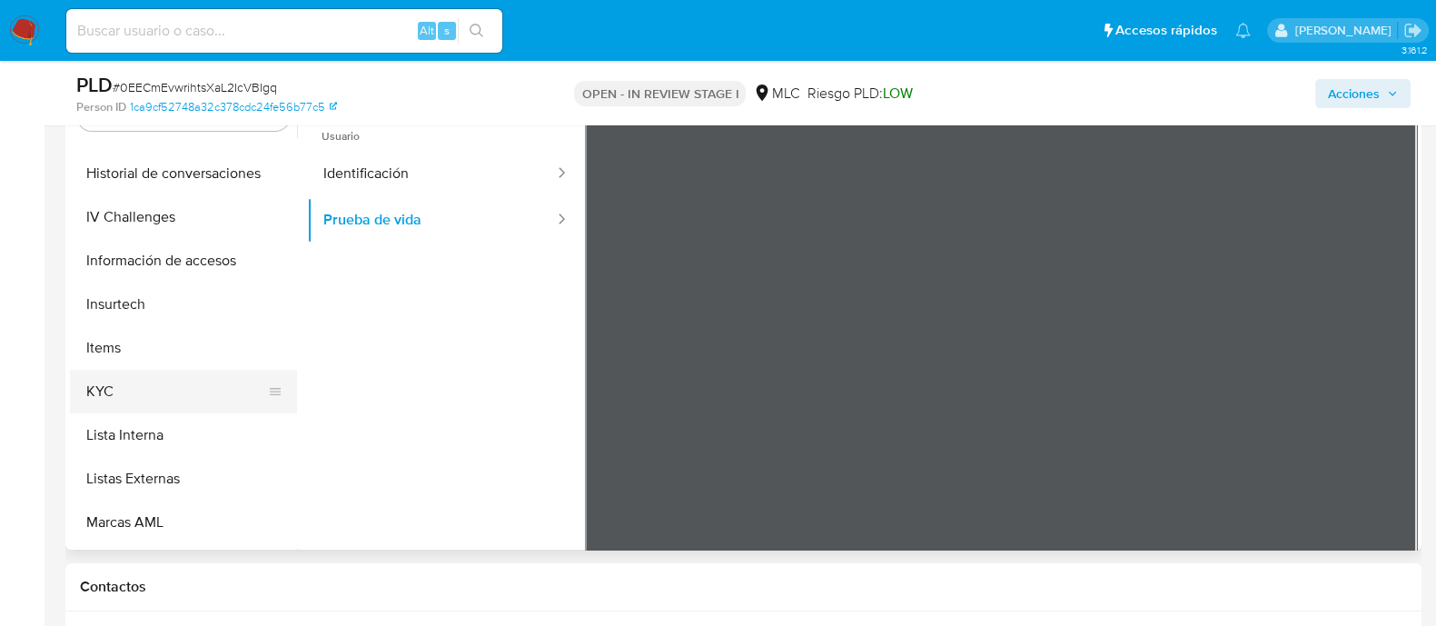
click at [200, 411] on button "KYC" at bounding box center [176, 392] width 213 height 44
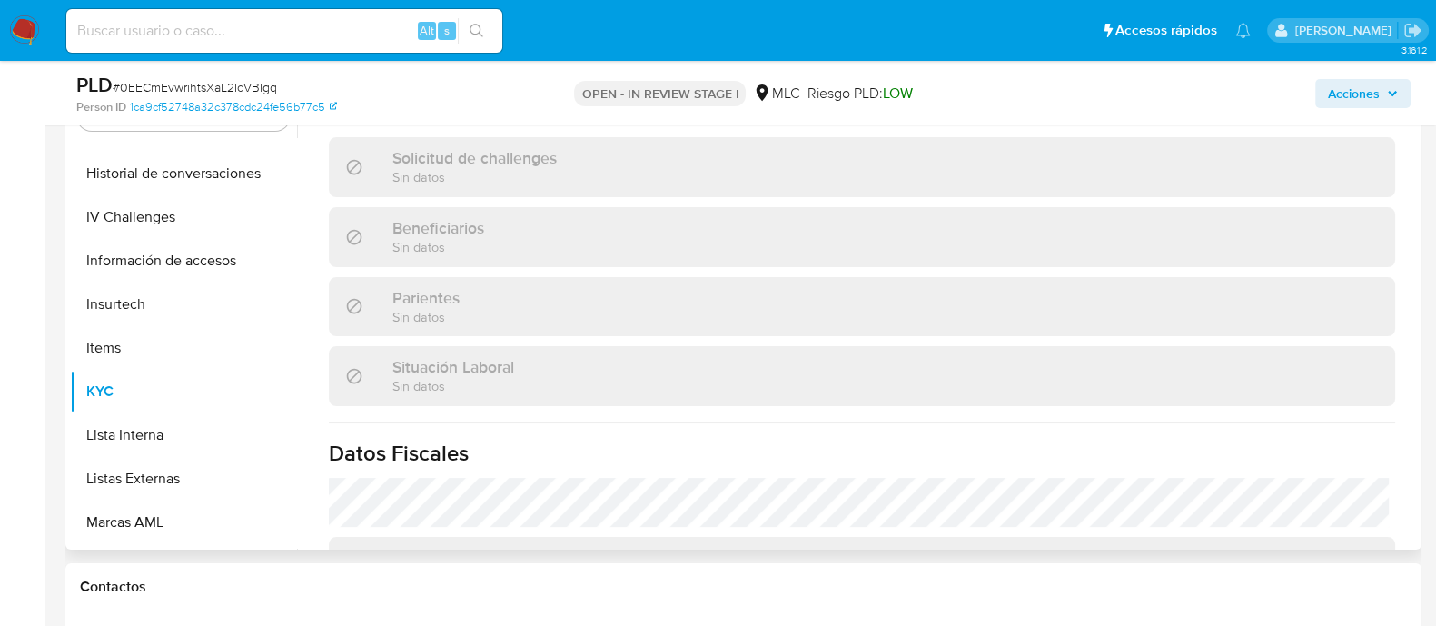
scroll to position [854, 0]
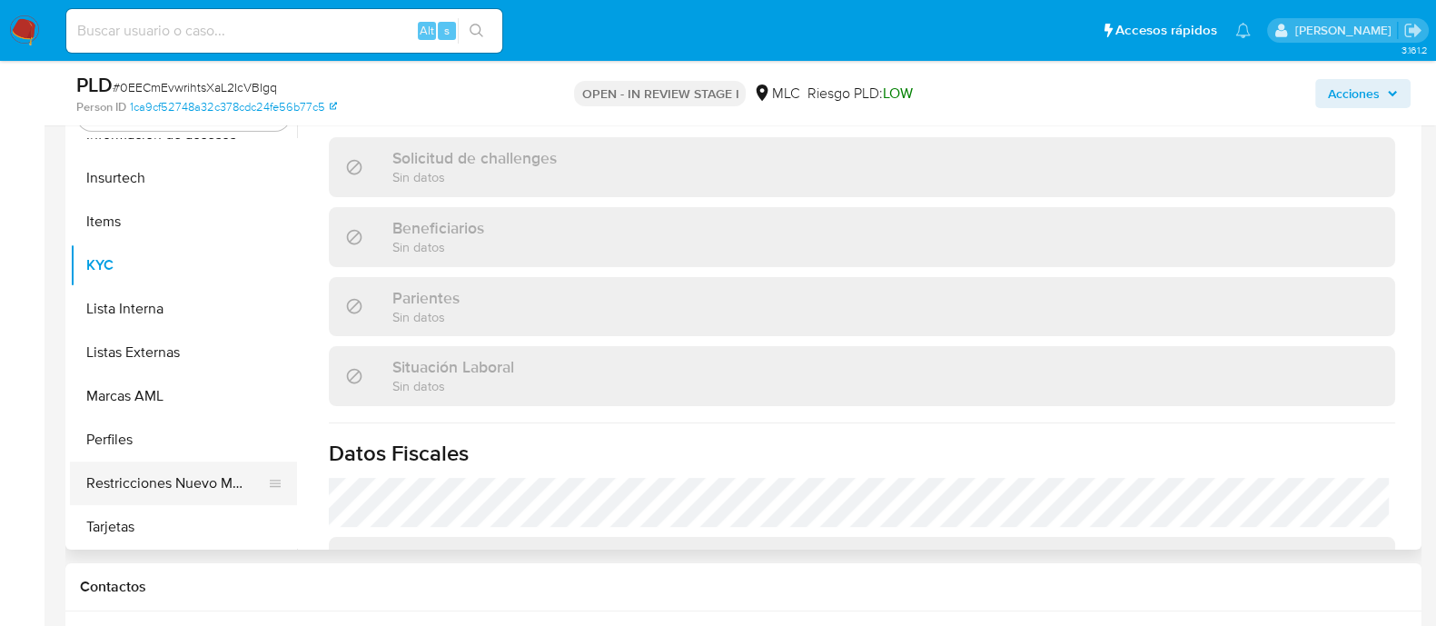
click at [218, 481] on button "Restricciones Nuevo Mundo" at bounding box center [176, 483] width 213 height 44
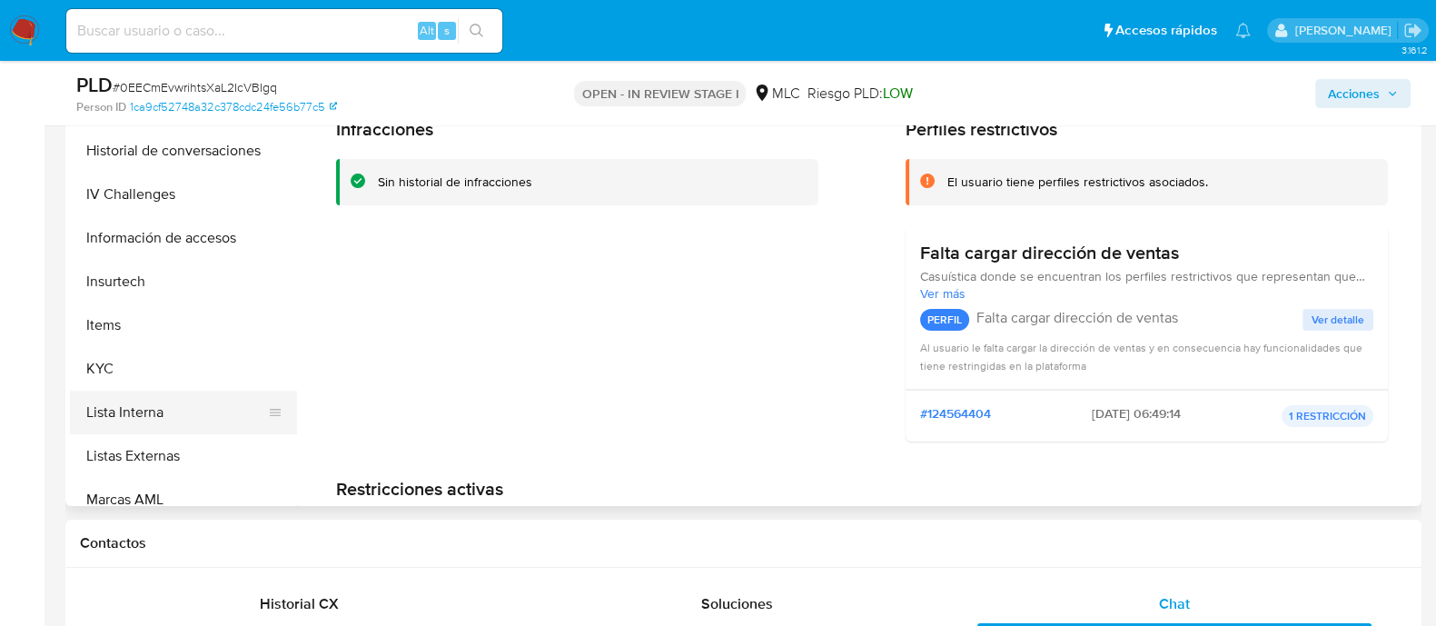
scroll to position [703, 0]
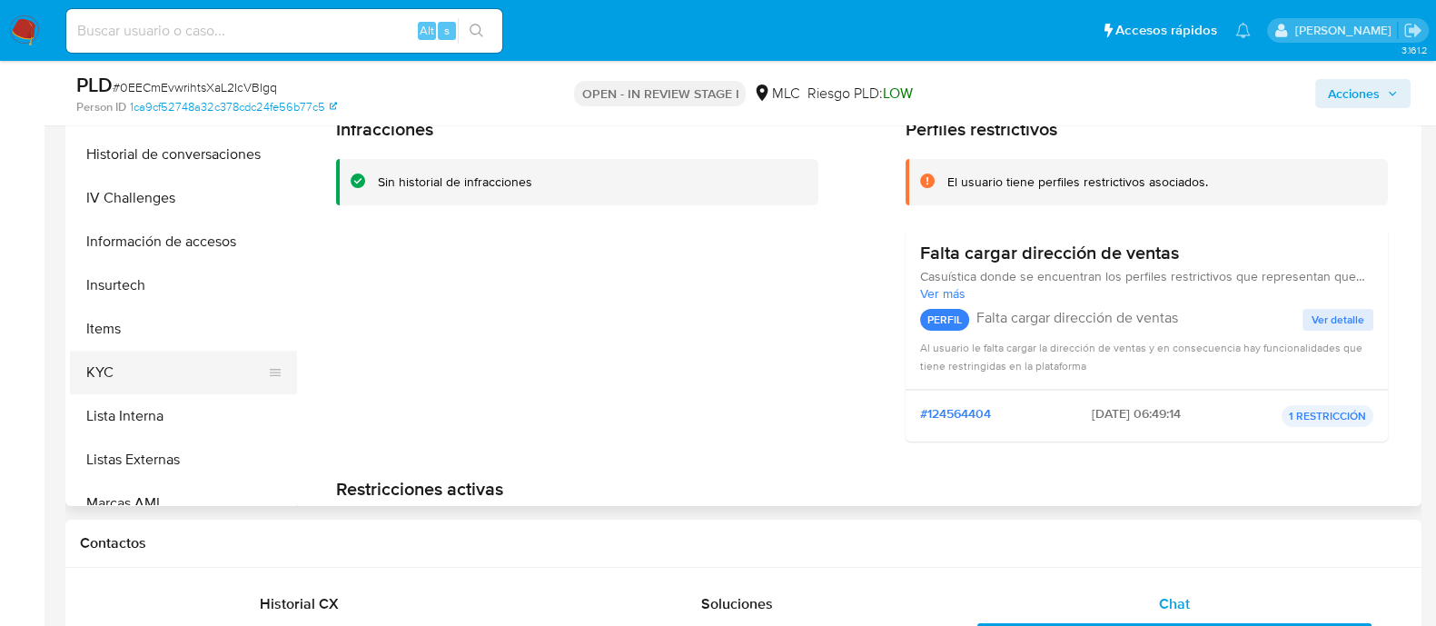
click at [212, 373] on button "KYC" at bounding box center [176, 373] width 213 height 44
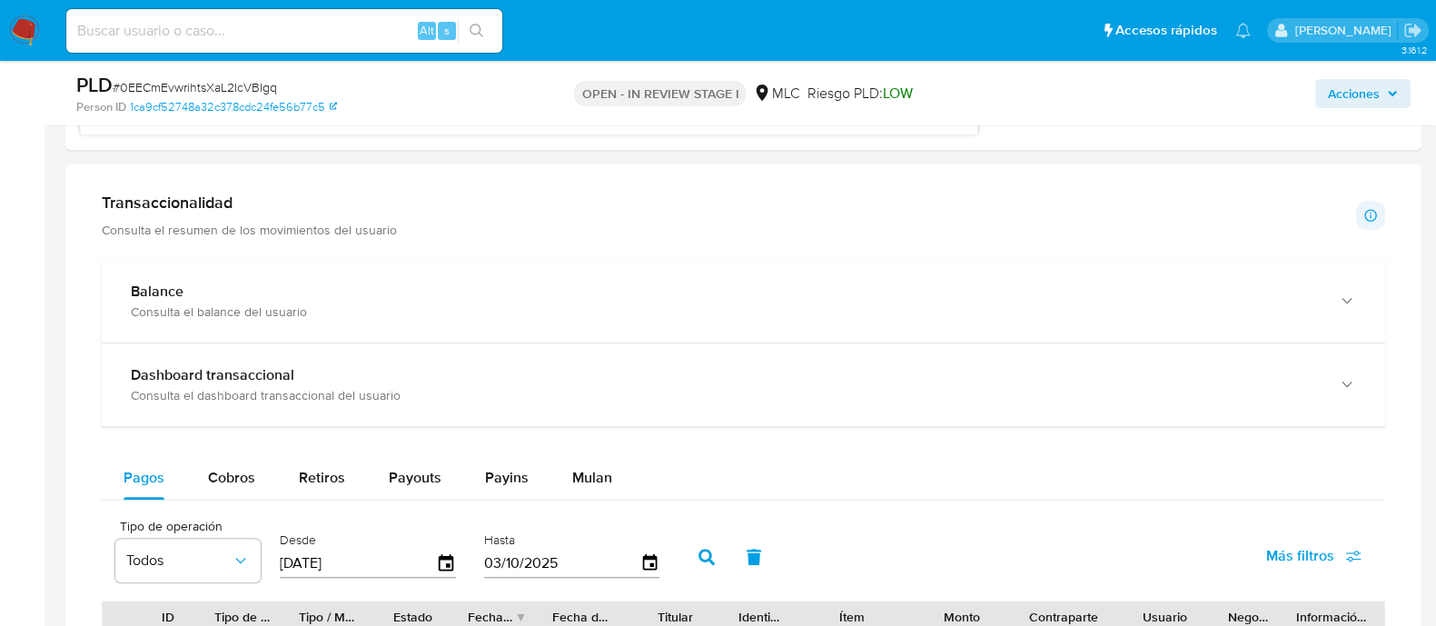
scroll to position [1413, 0]
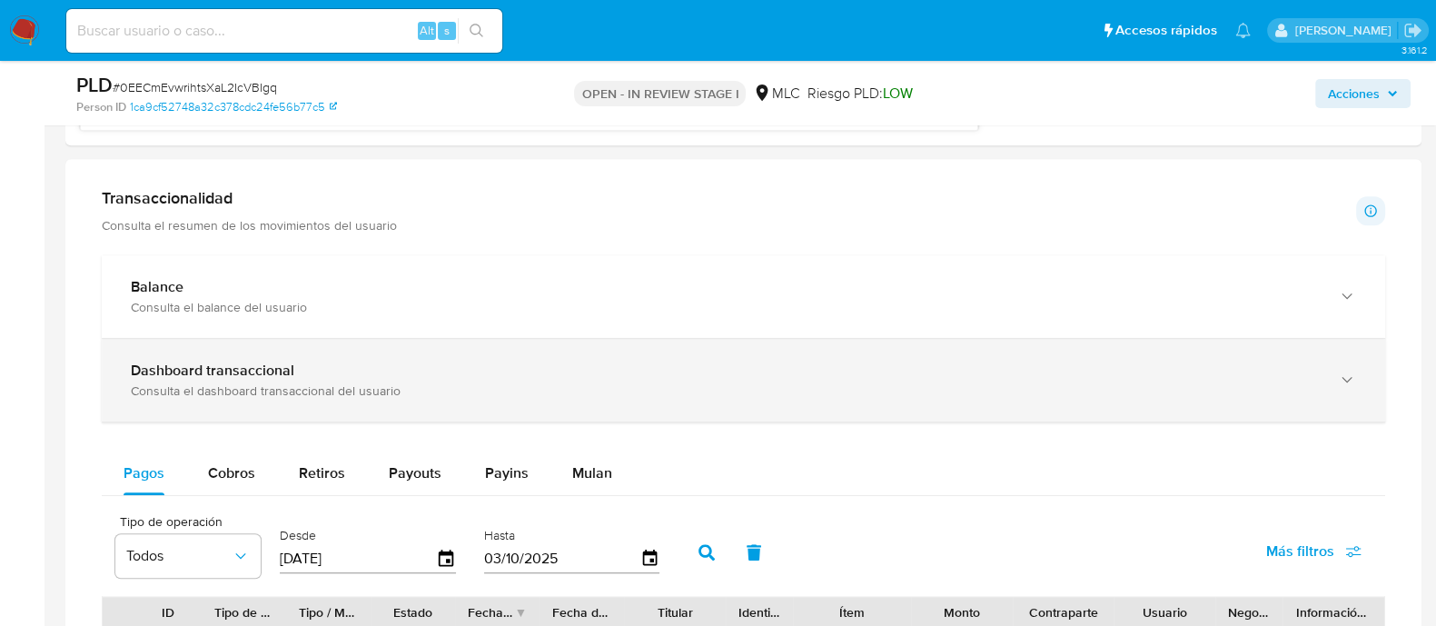
click at [781, 372] on div "Dashboard transaccional" at bounding box center [725, 371] width 1189 height 18
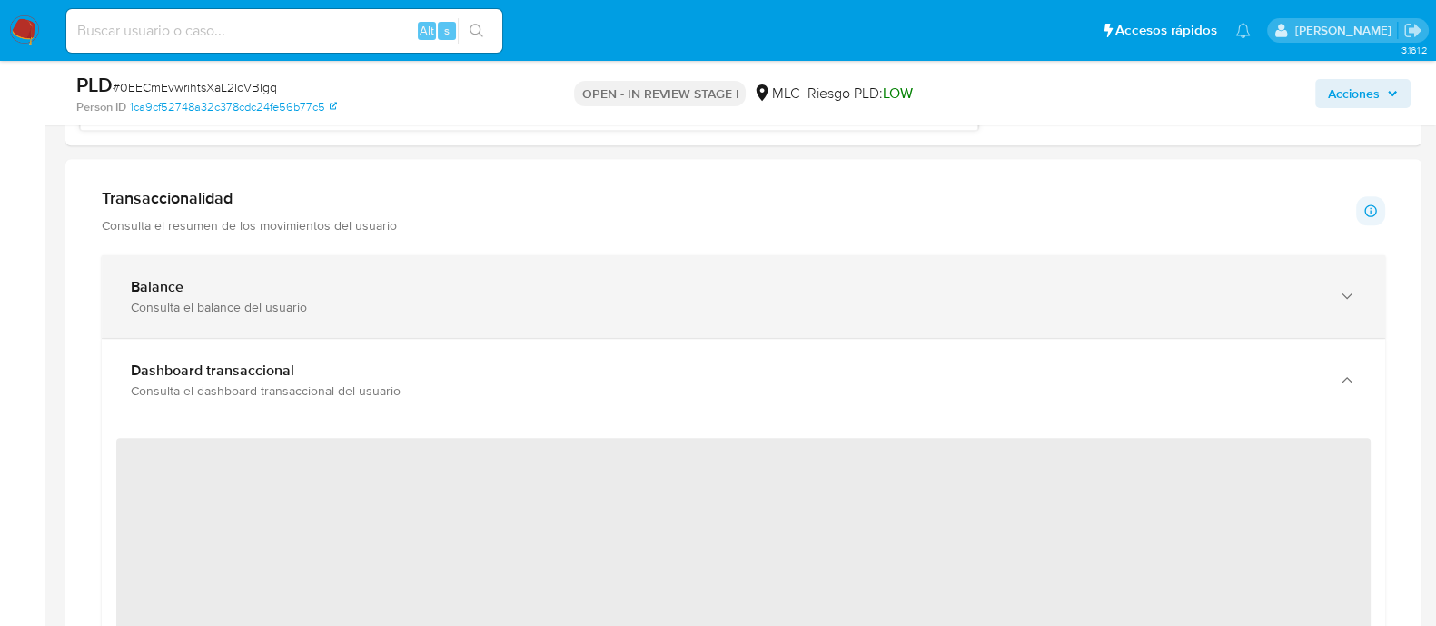
click at [798, 317] on div "Balance Consulta el balance del usuario" at bounding box center [744, 296] width 1284 height 83
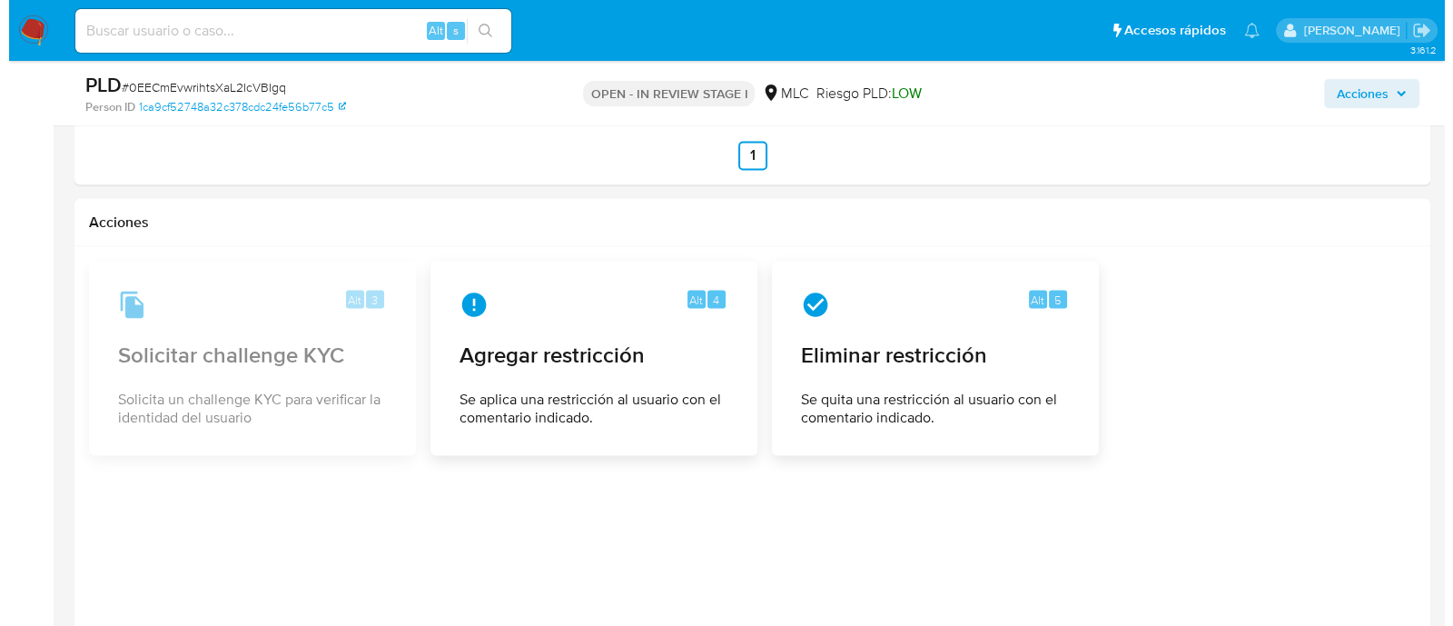
scroll to position [4228, 0]
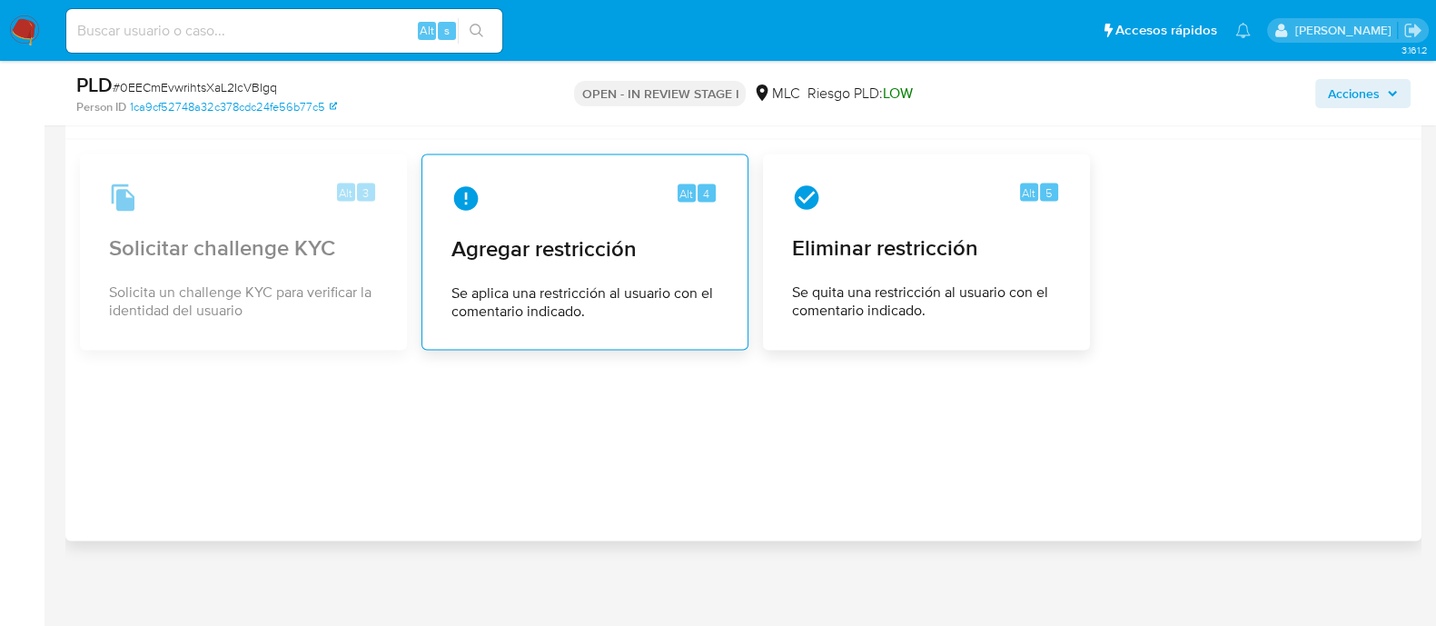
click at [597, 234] on span "Agregar restricción" at bounding box center [584, 247] width 267 height 27
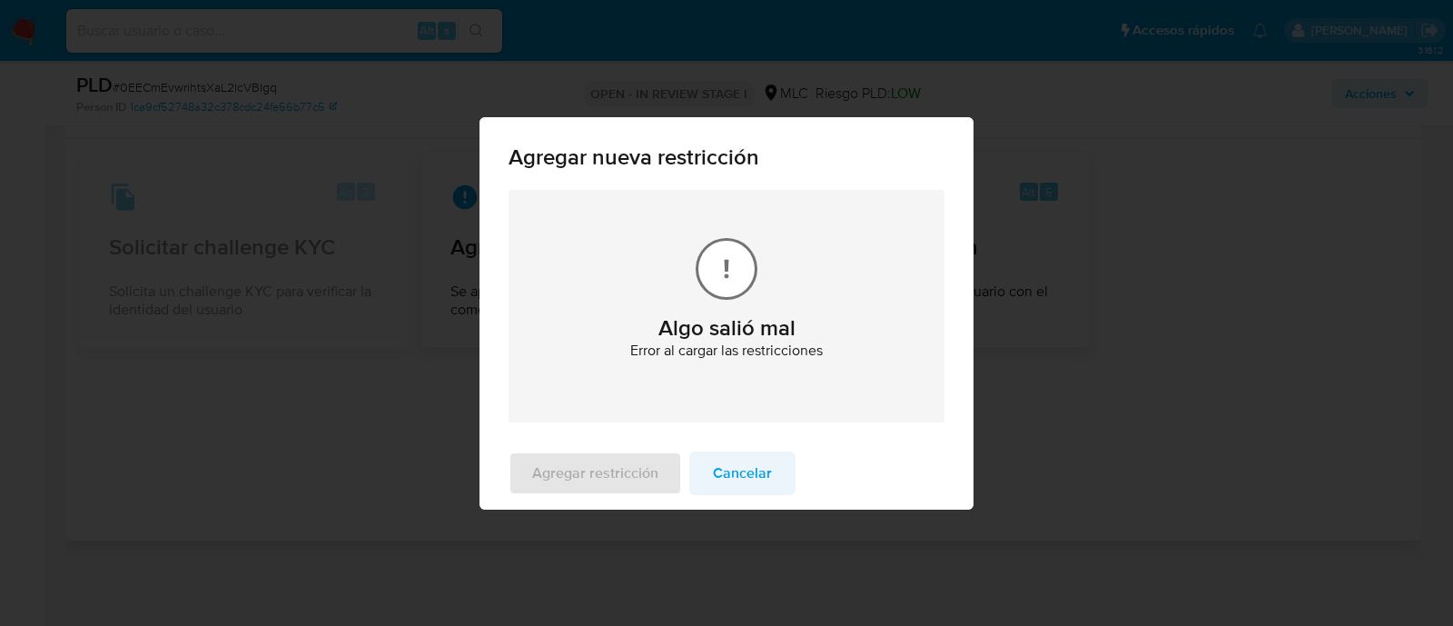
click at [713, 479] on span "Cancelar" at bounding box center [742, 473] width 59 height 40
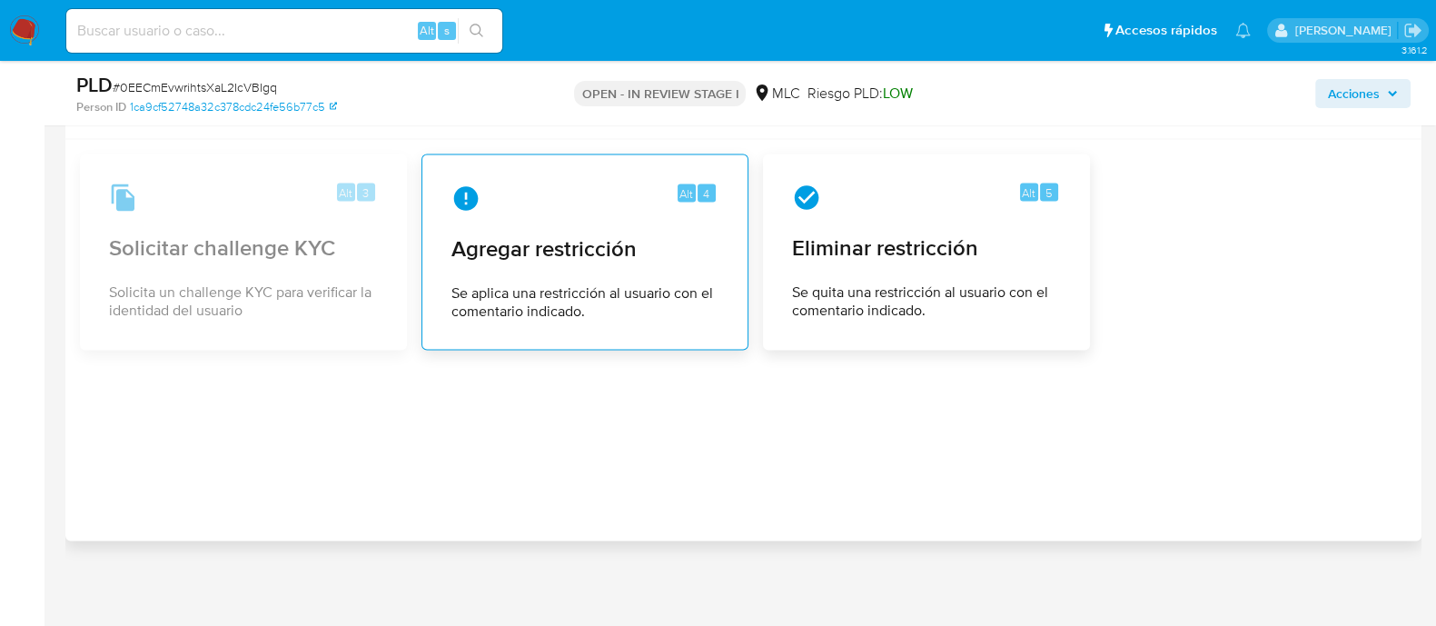
click at [629, 251] on span "Agregar restricción" at bounding box center [584, 247] width 267 height 27
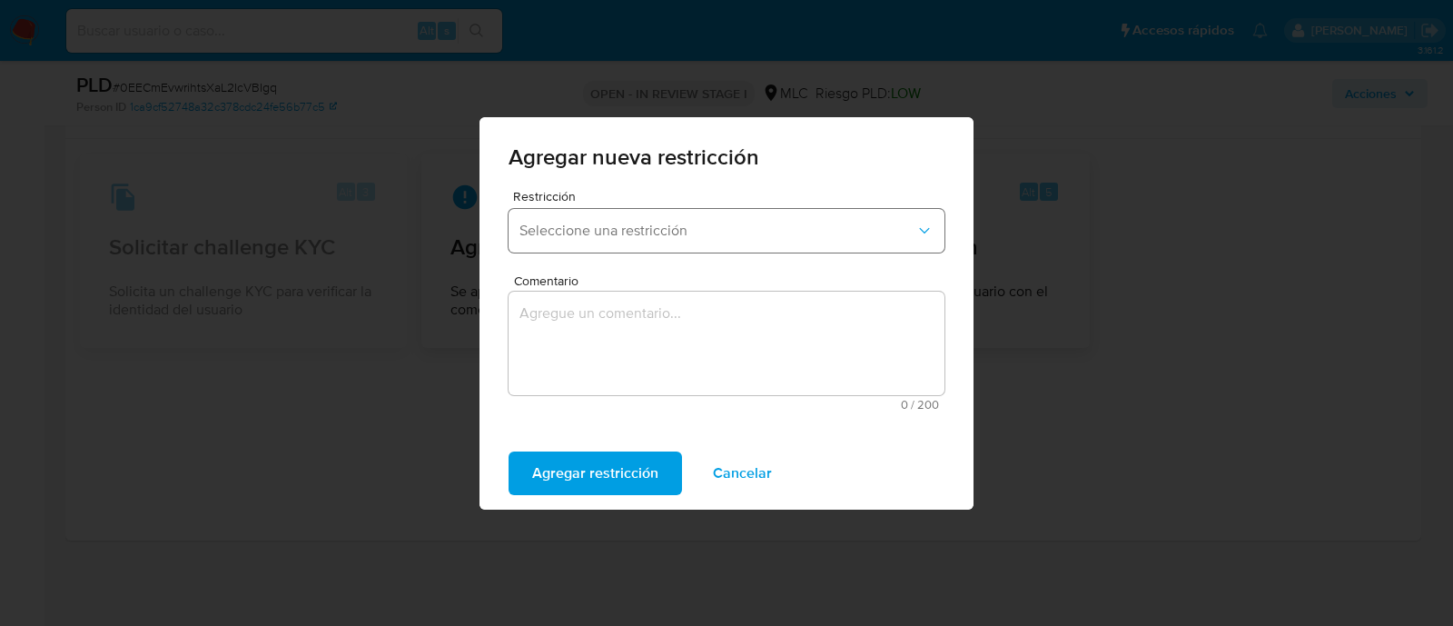
click at [618, 225] on span "Seleccione una restricción" at bounding box center [718, 231] width 396 height 18
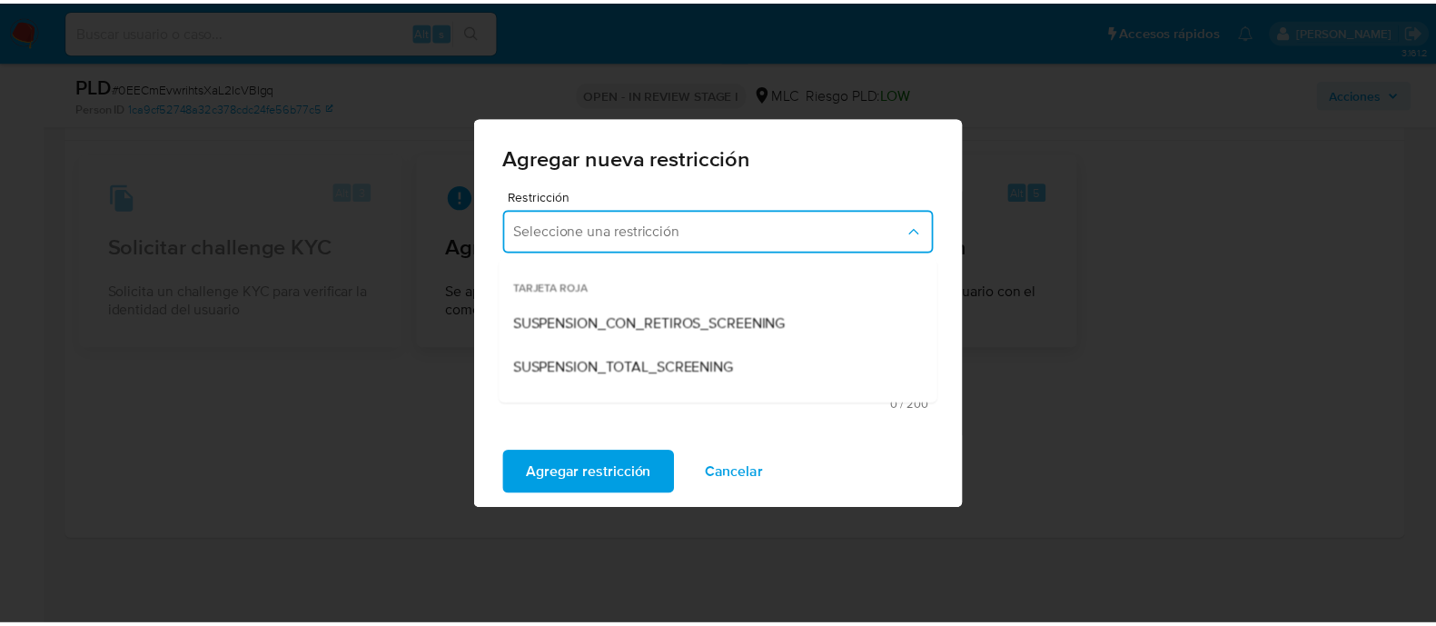
scroll to position [379, 0]
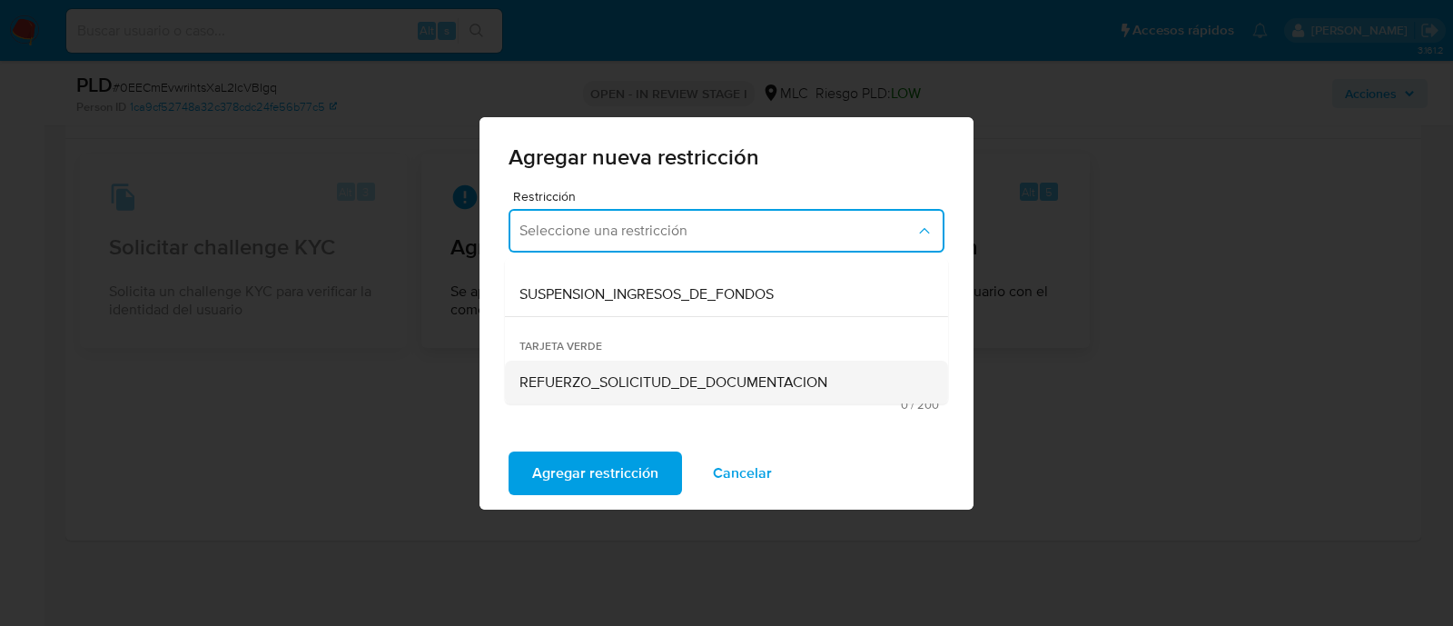
click at [799, 383] on span "REFUERZO_SOLICITUD_DE_DOCUMENTACION" at bounding box center [674, 382] width 308 height 18
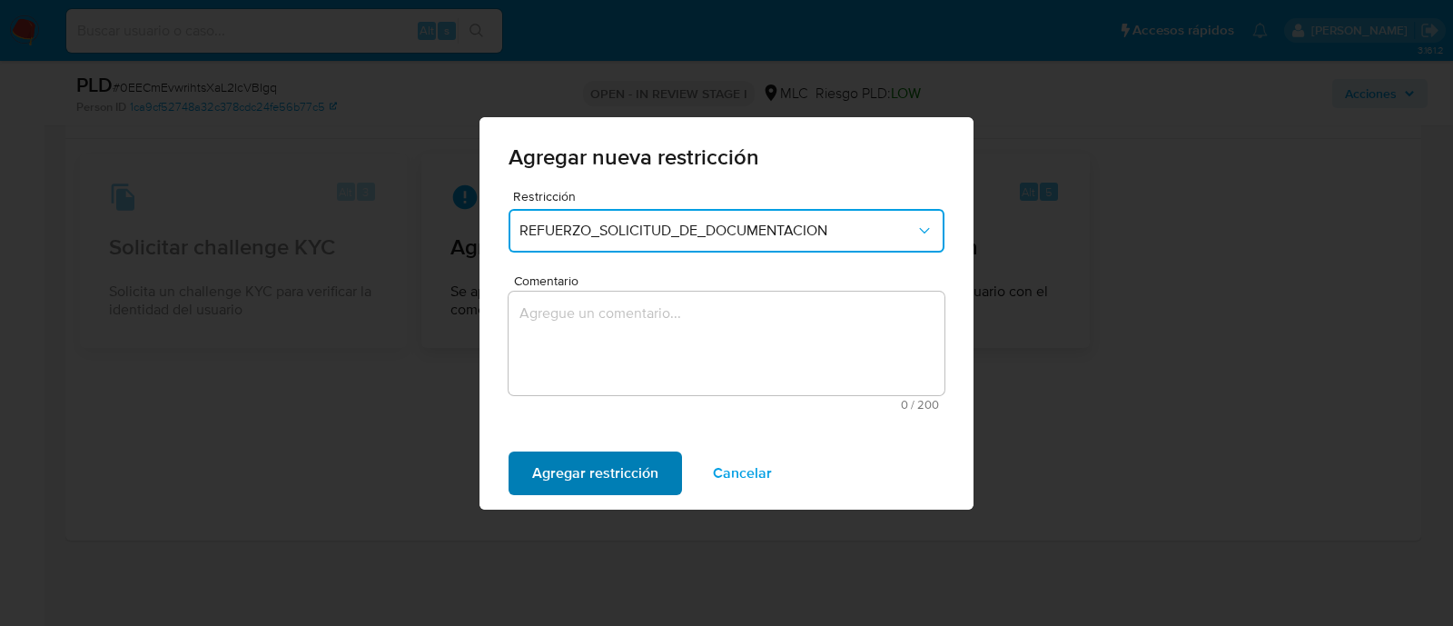
click at [600, 471] on span "Agregar restricción" at bounding box center [595, 473] width 126 height 40
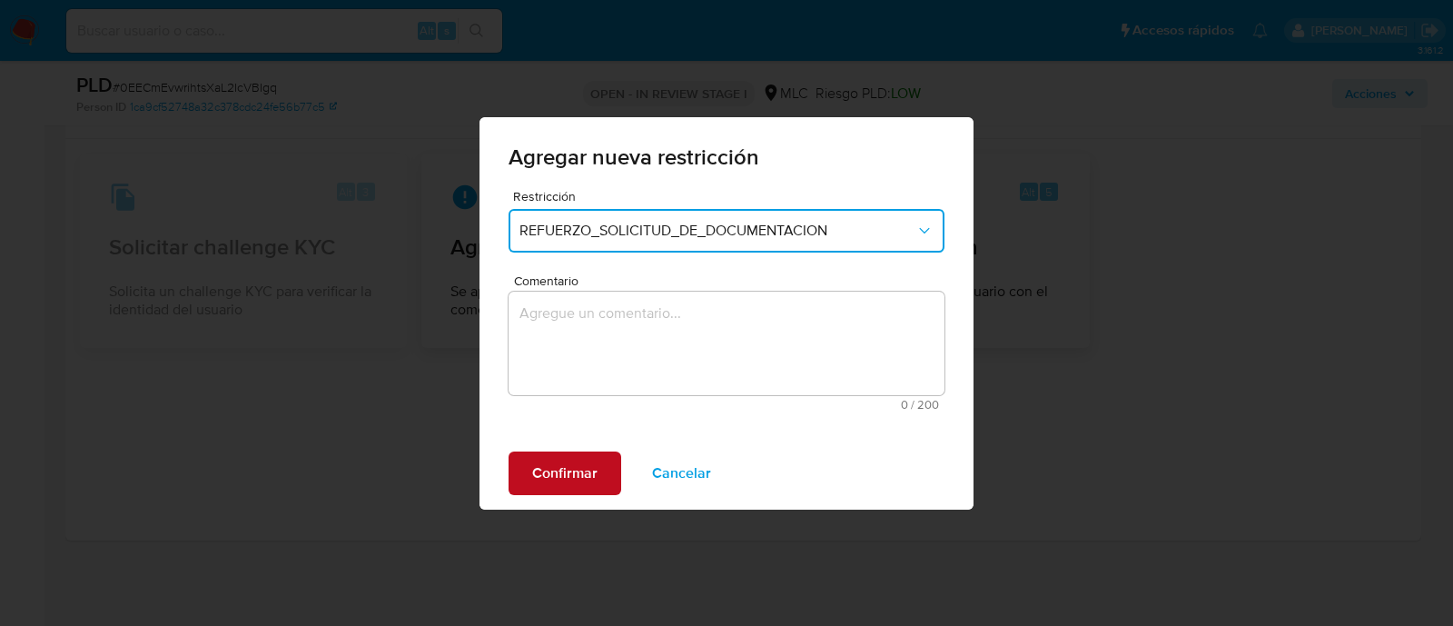
click at [600, 470] on button "Confirmar" at bounding box center [565, 473] width 113 height 44
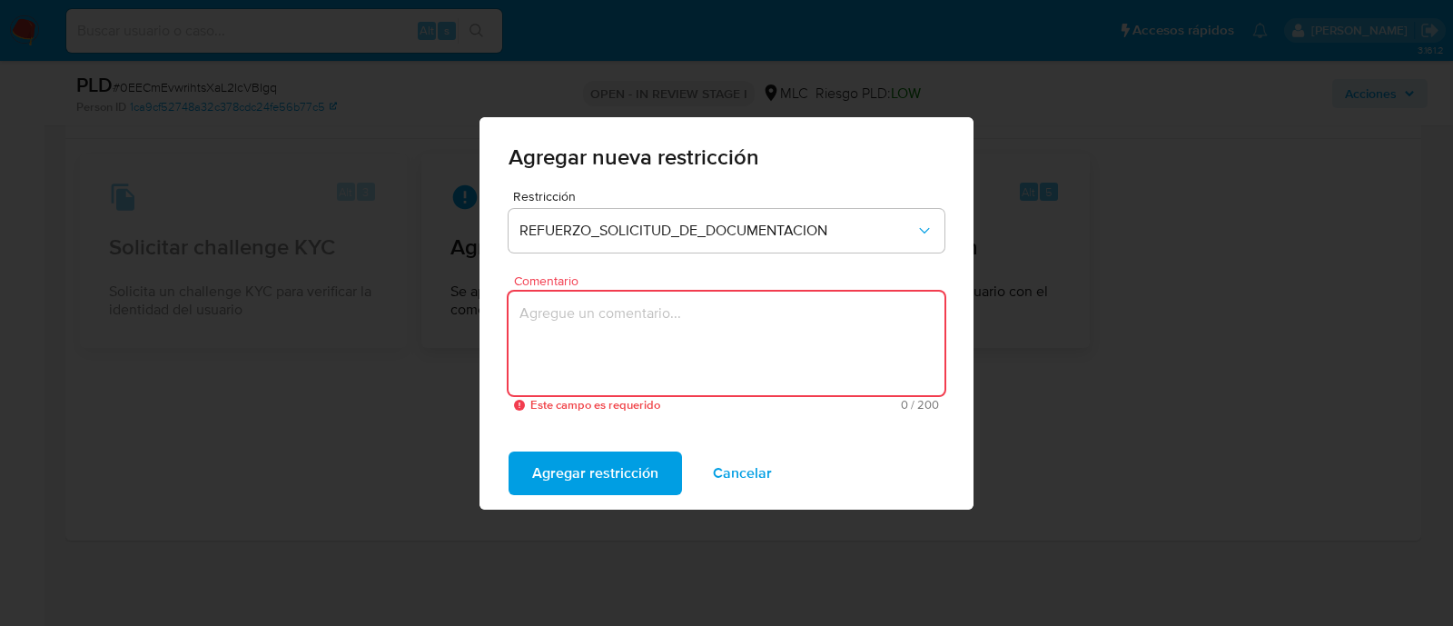
type textarea "C"
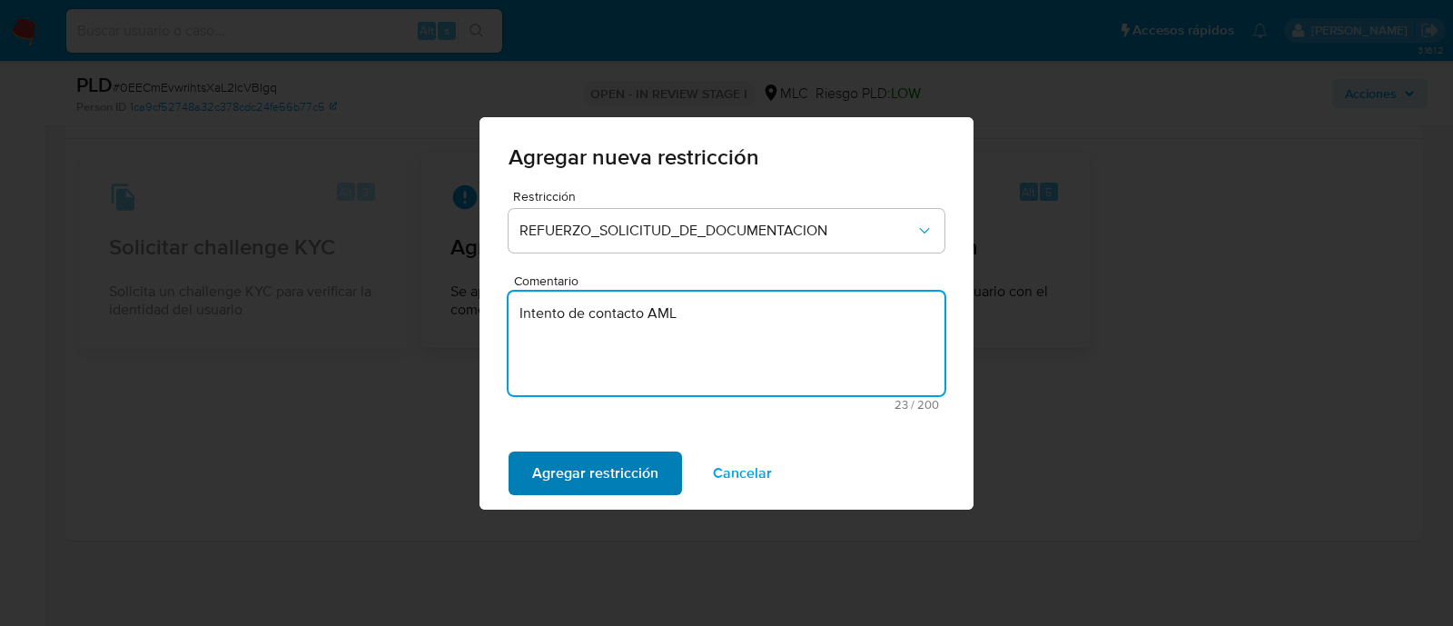
type textarea "Intento de contacto AML"
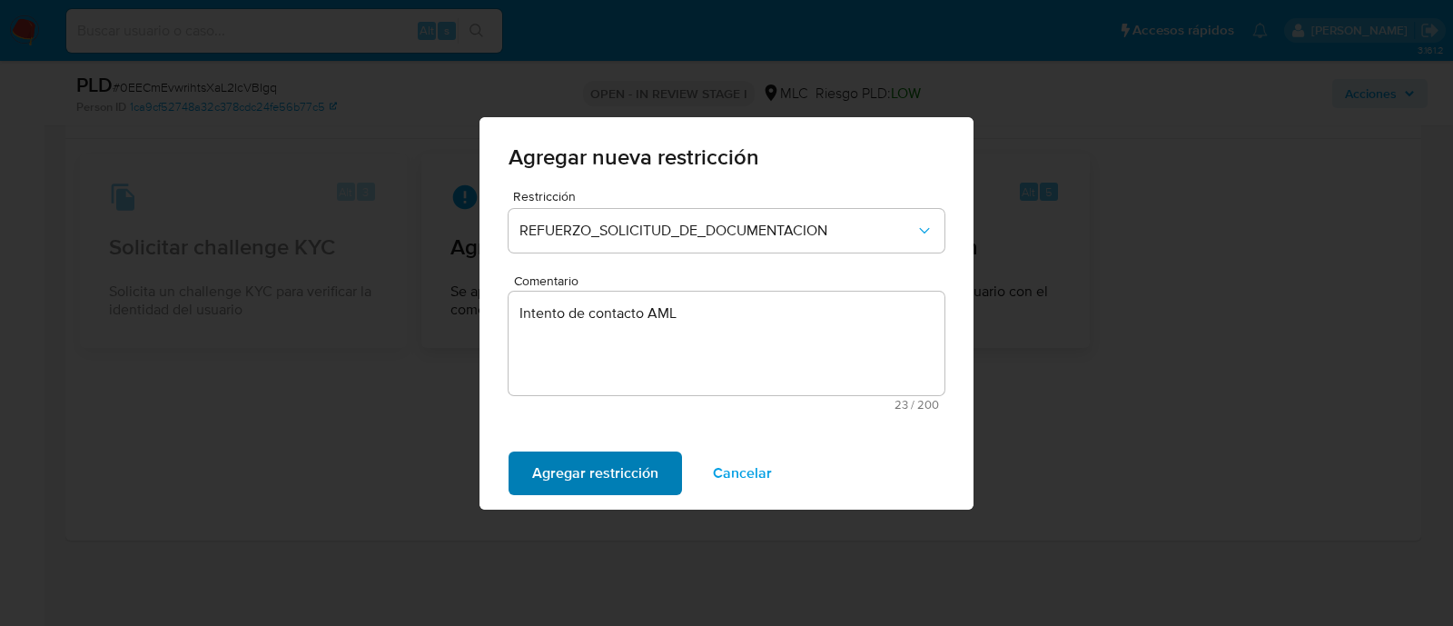
click at [559, 465] on span "Agregar restricción" at bounding box center [595, 473] width 126 height 40
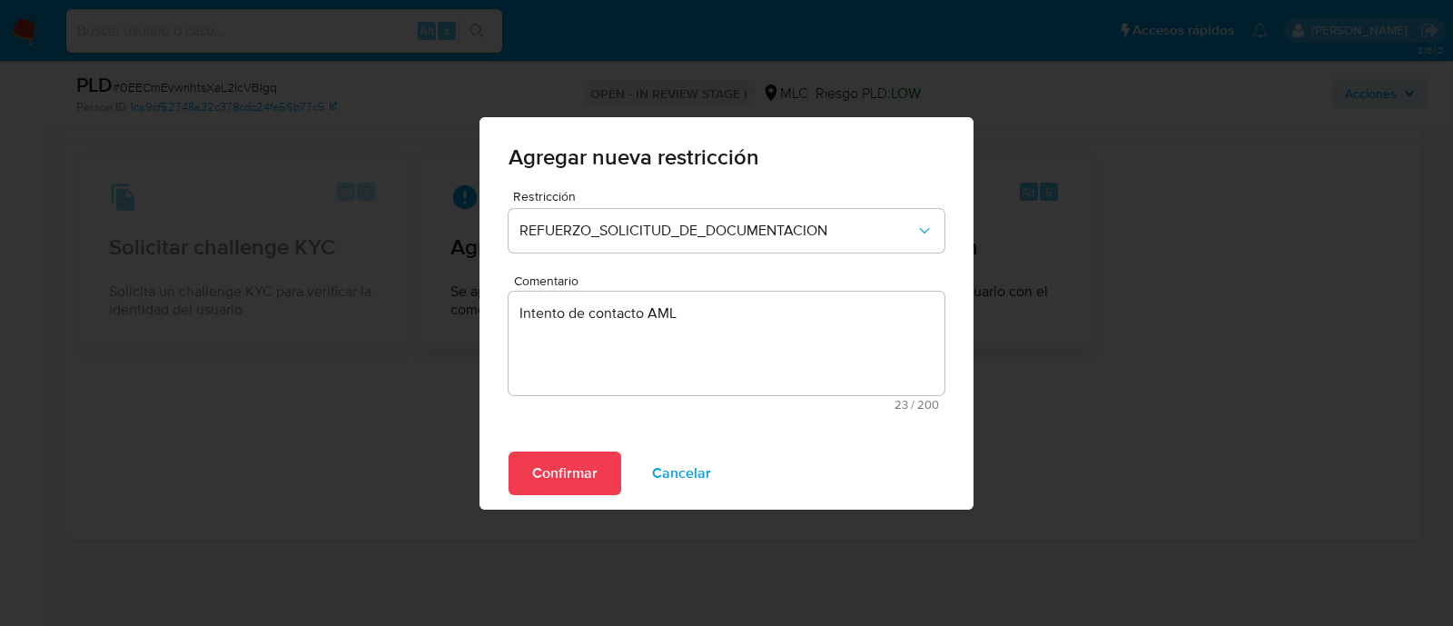
click at [556, 444] on div "Confirmar Cancelar" at bounding box center [727, 473] width 494 height 73
click at [554, 457] on span "Confirmar" at bounding box center [564, 473] width 65 height 40
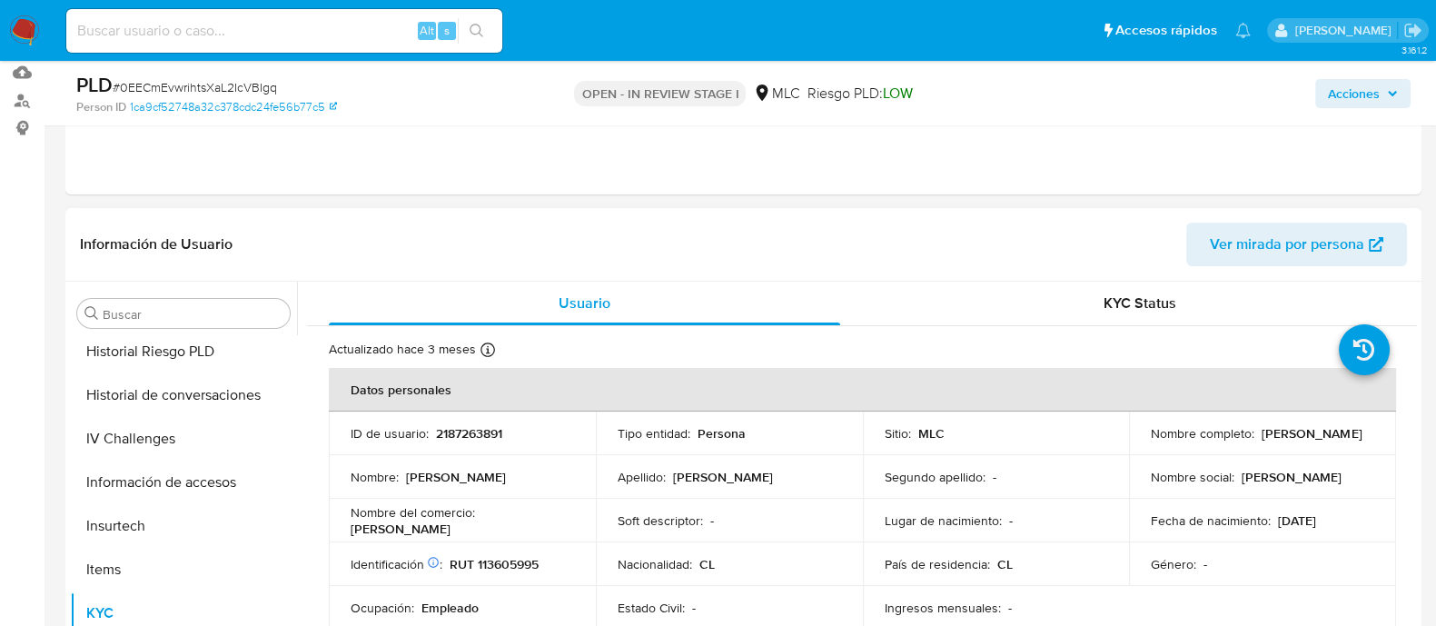
scroll to position [0, 0]
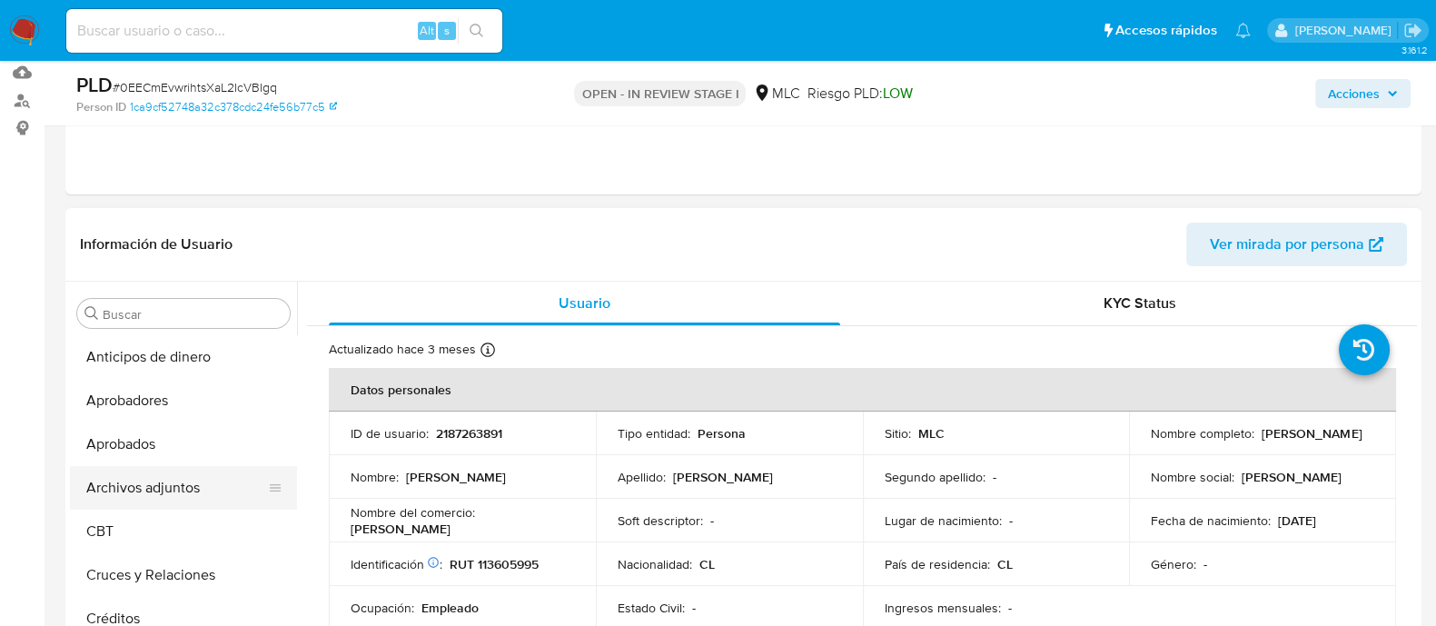
click at [162, 501] on button "Archivos adjuntos" at bounding box center [176, 488] width 213 height 44
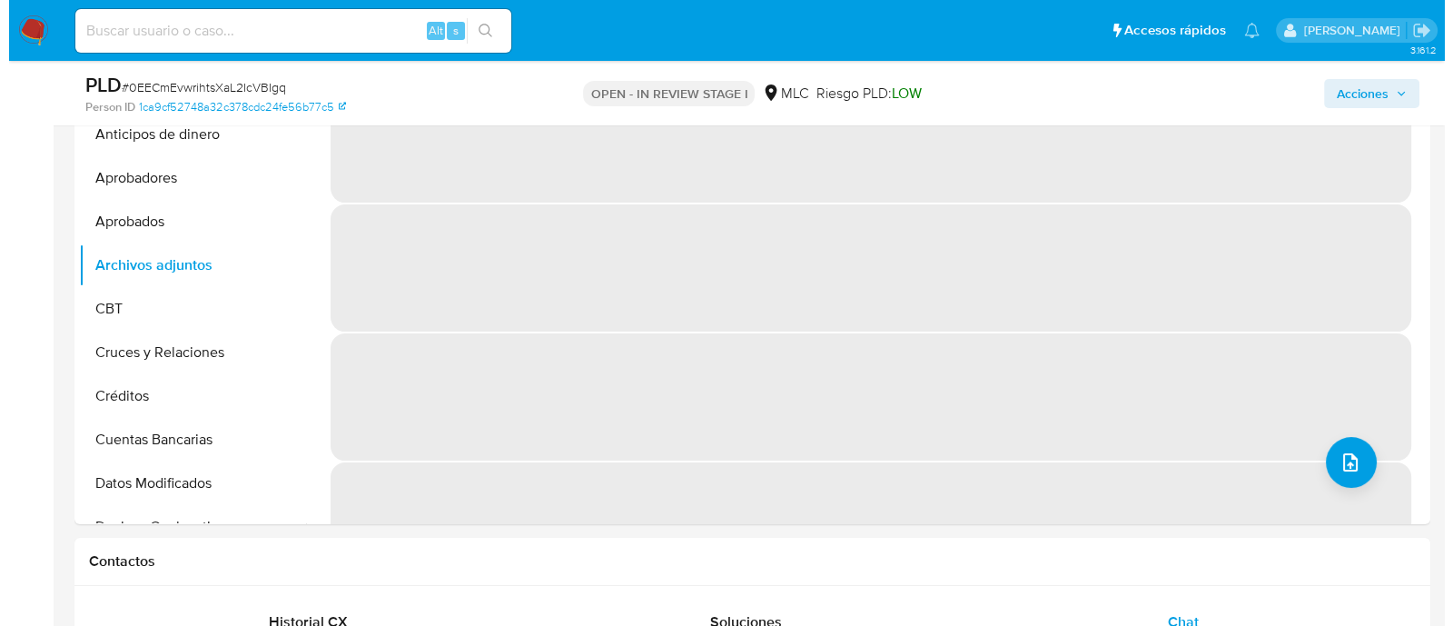
scroll to position [431, 0]
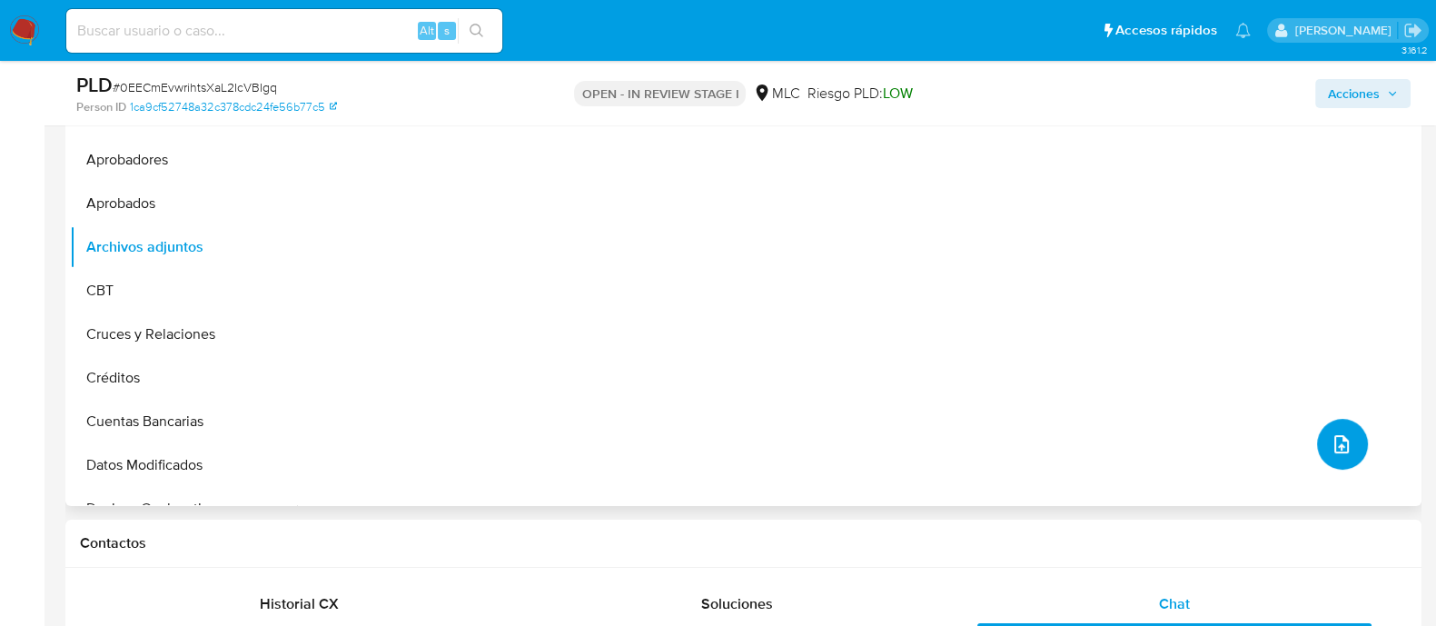
click at [1340, 447] on icon "upload-file" at bounding box center [1342, 444] width 22 height 22
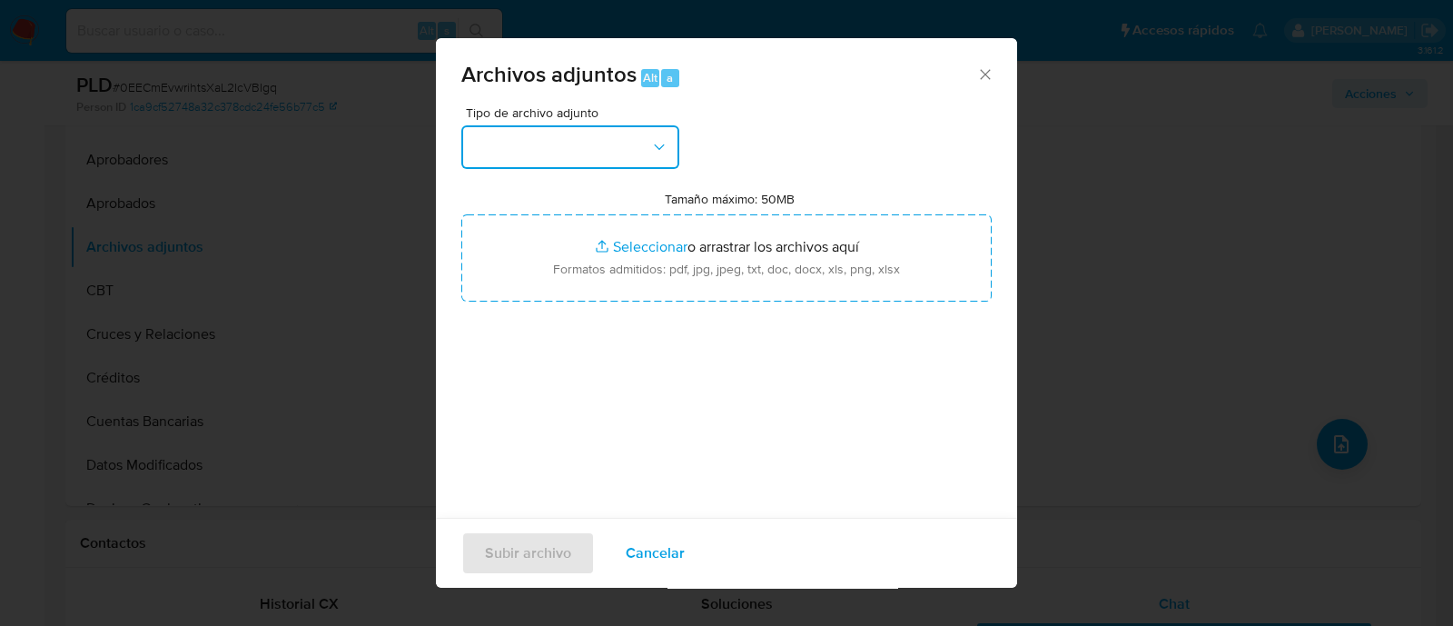
click at [636, 154] on button "button" at bounding box center [570, 147] width 218 height 44
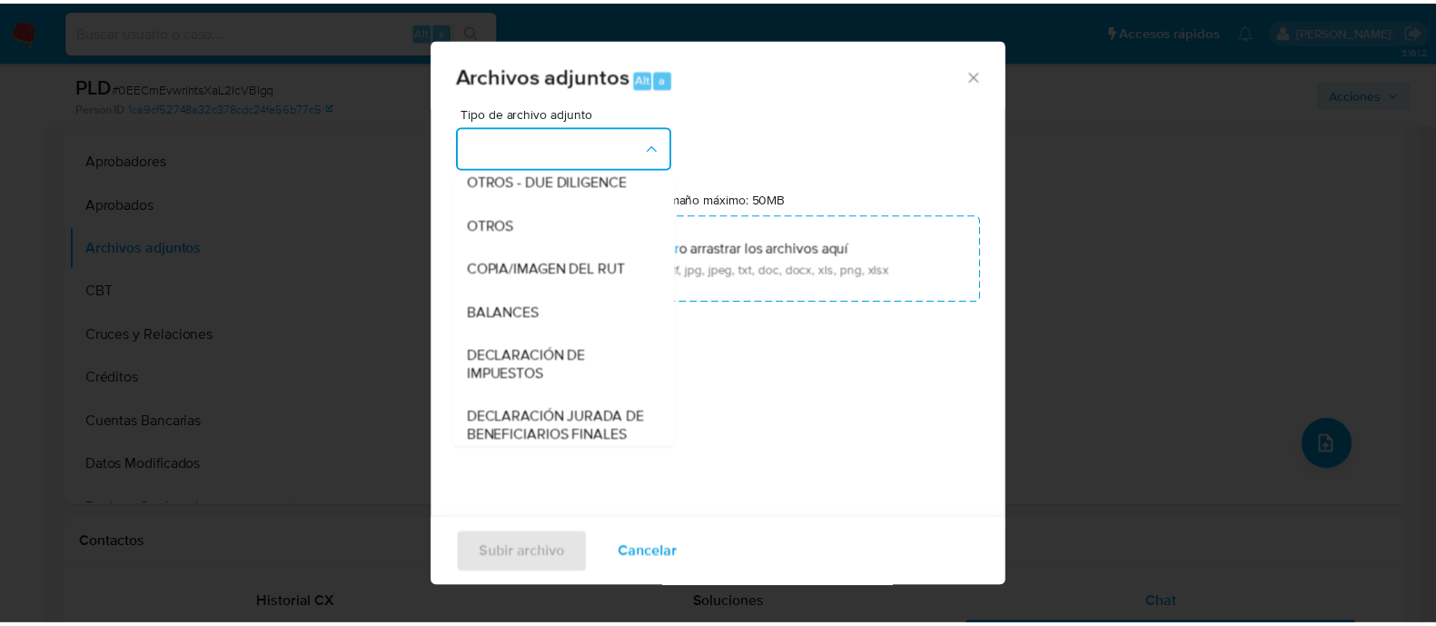
scroll to position [240, 0]
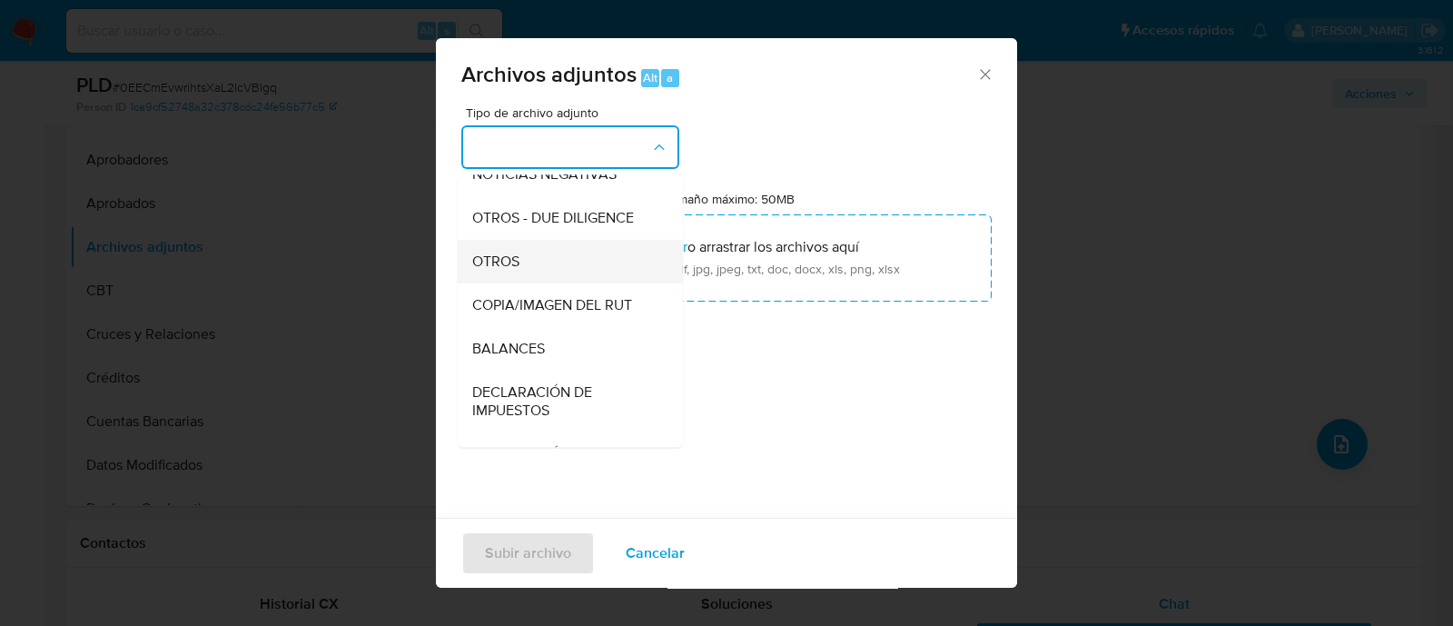
click at [620, 269] on div "OTROS" at bounding box center [564, 262] width 185 height 44
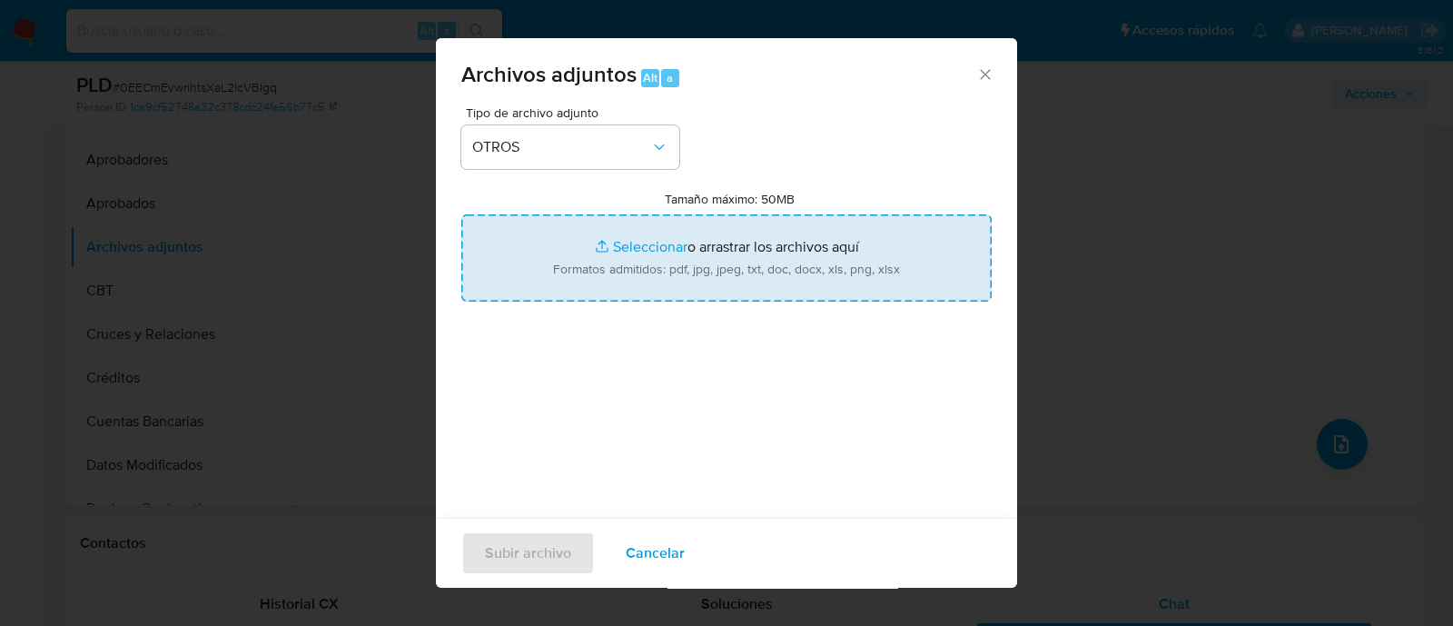
click at [642, 249] on input "Tamaño máximo: 50MB Seleccionar archivos" at bounding box center [726, 257] width 530 height 87
type input "C:\fakepath\2187263891 - 03_10_2025.xlsx"
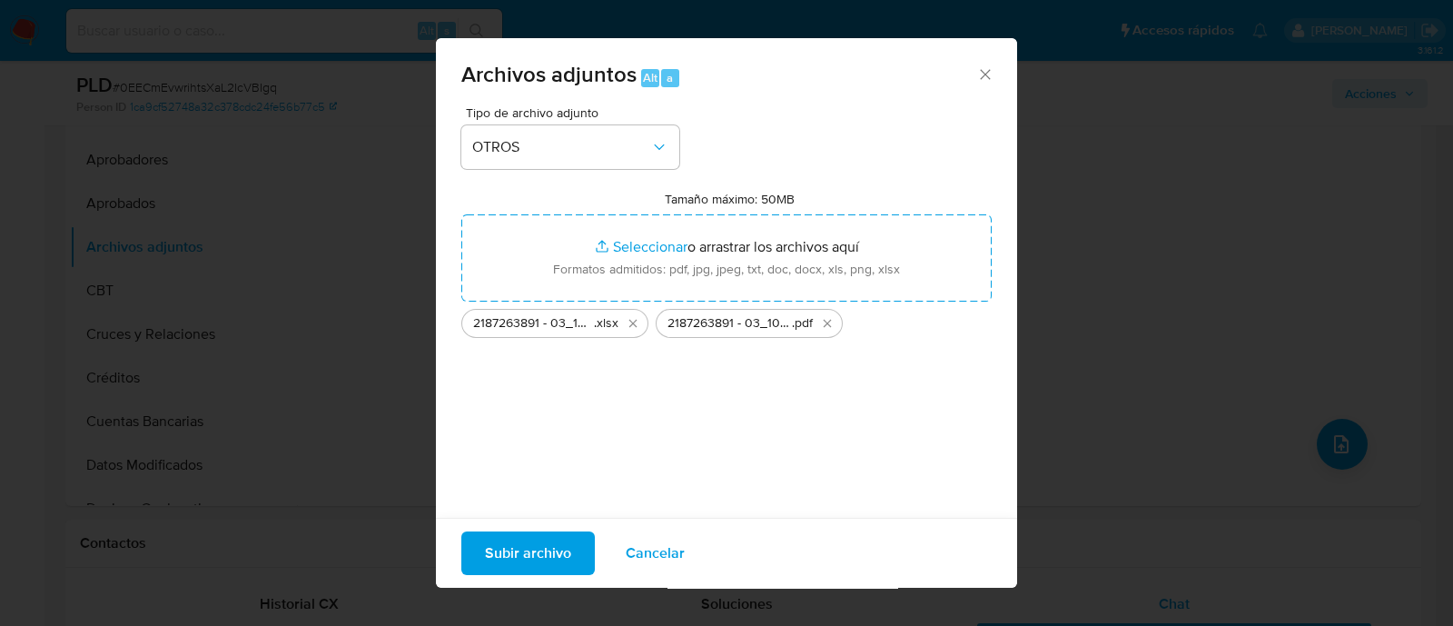
click at [512, 552] on span "Subir archivo" at bounding box center [528, 553] width 86 height 40
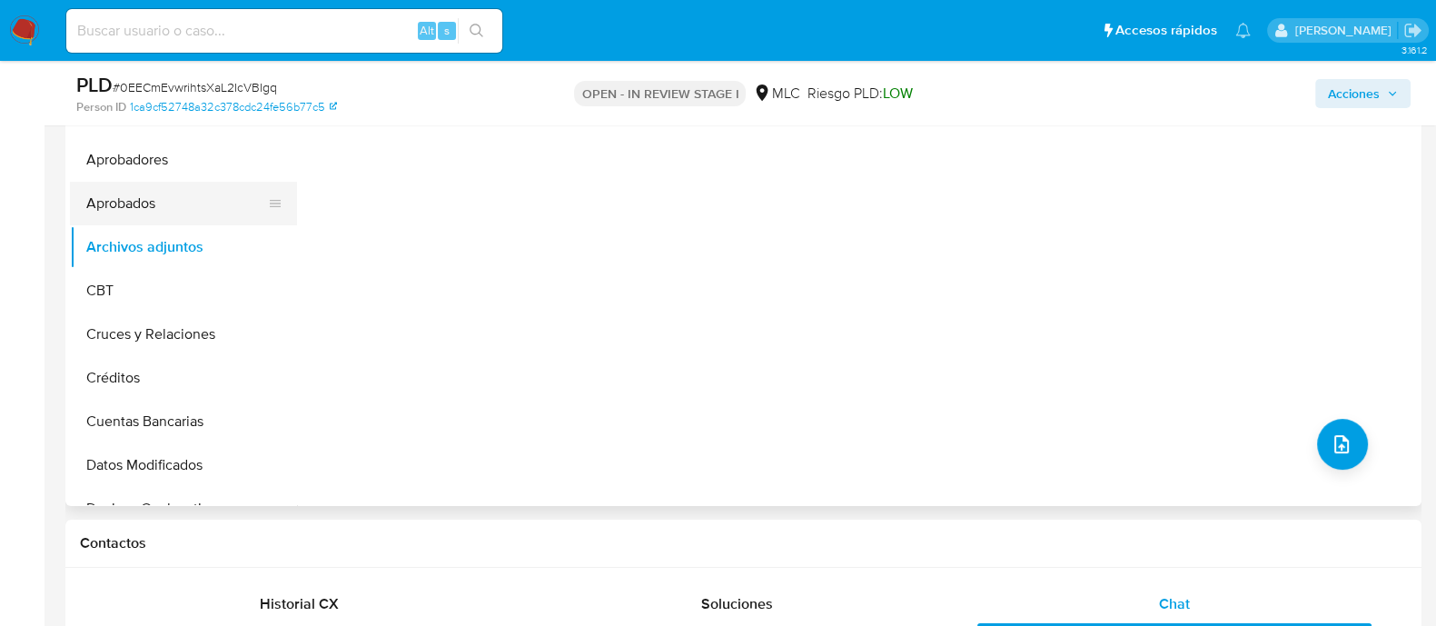
click at [132, 182] on button "Aprobados" at bounding box center [176, 204] width 213 height 44
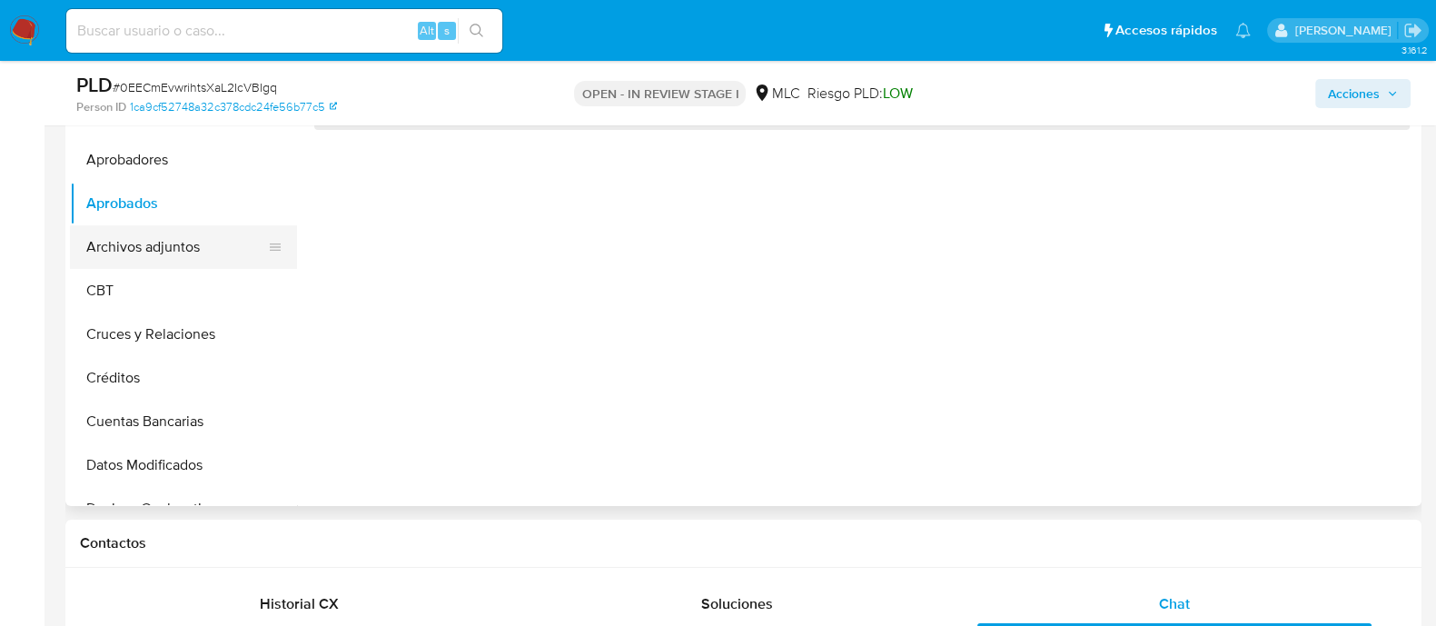
click at [134, 232] on button "Archivos adjuntos" at bounding box center [176, 247] width 213 height 44
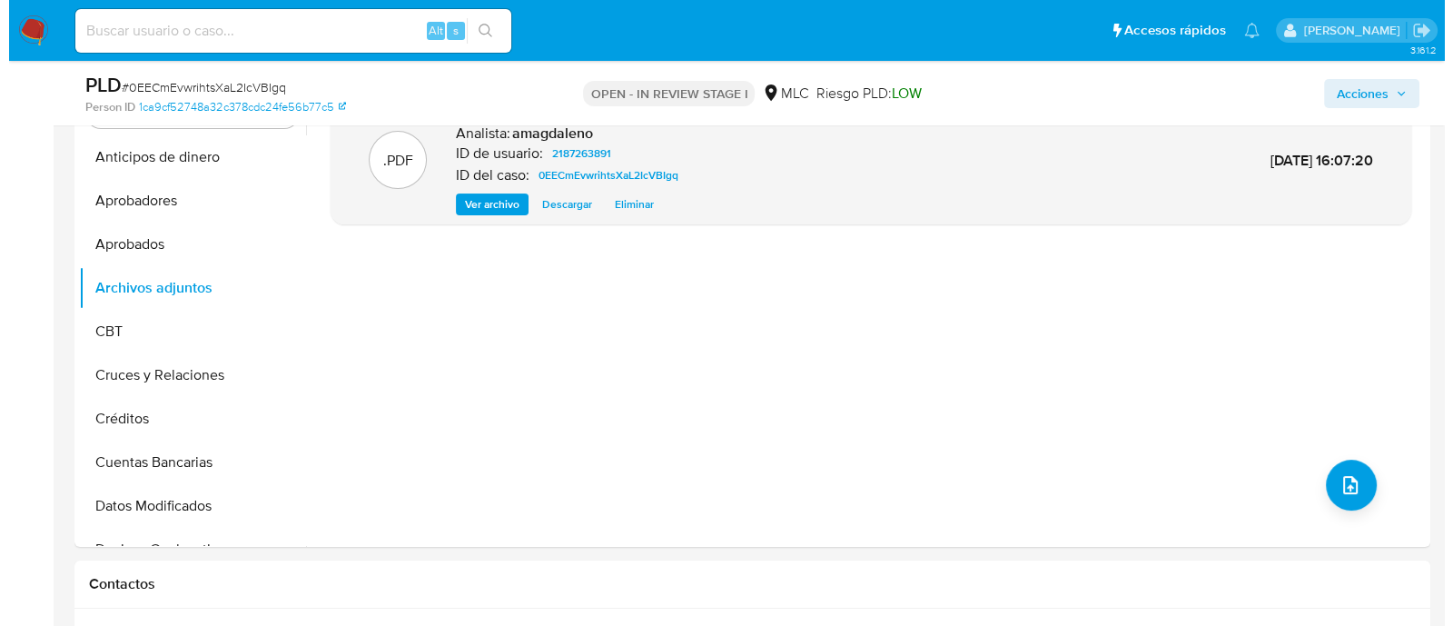
scroll to position [359, 0]
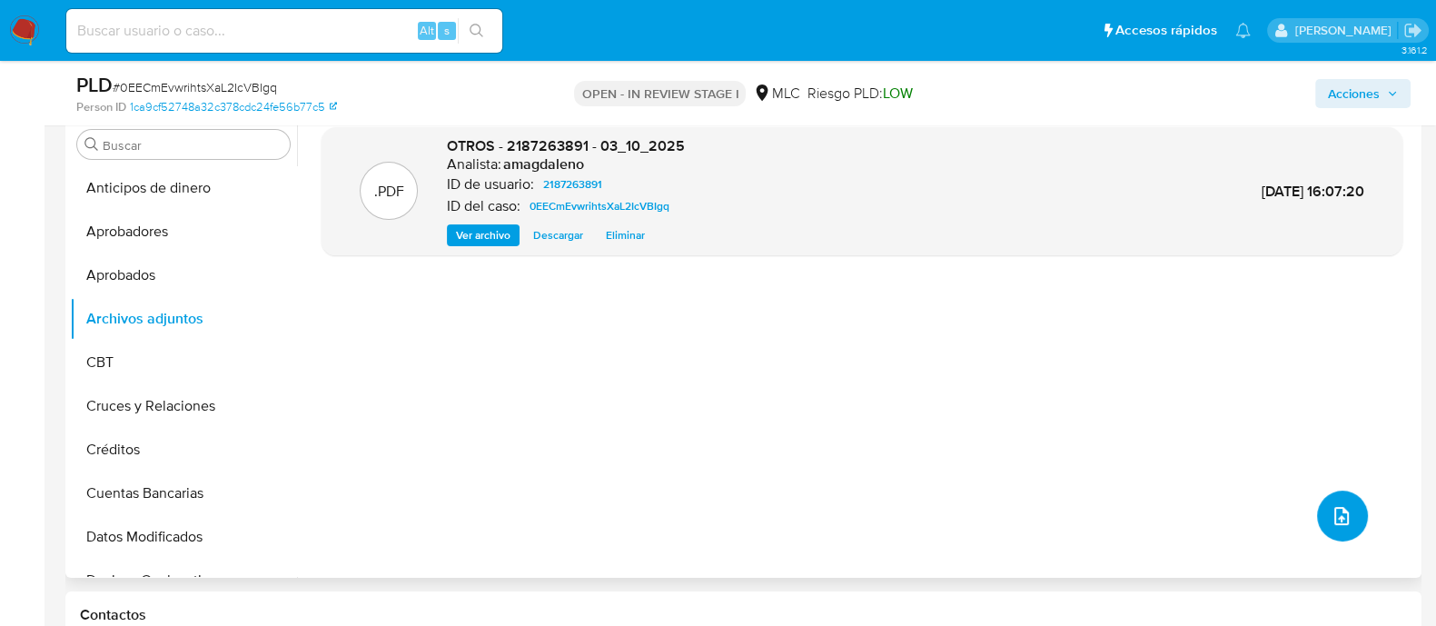
click at [1345, 510] on button "upload-file" at bounding box center [1342, 516] width 51 height 51
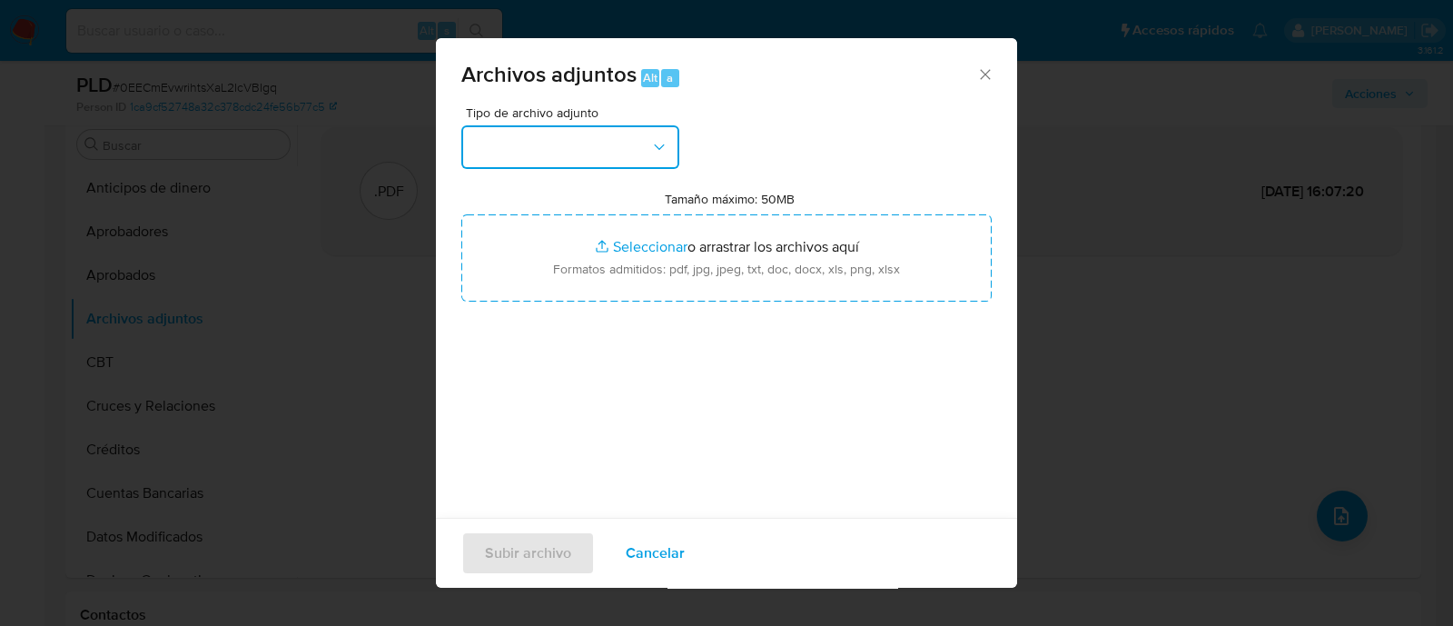
click at [630, 143] on button "button" at bounding box center [570, 147] width 218 height 44
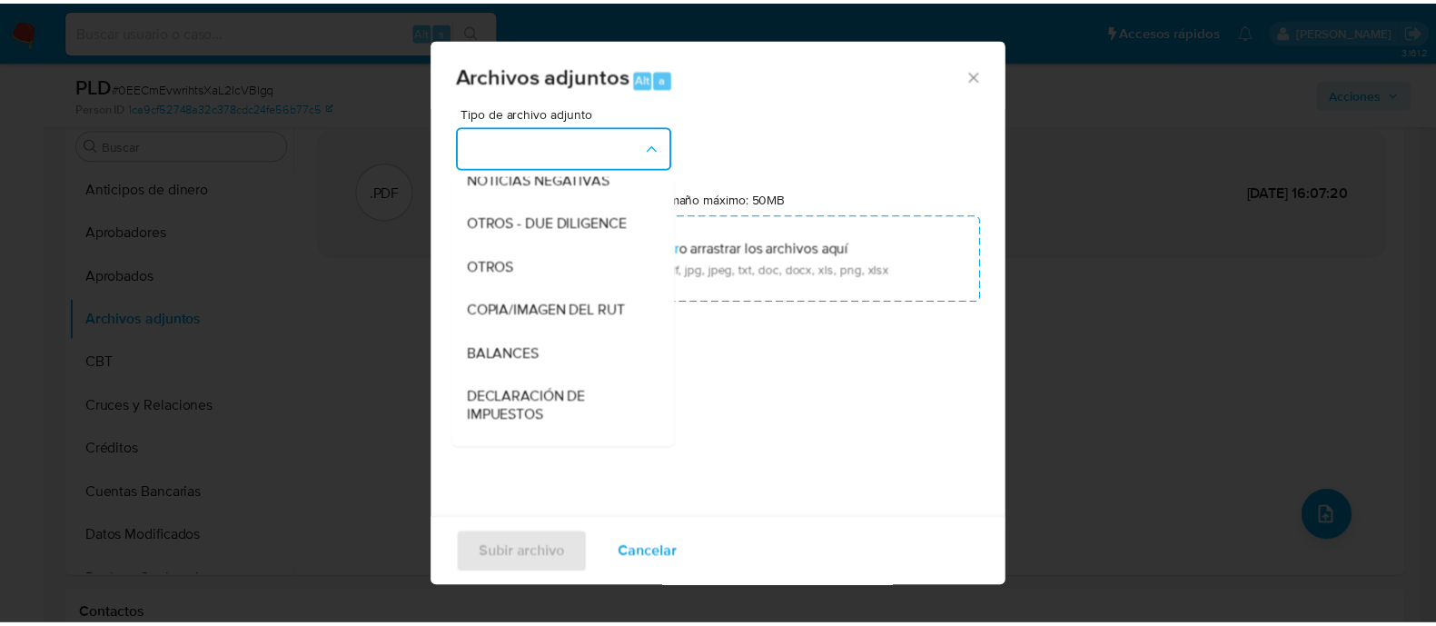
scroll to position [226, 0]
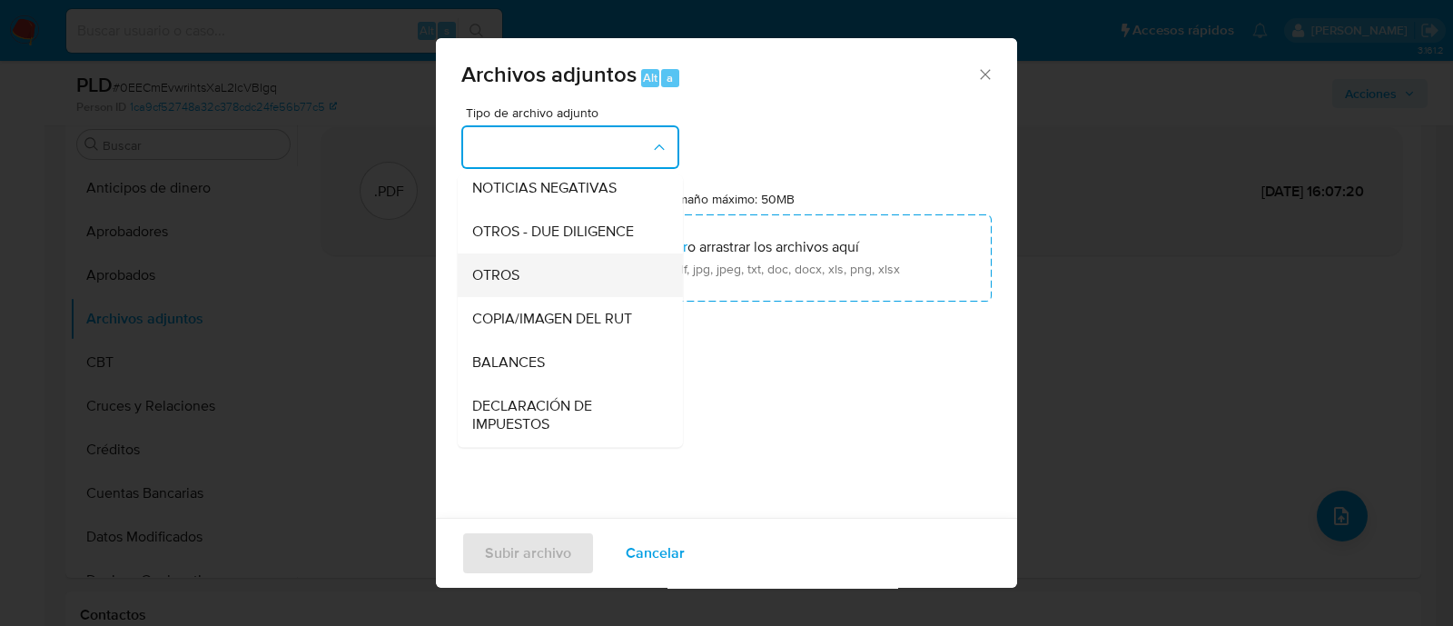
click at [610, 293] on div "OTROS" at bounding box center [564, 275] width 185 height 44
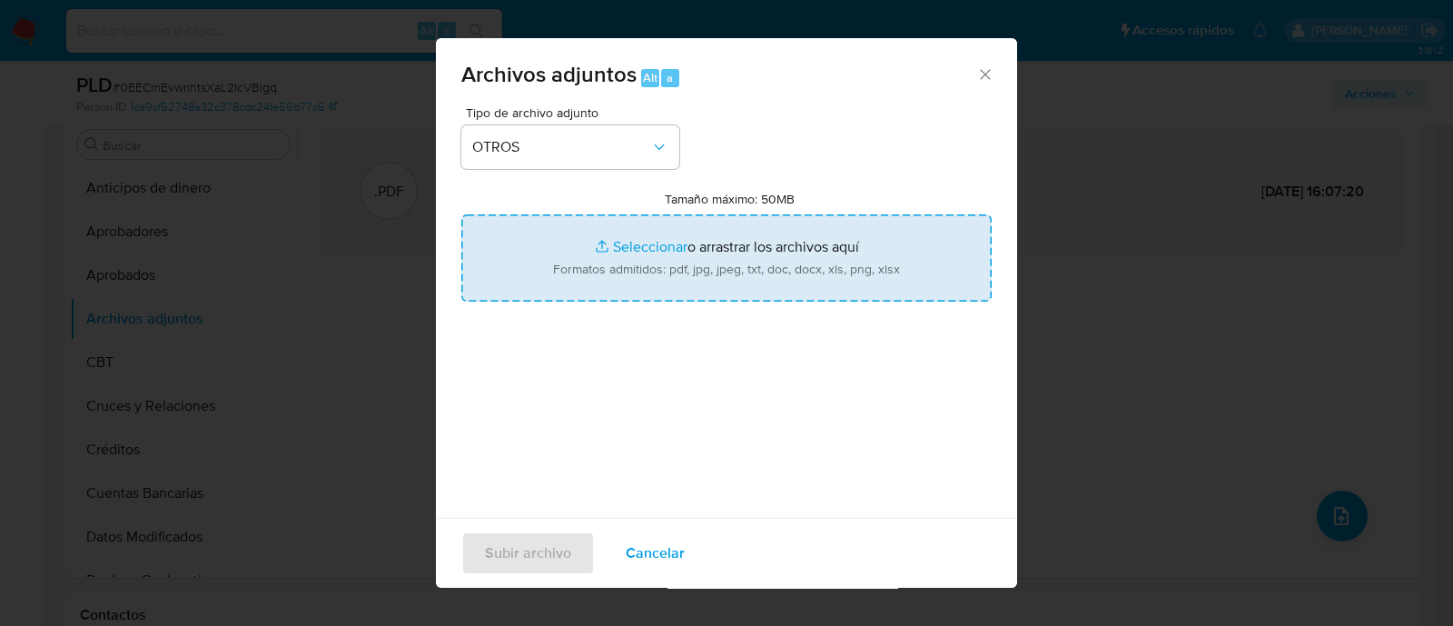
click at [628, 253] on input "Tamaño máximo: 50MB Seleccionar archivos" at bounding box center [726, 257] width 530 height 87
type input "C:\fakepath\2187263891 - 03_10_2025.xlsx"
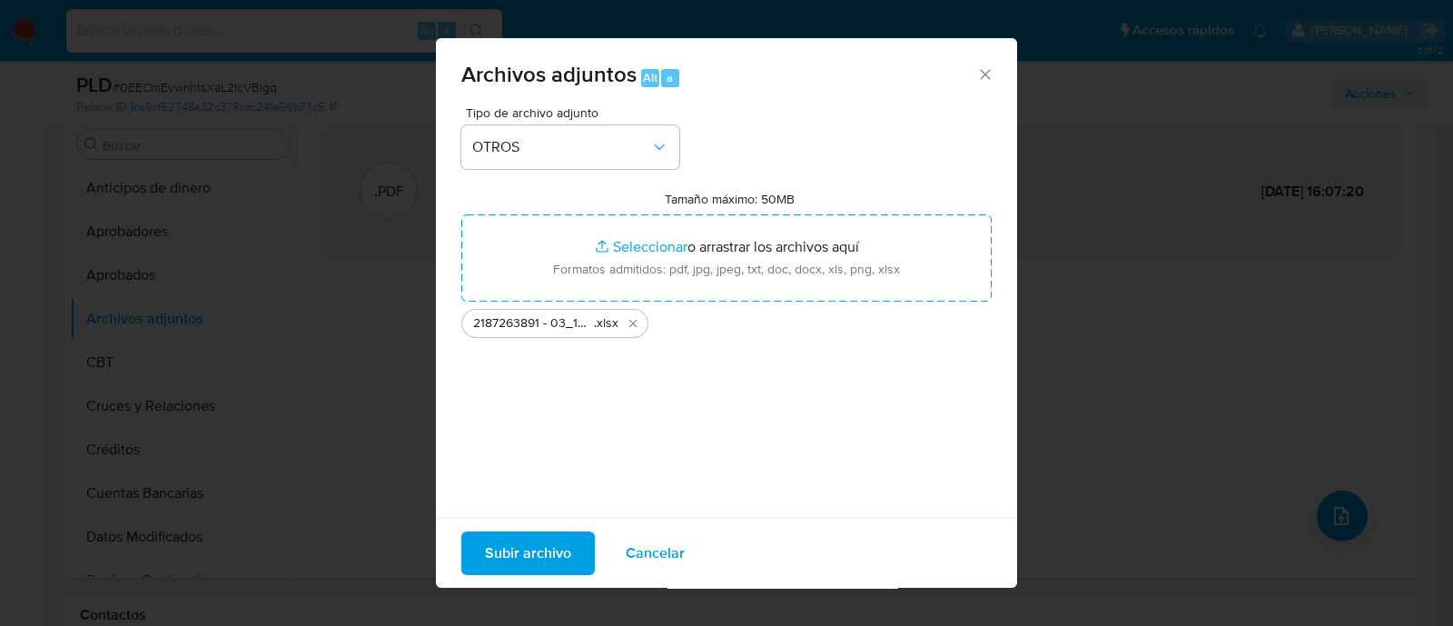
click at [536, 552] on span "Subir archivo" at bounding box center [528, 553] width 86 height 40
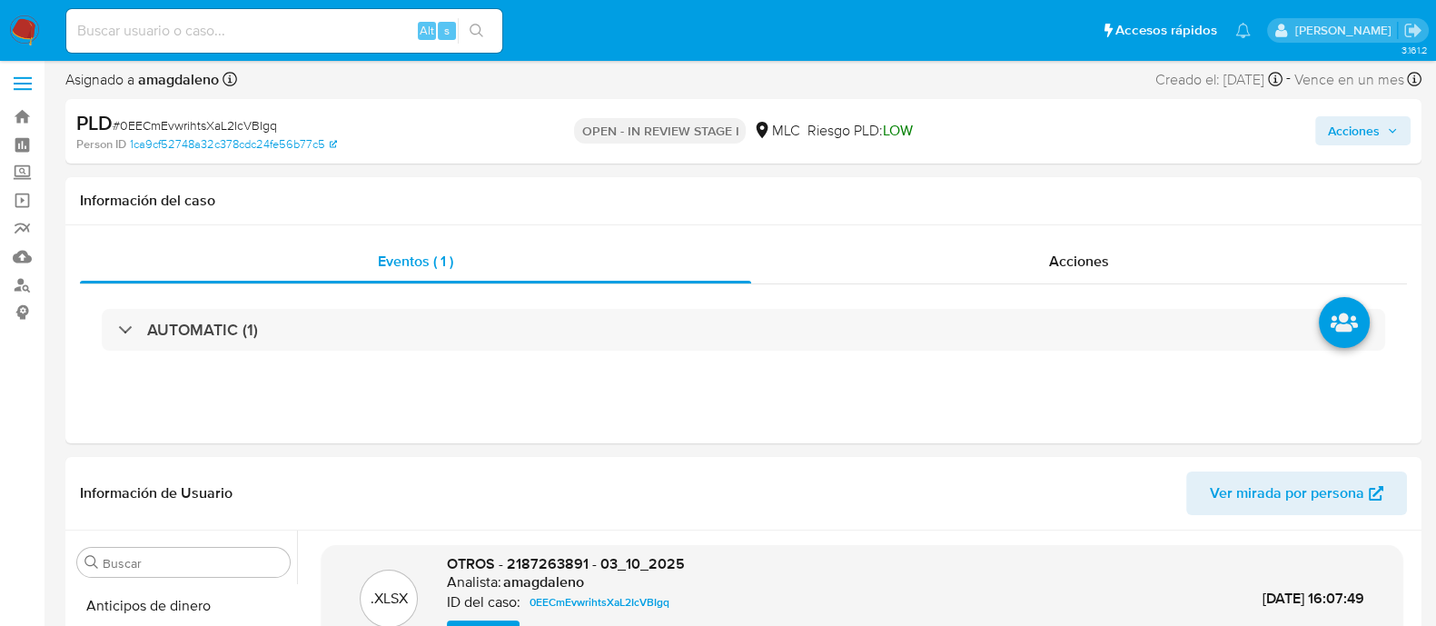
scroll to position [13, 0]
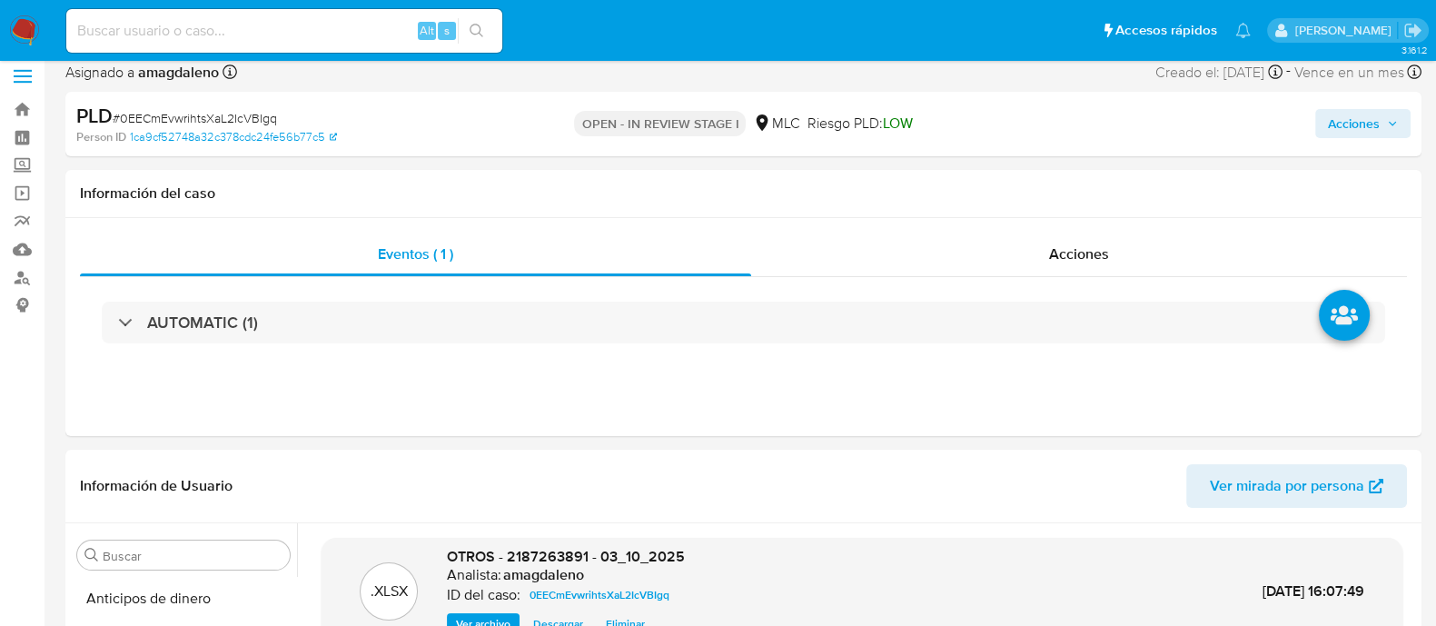
click at [1365, 120] on span "Acciones" at bounding box center [1354, 123] width 52 height 29
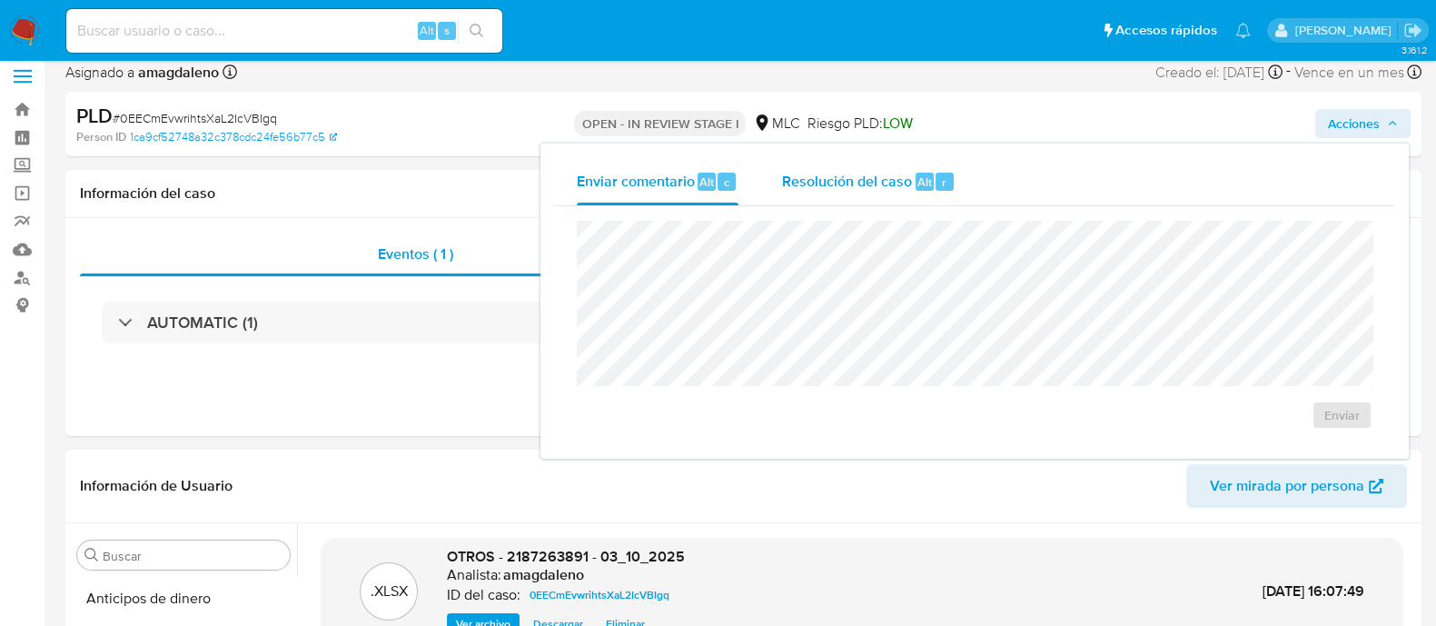
click at [861, 193] on div "Resolución del caso Alt r" at bounding box center [868, 181] width 173 height 47
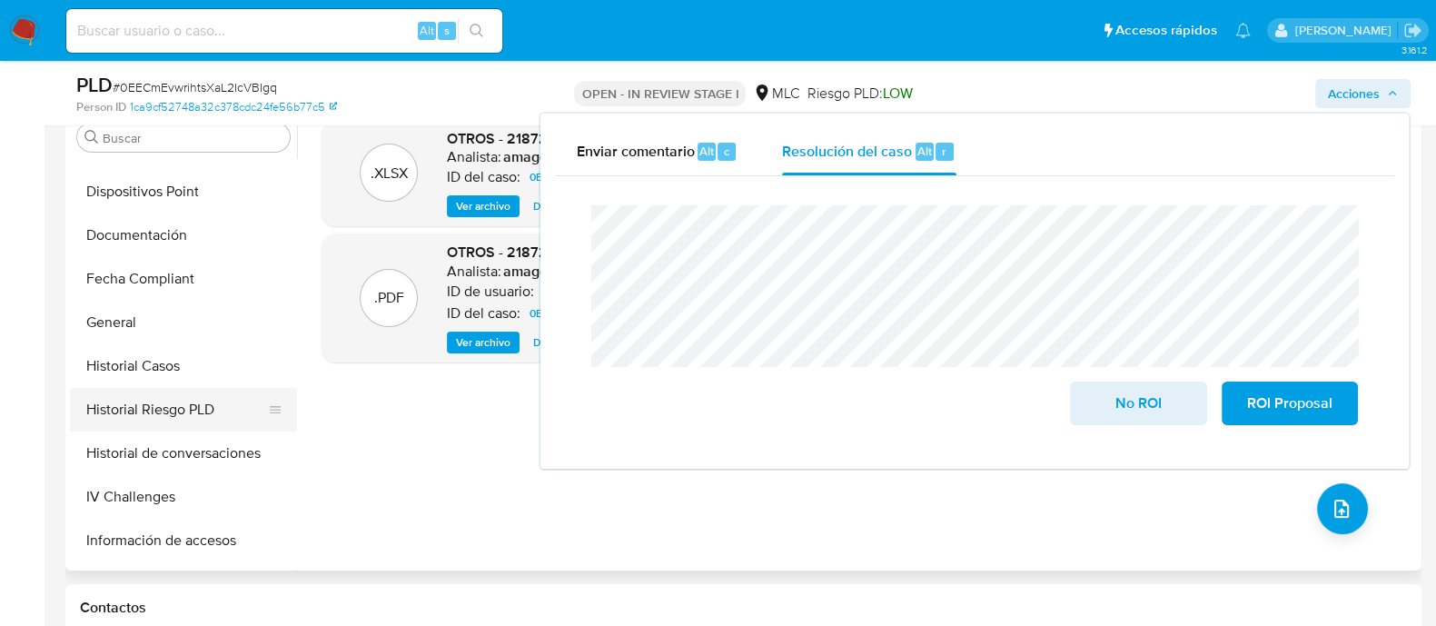
scroll to position [473, 0]
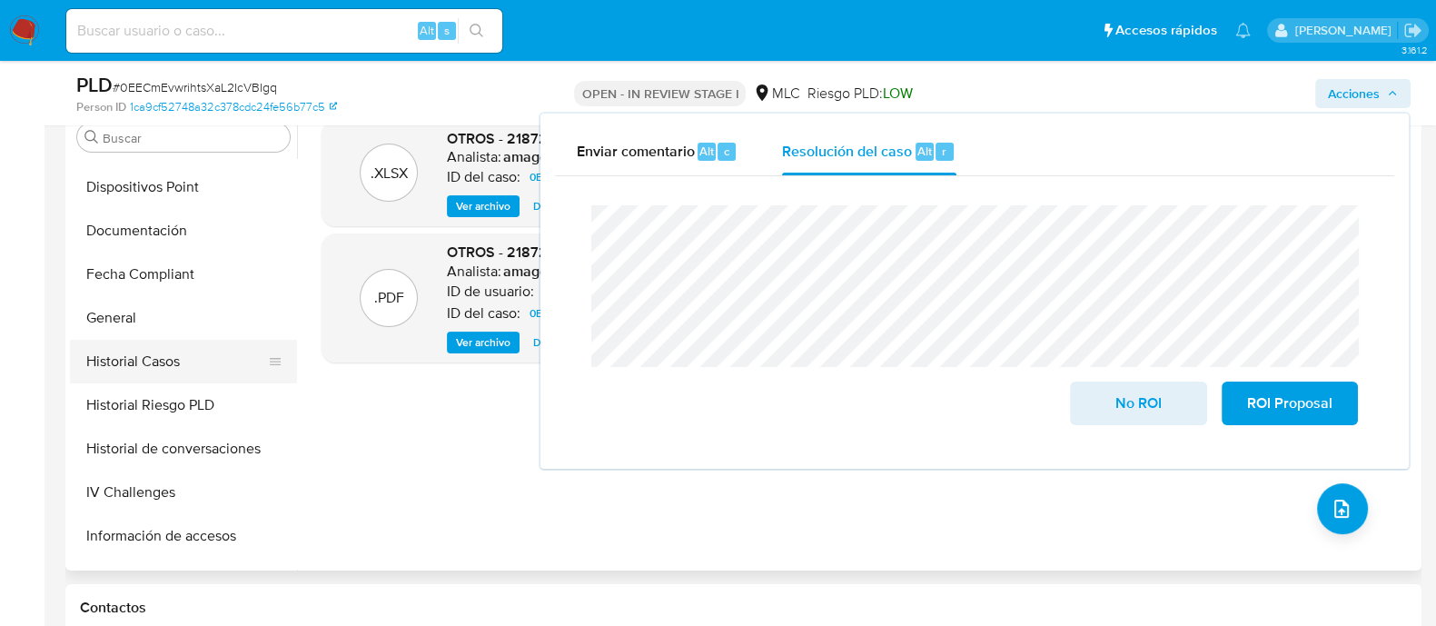
click at [229, 365] on button "Historial Casos" at bounding box center [176, 362] width 213 height 44
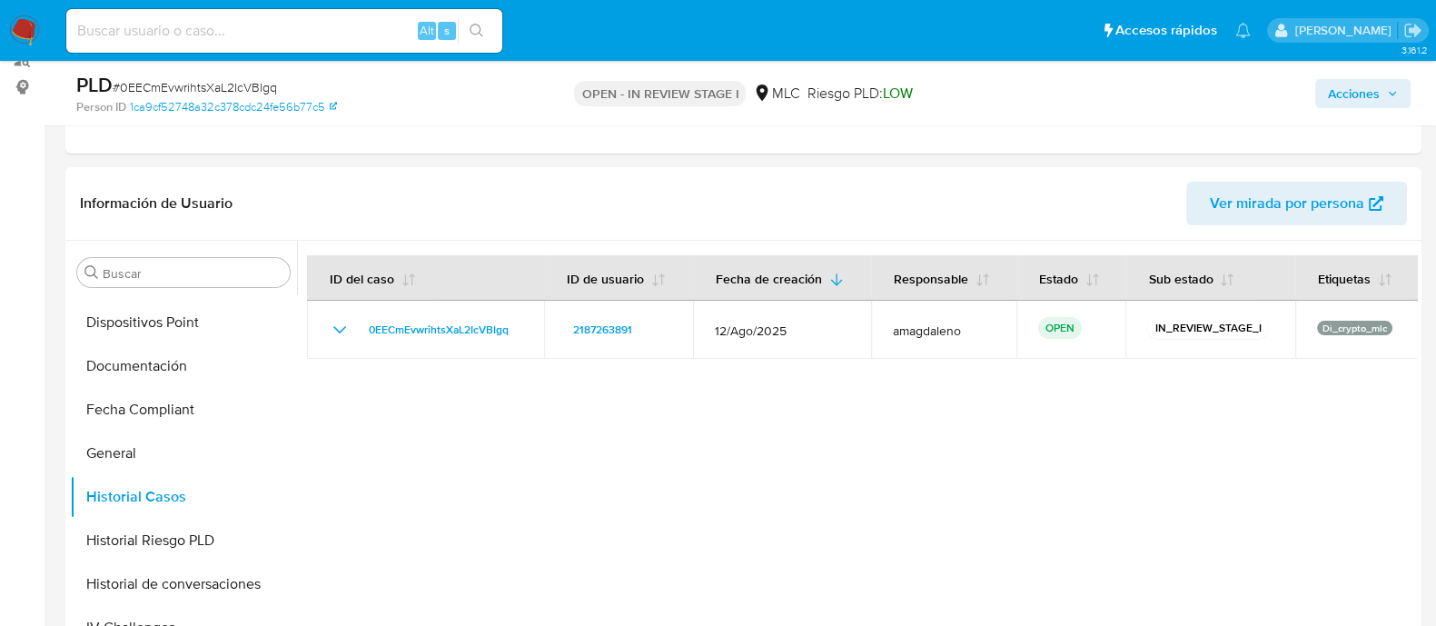
scroll to position [218, 0]
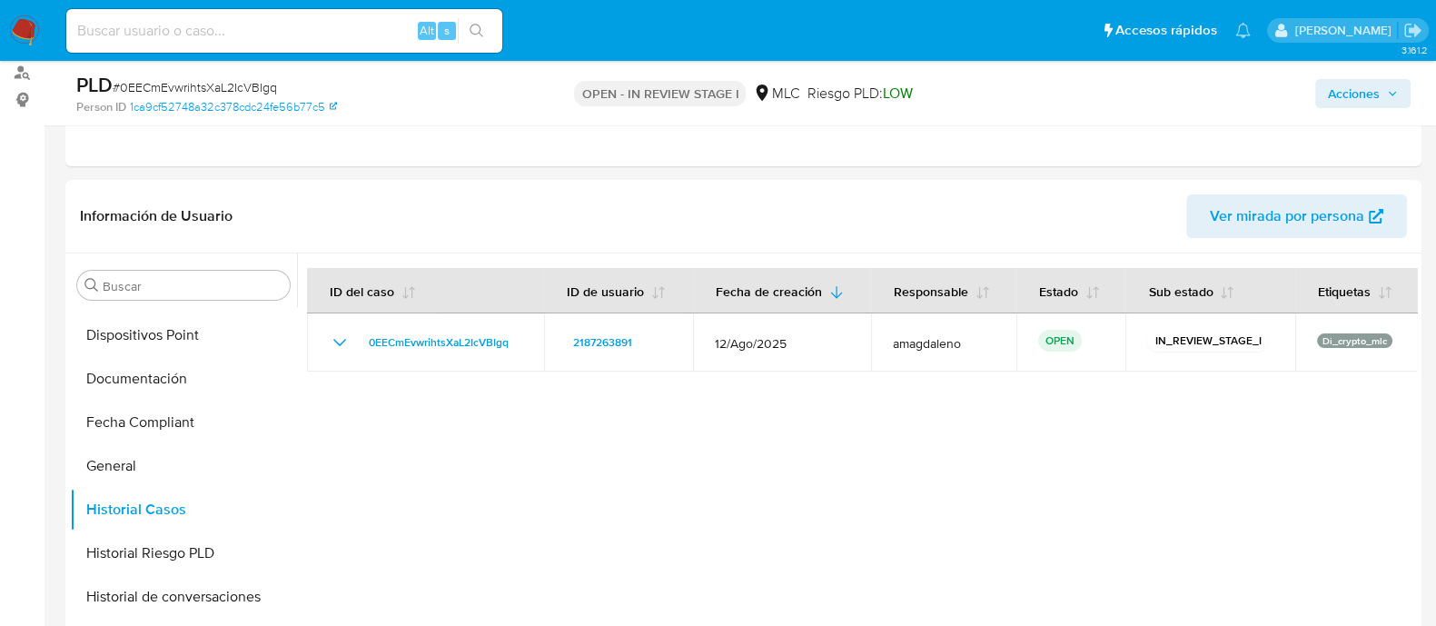
click at [1395, 92] on icon "button" at bounding box center [1392, 93] width 7 height 5
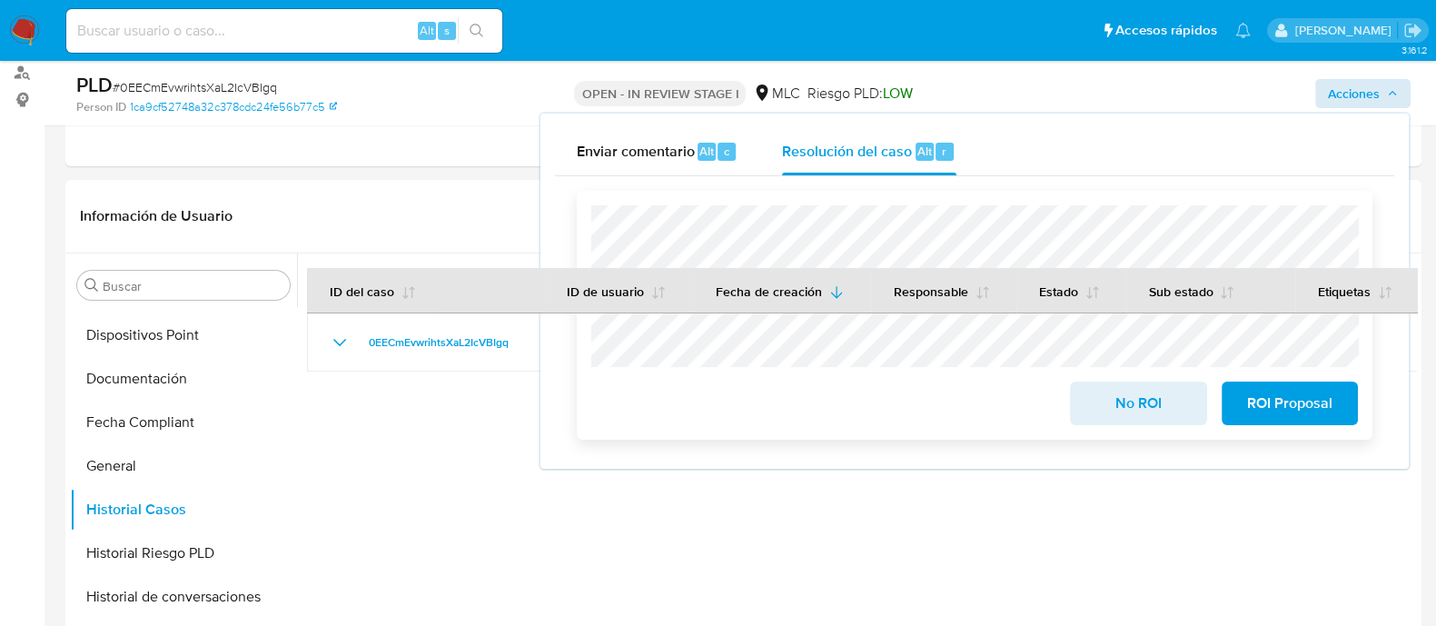
click at [1286, 415] on span "ROI Proposal" at bounding box center [1289, 403] width 89 height 40
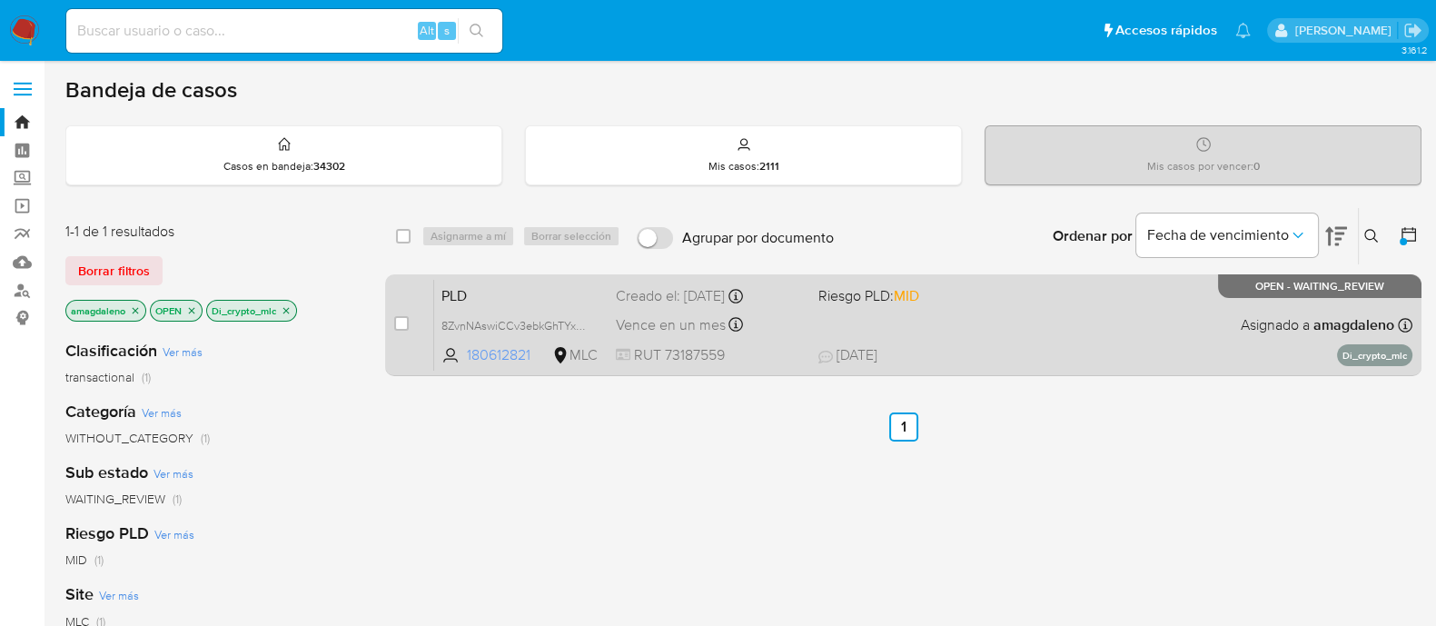
click at [496, 354] on span "180612821" at bounding box center [508, 355] width 82 height 20
click at [777, 333] on div "Vence en un mes Vence el [DATE] 06:08:54" at bounding box center [710, 324] width 188 height 25
click at [399, 320] on input "checkbox" at bounding box center [401, 323] width 15 height 15
checkbox input "true"
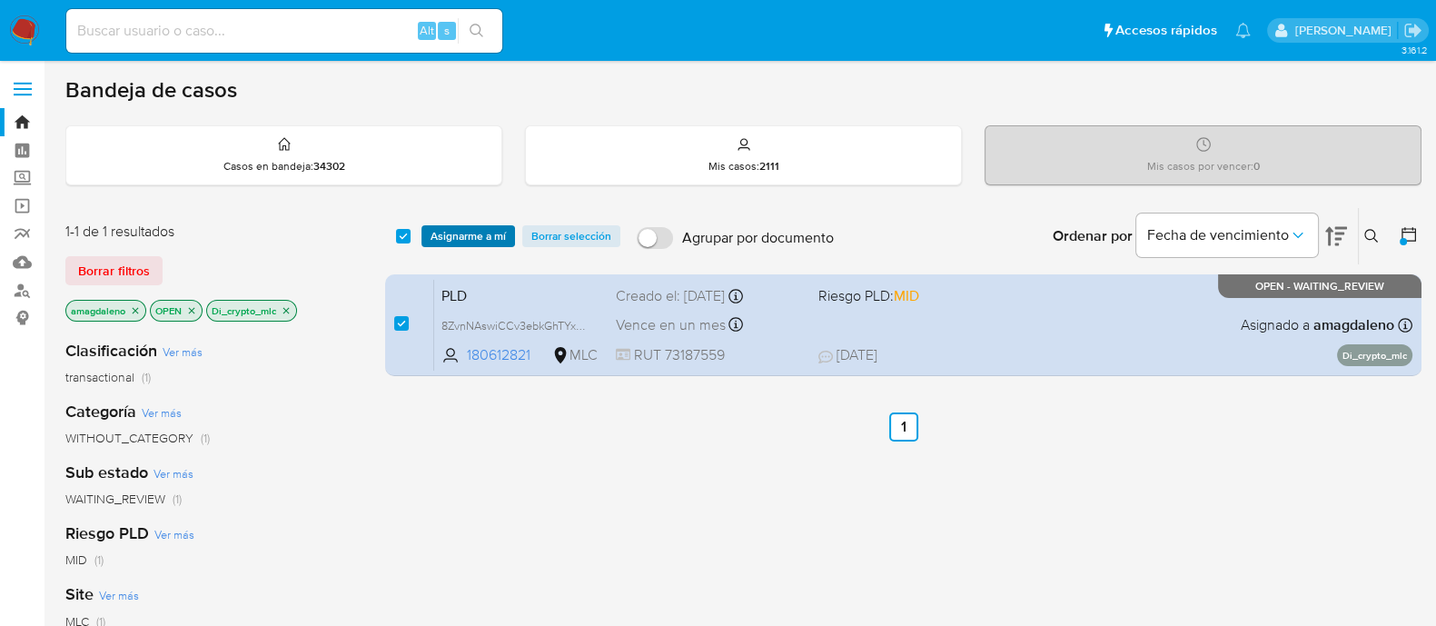
click at [472, 236] on span "Asignarme a mí" at bounding box center [468, 236] width 75 height 18
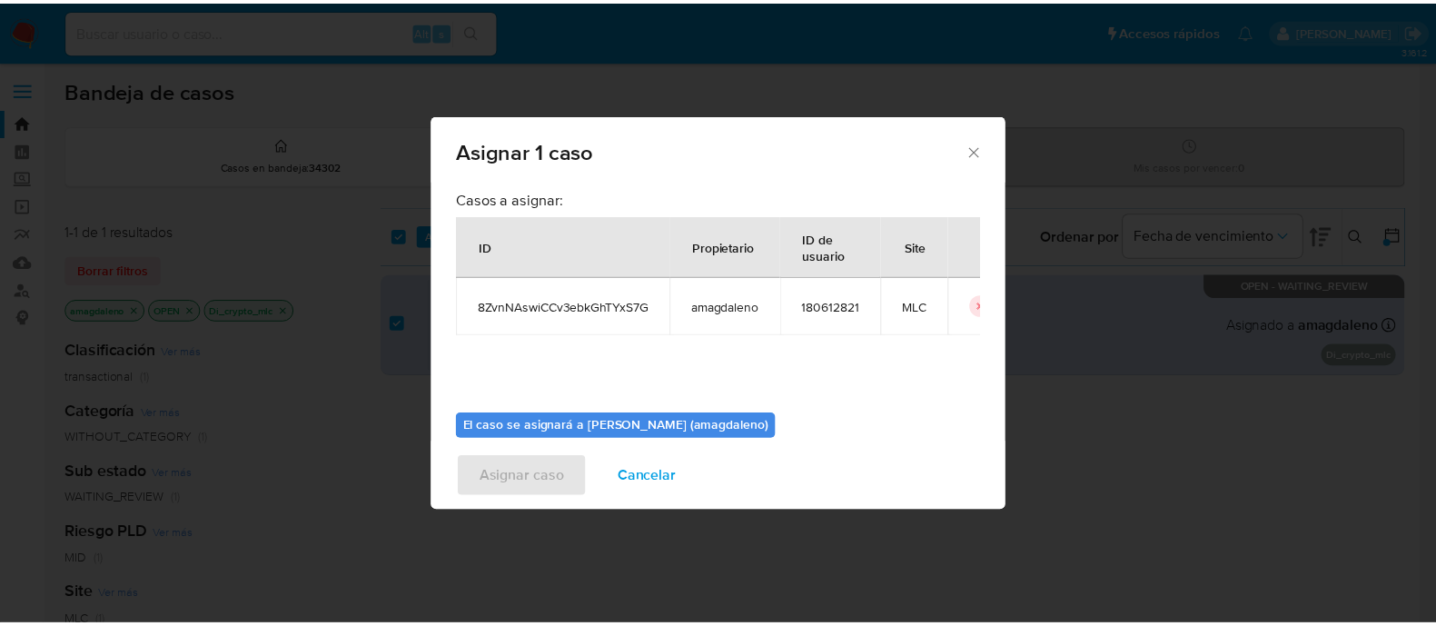
scroll to position [94, 0]
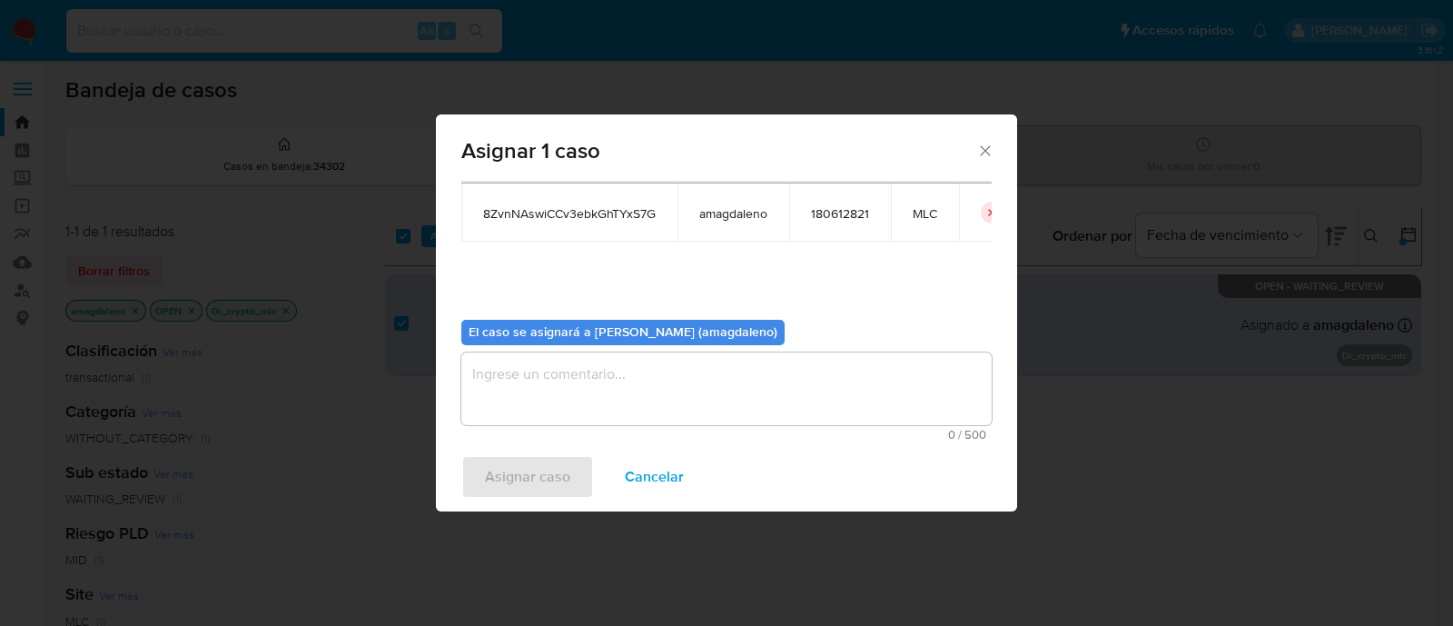
click at [910, 378] on textarea "assign-modal" at bounding box center [726, 388] width 530 height 73
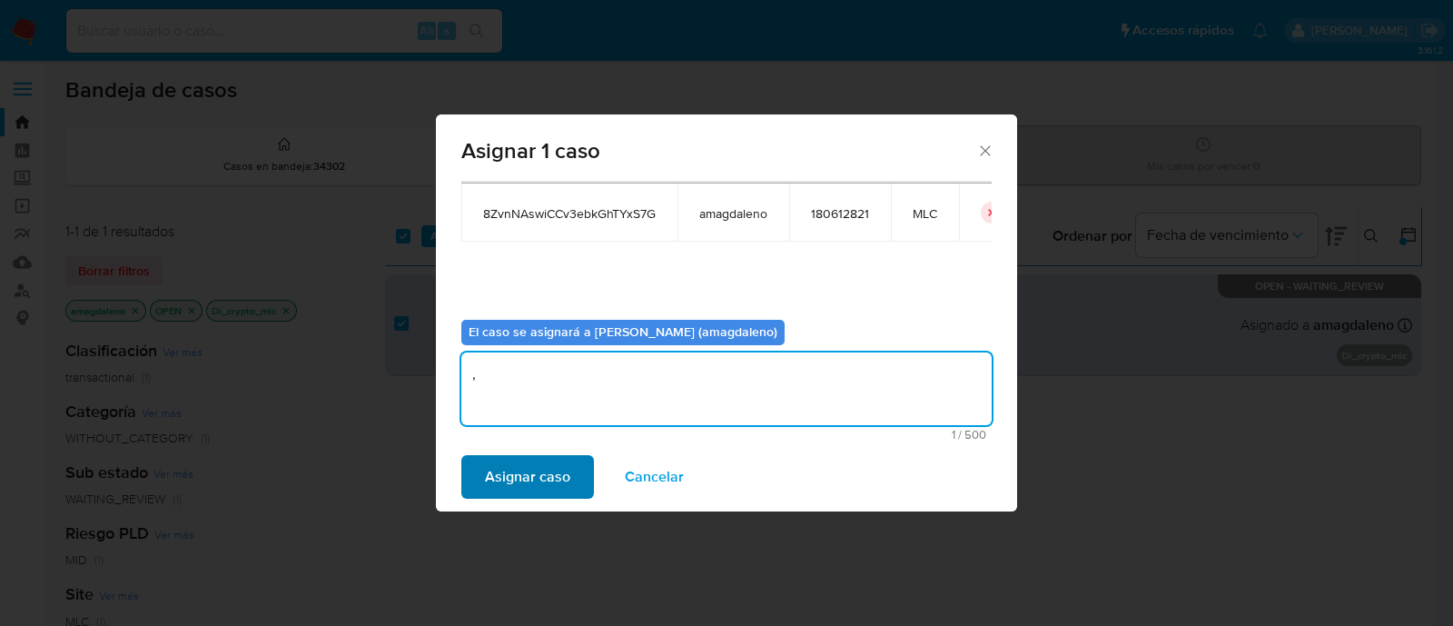
type textarea ","
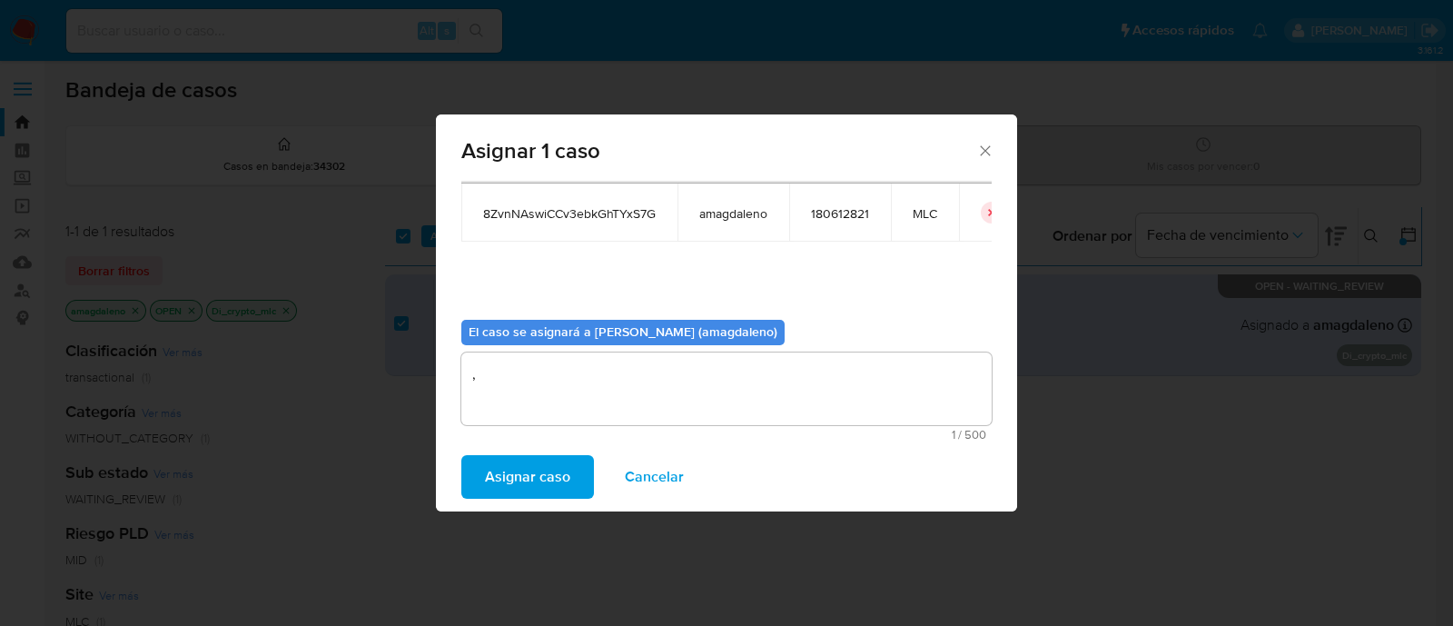
click at [531, 486] on span "Asignar caso" at bounding box center [527, 477] width 85 height 40
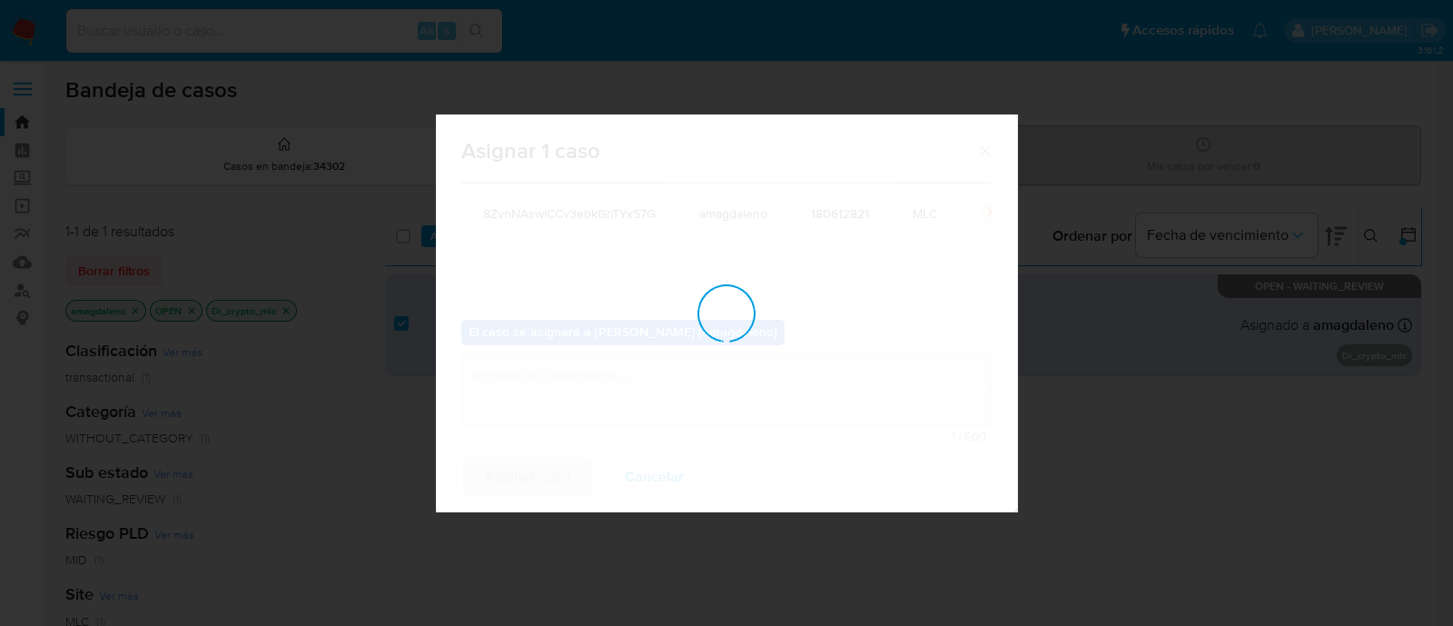
checkbox input "false"
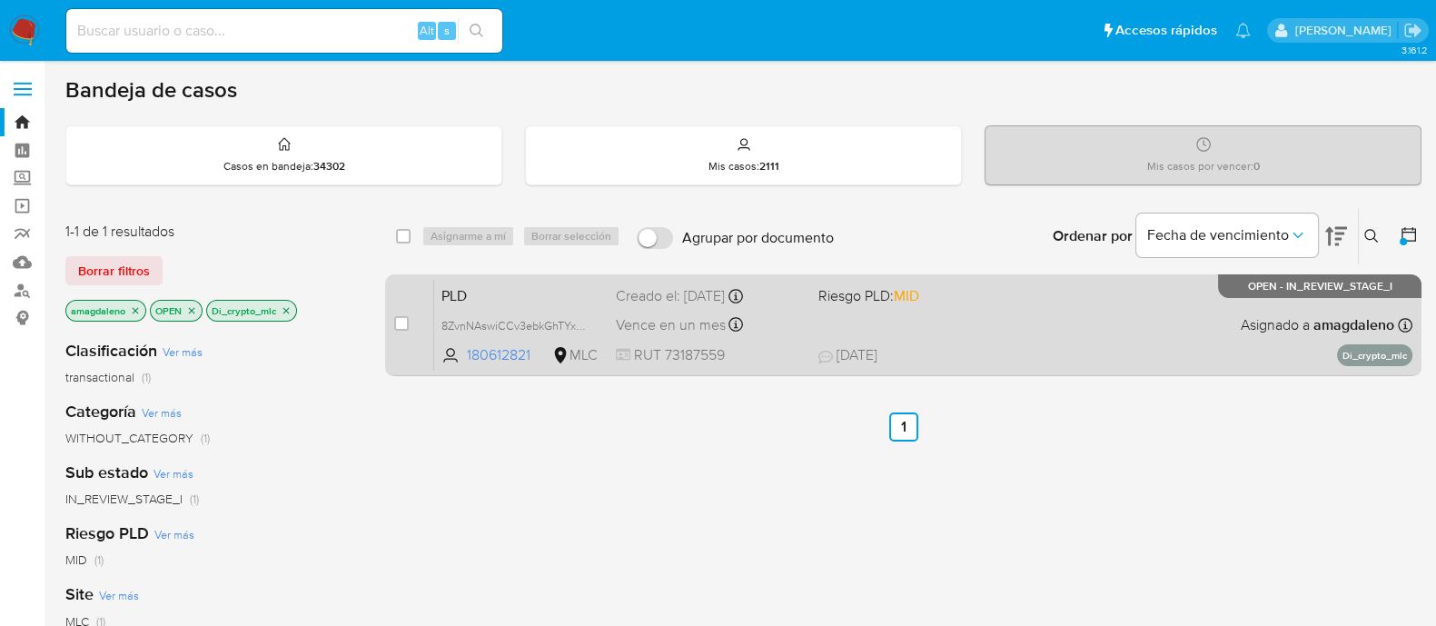
click at [766, 355] on span "RUT 73187559" at bounding box center [710, 355] width 188 height 20
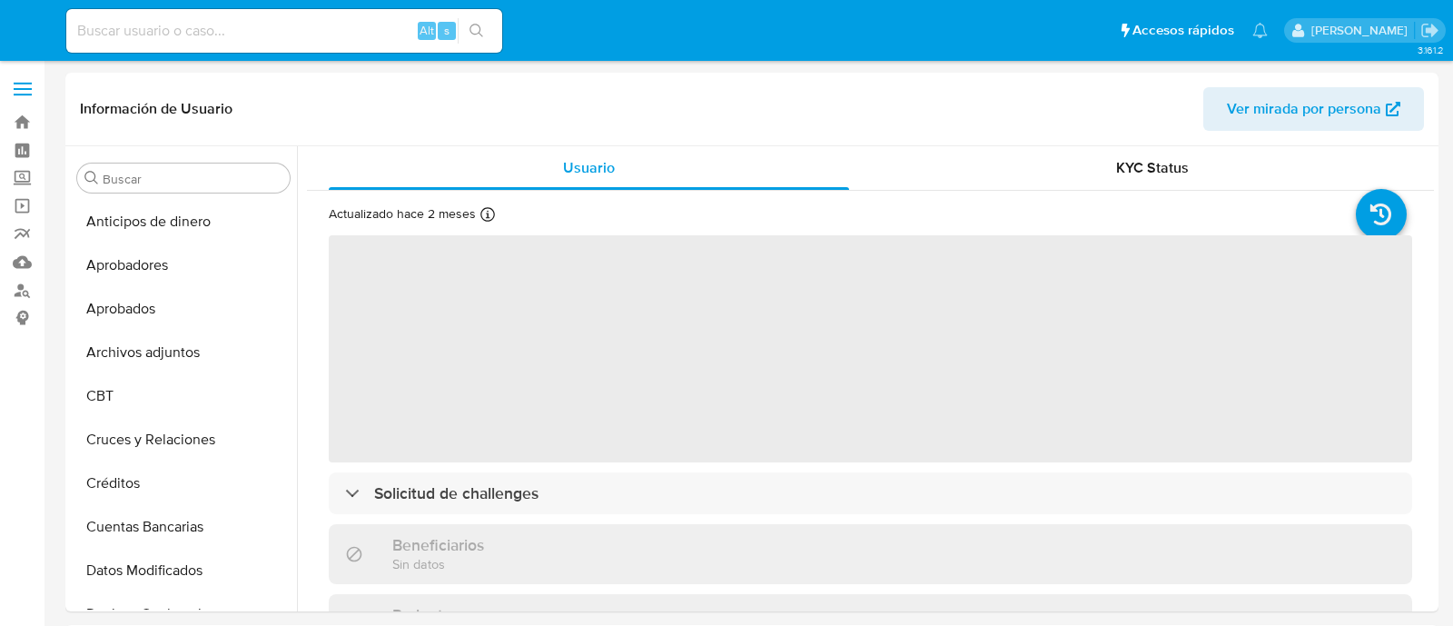
select select "10"
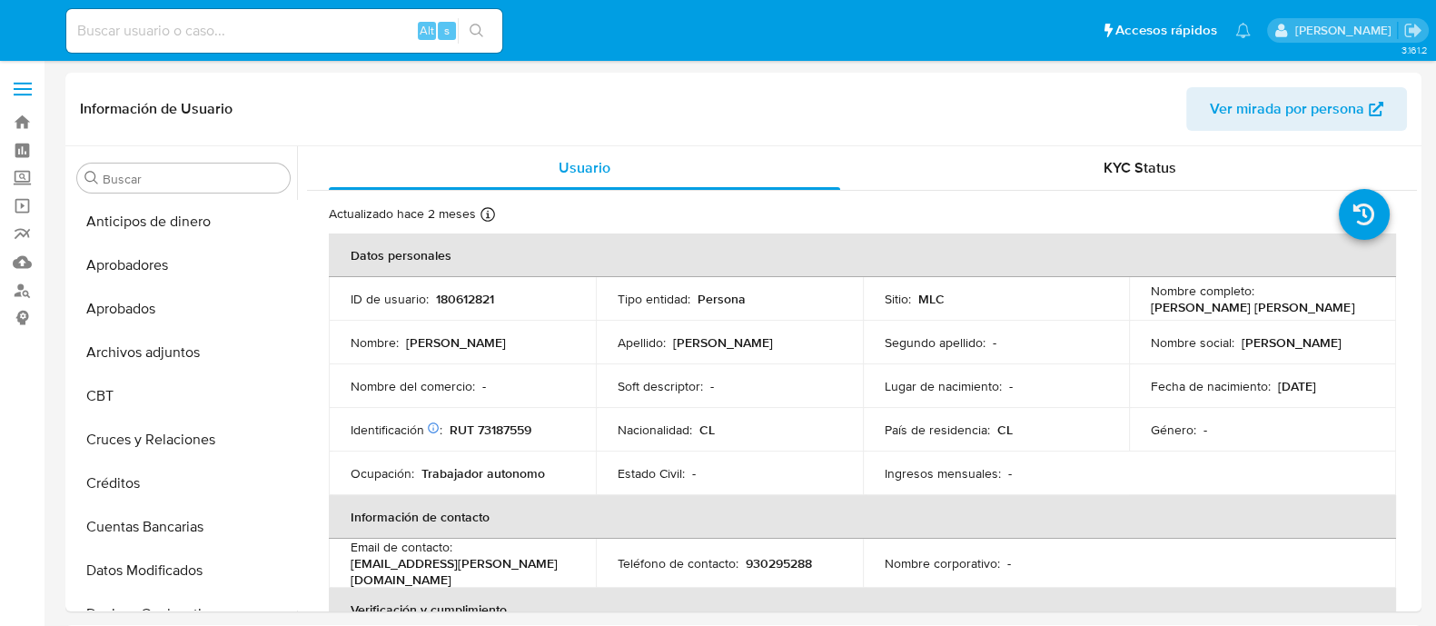
scroll to position [305, 0]
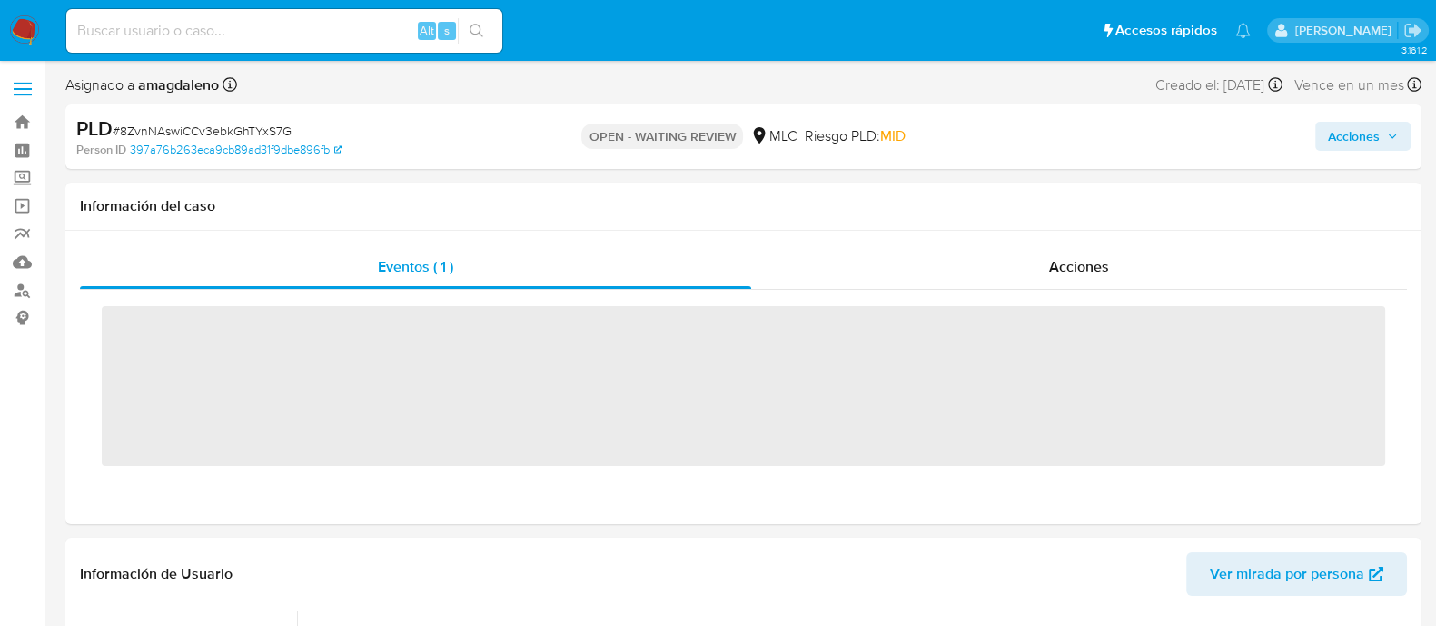
scroll to position [854, 0]
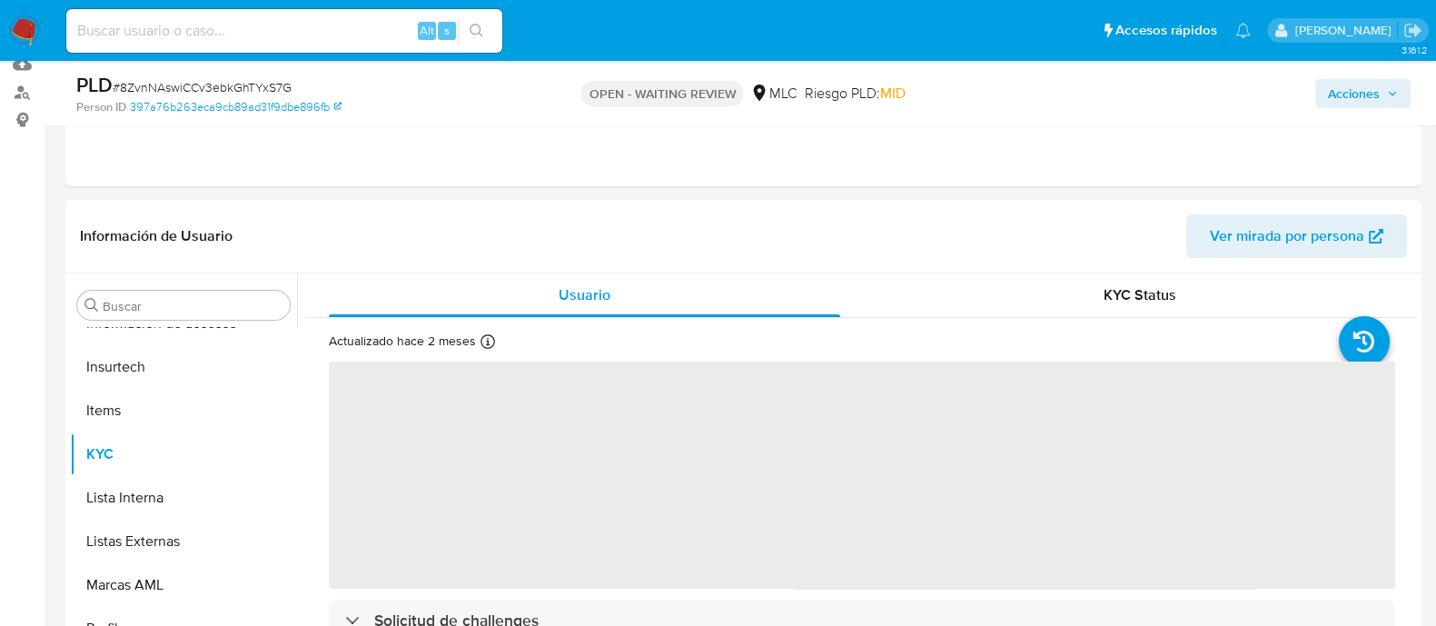
select select "10"
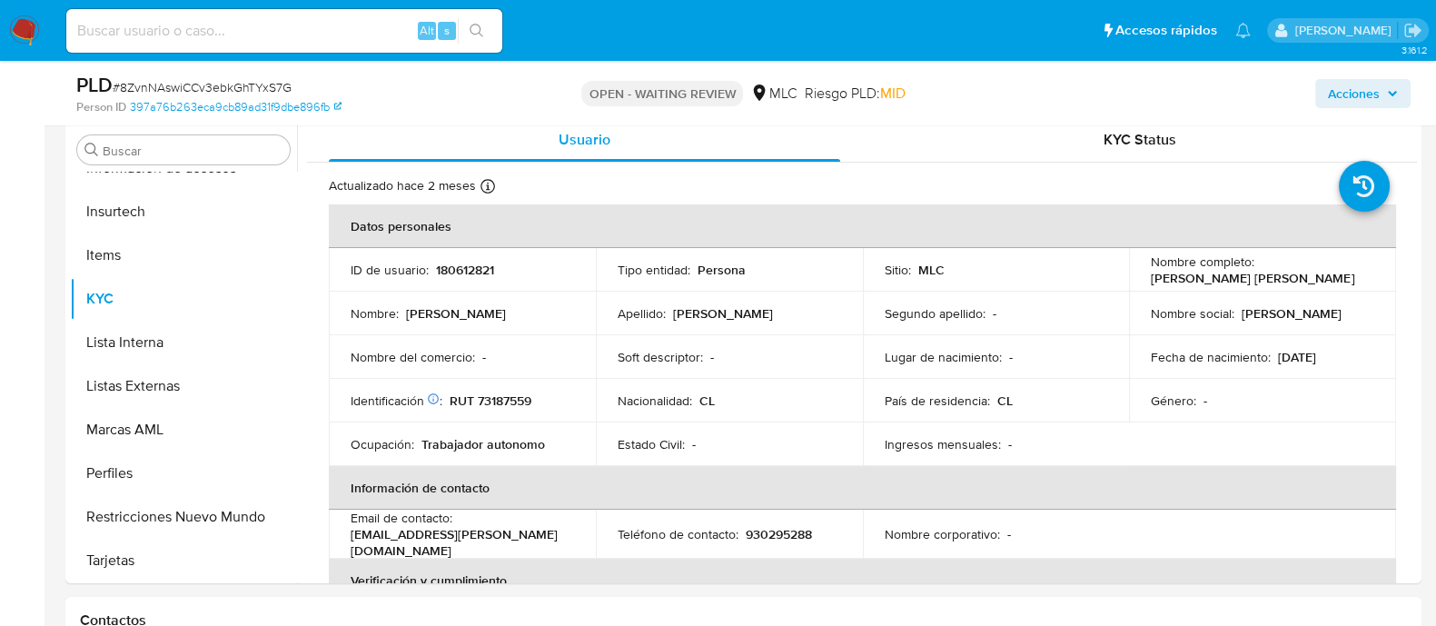
scroll to position [347, 0]
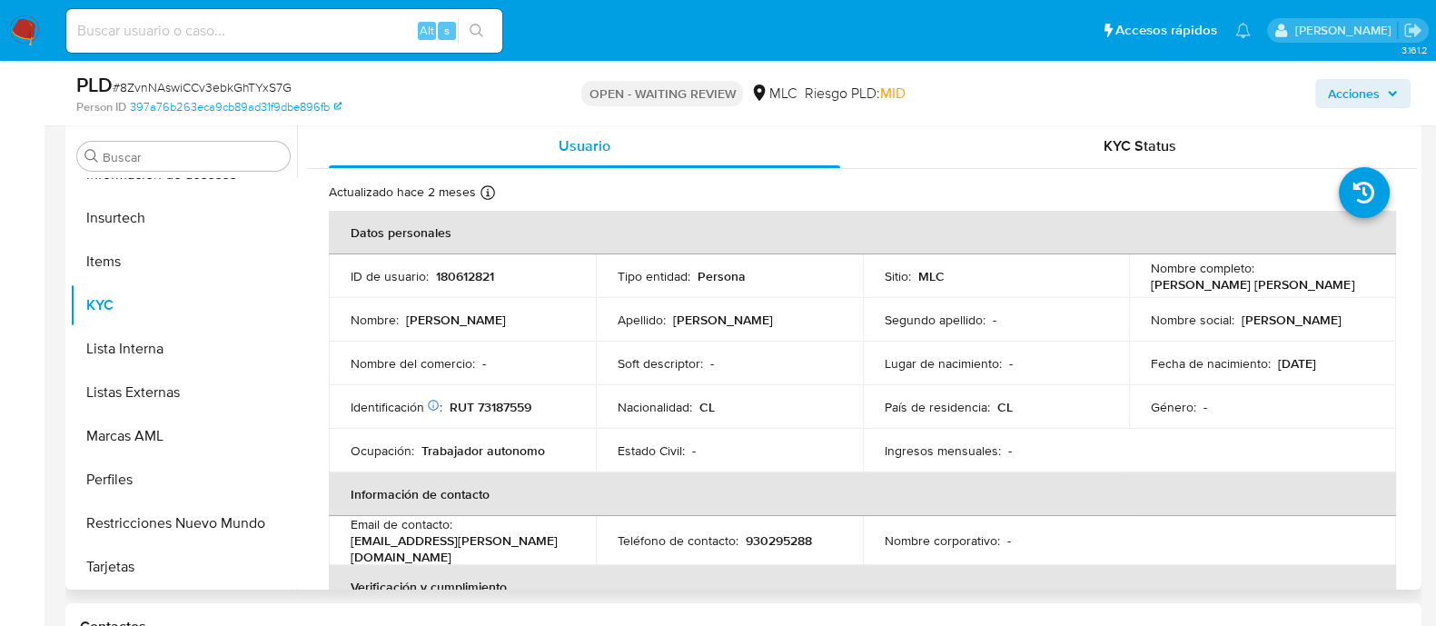
click at [499, 402] on p "RUT 73187559" at bounding box center [491, 407] width 82 height 16
copy p "73187559"
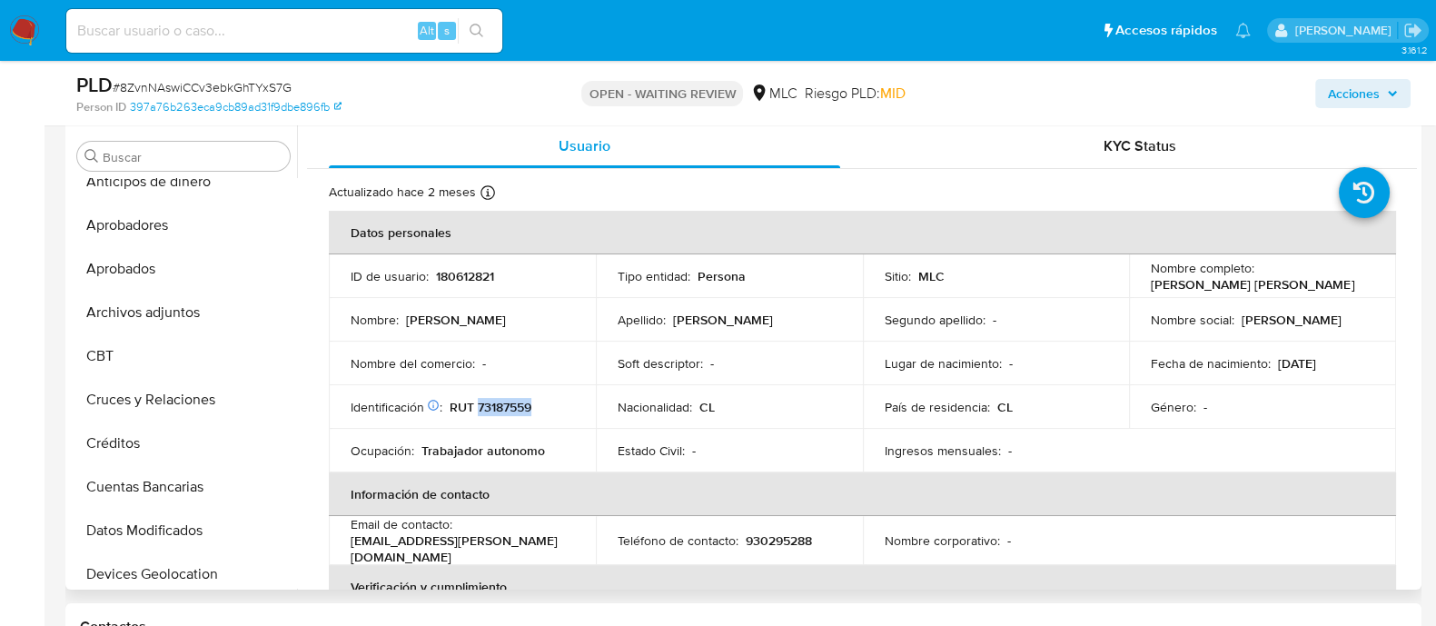
scroll to position [0, 0]
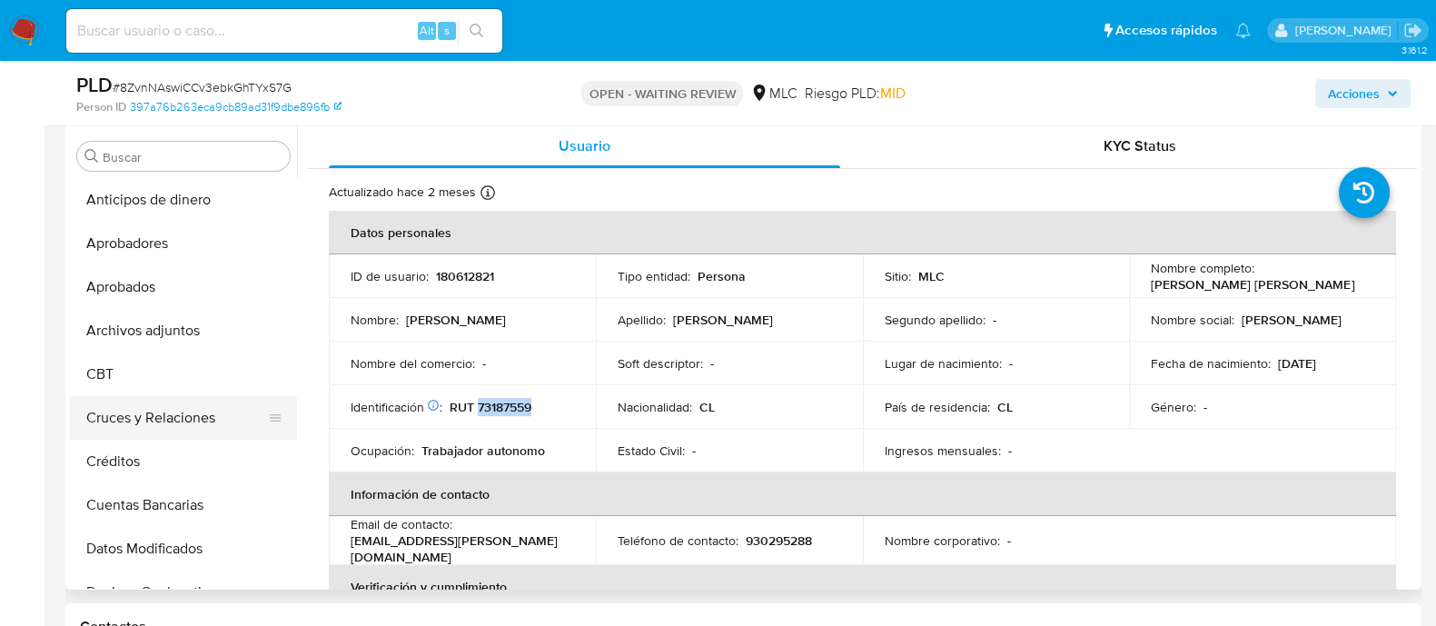
click at [191, 422] on button "Cruces y Relaciones" at bounding box center [176, 418] width 213 height 44
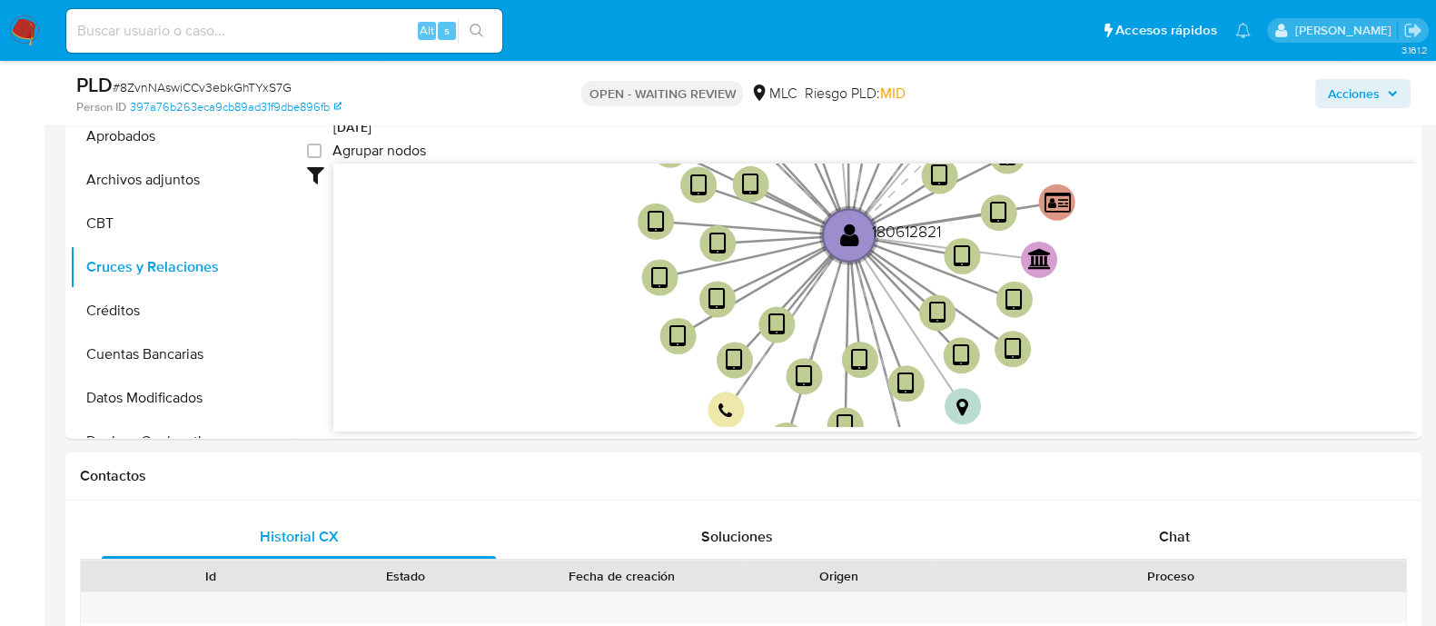
scroll to position [504, 0]
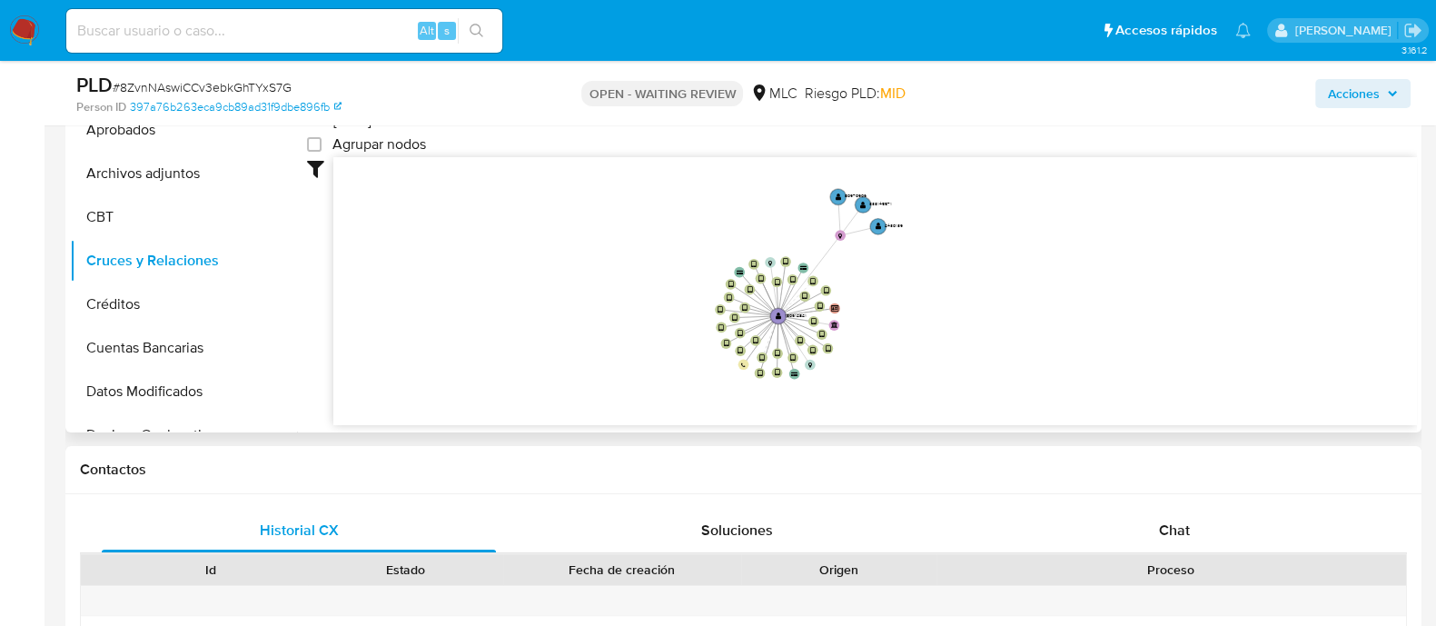
drag, startPoint x: 1111, startPoint y: 243, endPoint x: 847, endPoint y: 320, distance: 275.1
click at [847, 320] on icon "device-6246427708813b0018e6859e  user-180612821  180612821 device-658edf44ca2…" at bounding box center [875, 288] width 1084 height 263
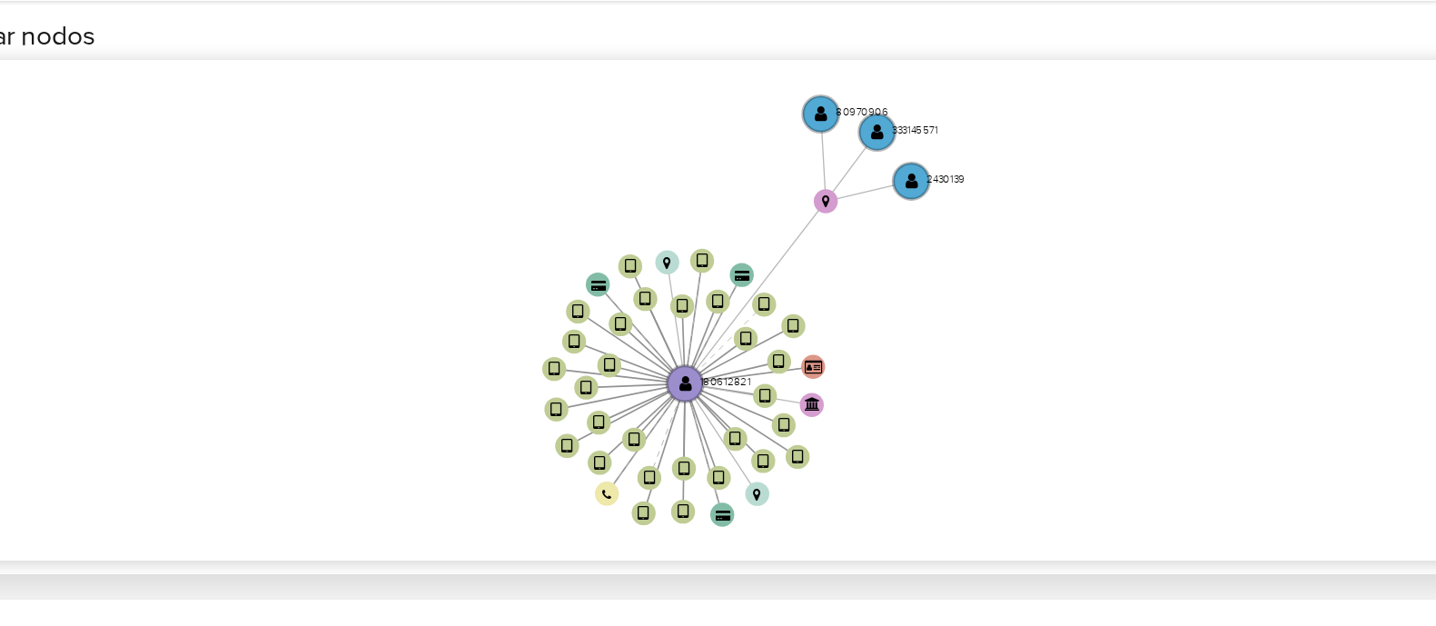
drag, startPoint x: 880, startPoint y: 334, endPoint x: 867, endPoint y: 345, distance: 16.7
click at [867, 345] on icon "device-6246427708813b0018e6859e  user-180612821  180612821 device-658edf44ca2…" at bounding box center [875, 288] width 1084 height 263
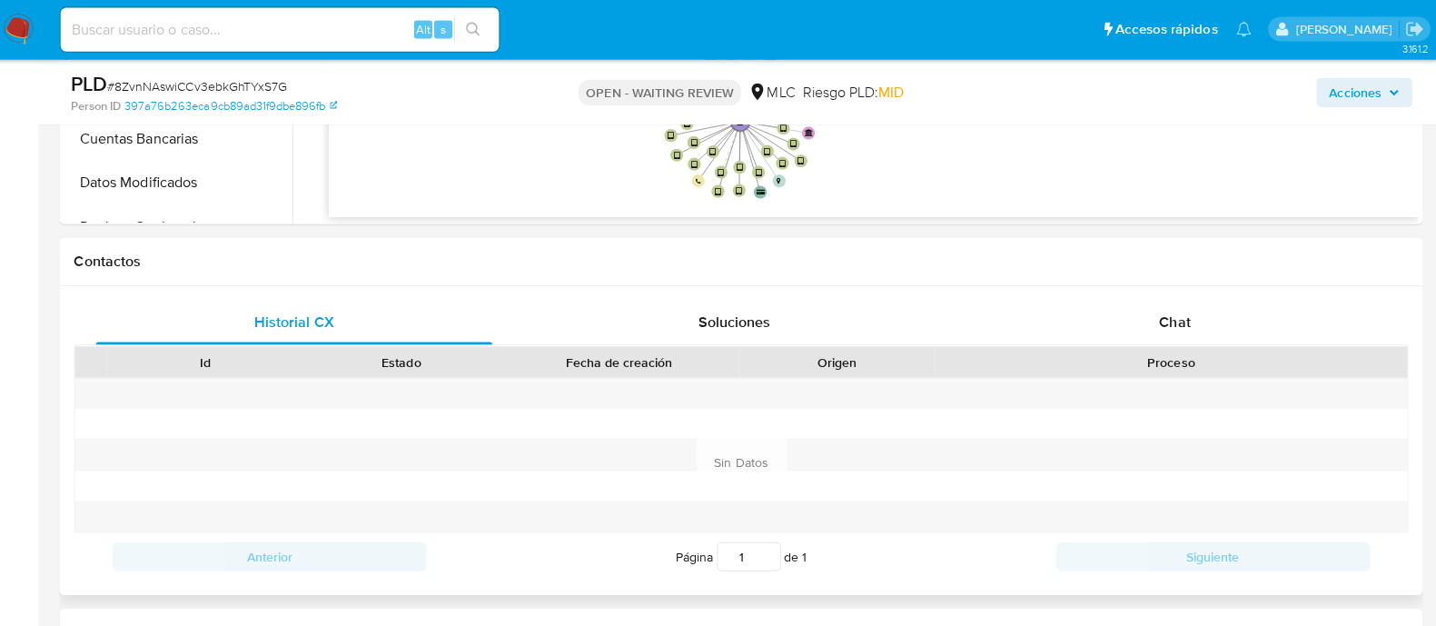
scroll to position [712, 0]
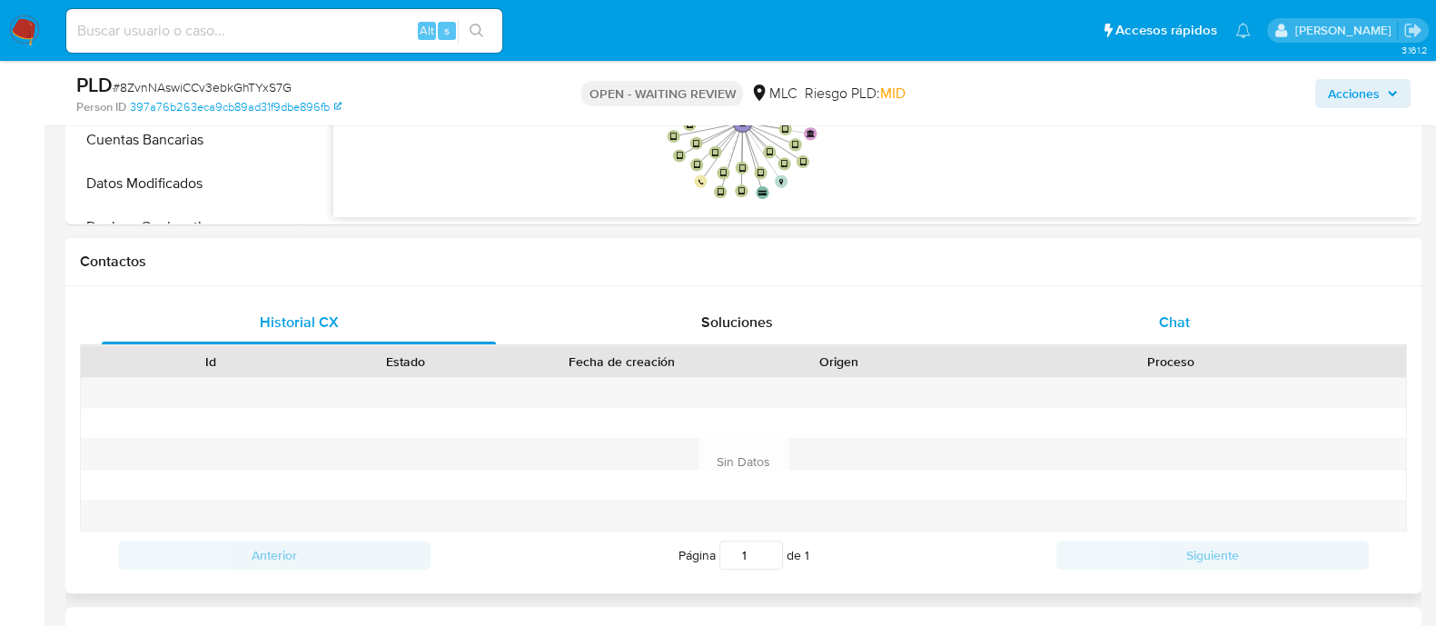
click at [1145, 312] on div "Chat" at bounding box center [1174, 323] width 394 height 44
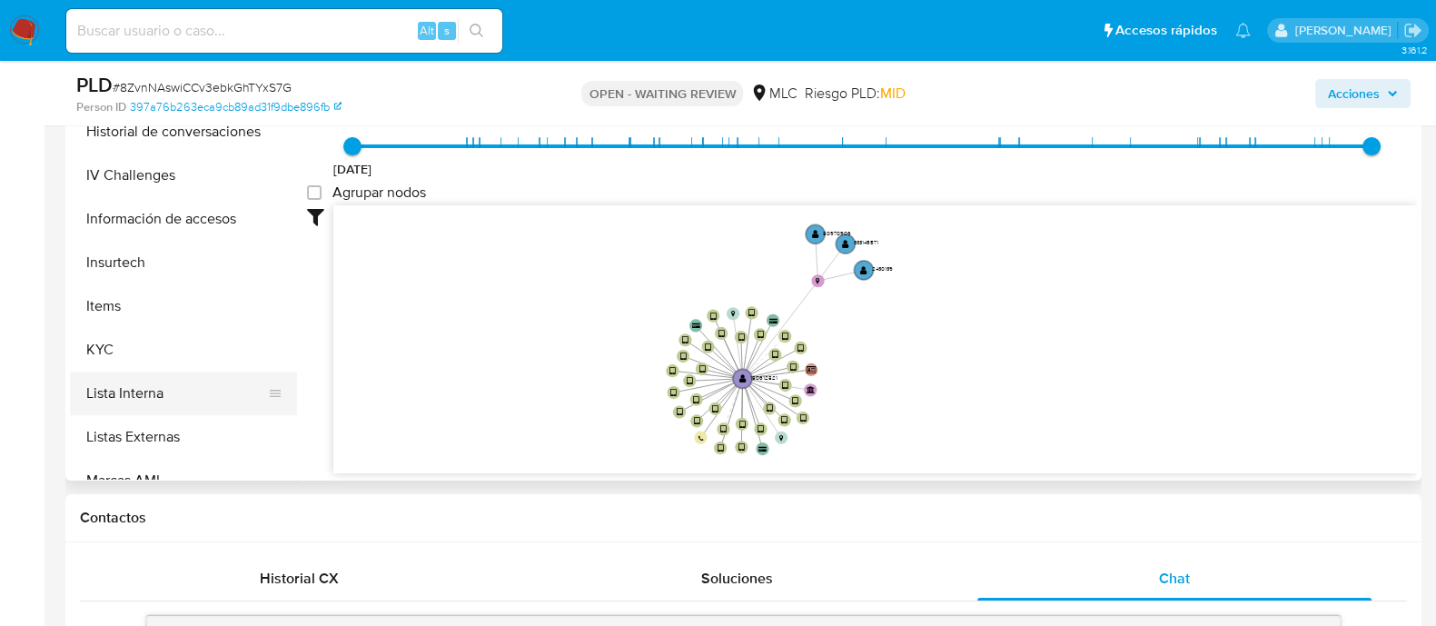
scroll to position [689, 0]
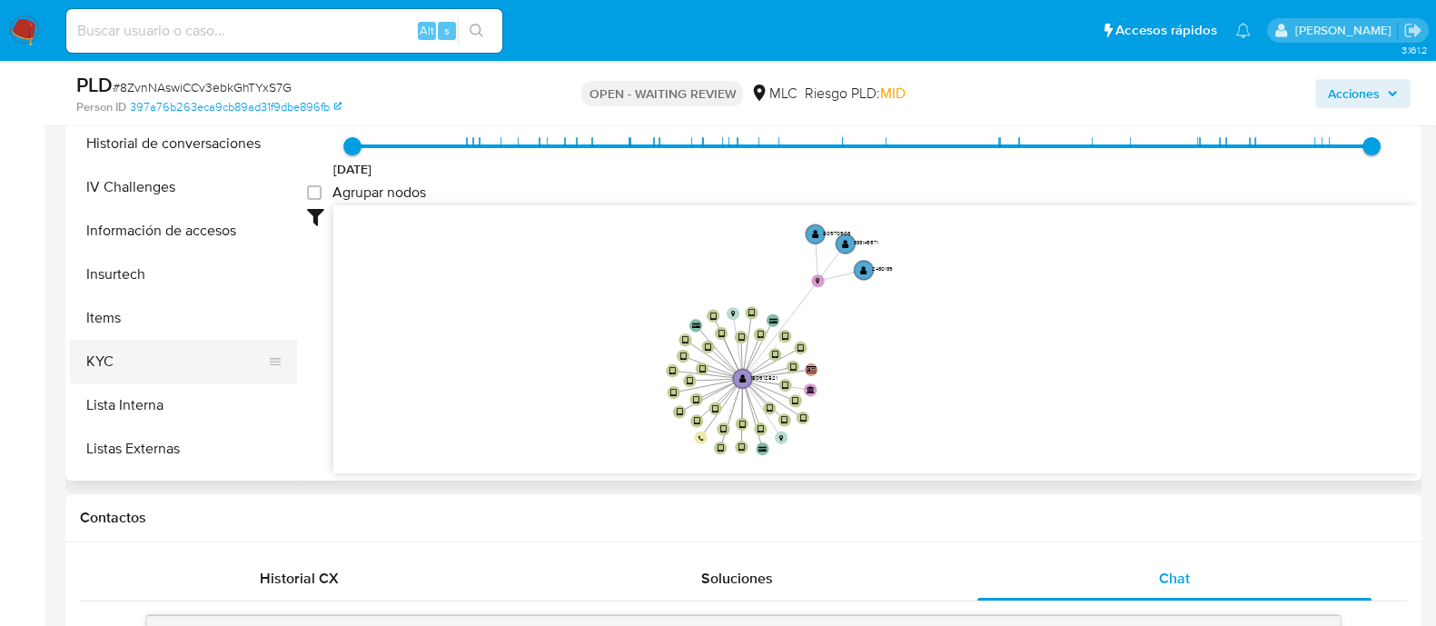
click at [213, 362] on button "KYC" at bounding box center [176, 362] width 213 height 44
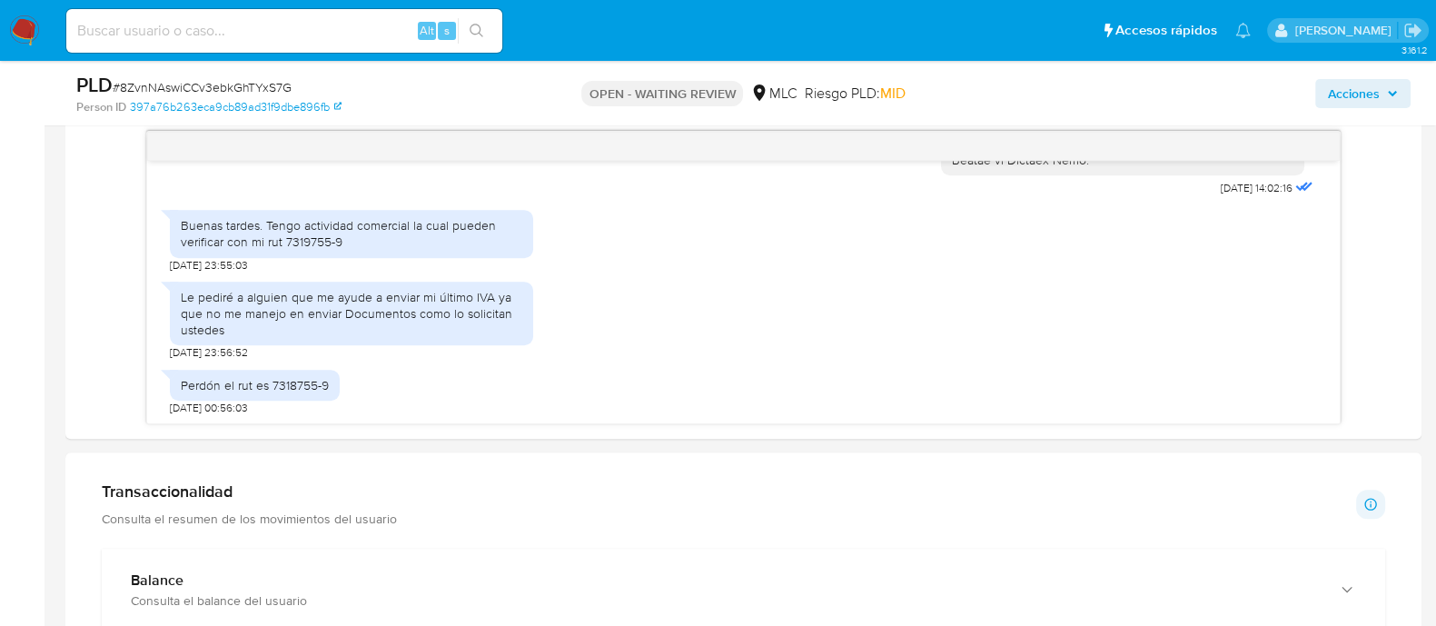
scroll to position [945, 0]
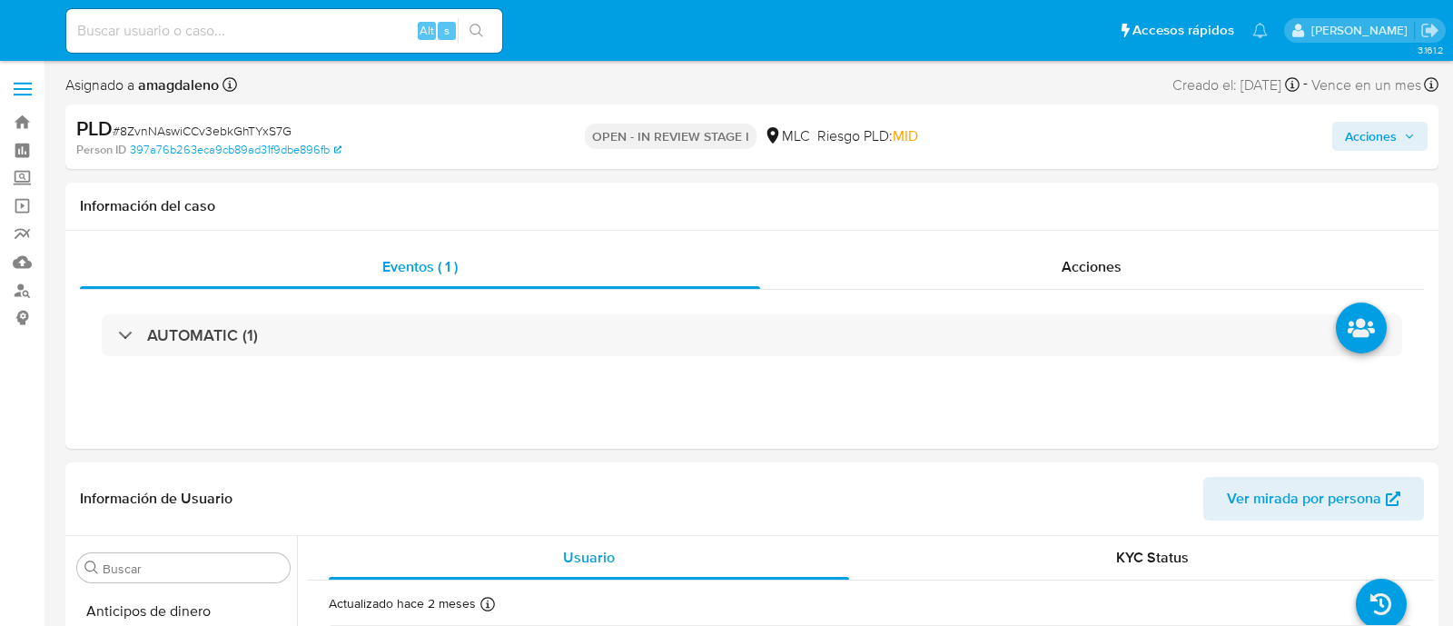
select select "10"
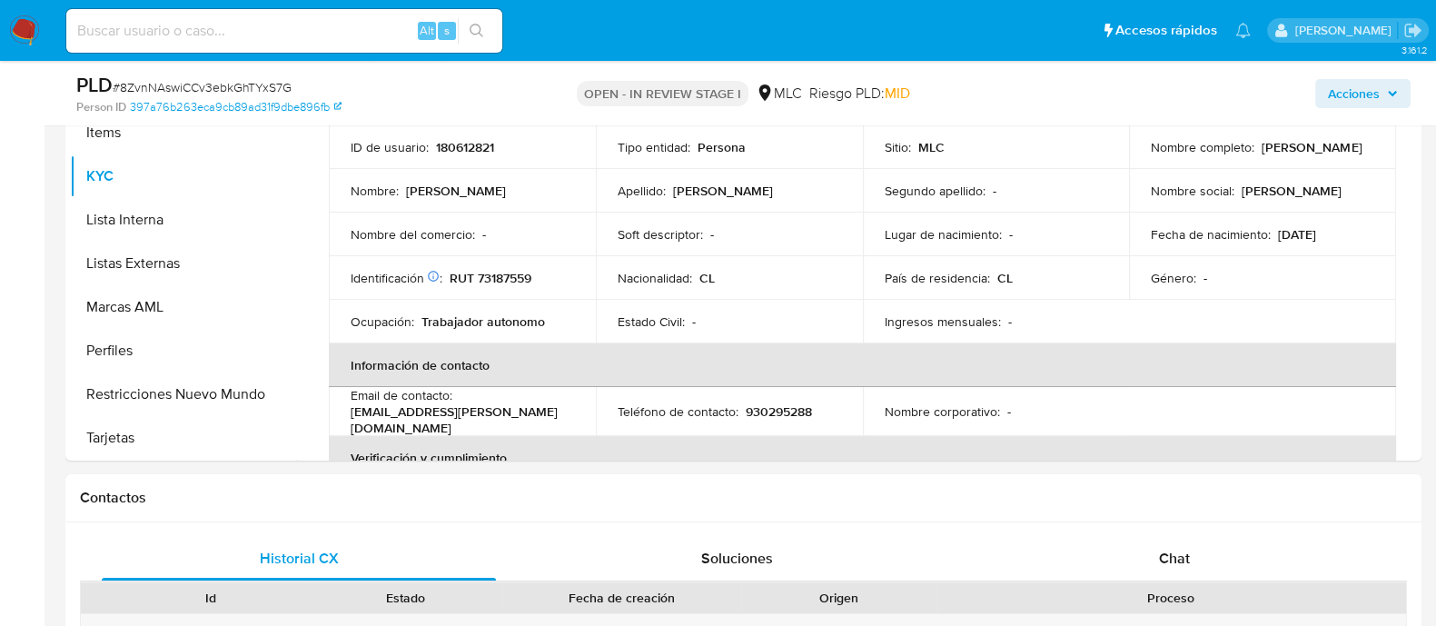
scroll to position [471, 0]
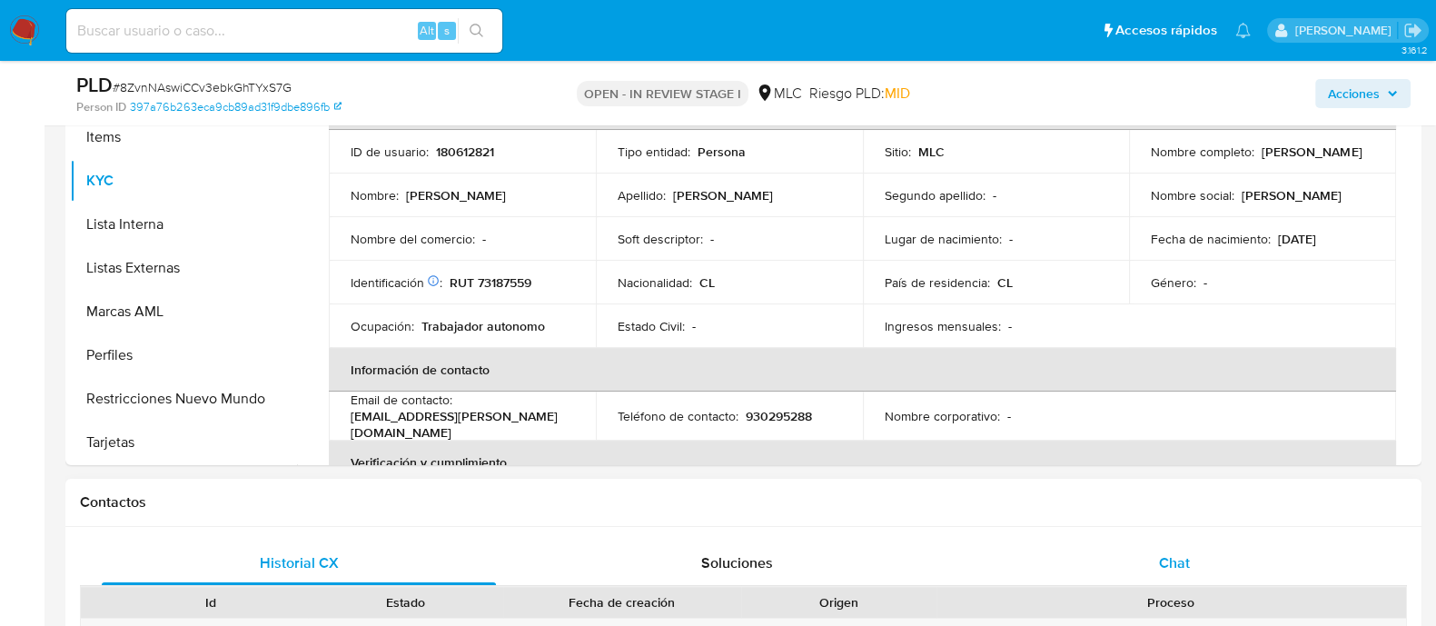
click at [1168, 573] on div "Chat" at bounding box center [1174, 563] width 394 height 44
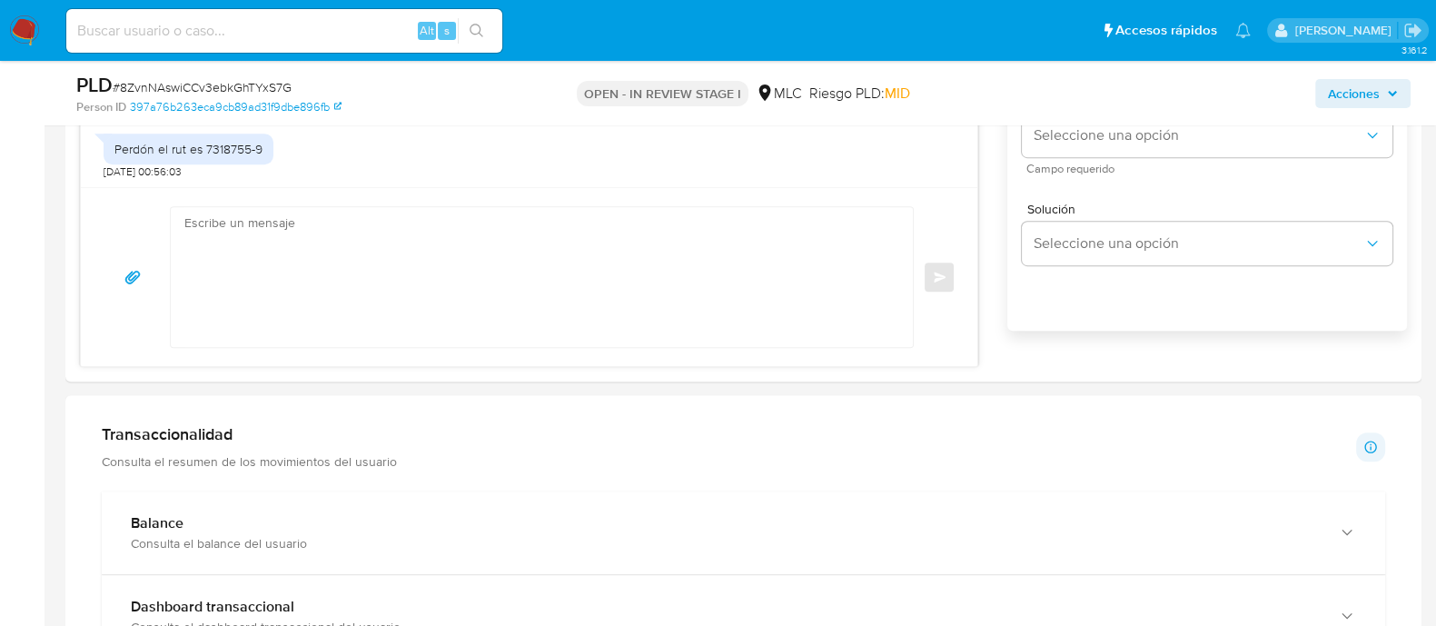
scroll to position [1185, 0]
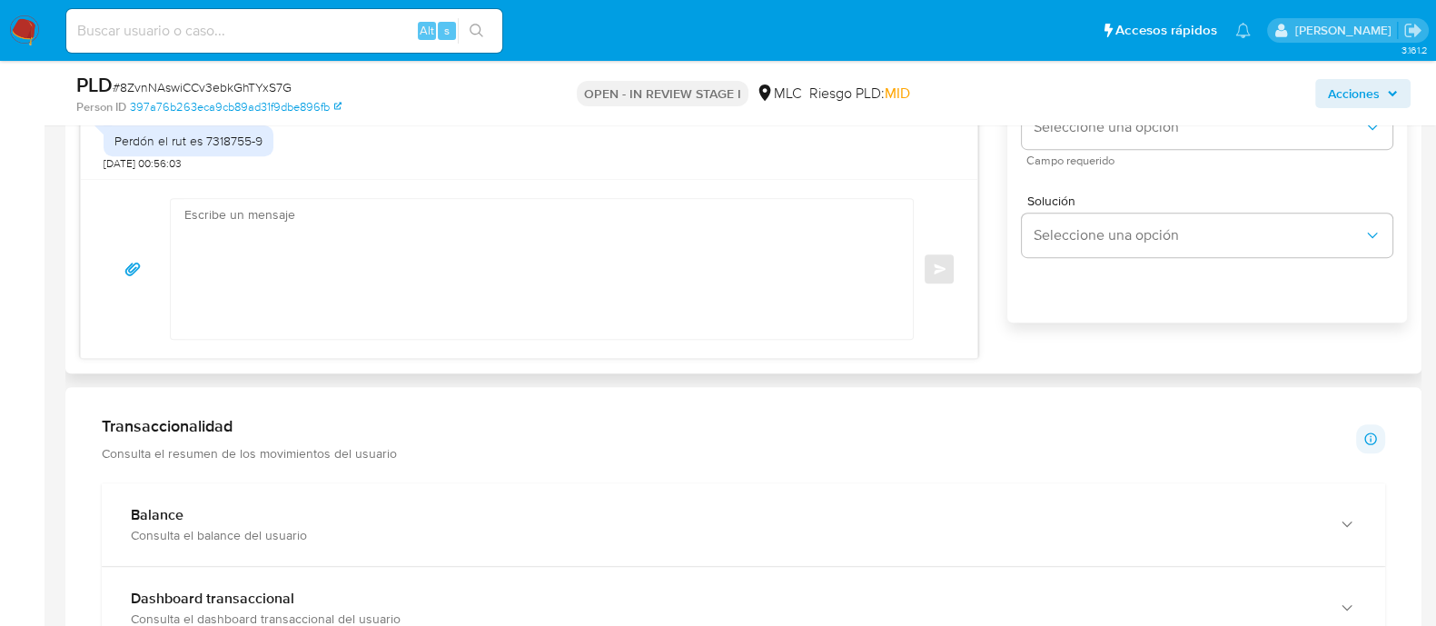
click at [618, 283] on textarea at bounding box center [537, 269] width 706 height 140
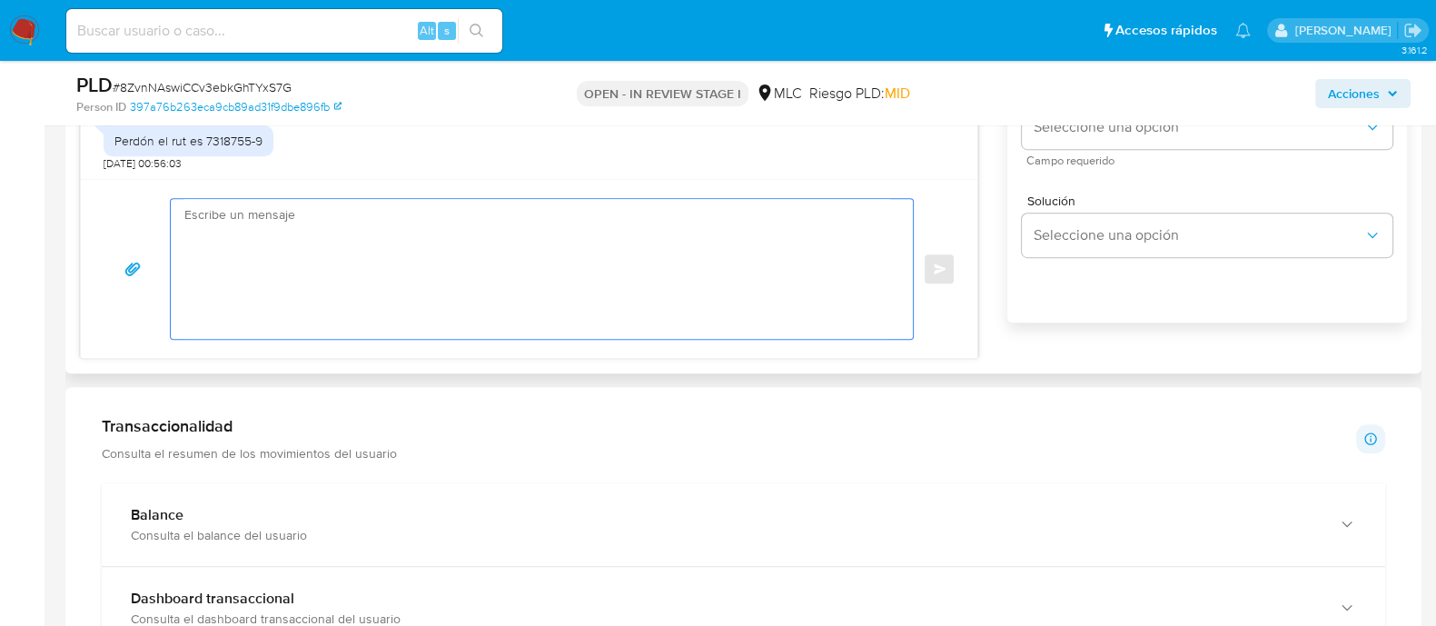
paste textarea "Hola XXX, Te agradecemos por tu respuesta y el tiempo dedicado. Necesitábamos v…"
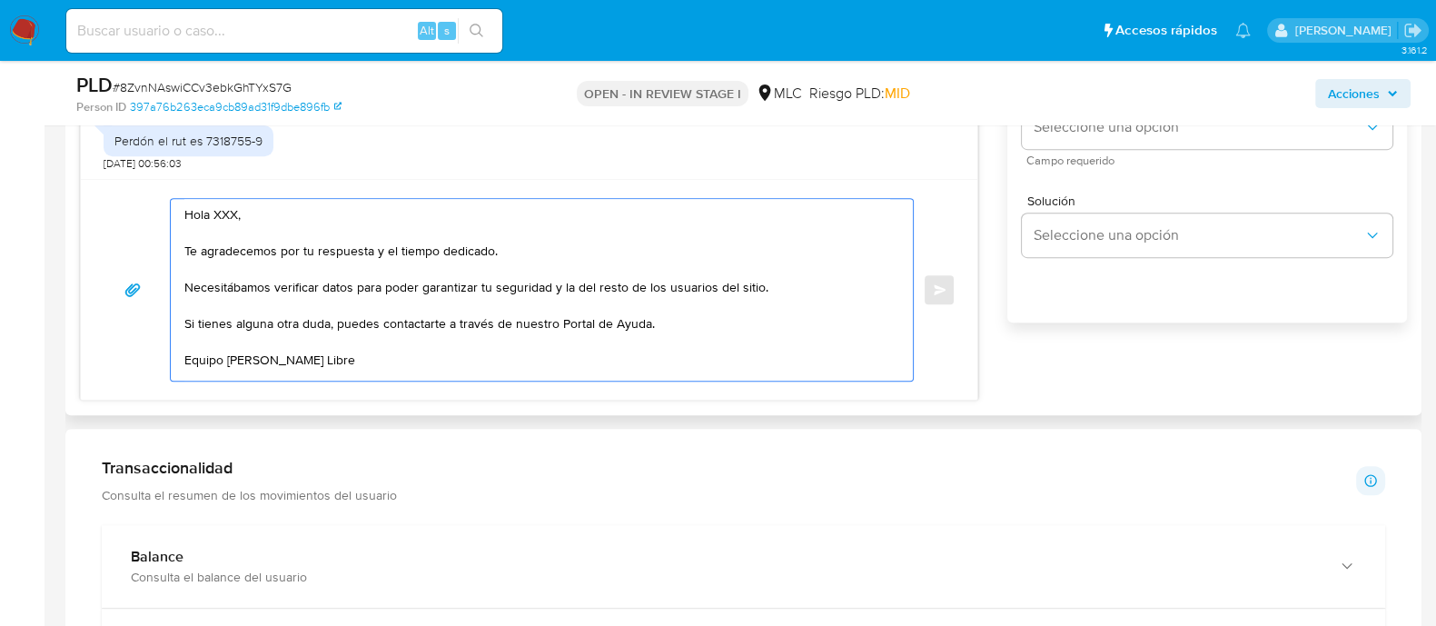
scroll to position [6, 0]
click at [223, 205] on textarea "Hola XXX, Te agradecemos por tu respuesta y el tiempo dedicado. Necesitábamos v…" at bounding box center [537, 290] width 706 height 182
click at [223, 201] on textarea "Hola XXX, Te agradecemos por tu respuesta y el tiempo dedicado. Necesitábamos v…" at bounding box center [537, 290] width 706 height 182
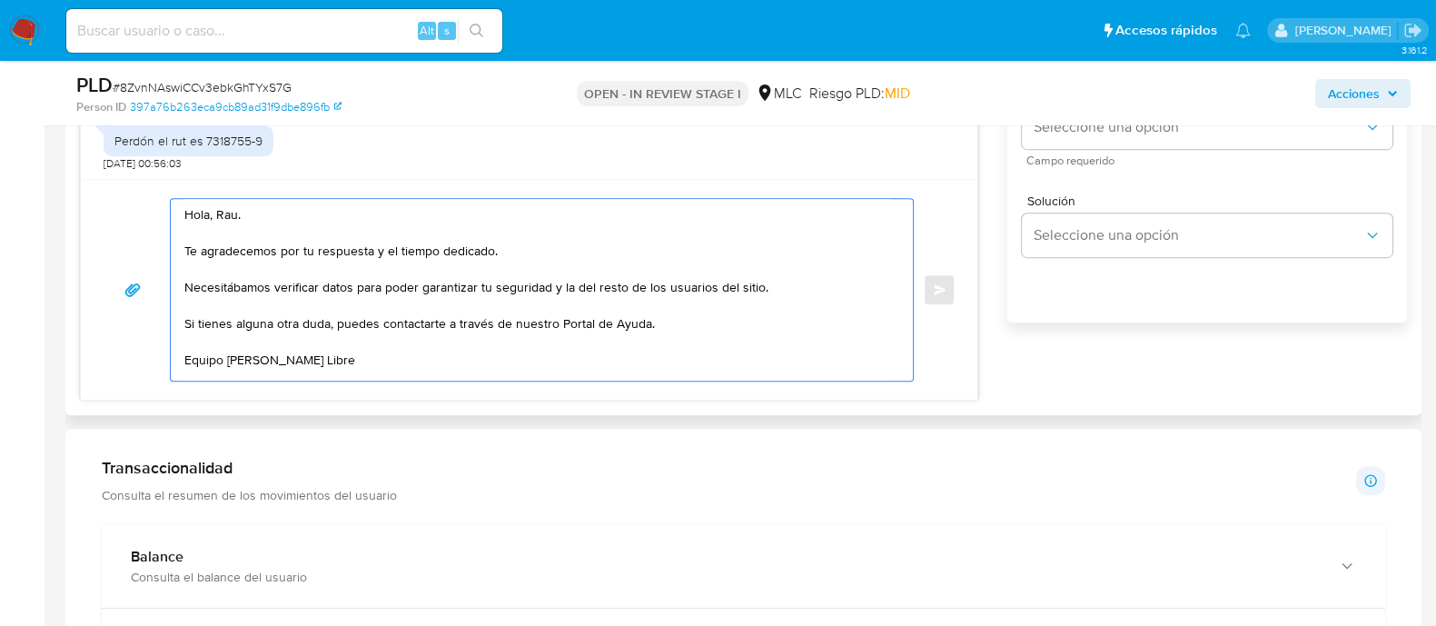
click at [420, 250] on textarea "Hola, Rau. Te agradecemos por tu respuesta y el tiempo dedicado. Necesitábamos …" at bounding box center [537, 290] width 706 height 182
click at [266, 283] on textarea "Hola, Rau. Te agradecemos por tu respuesta y el tiempo dedicado. Necesitábamos …" at bounding box center [537, 290] width 706 height 182
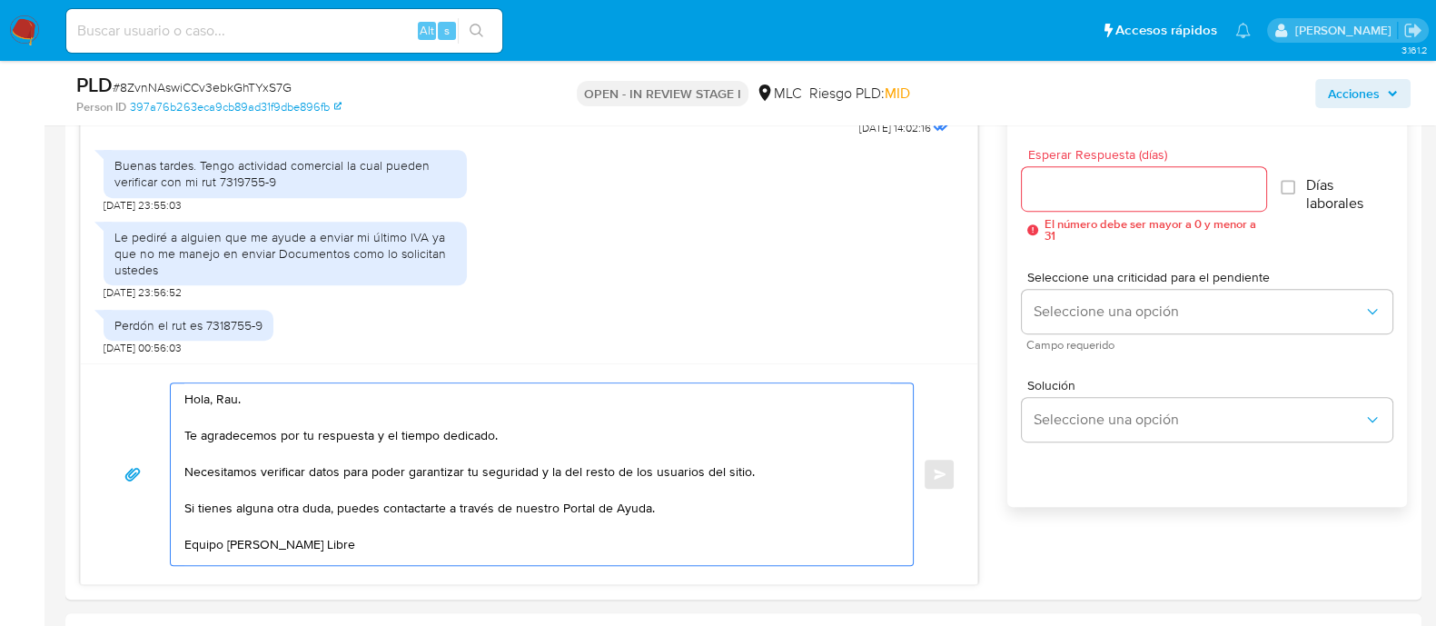
scroll to position [992, 0]
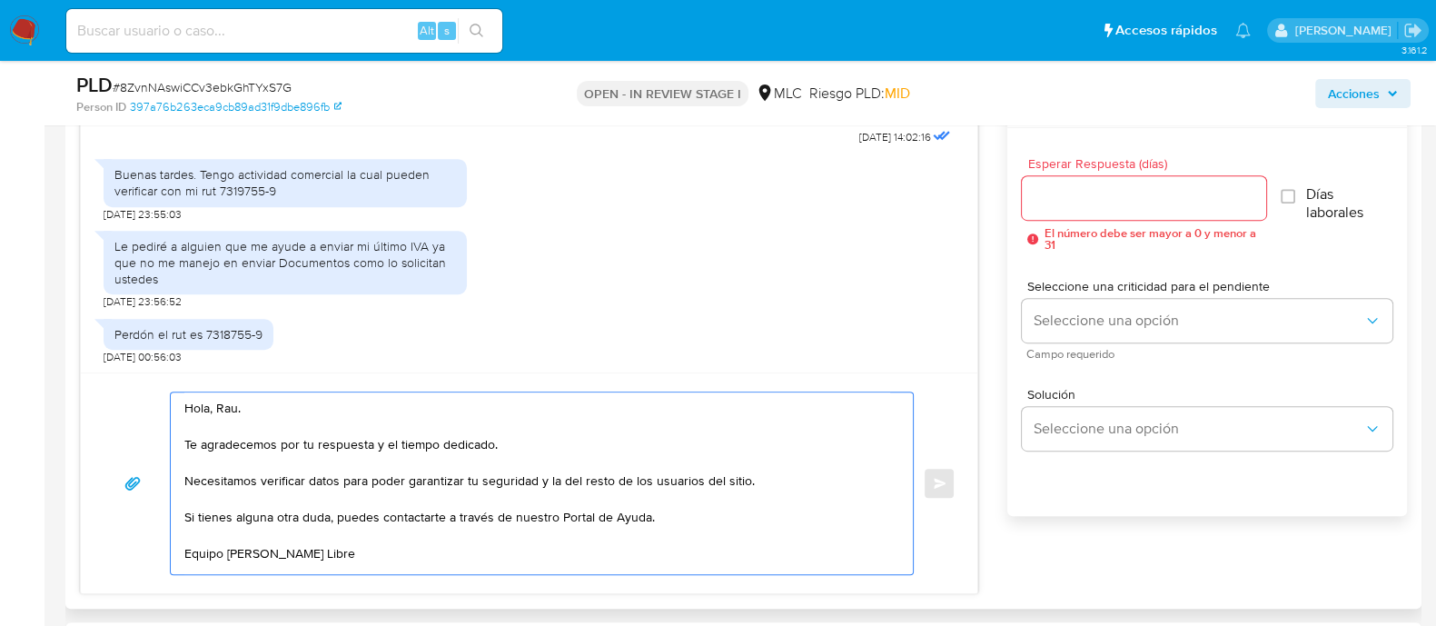
type textarea "Hola, Rau. Te agradecemos por tu respuesta y el tiempo dedicado. Necesitamos ve…"
click at [1175, 191] on input "Esperar Respuesta (días)" at bounding box center [1143, 198] width 243 height 24
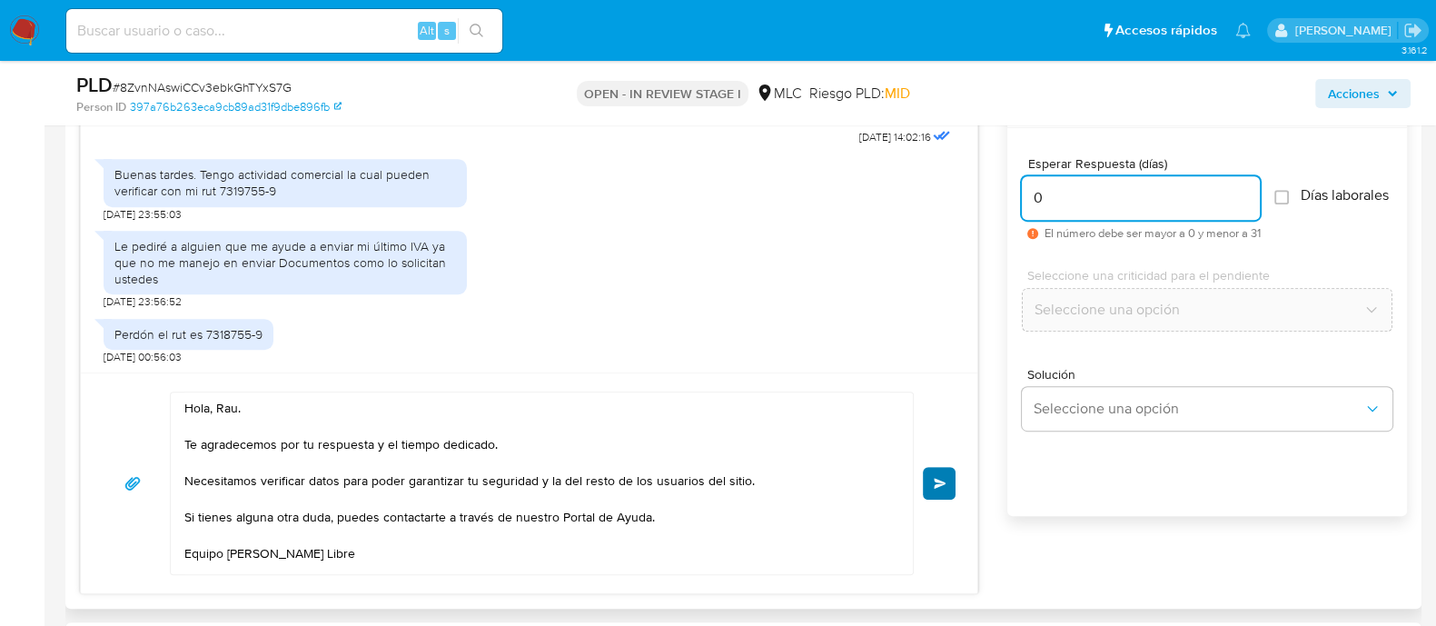
type input "0"
click at [937, 483] on span "Enviar" at bounding box center [940, 483] width 13 height 11
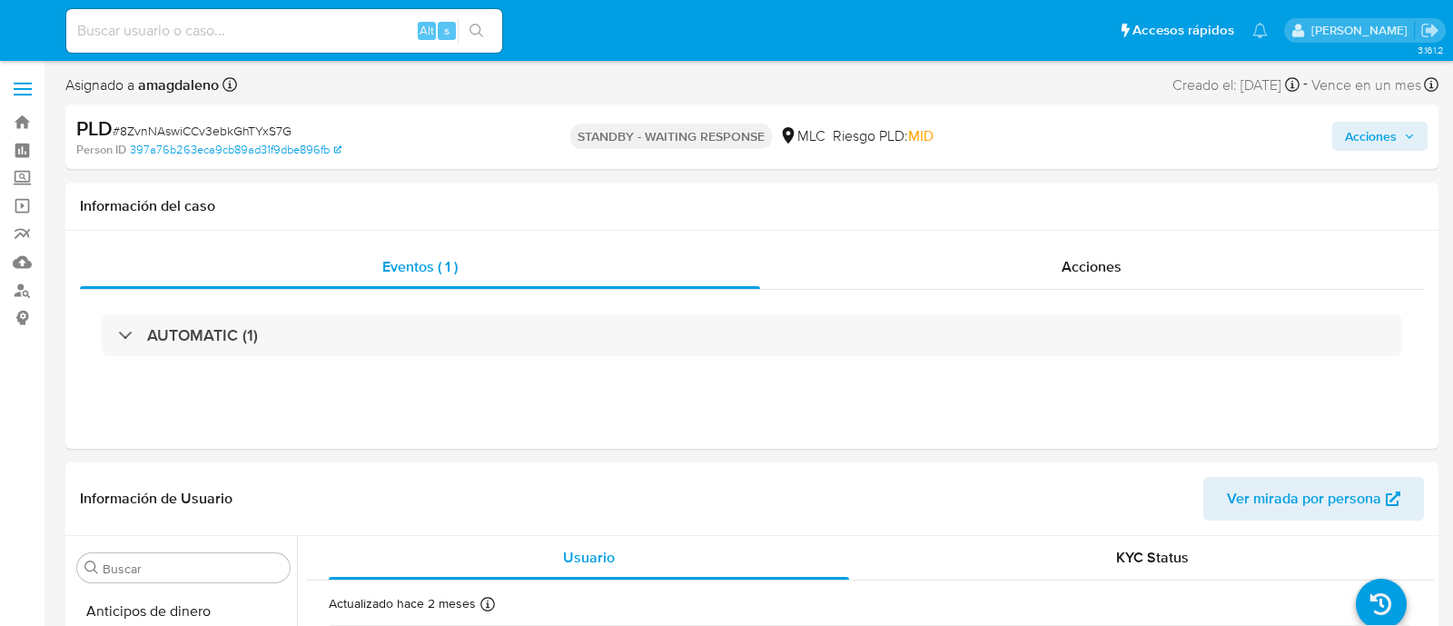
select select "10"
